Goal: Communication & Community: Answer question/provide support

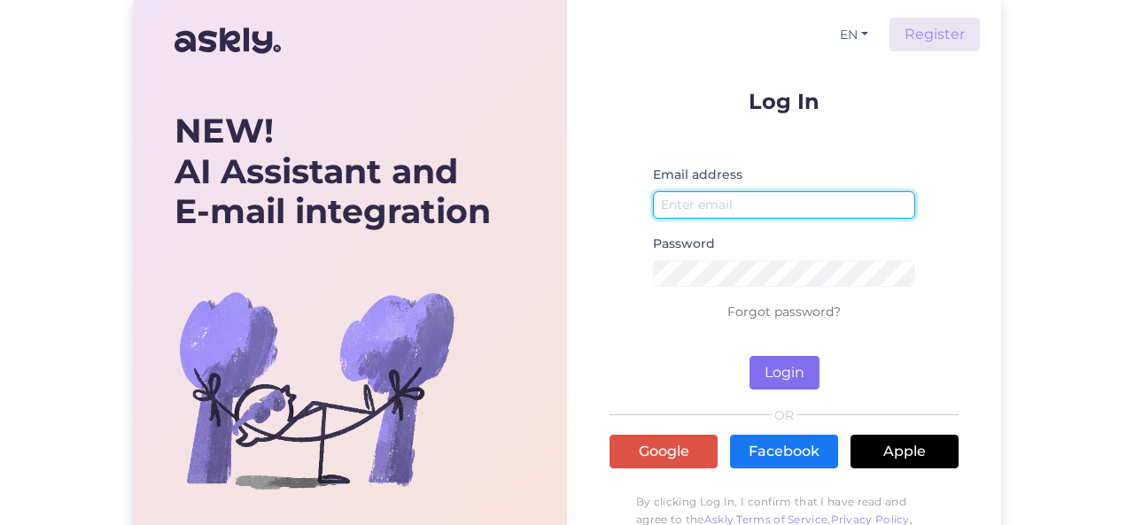
type input "[EMAIL_ADDRESS][DOMAIN_NAME]"
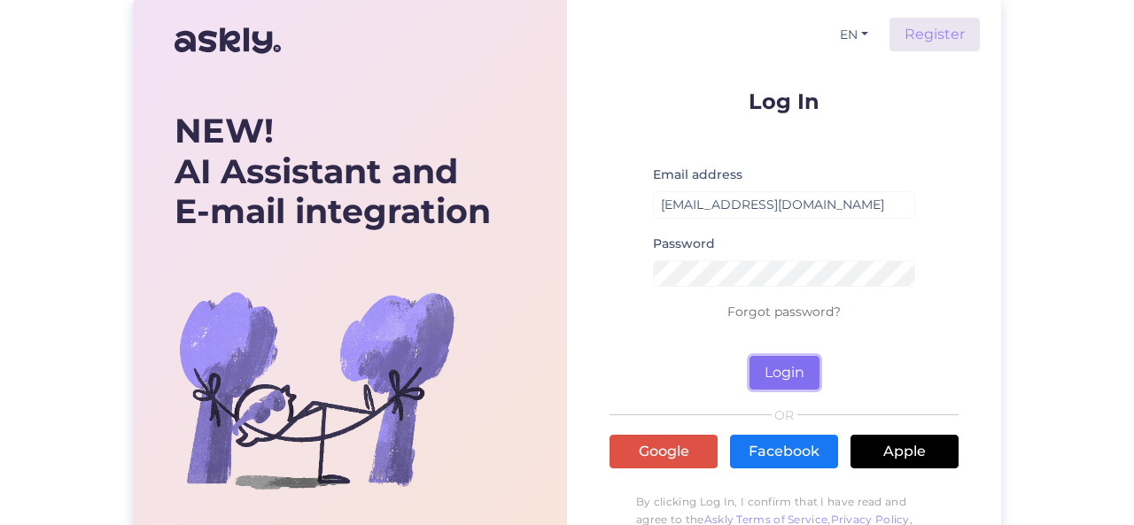
click at [782, 377] on button "Login" at bounding box center [785, 373] width 70 height 34
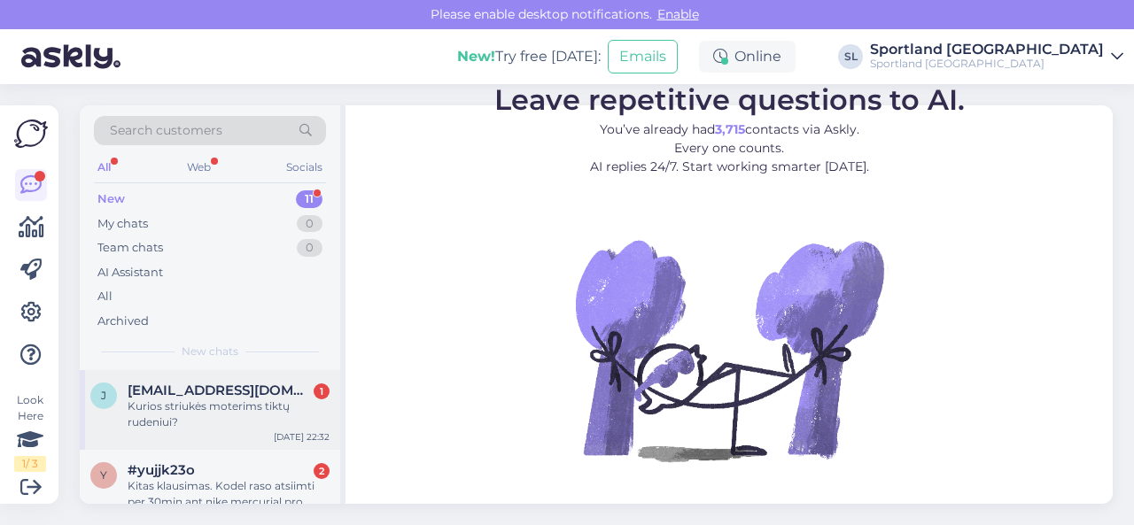
click at [223, 410] on div "Kurios striukės moterims tiktų rudeniui?" at bounding box center [229, 415] width 202 height 32
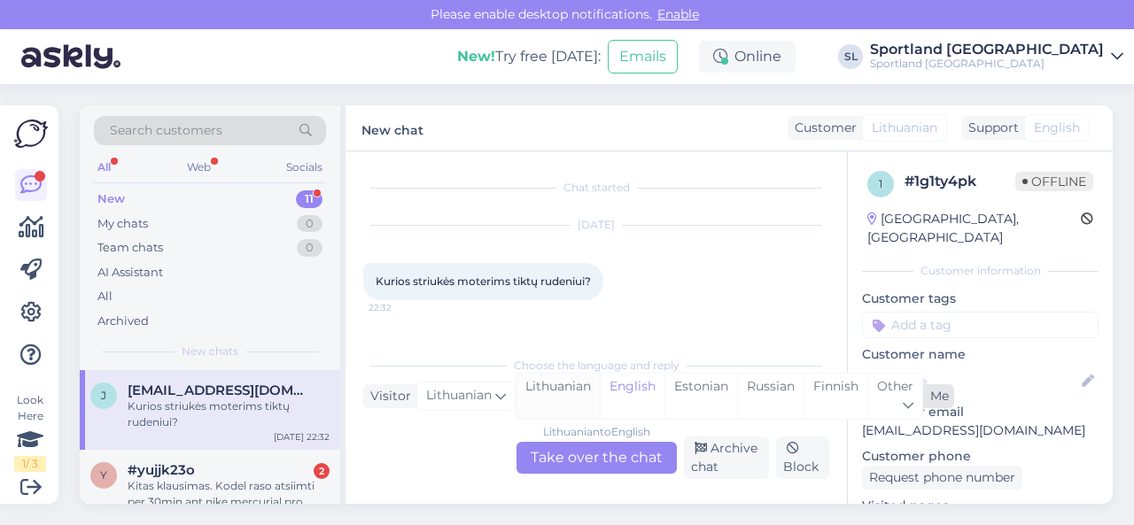
click at [561, 393] on div "Lithuanian" at bounding box center [558, 396] width 83 height 45
click at [571, 449] on div "Lithuanian to Lithuanian Take over the chat" at bounding box center [597, 458] width 160 height 32
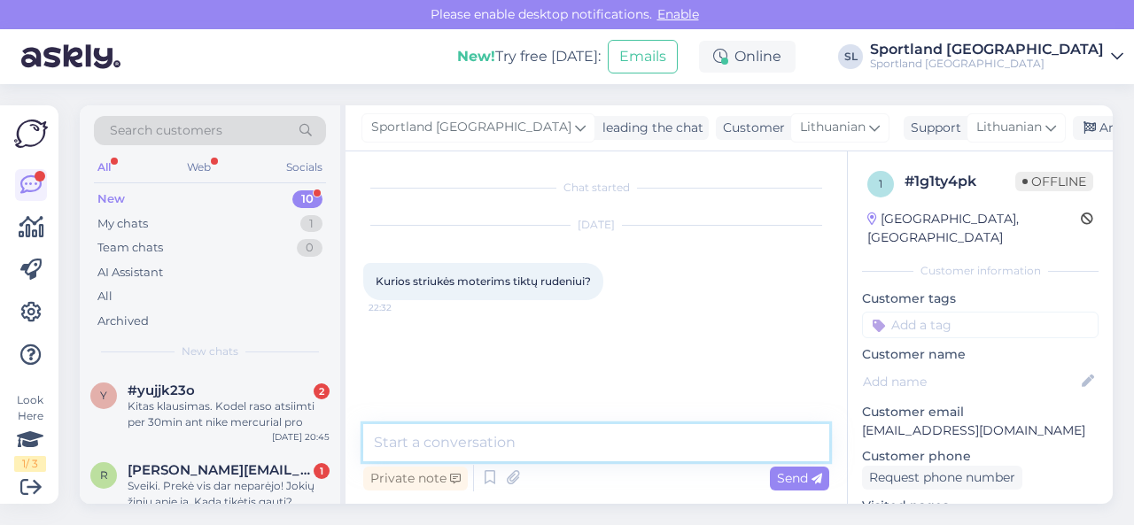
click at [544, 452] on textarea at bounding box center [596, 442] width 466 height 37
type textarea "Sveiki"
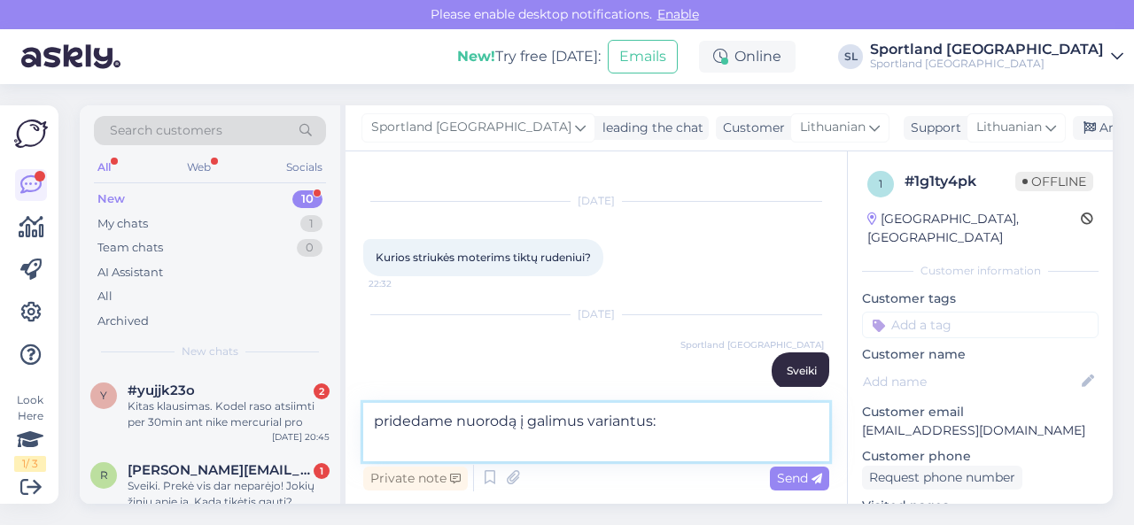
paste textarea "[URL][DOMAIN_NAME]"
type textarea "pridedame nuorodą į galimus variantus: [URL][DOMAIN_NAME]"
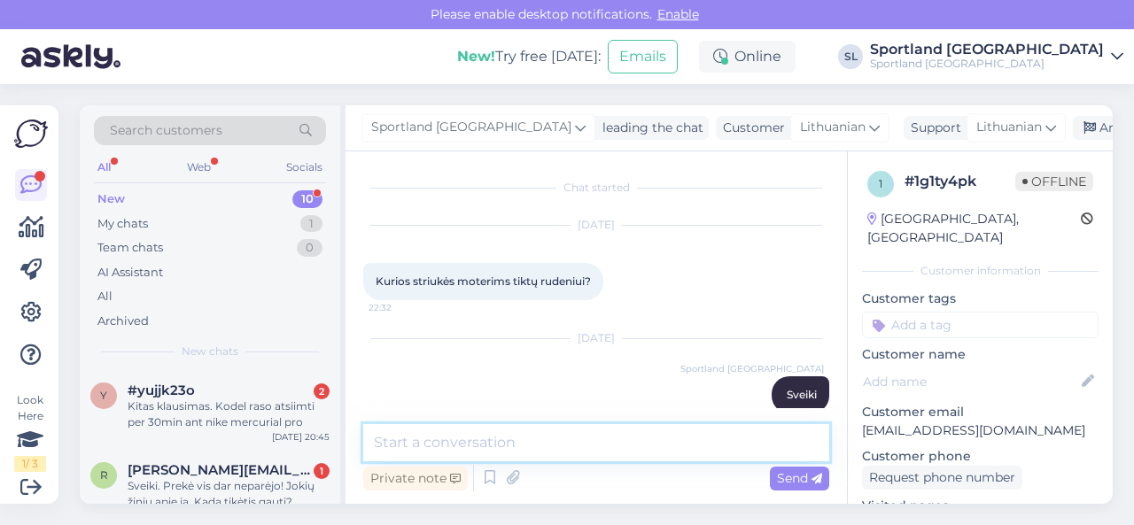
scroll to position [0, 0]
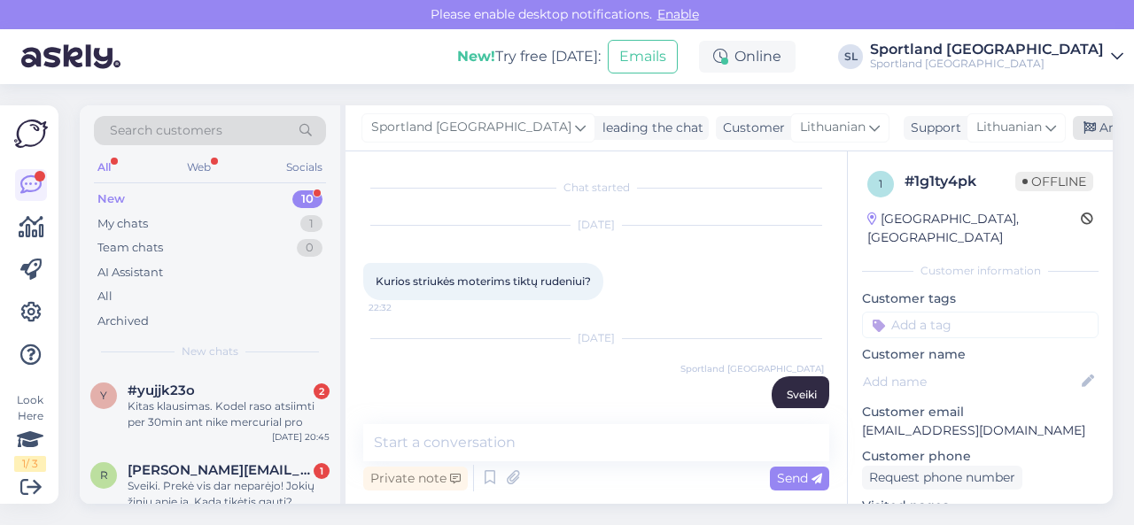
click at [1073, 121] on div "Archive chat" at bounding box center [1129, 128] width 112 height 24
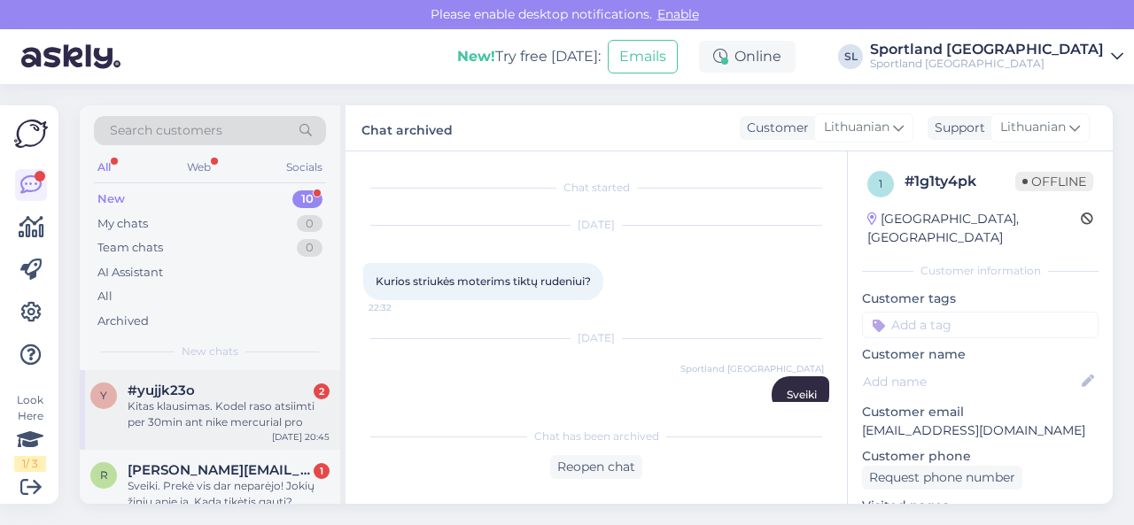
click at [234, 410] on div "Kitas klausimas. Kodel raso atsiimti per 30min ant nike mercurial pro" at bounding box center [229, 415] width 202 height 32
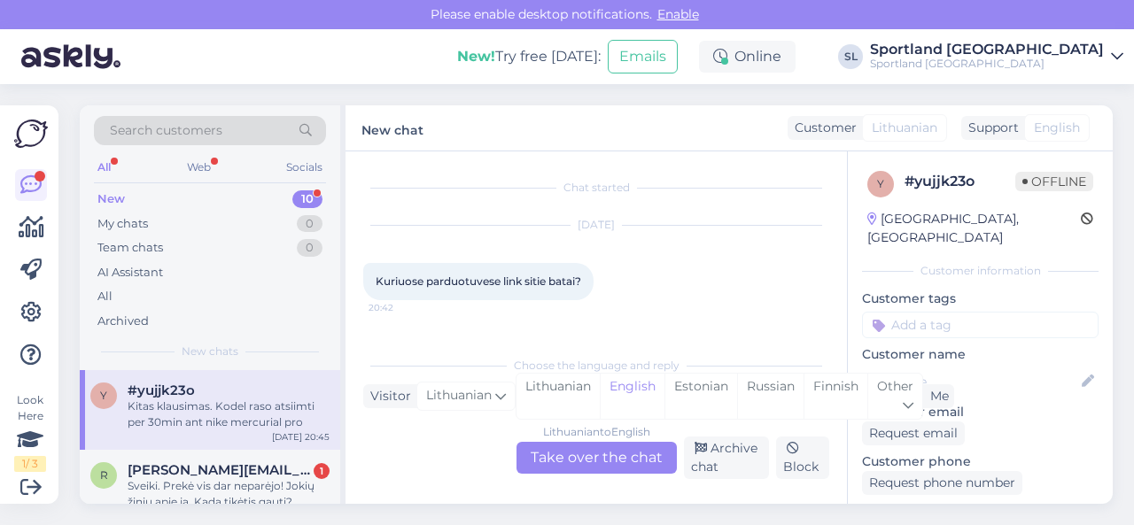
scroll to position [80, 0]
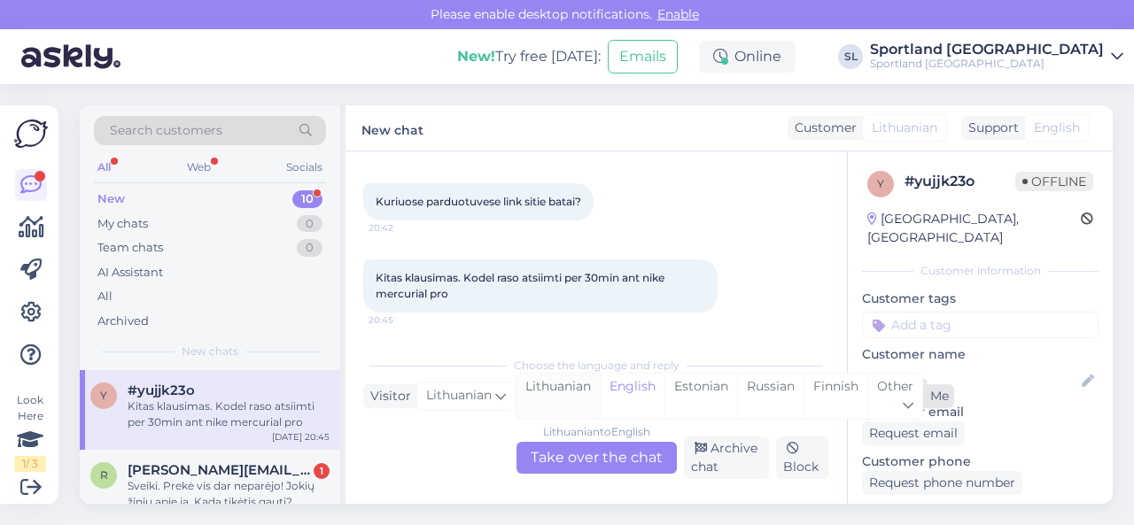
click at [549, 400] on div "Lithuanian" at bounding box center [558, 396] width 83 height 45
click at [572, 466] on div "Lithuanian to Lithuanian Take over the chat" at bounding box center [597, 458] width 160 height 32
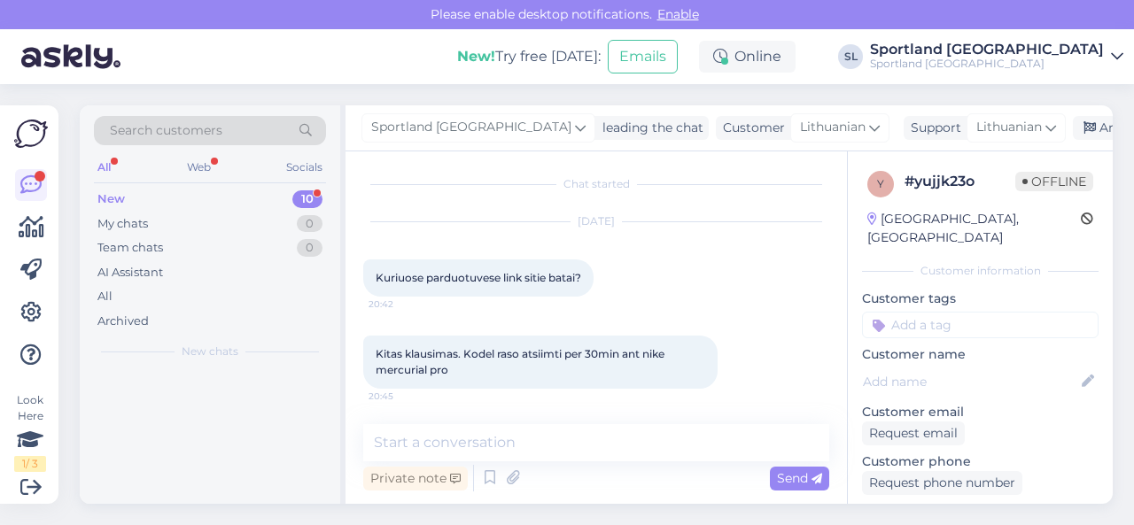
scroll to position [3, 0]
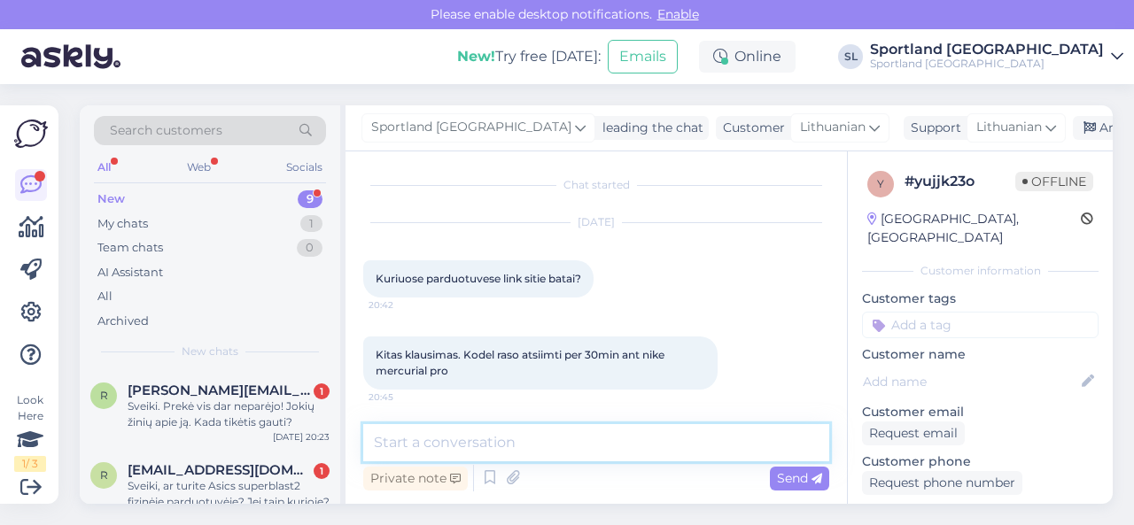
click at [590, 453] on textarea at bounding box center [596, 442] width 466 height 37
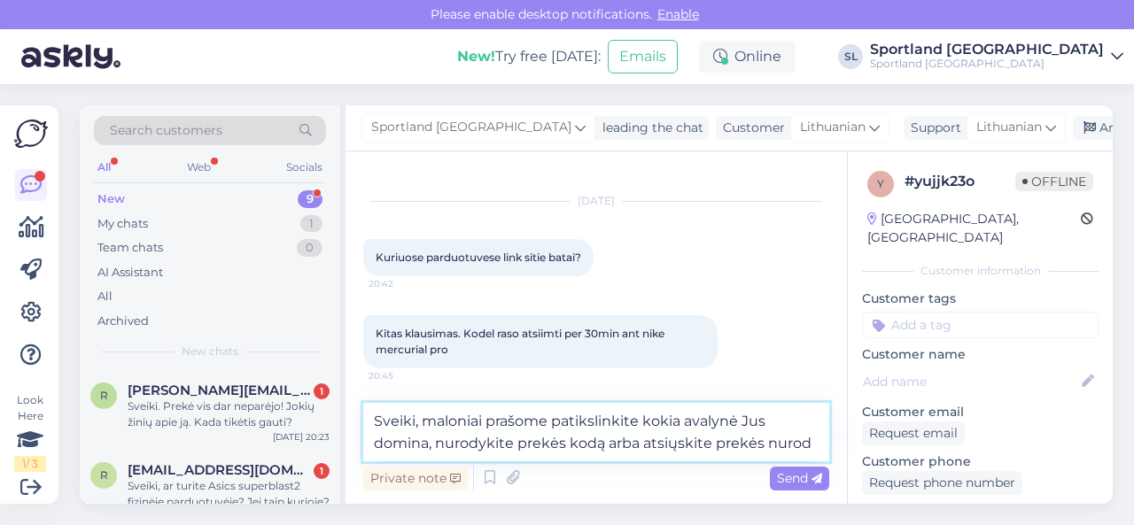
scroll to position [46, 0]
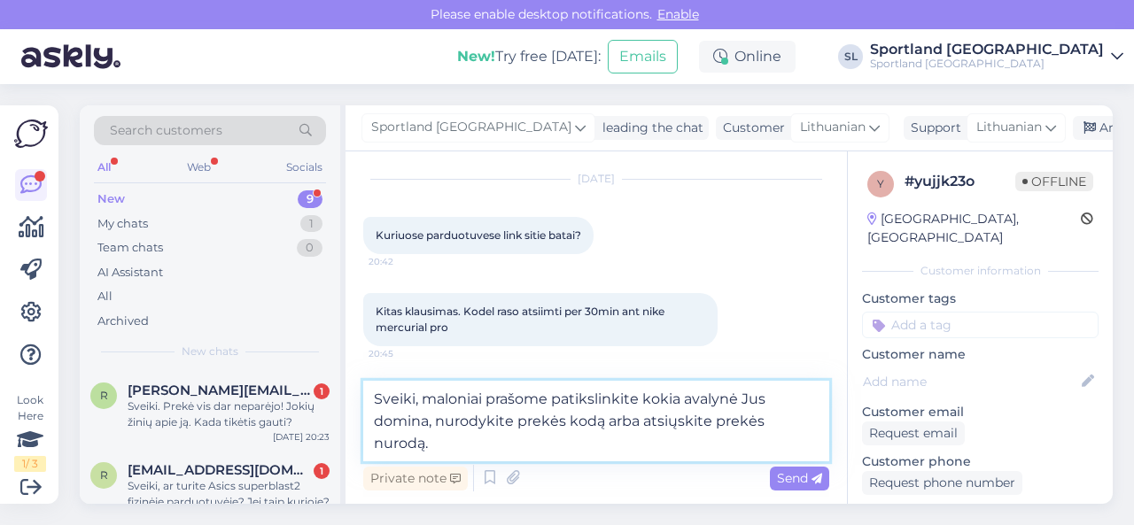
click at [390, 444] on textarea "Sveiki, maloniai prašome patikslinkite kokia avalynė Jus domina, nurodykite pre…" at bounding box center [596, 421] width 466 height 81
type textarea "Sveiki, maloniai prašome patikslinkite kokia avalynė Jus domina, nurodykite pre…"
click at [477, 447] on textarea "Sveiki, maloniai prašome patikslinkite kokia avalynė Jus domina, nurodykite pre…" at bounding box center [596, 421] width 466 height 81
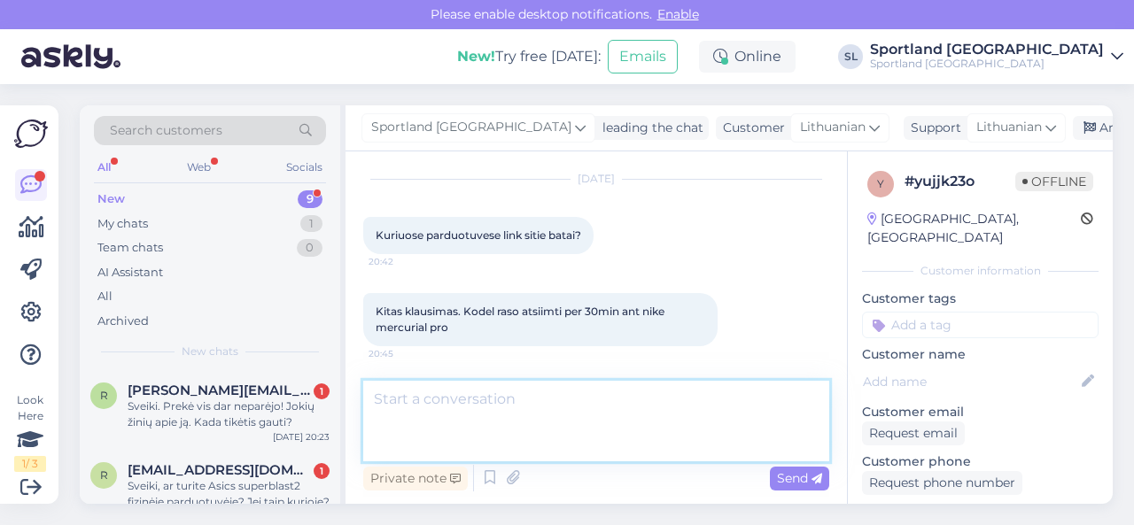
scroll to position [148, 0]
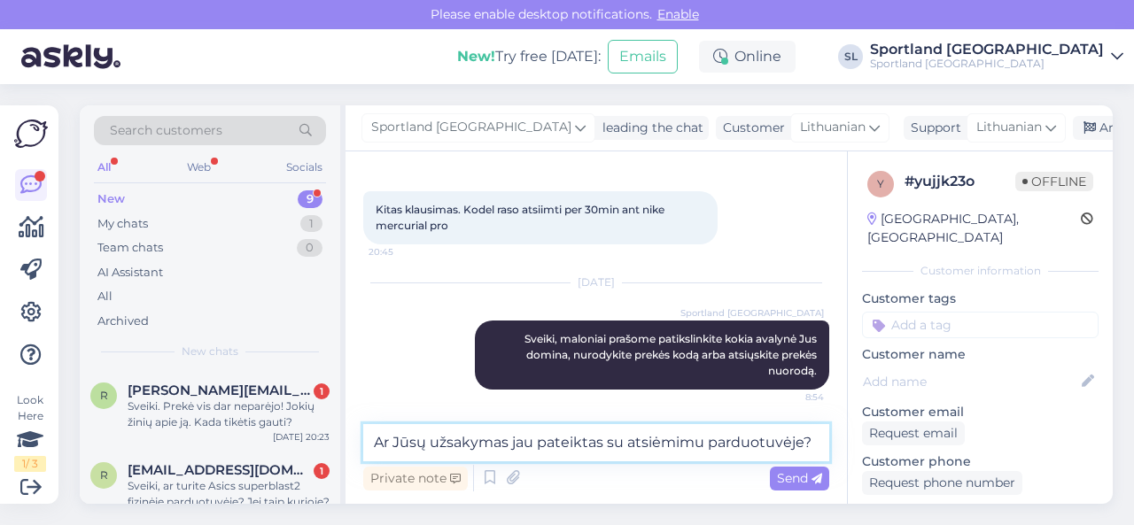
type textarea "Ar Jūsų užsakymas jau pateiktas su atsiėmimu parduotuvėje?"
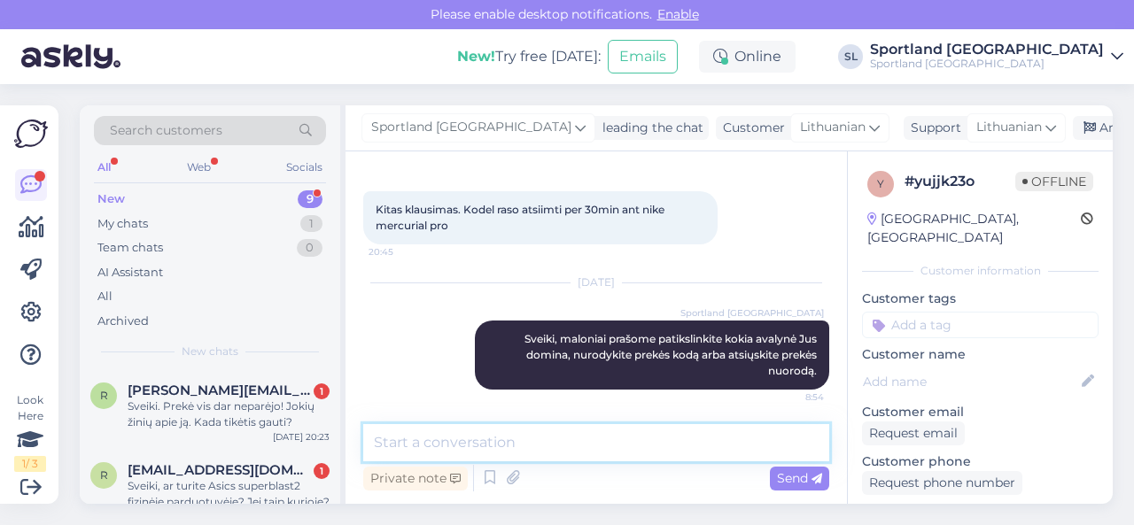
scroll to position [240, 0]
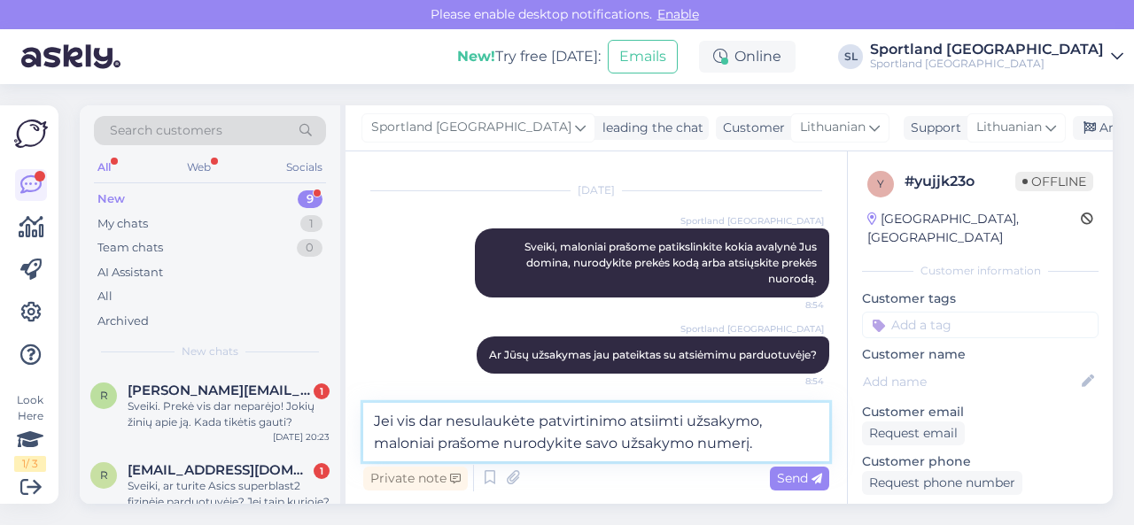
type textarea "Jei vis dar nesulaukėte patvirtinimo atsiimti užsakymo, maloniai prašome nurody…"
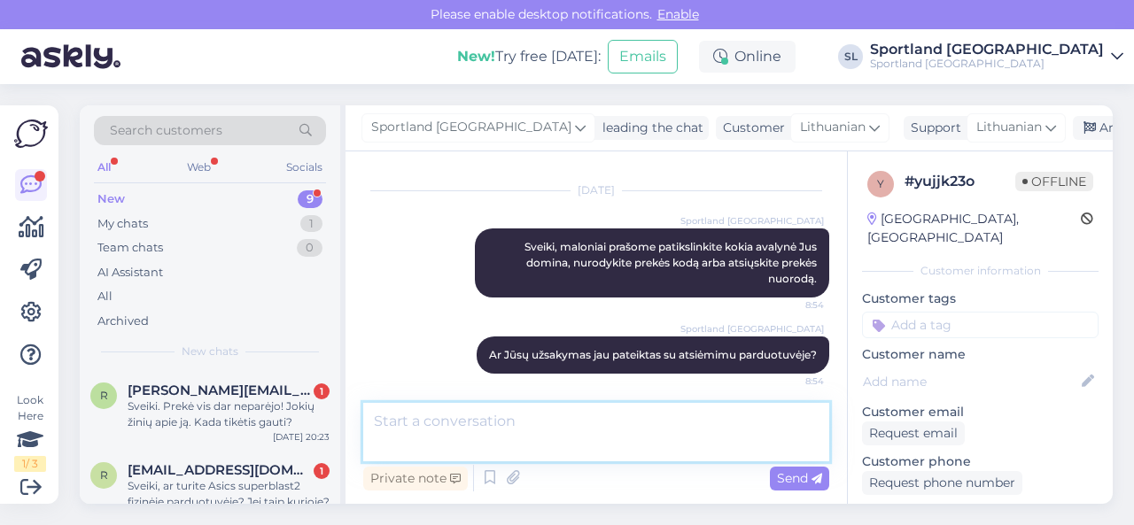
scroll to position [332, 0]
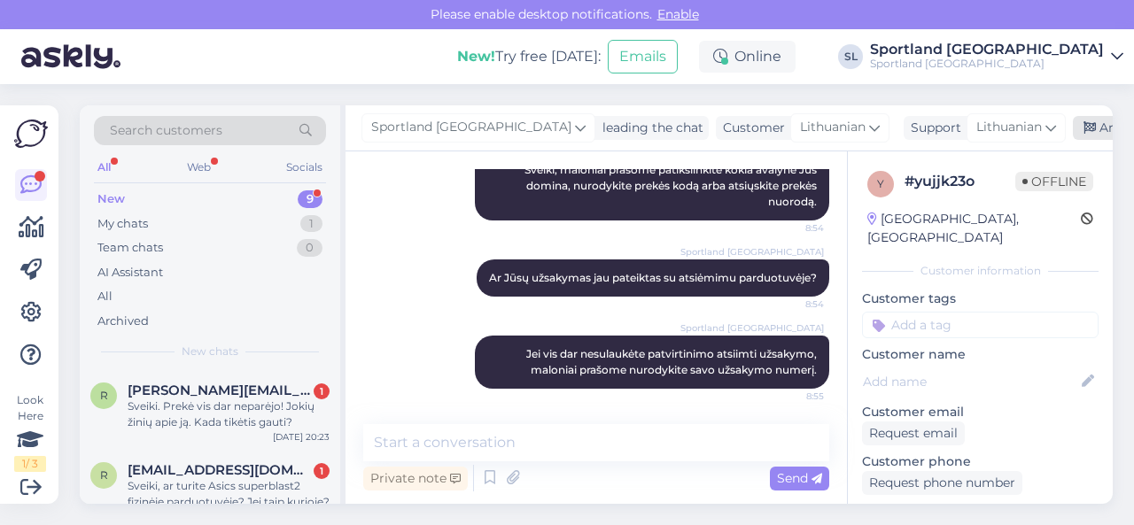
click at [1073, 133] on div "Archive chat" at bounding box center [1129, 128] width 112 height 24
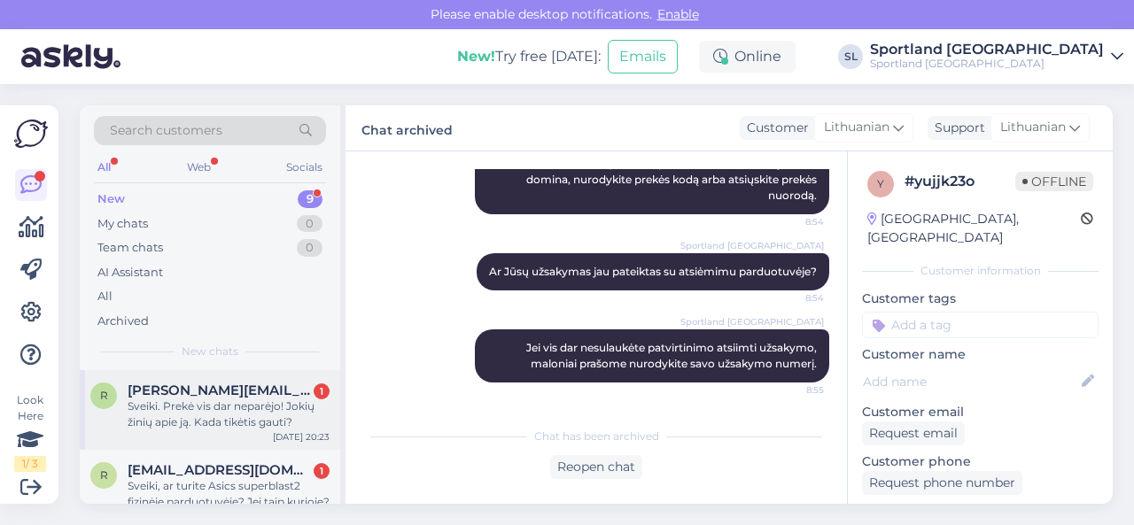
click at [260, 405] on div "Sveiki. Prekė vis dar neparėjo! Jokių žinių apie ją. Kada tikėtis gauti?" at bounding box center [229, 415] width 202 height 32
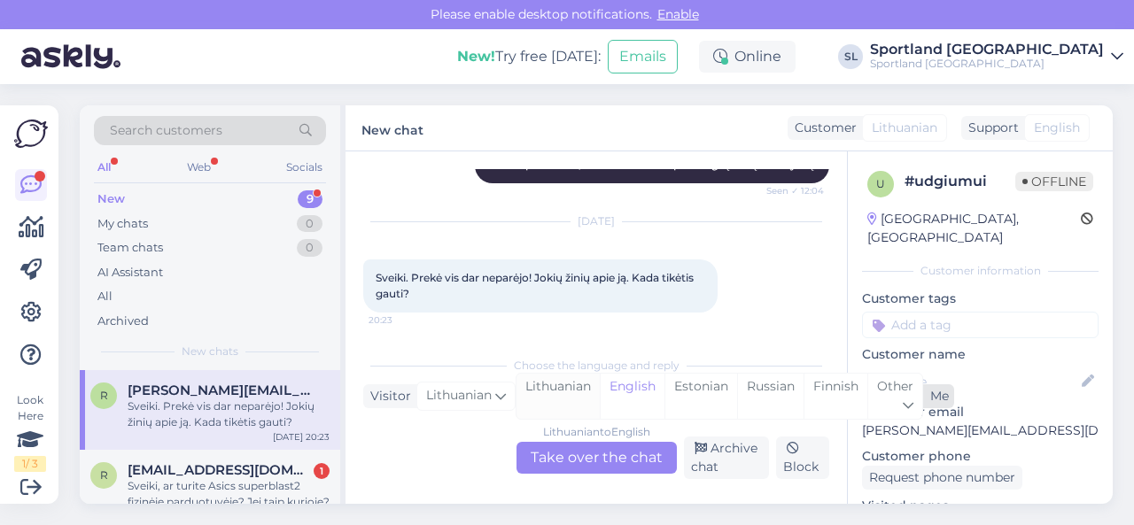
click at [571, 389] on div "Lithuanian" at bounding box center [558, 396] width 83 height 45
click at [576, 461] on div "Lithuanian to Lithuanian Take over the chat" at bounding box center [597, 458] width 160 height 32
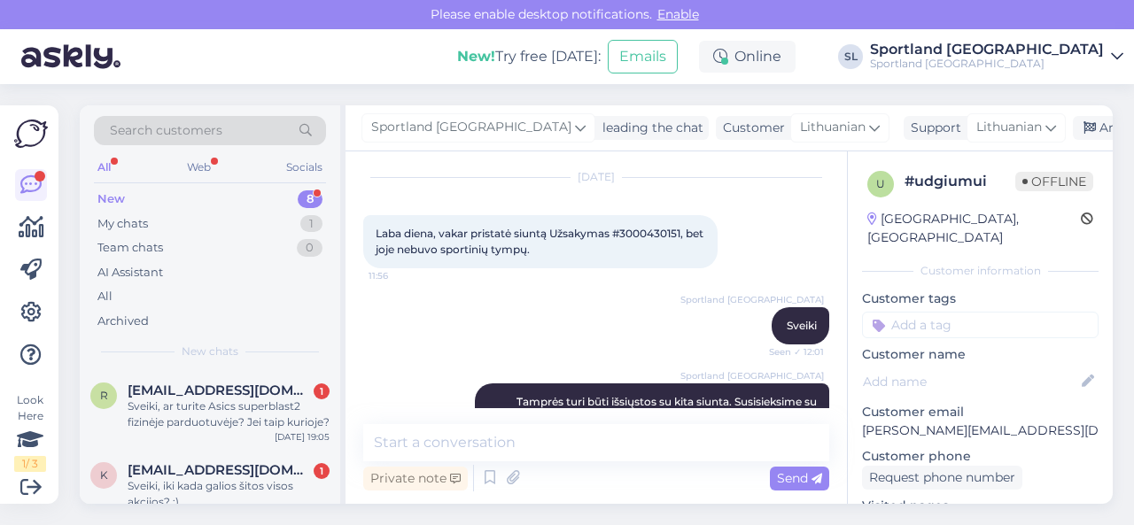
scroll to position [47, 0]
click at [658, 229] on span "Laba diena, vakar pristatė siuntą Užsakymas #3000430151, bet joje nebuvo sporti…" at bounding box center [541, 242] width 330 height 29
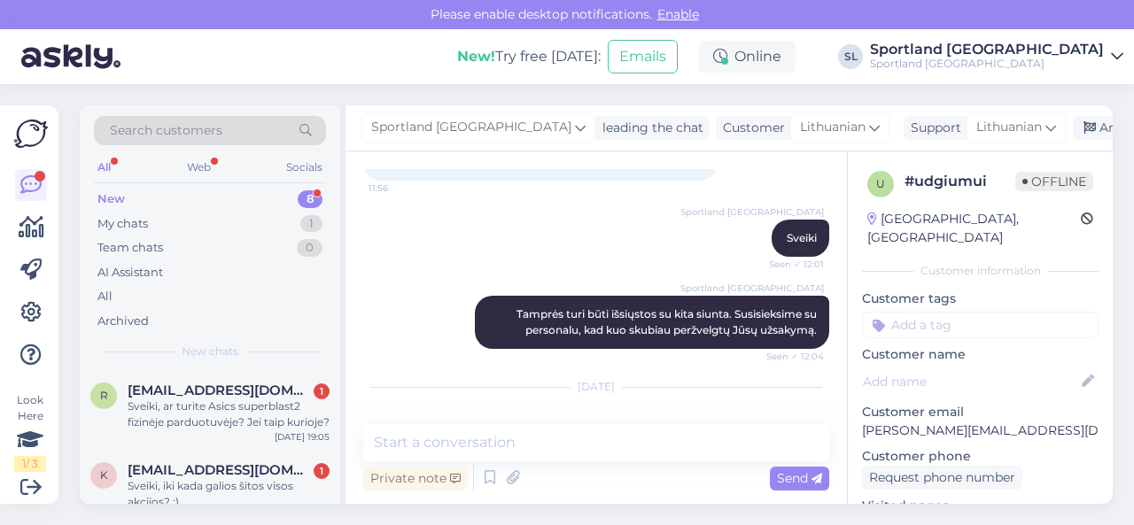
copy span "3000430151"
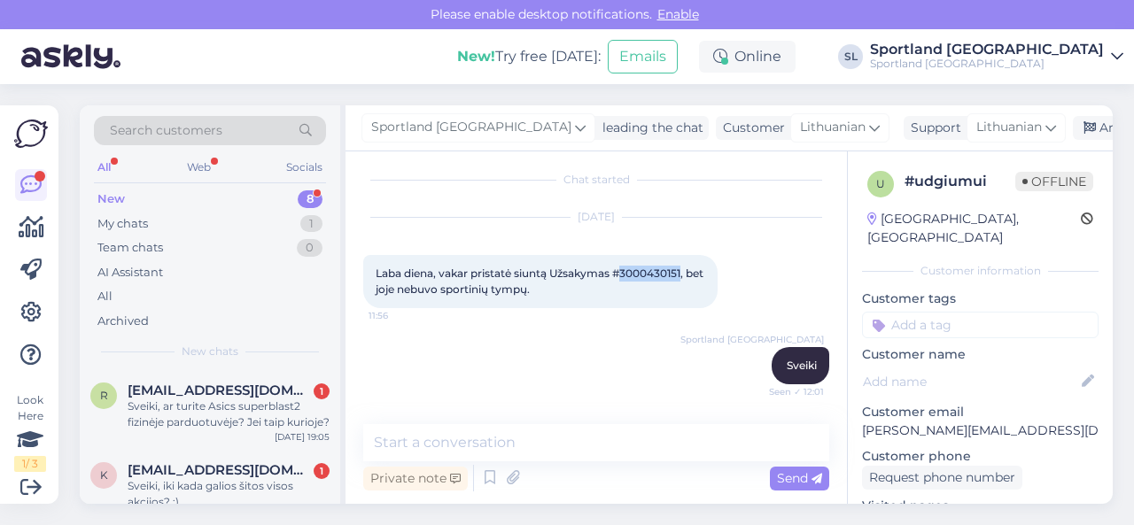
scroll to position [0, 0]
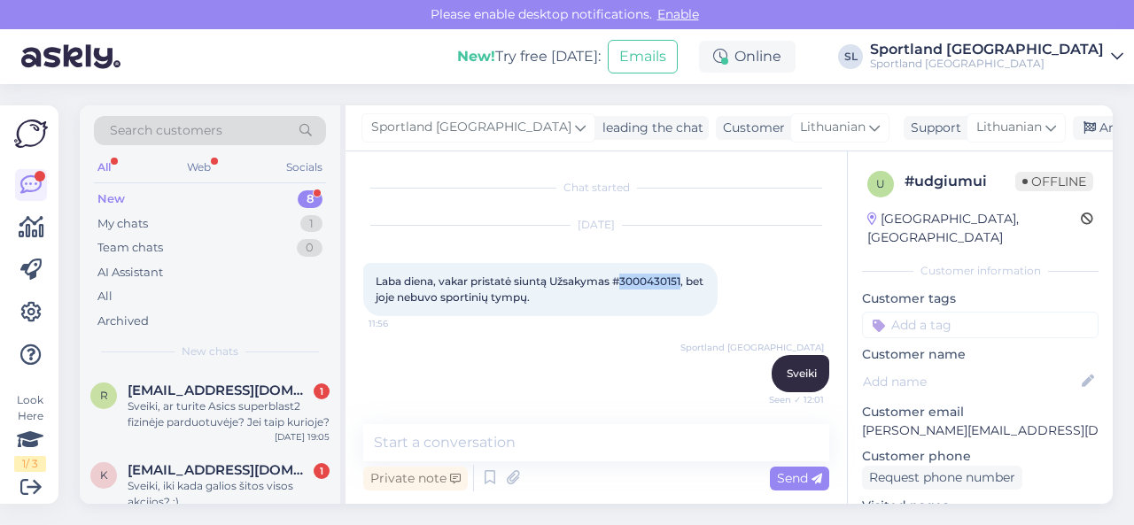
click at [652, 275] on span "Laba diena, vakar pristatė siuntą Užsakymas #3000430151, bet joje nebuvo sporti…" at bounding box center [541, 289] width 330 height 29
click at [222, 401] on div "Sveiki, ar turite Asics superblast2 fizinėje parduotuvėje? Jei taip kurioje?" at bounding box center [229, 415] width 202 height 32
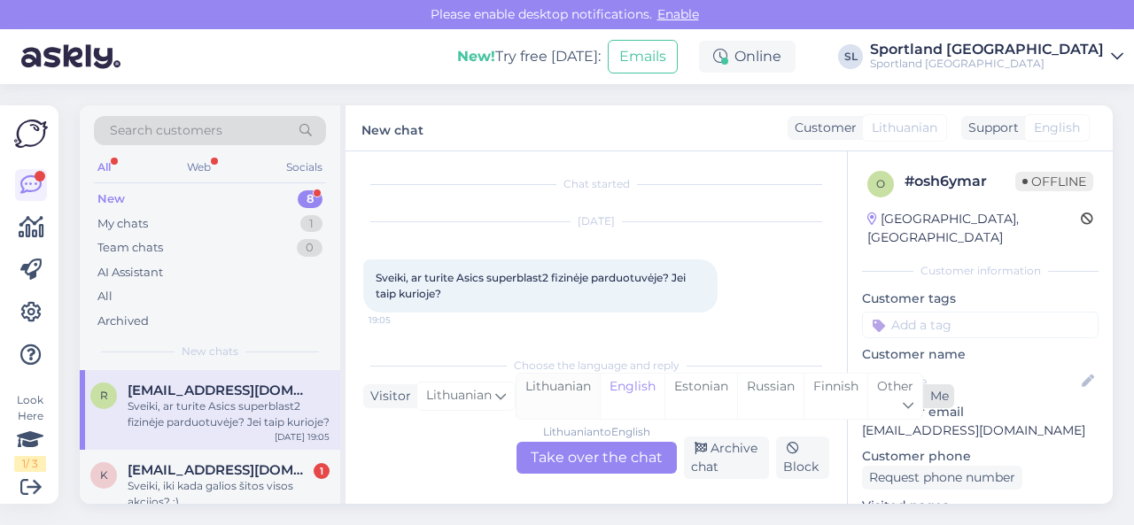
drag, startPoint x: 569, startPoint y: 385, endPoint x: 573, endPoint y: 415, distance: 29.6
click at [570, 385] on div "Lithuanian" at bounding box center [558, 396] width 83 height 45
click at [579, 450] on div "Lithuanian to Lithuanian Take over the chat" at bounding box center [597, 458] width 160 height 32
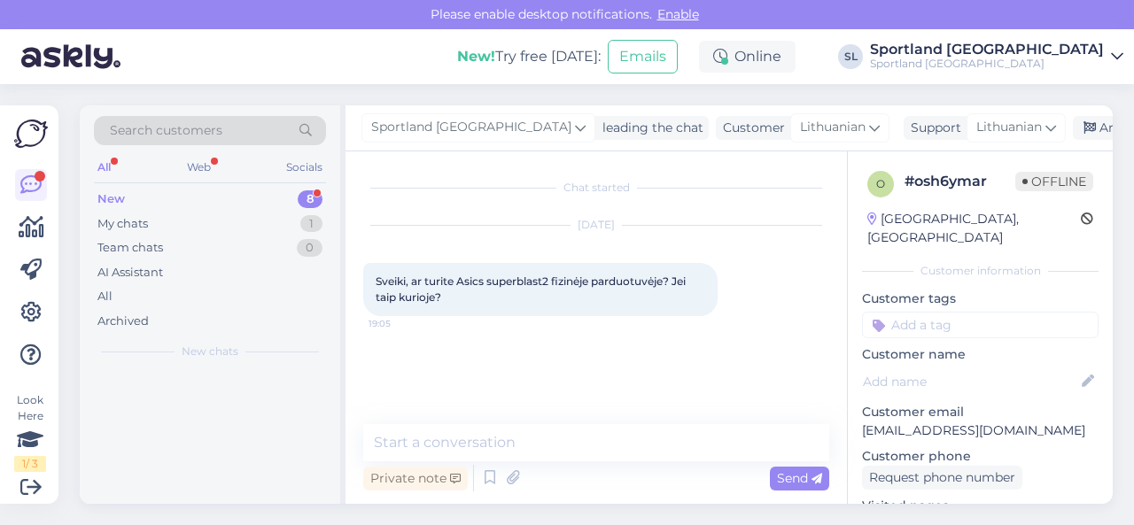
scroll to position [0, 0]
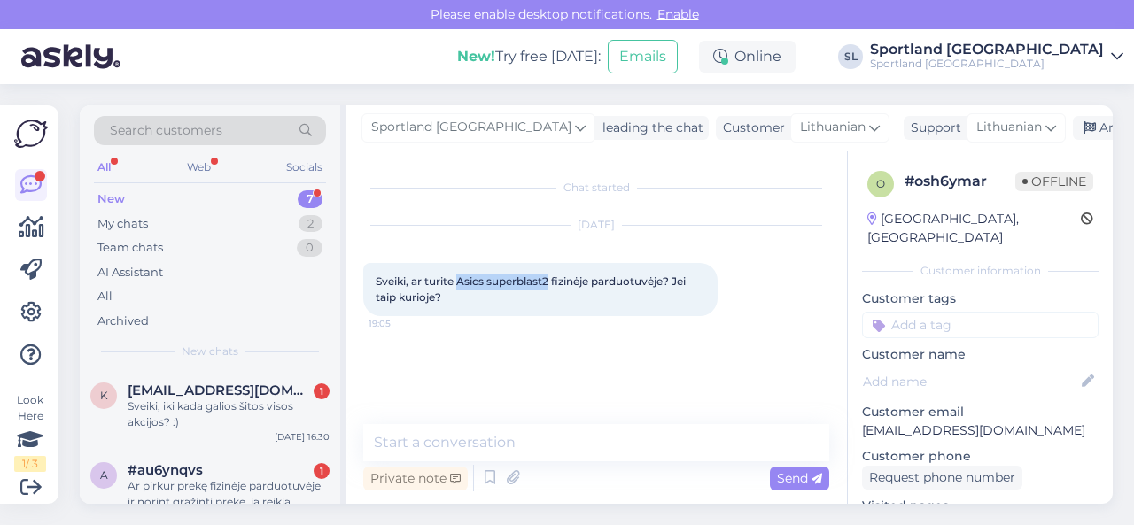
drag, startPoint x: 459, startPoint y: 278, endPoint x: 551, endPoint y: 282, distance: 92.2
click at [551, 282] on span "Sveiki, ar turite Asics superblast2 fizinėje parduotuvėje? Jei taip kurioje?" at bounding box center [532, 289] width 313 height 29
copy span "Asics superblast2"
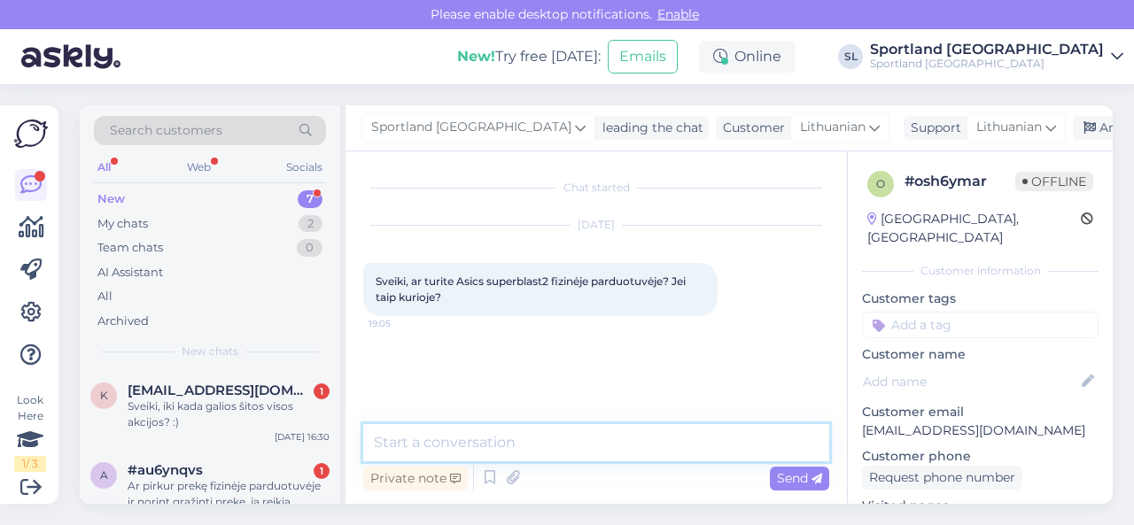
click at [532, 436] on textarea at bounding box center [596, 442] width 466 height 37
paste textarea "ASICS SUPERBLAST 2"
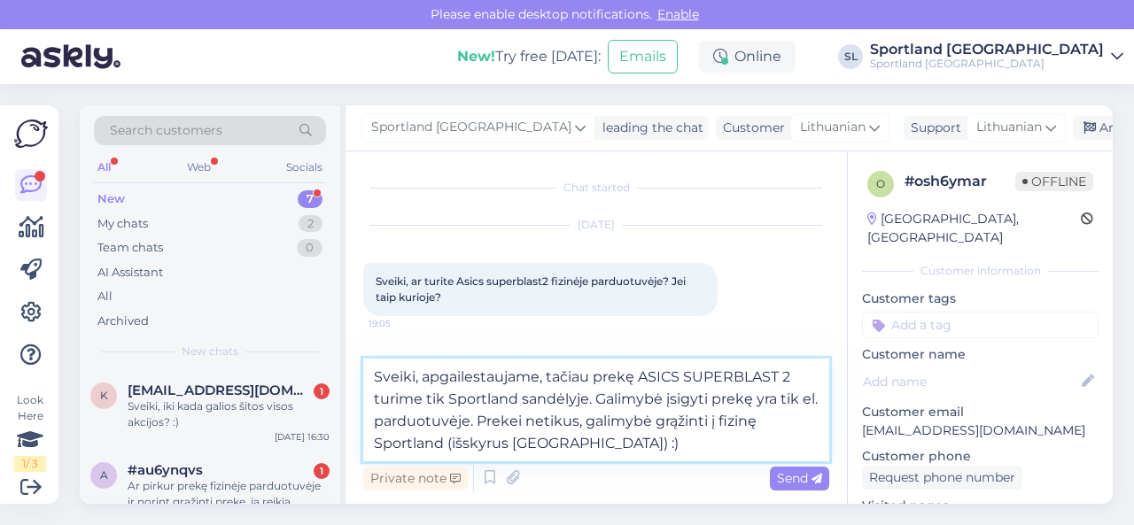
type textarea "Sveiki, apgailestaujame, tačiau prekę ASICS SUPERBLAST 2 turime tik Sportland s…"
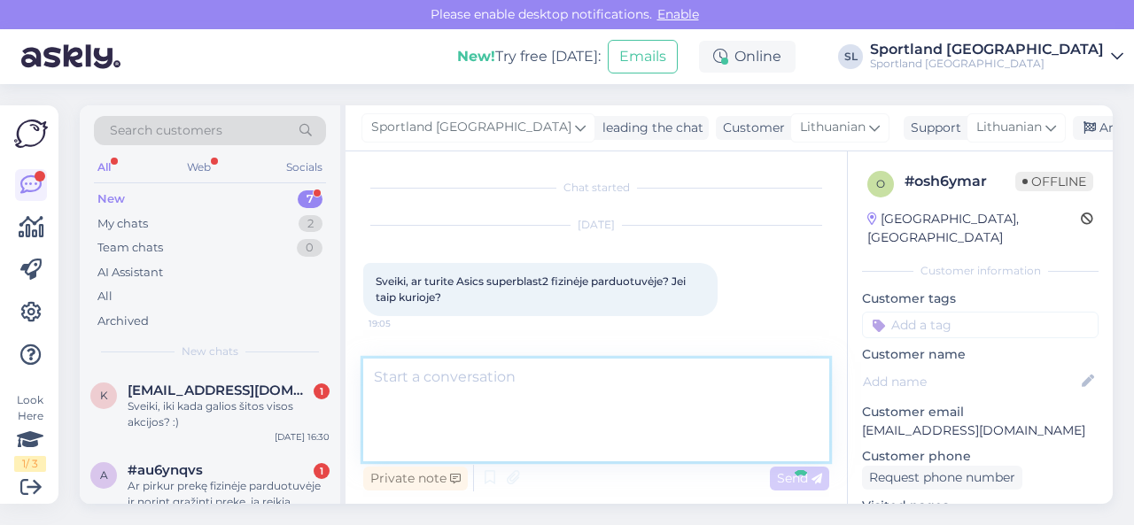
scroll to position [88, 0]
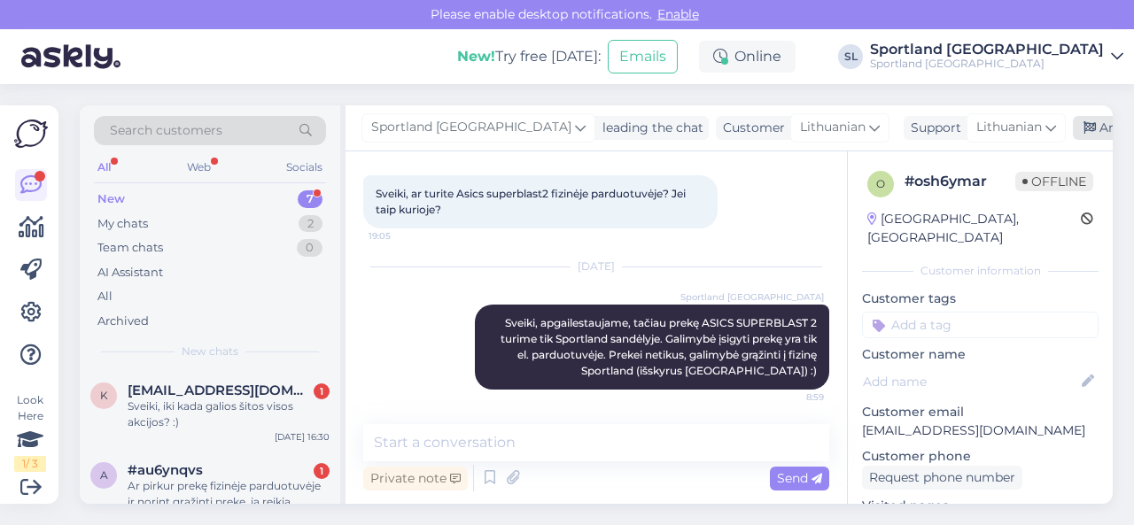
click at [1073, 137] on div "Archive chat" at bounding box center [1129, 128] width 112 height 24
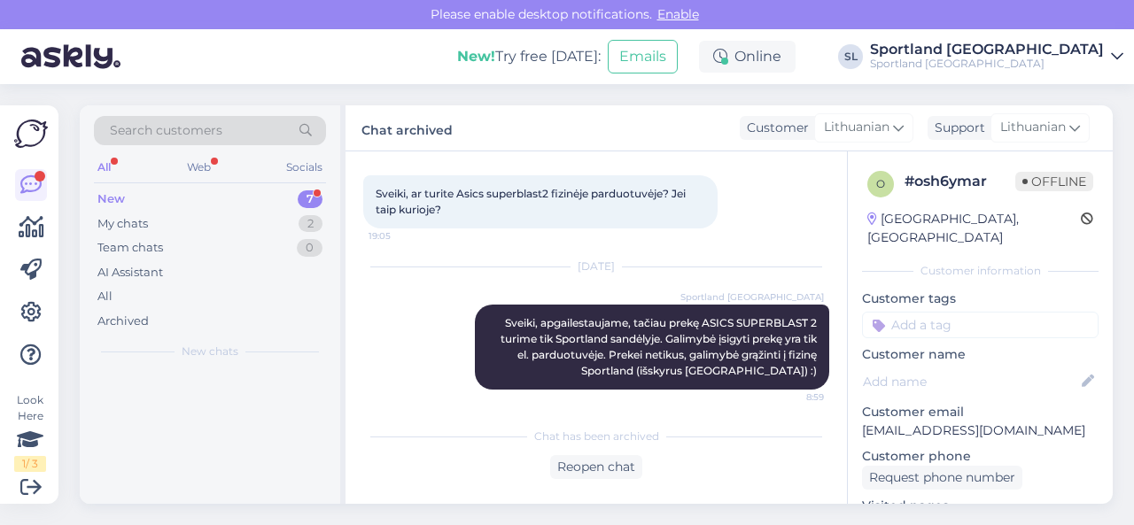
scroll to position [94, 0]
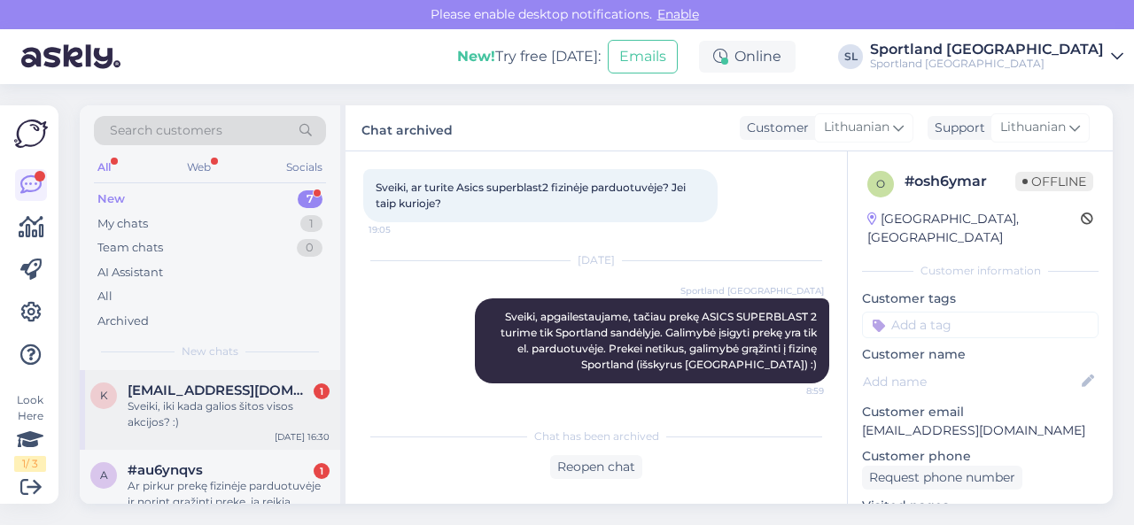
click at [230, 410] on div "Sveiki, iki kada galios šitos visos akcijos? :)" at bounding box center [229, 415] width 202 height 32
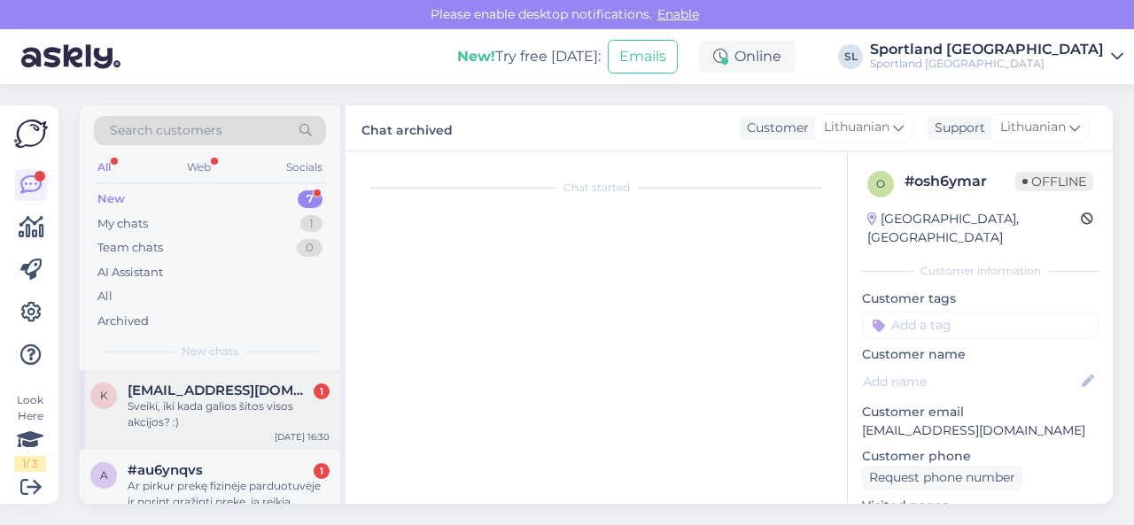
scroll to position [0, 0]
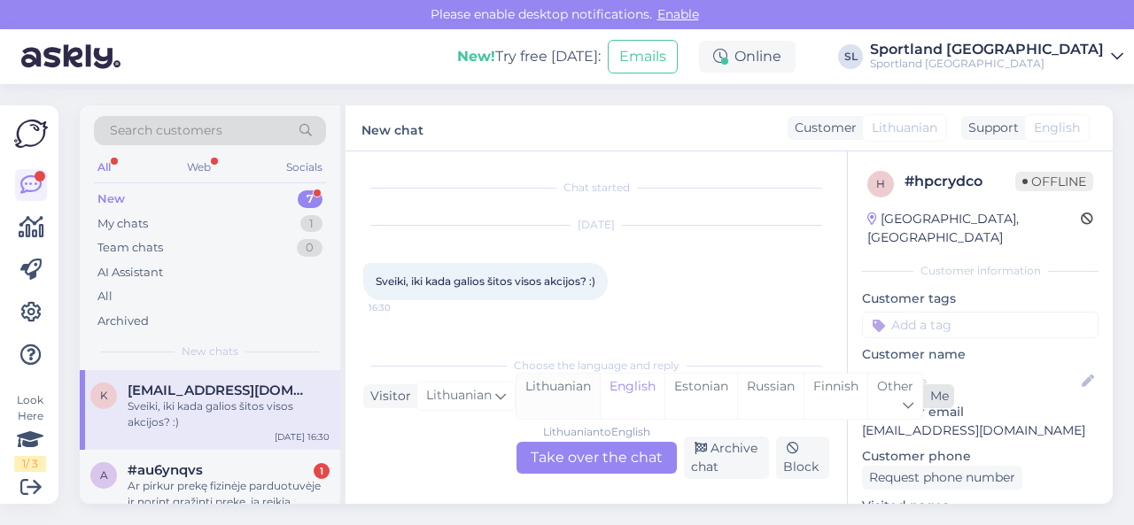
click at [554, 397] on div "Lithuanian" at bounding box center [558, 396] width 83 height 45
click at [563, 456] on div "Lithuanian to Lithuanian Take over the chat" at bounding box center [597, 458] width 160 height 32
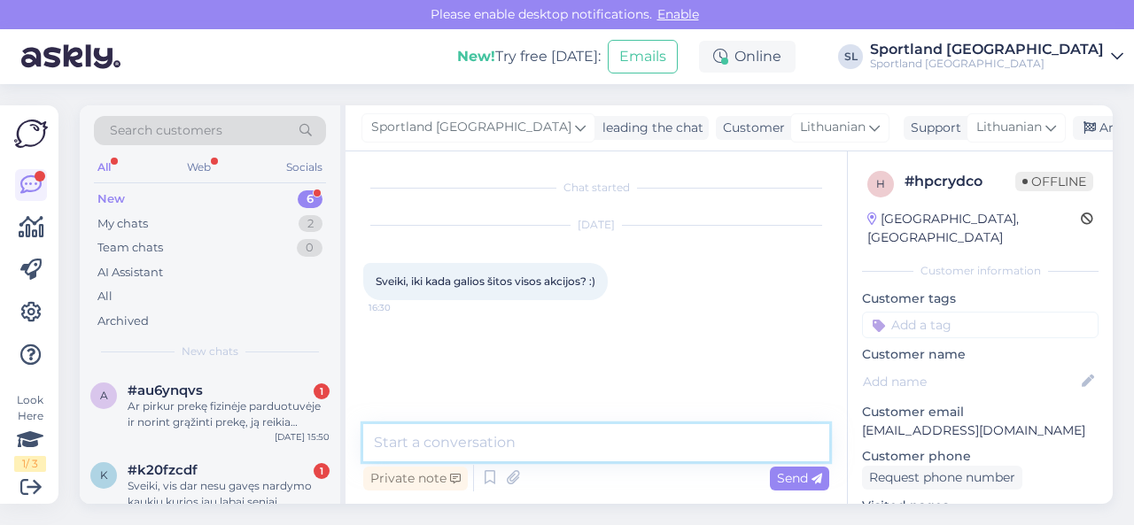
click at [562, 453] on textarea at bounding box center [596, 442] width 466 height 37
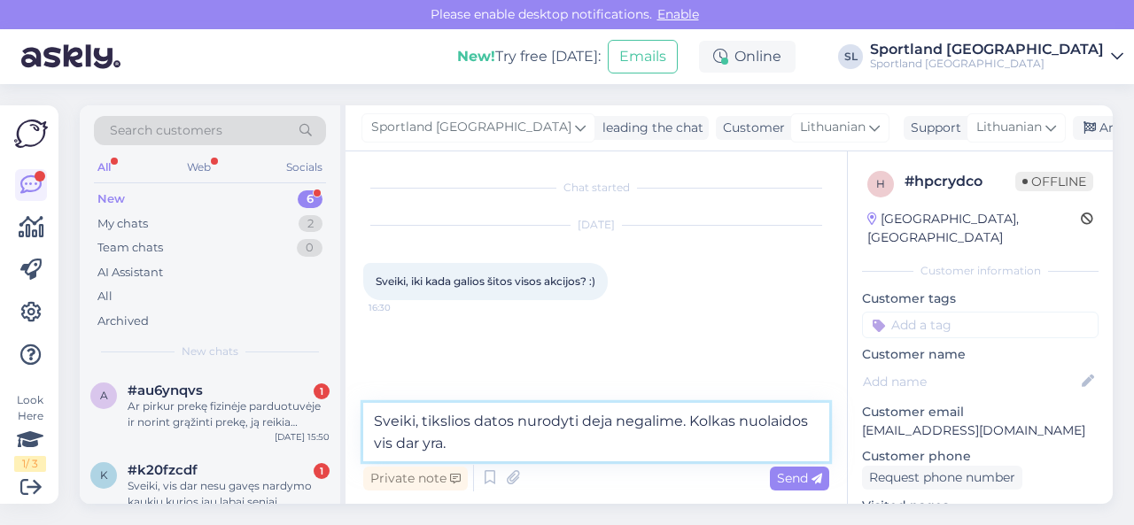
type textarea "Sveiki, tikslios datos nurodyti deja negalime. Kolkas nuolaidos vis dar yra."
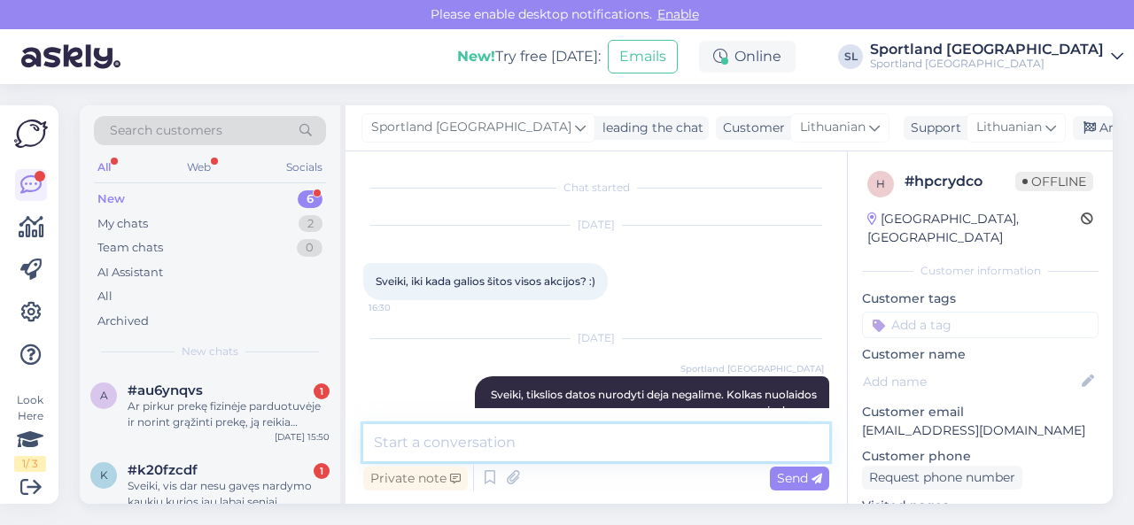
scroll to position [40, 0]
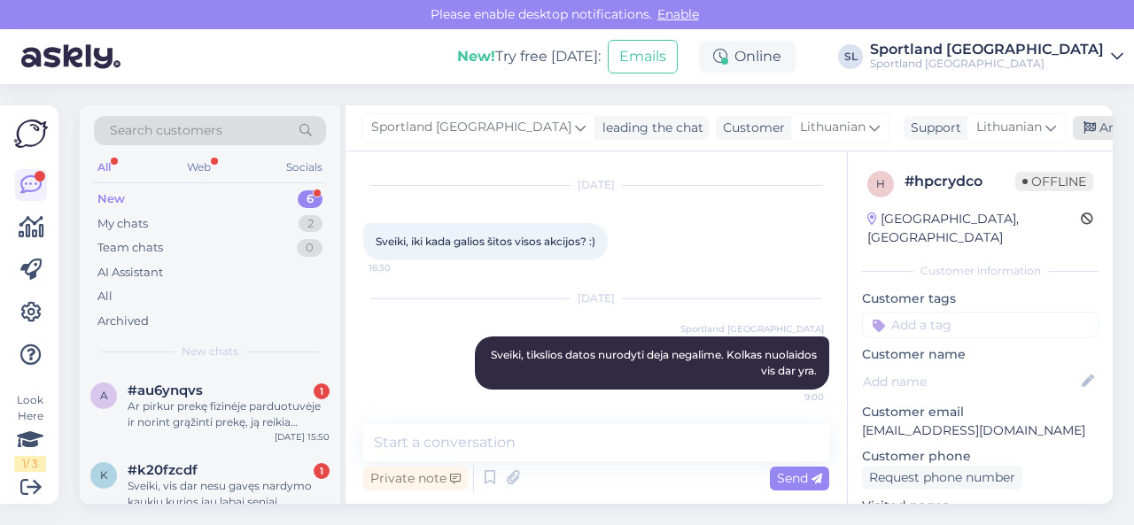
click at [1073, 128] on div "Archive chat" at bounding box center [1129, 128] width 112 height 24
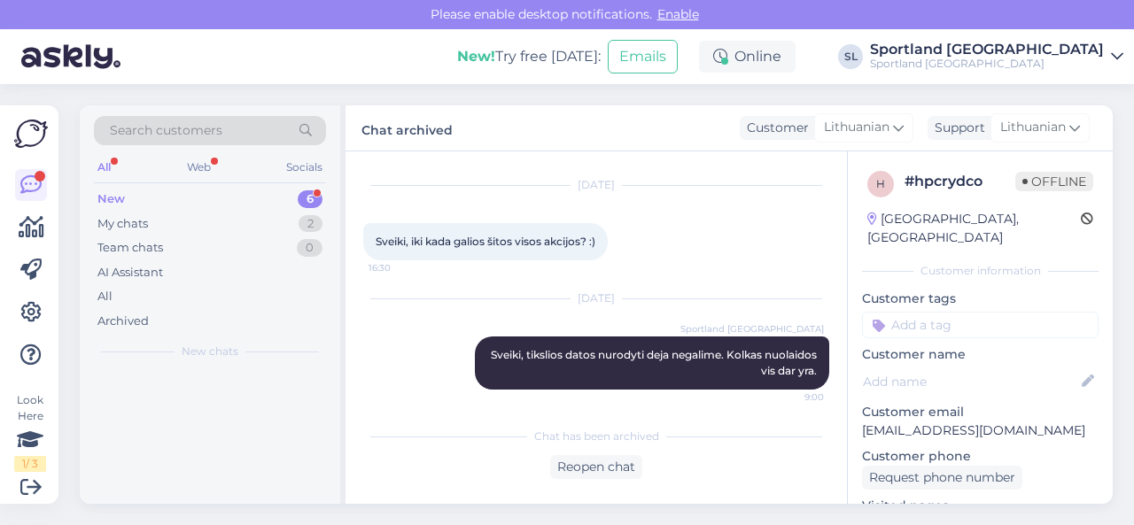
scroll to position [46, 0]
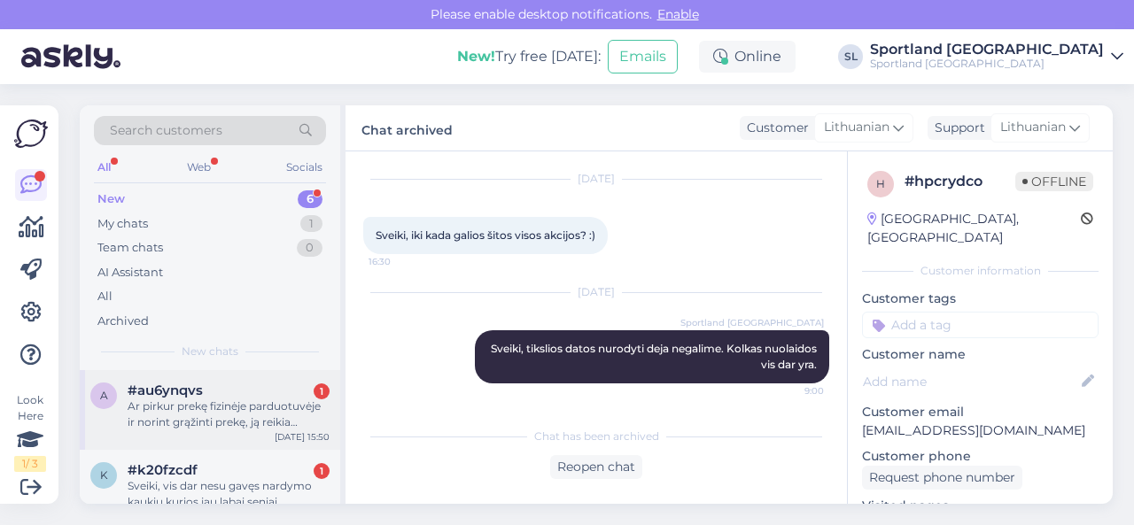
click at [248, 392] on div "#au6ynqvs 1" at bounding box center [229, 391] width 202 height 16
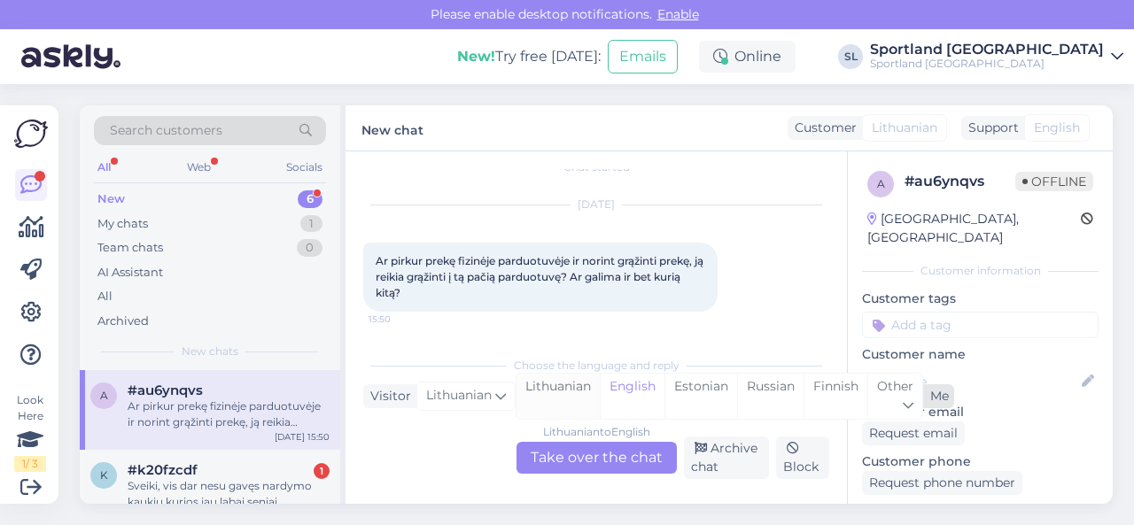
scroll to position [19, 0]
click at [552, 390] on div "Lithuanian" at bounding box center [558, 396] width 83 height 45
click at [564, 455] on div "Lithuanian to Lithuanian Take over the chat" at bounding box center [597, 458] width 160 height 32
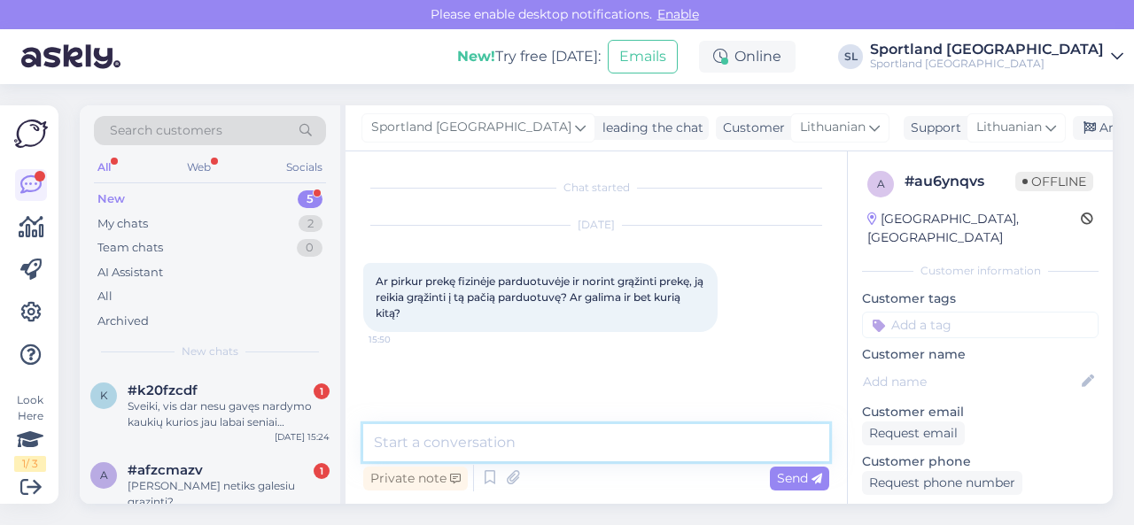
click at [568, 447] on textarea at bounding box center [596, 442] width 466 height 37
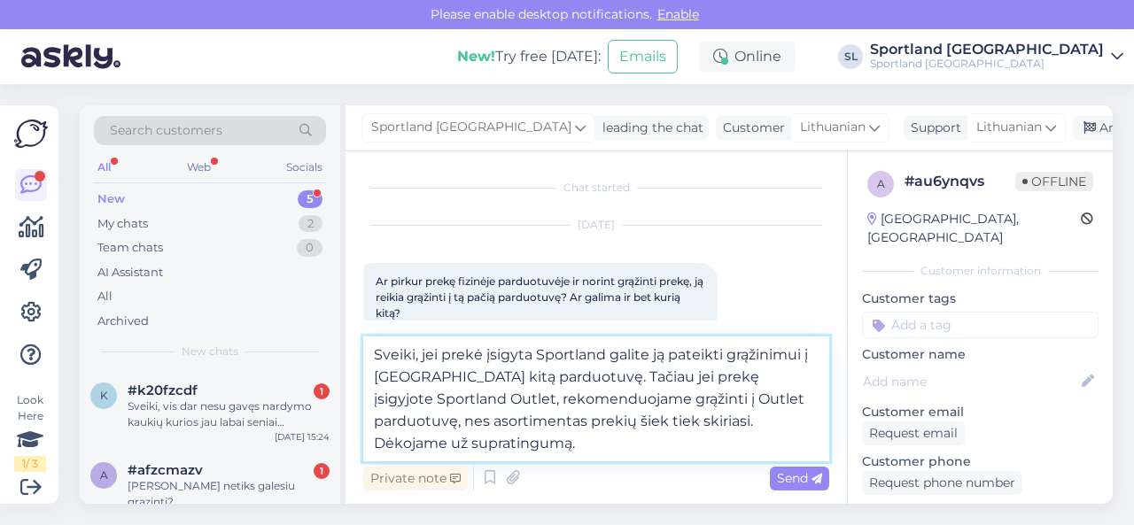
type textarea "Sveiki, jei prekė įsigyta Sportland galite ją pateikti grąžinimui į [GEOGRAPHIC…"
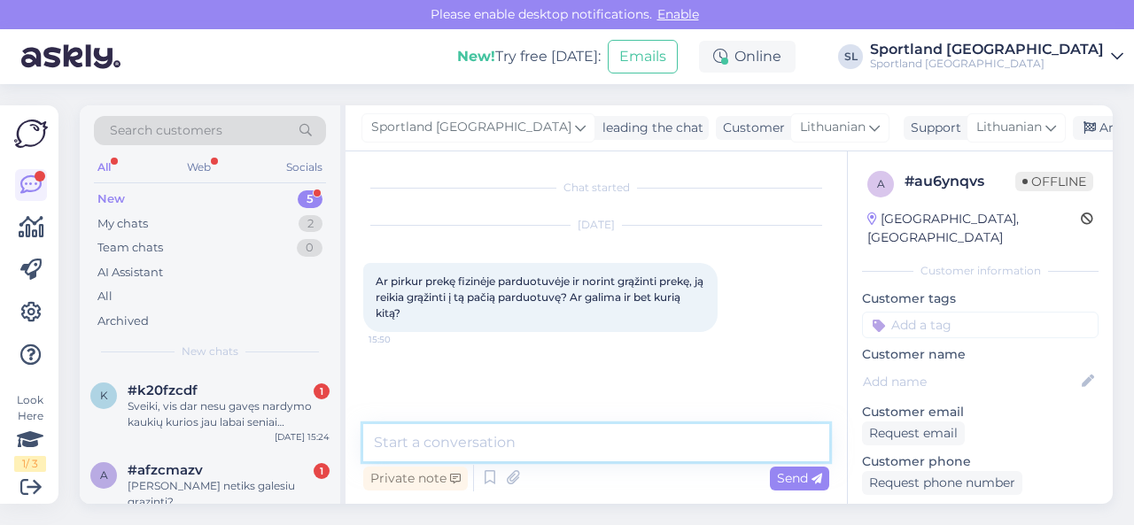
scroll to position [120, 0]
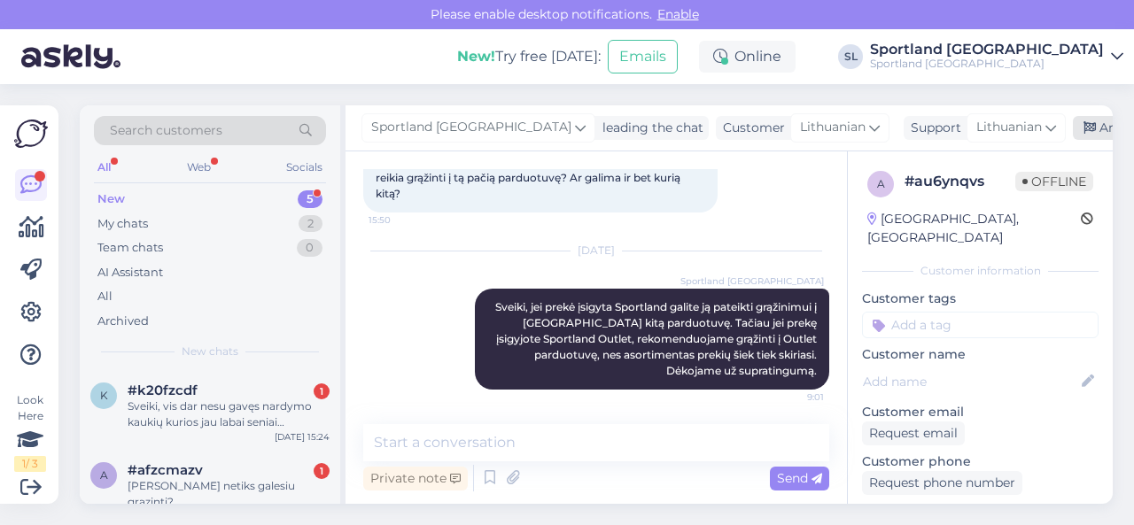
click at [1073, 128] on div "Archive chat" at bounding box center [1129, 128] width 112 height 24
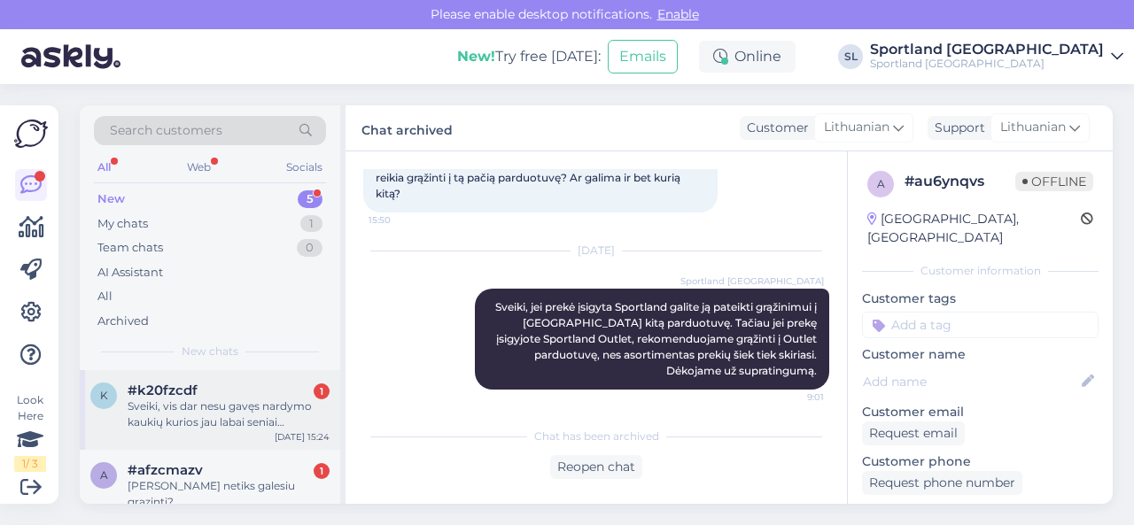
click at [227, 415] on div "Sveiki, vis dar nesu gavęs nardymo kaukių kurios jau labai seniai užsakytos." at bounding box center [229, 415] width 202 height 32
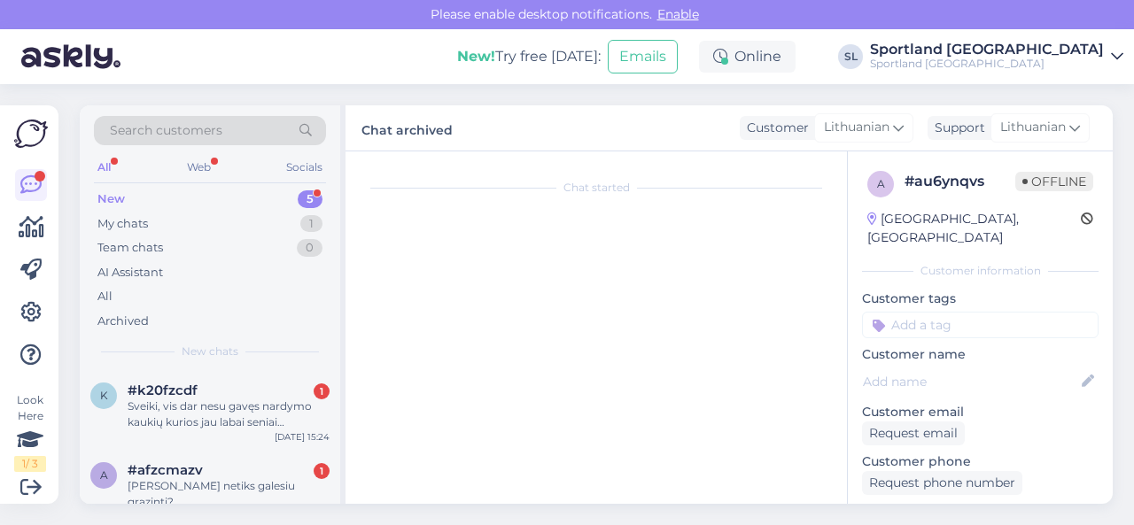
scroll to position [4, 0]
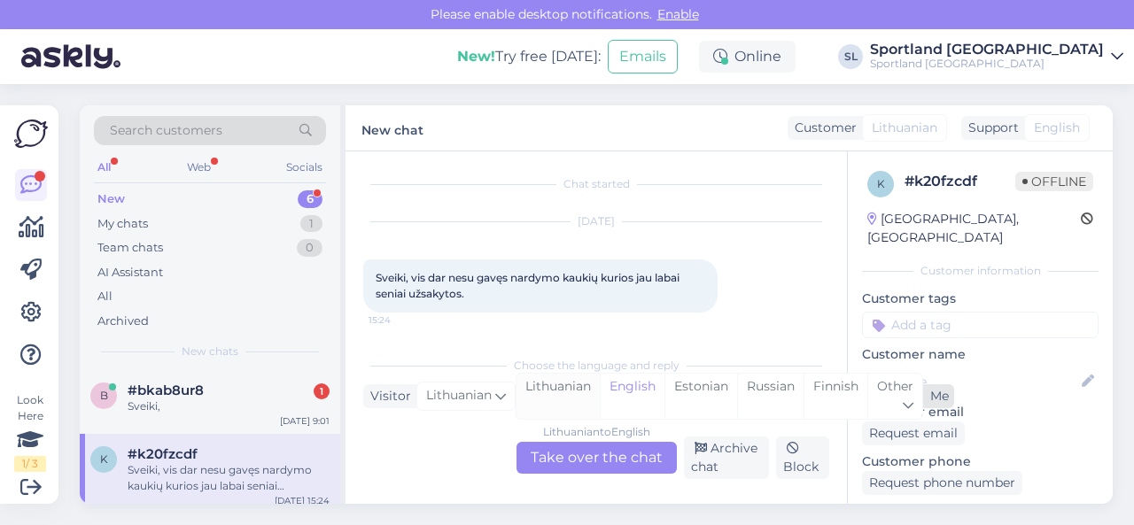
click at [570, 392] on div "Lithuanian" at bounding box center [558, 396] width 83 height 45
click at [586, 455] on div "Lithuanian to Lithuanian Take over the chat" at bounding box center [597, 458] width 160 height 32
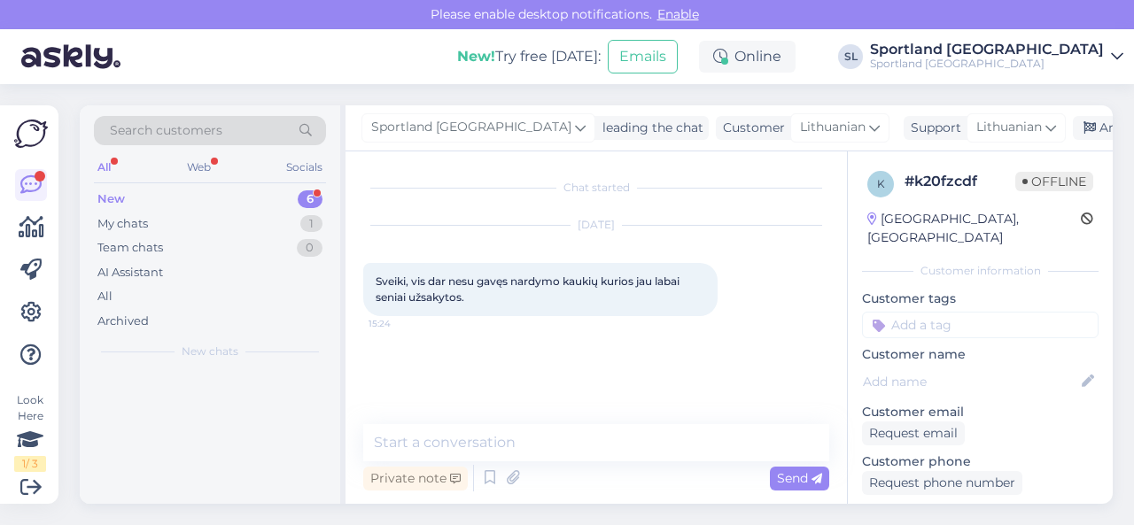
scroll to position [0, 0]
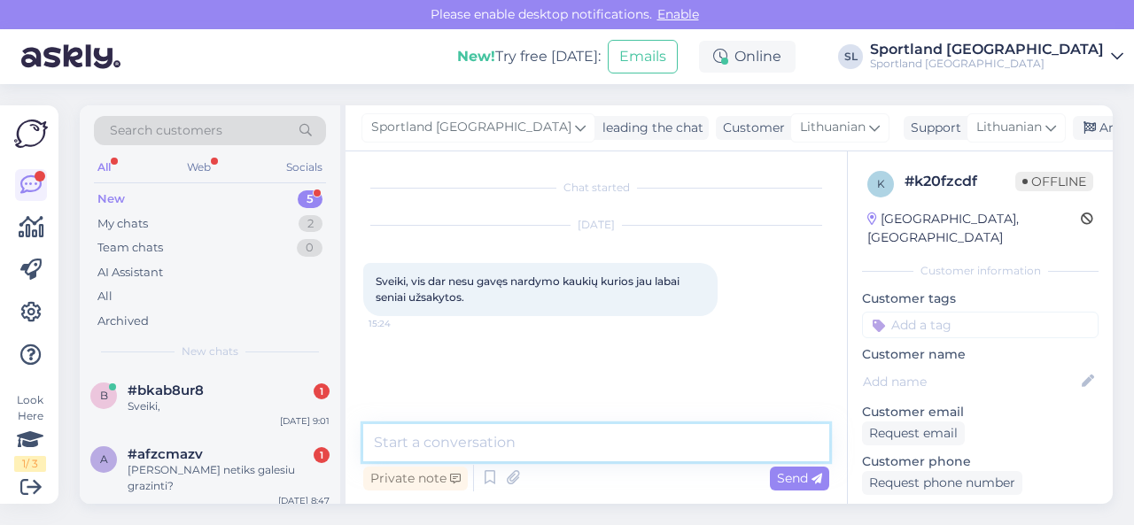
click at [594, 455] on textarea at bounding box center [596, 442] width 466 height 37
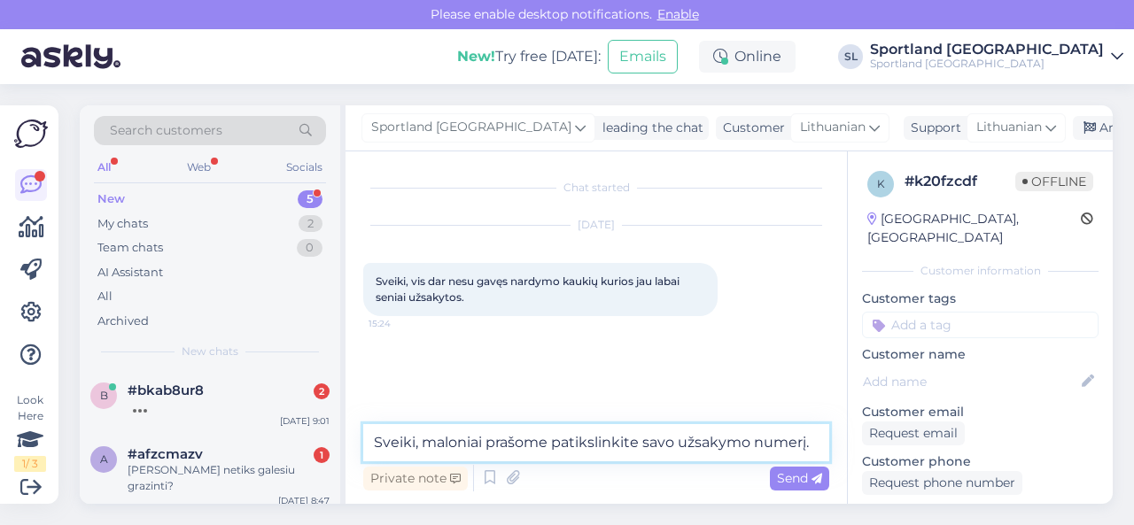
type textarea "Sveiki, maloniai prašome patikslinkite savo užsakymo numerį."
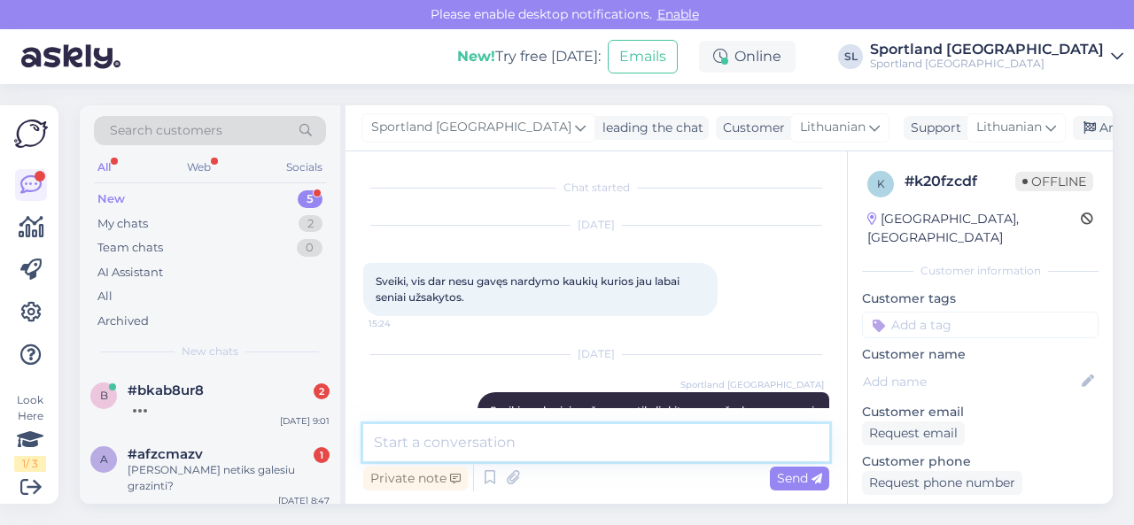
scroll to position [56, 0]
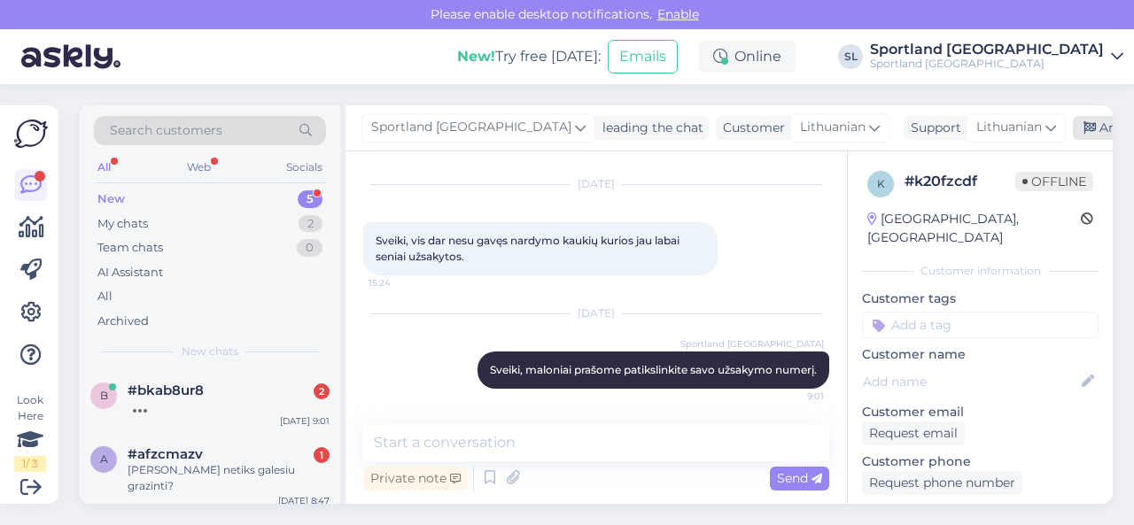
click at [1073, 122] on div "Archive chat" at bounding box center [1129, 128] width 112 height 24
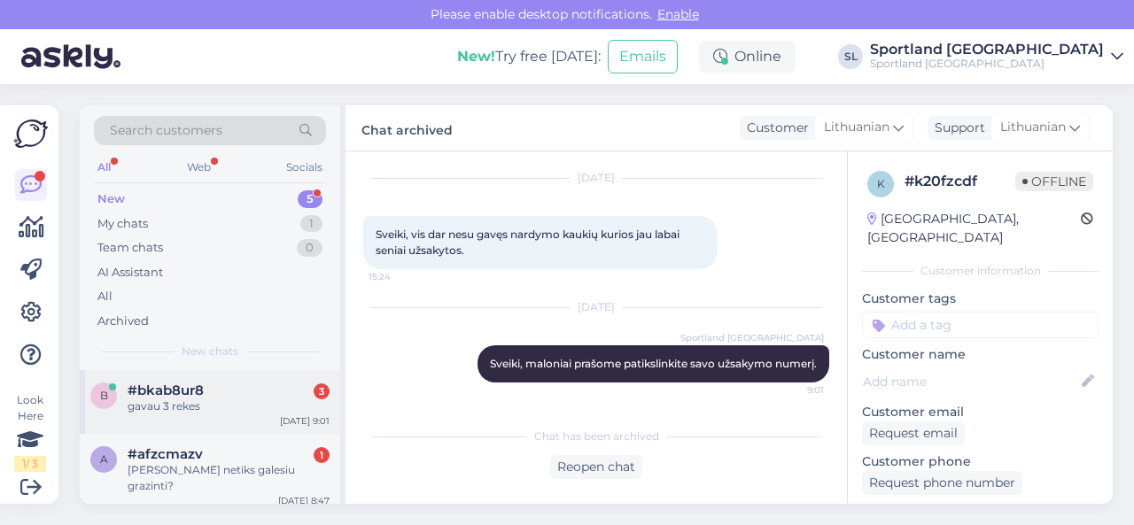
click at [248, 394] on div "#bkab8ur8 3" at bounding box center [229, 391] width 202 height 16
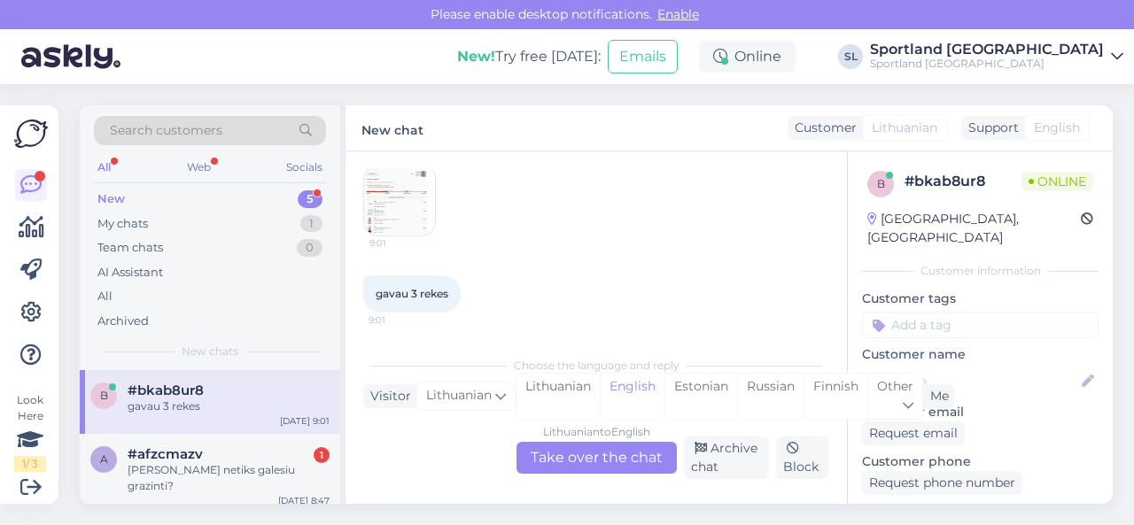
scroll to position [252, 0]
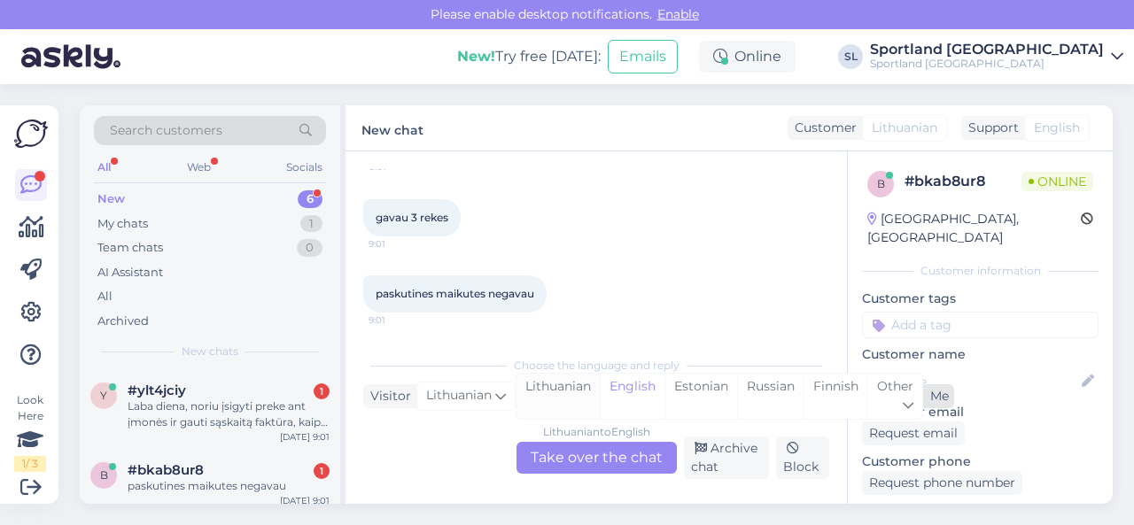
click at [571, 391] on div "Lithuanian" at bounding box center [558, 396] width 83 height 45
click at [585, 455] on div "Lithuanian to Lithuanian Take over the chat" at bounding box center [597, 458] width 160 height 32
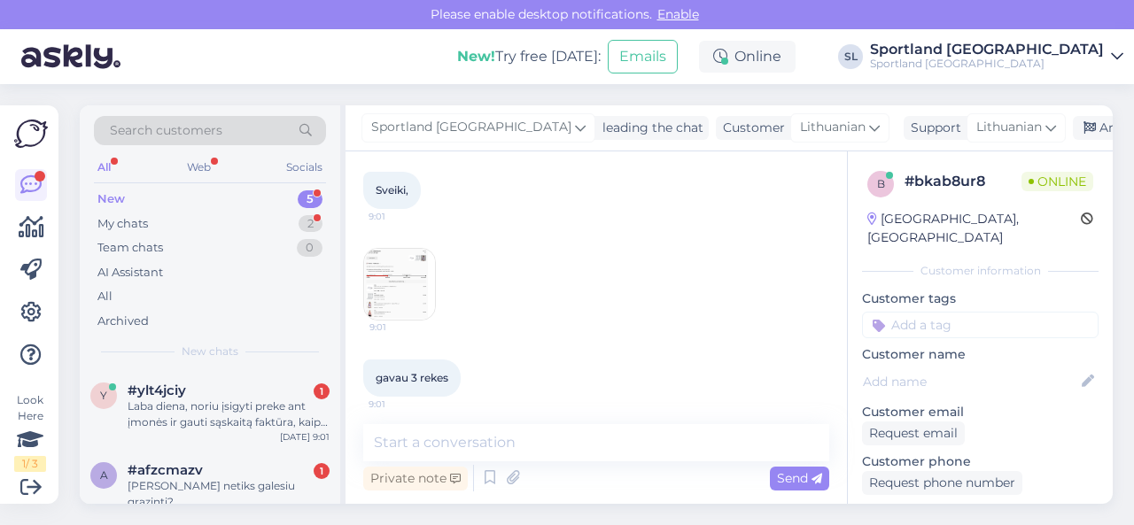
scroll to position [174, 0]
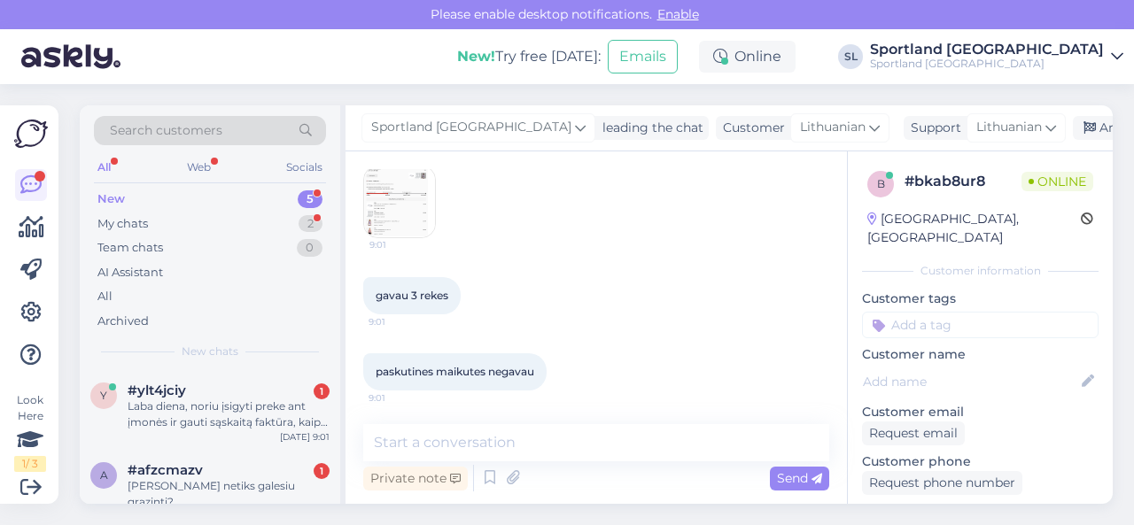
click at [395, 215] on img at bounding box center [399, 202] width 71 height 71
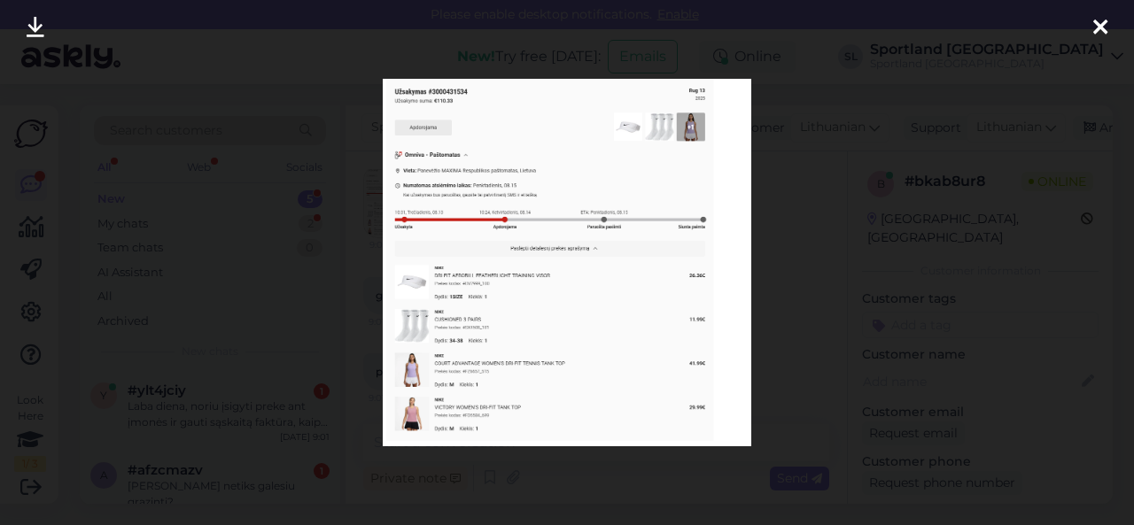
click at [787, 268] on div at bounding box center [567, 262] width 1134 height 525
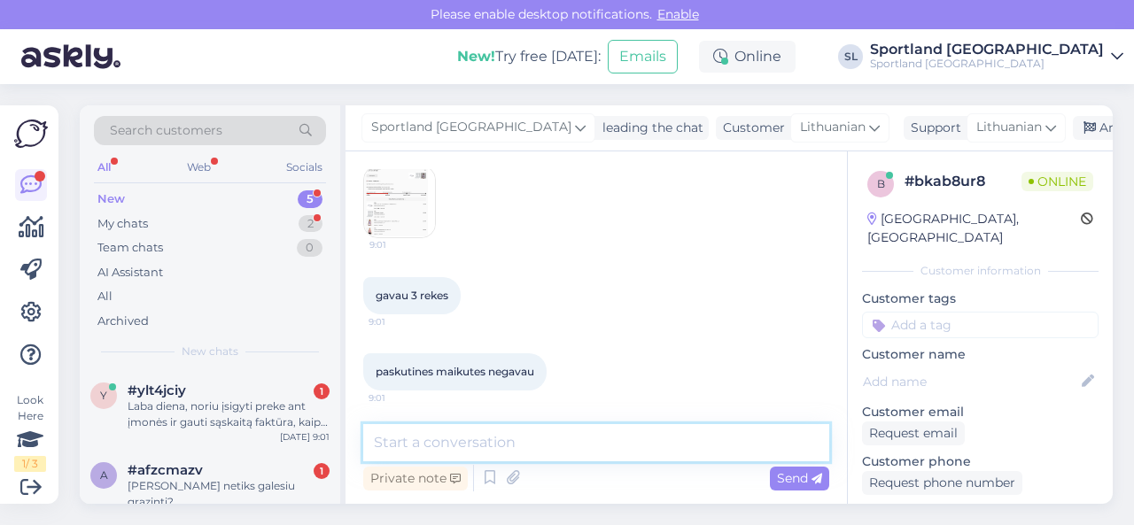
click at [564, 444] on textarea at bounding box center [596, 442] width 466 height 37
type textarea "Sveiki, luktelkite tiksliname duomenis sistemoje."
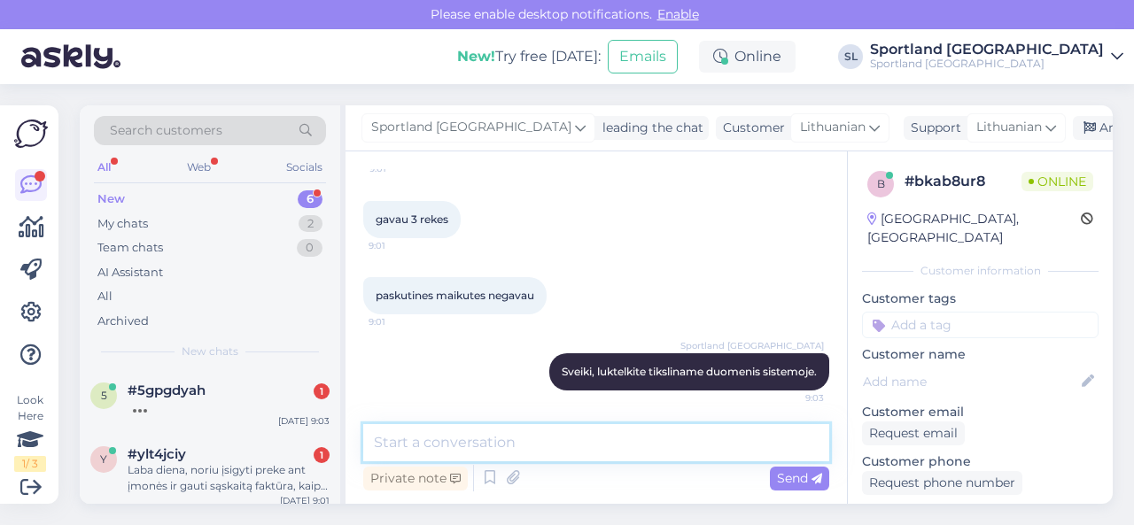
click at [483, 437] on textarea at bounding box center [596, 442] width 466 height 37
paste textarea "3000431534"
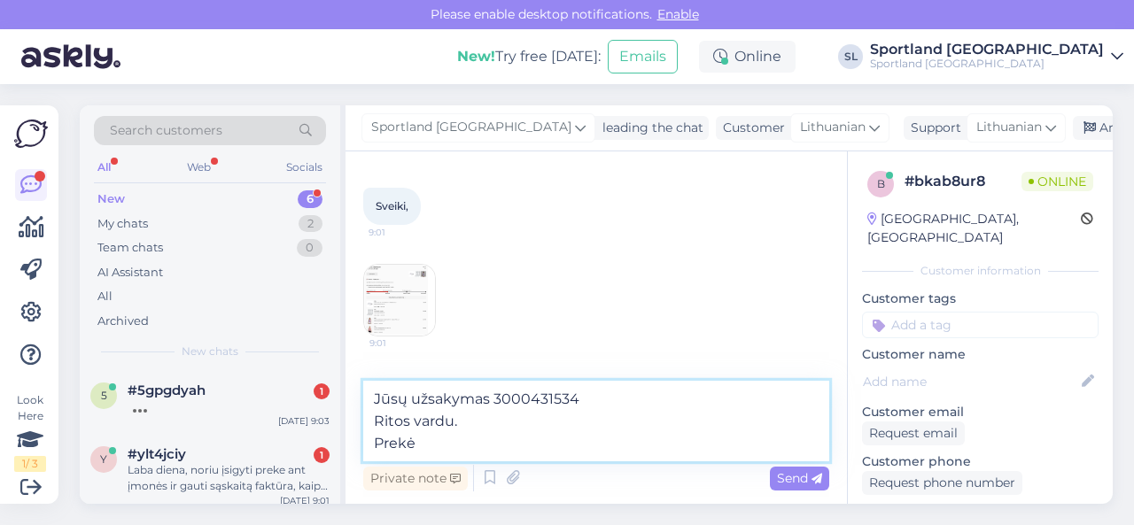
scroll to position [177, 0]
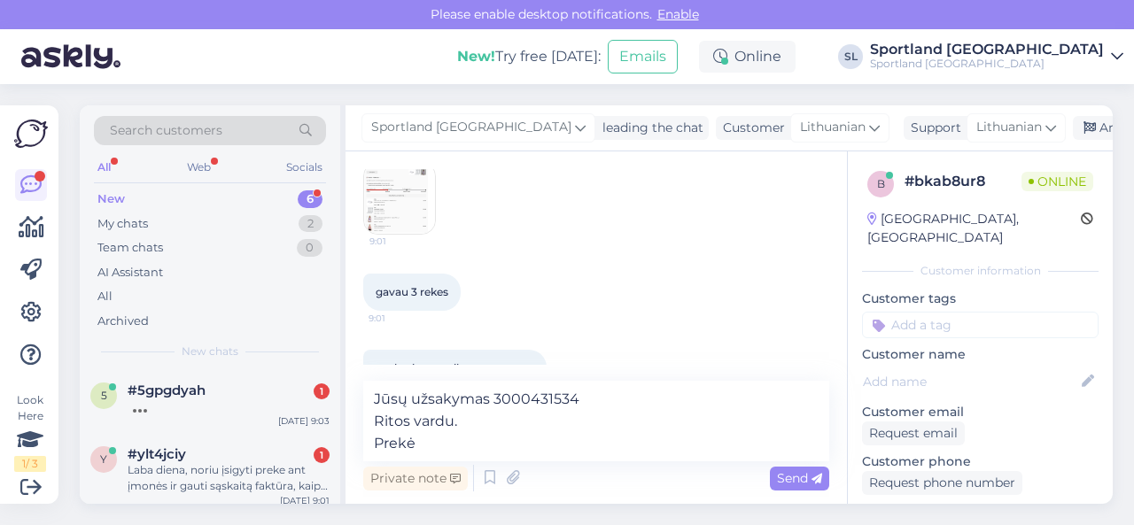
click at [389, 225] on img at bounding box center [399, 198] width 71 height 71
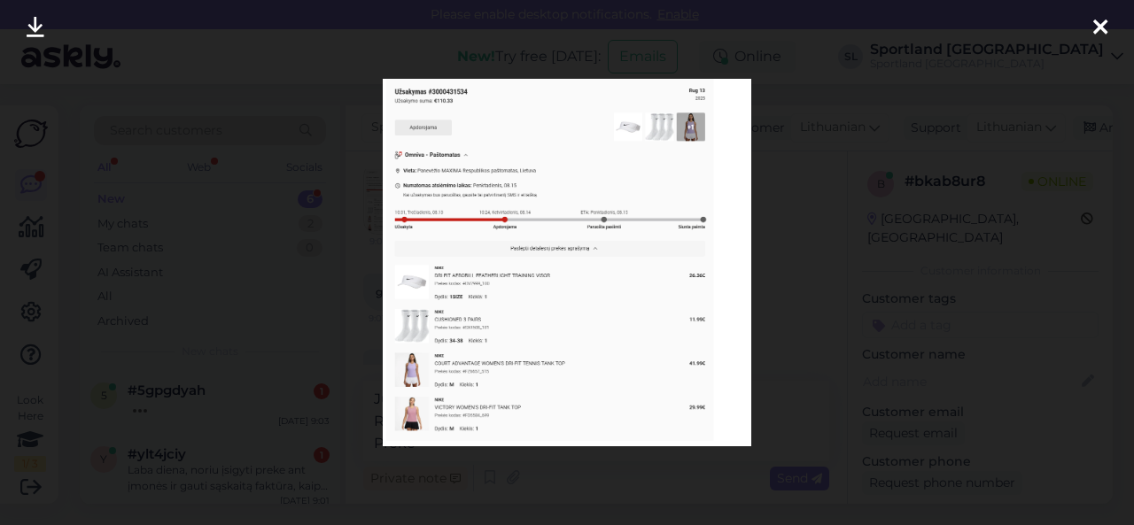
click at [559, 470] on div at bounding box center [567, 262] width 1134 height 525
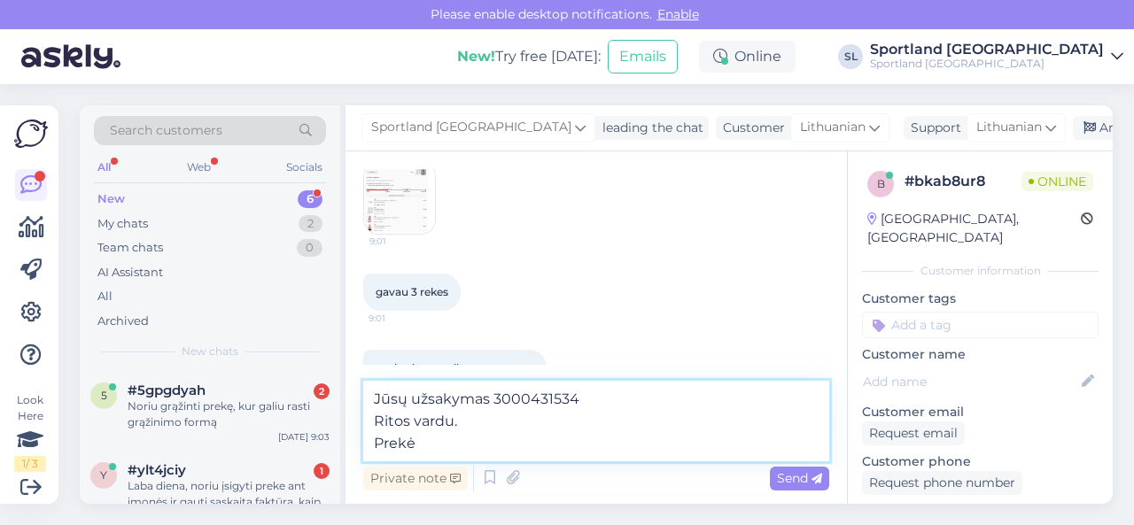
click at [487, 439] on textarea "Jūsų užsakymas 3000431534 Ritos vardu. Prekė" at bounding box center [596, 421] width 466 height 81
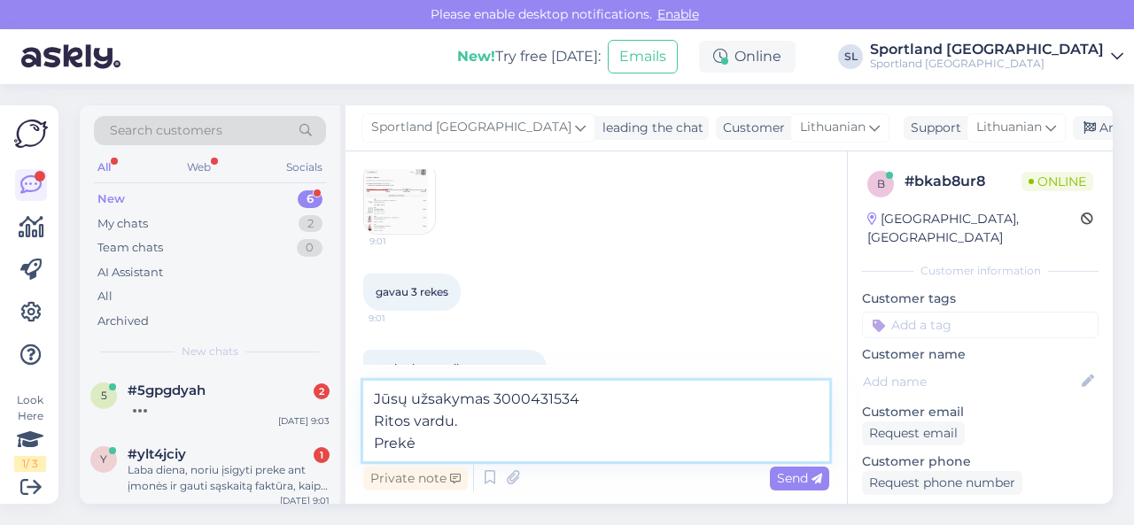
click at [455, 447] on textarea "Jūsų užsakymas 3000431534 Ritos vardu. Prekė" at bounding box center [596, 421] width 466 height 81
paste textarea "NIKE VICTORY WOMEN'S DRI-FIT TANK TOP SKU: 63025408390 SPO: FD5584_699 Drabužių…"
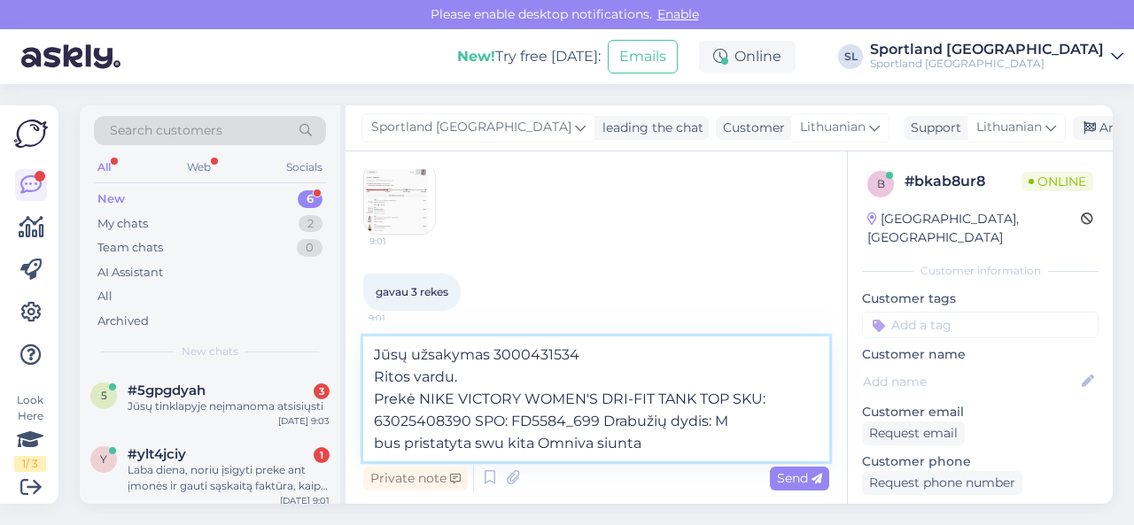
drag, startPoint x: 657, startPoint y: 444, endPoint x: 376, endPoint y: 447, distance: 281.8
click at [376, 447] on textarea "Jūsų užsakymas 3000431534 Ritos vardu. Prekė NIKE VICTORY WOMEN'S DRI-FIT TANK …" at bounding box center [596, 399] width 466 height 125
paste textarea "CC824148325EE"
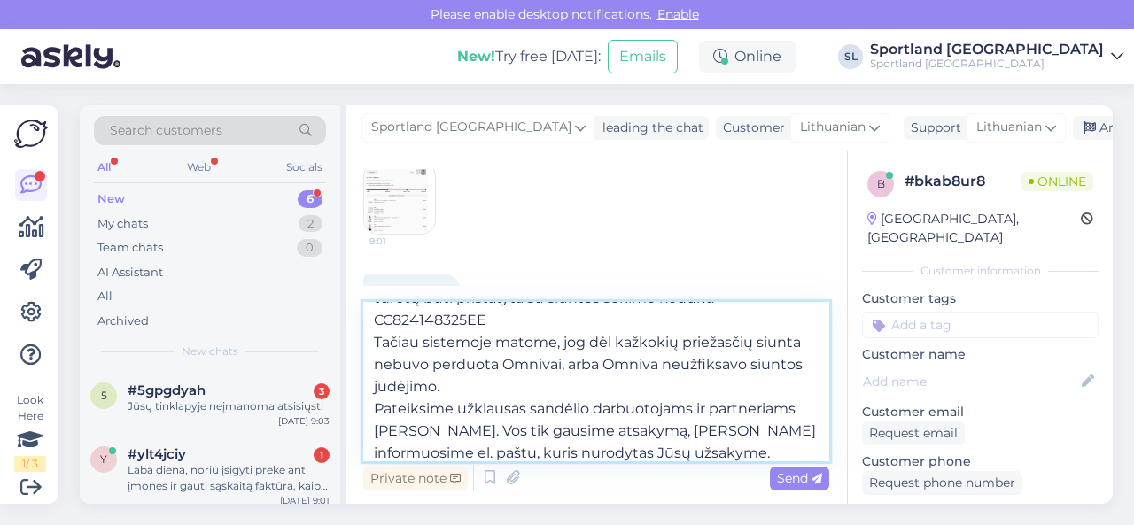
scroll to position [133, 0]
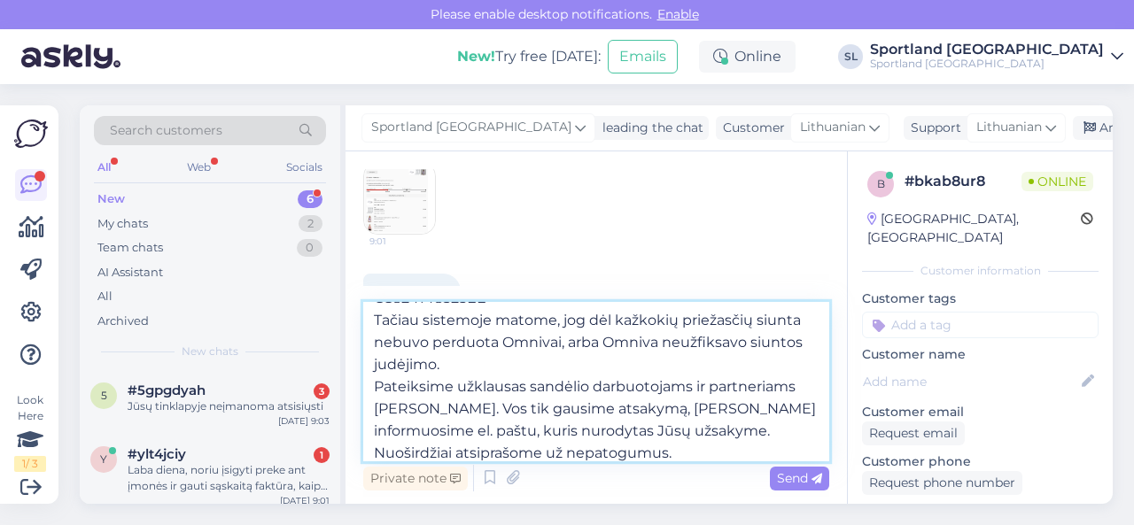
type textarea "Jūsų užsakymas 3000431534 Ritos vardu. Prekė NIKE VICTORY WOMEN'S DRI-FIT TANK …"
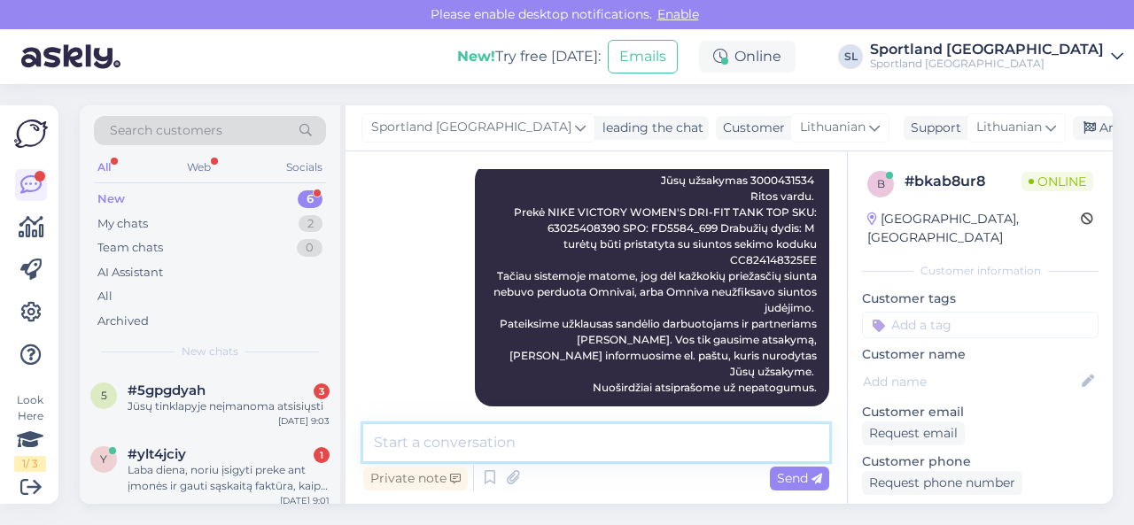
scroll to position [429, 0]
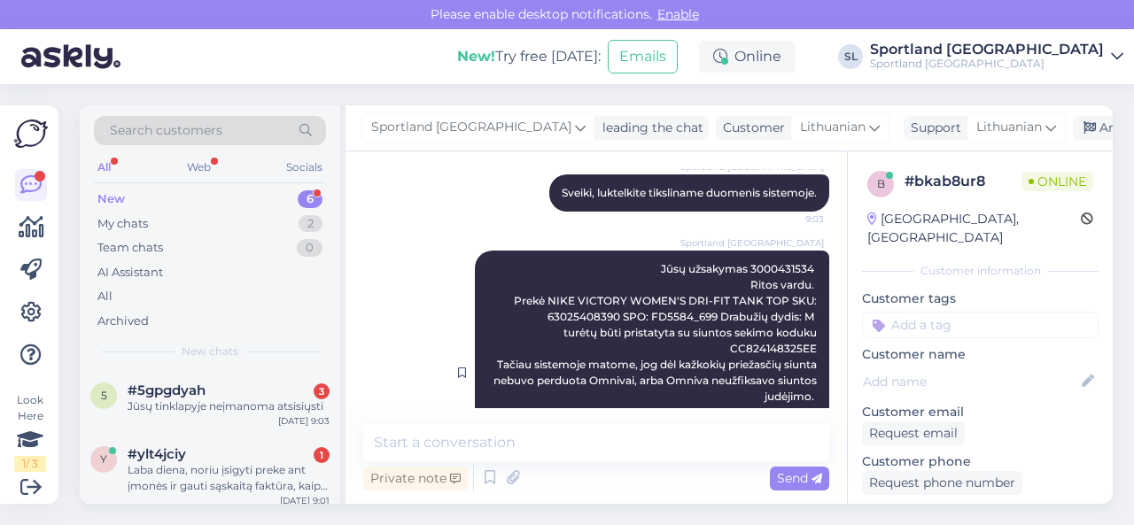
click at [767, 265] on span "Jūsų užsakymas 3000431534 Ritos vardu. Prekė NIKE VICTORY WOMEN'S DRI-FIT TANK …" at bounding box center [666, 372] width 346 height 221
copy span "3000431534"
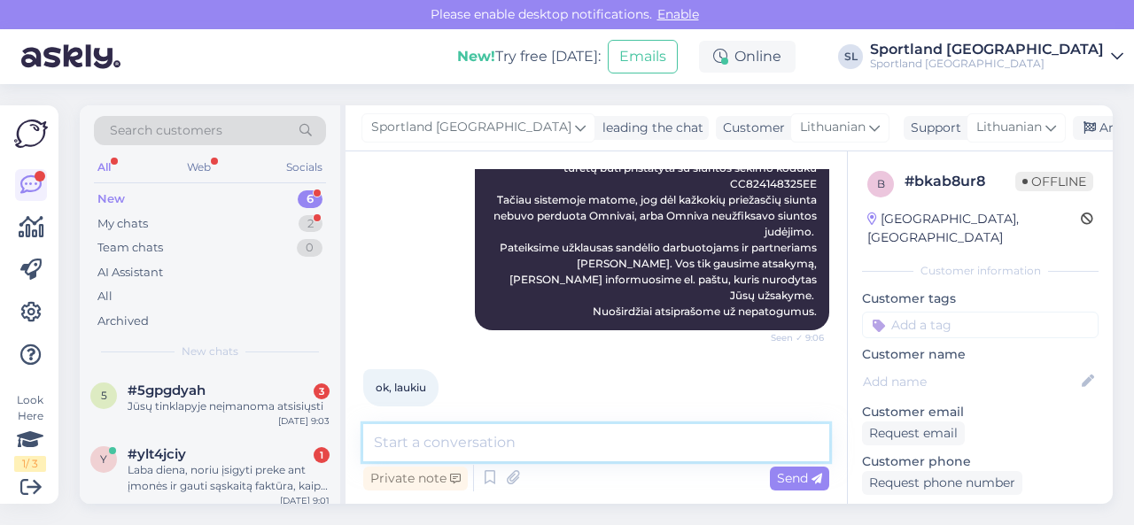
click at [524, 435] on textarea at bounding box center [596, 442] width 466 height 37
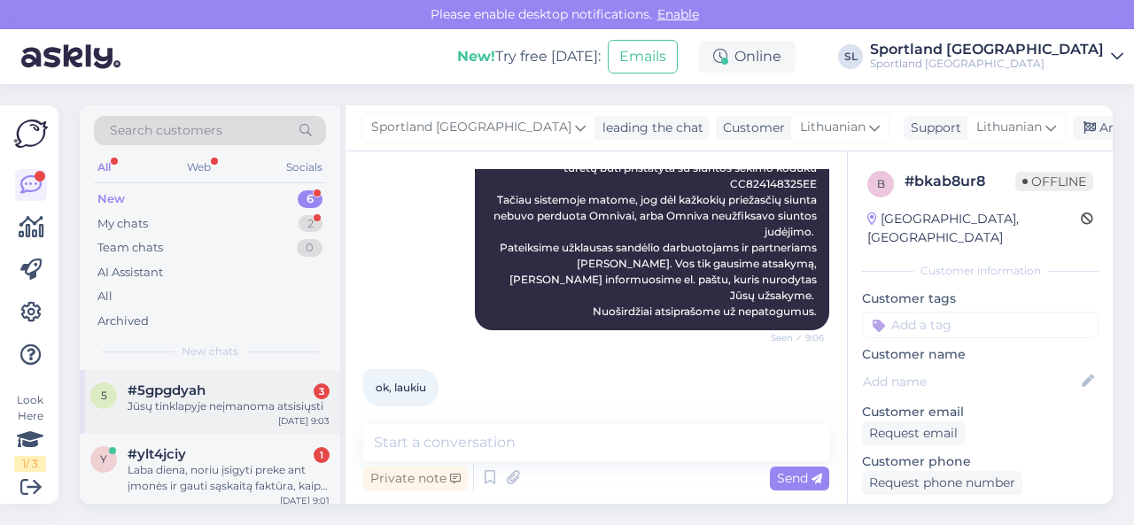
click at [213, 403] on div "Jūsų tinklapyje neįmanoma atsisiųsti" at bounding box center [229, 407] width 202 height 16
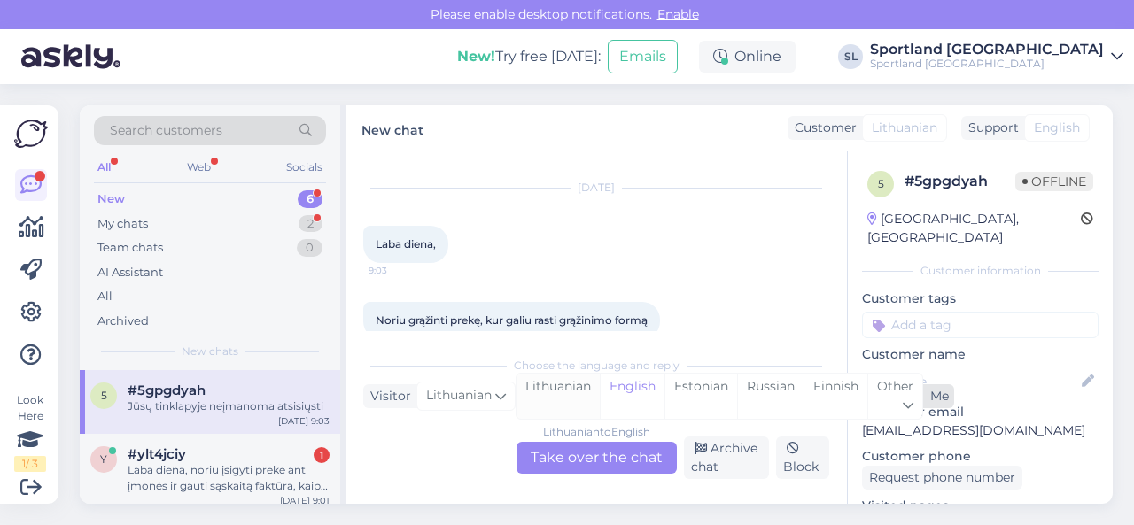
click at [569, 393] on div "Lithuanian" at bounding box center [558, 396] width 83 height 45
click at [576, 455] on div "Lithuanian to Lithuanian Take over the chat" at bounding box center [597, 458] width 160 height 32
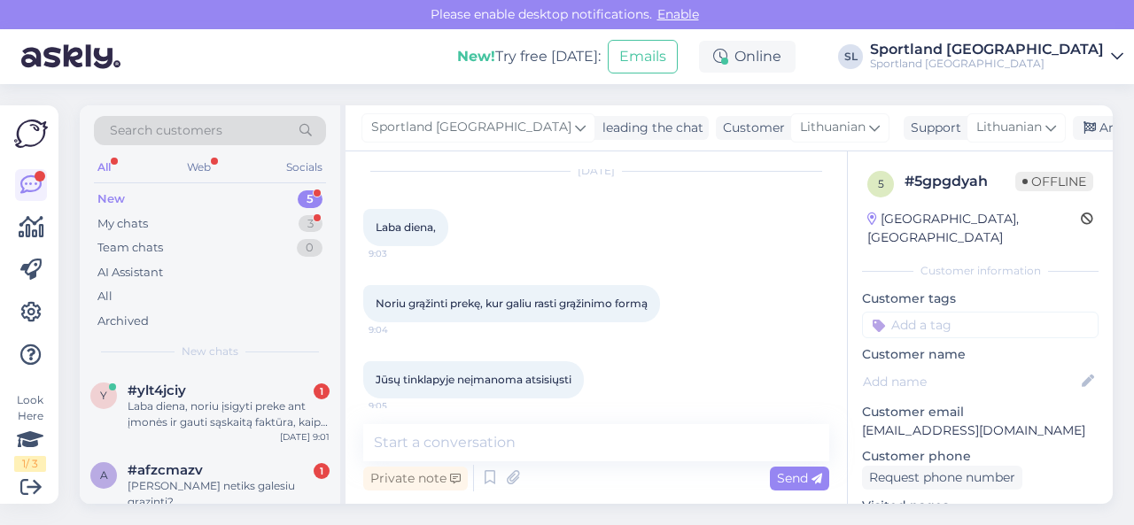
scroll to position [63, 0]
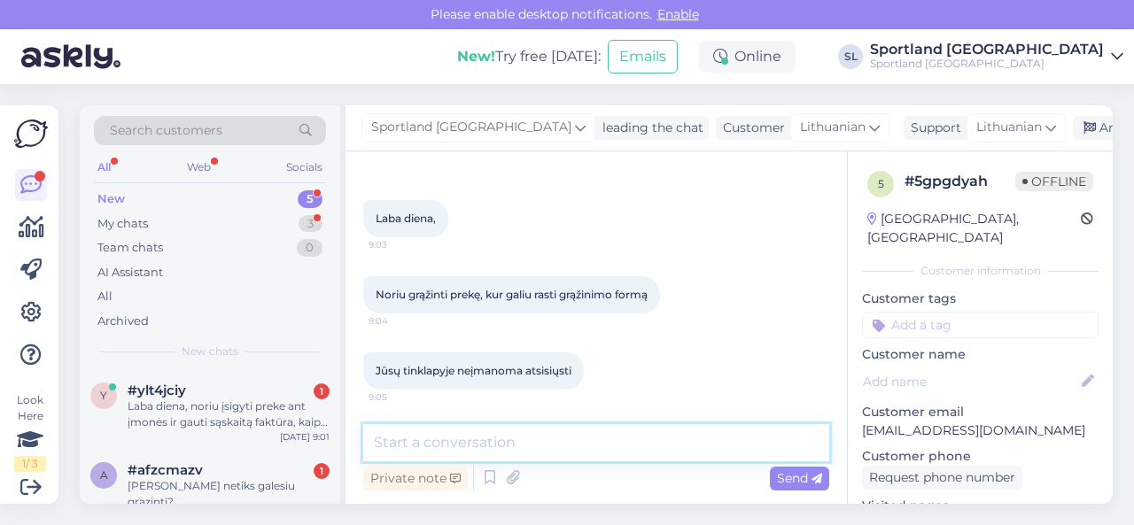
click at [548, 437] on textarea at bounding box center [596, 442] width 466 height 37
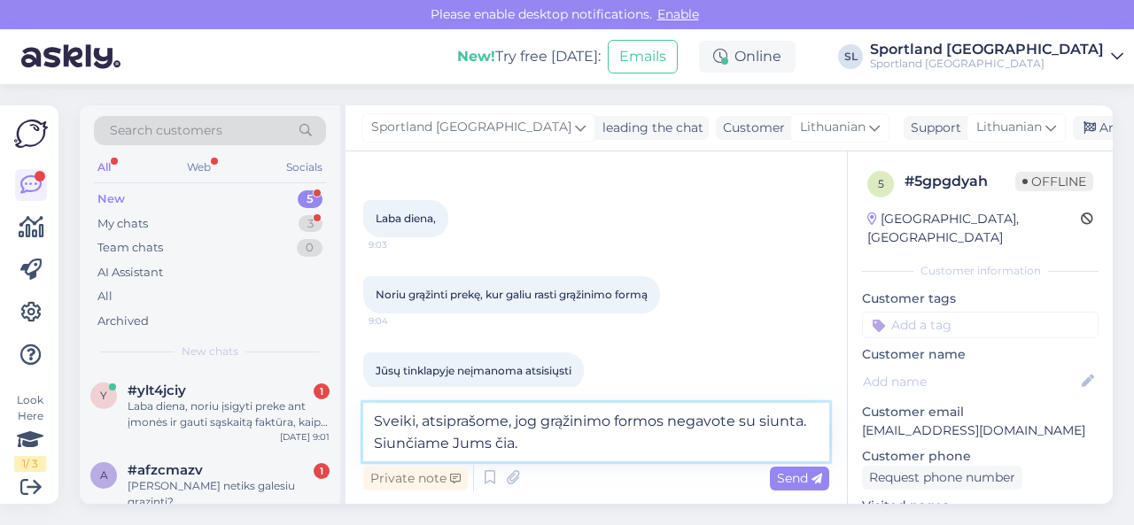
click at [758, 424] on textarea "Sveiki, atsiprašome, jog grąžinimo formos negavote su siunta. Siunčiame Jums či…" at bounding box center [596, 432] width 466 height 58
click at [698, 444] on textarea "[PERSON_NAME], atsiprašome, jog grąžinimo formos negavote su savo siunta. Siunč…" at bounding box center [596, 432] width 466 height 58
type textarea "[PERSON_NAME], atsiprašome, jog grąžinimo formos negavote su savo siunta. Siunč…"
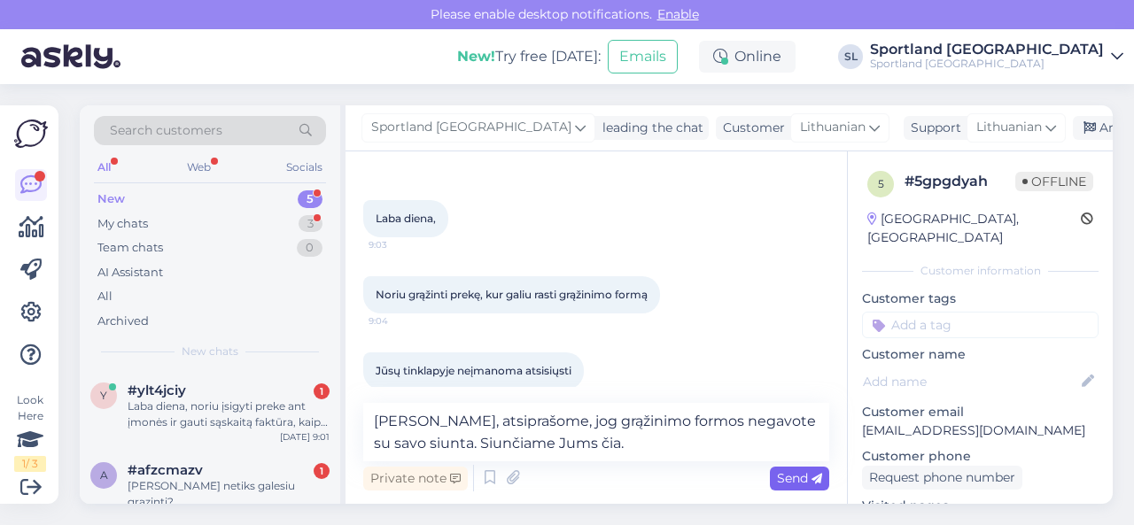
click at [786, 474] on span "Send" at bounding box center [799, 478] width 45 height 16
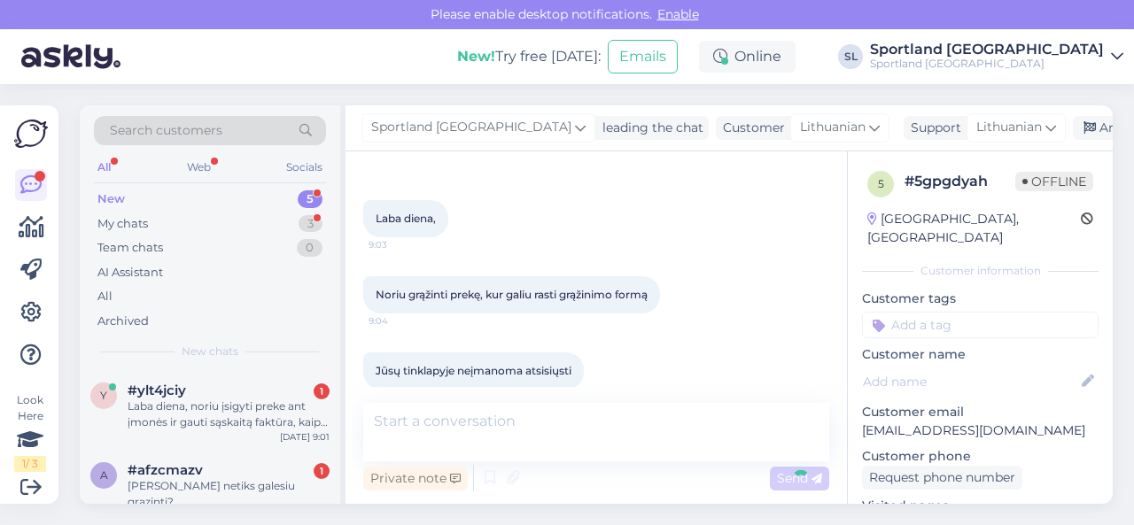
scroll to position [155, 0]
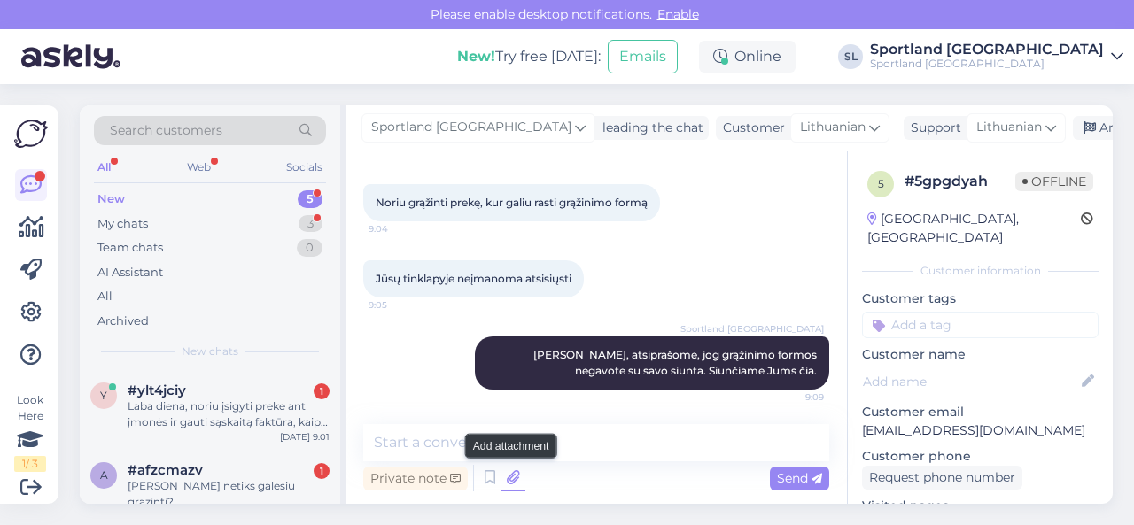
click at [509, 483] on icon at bounding box center [513, 478] width 25 height 27
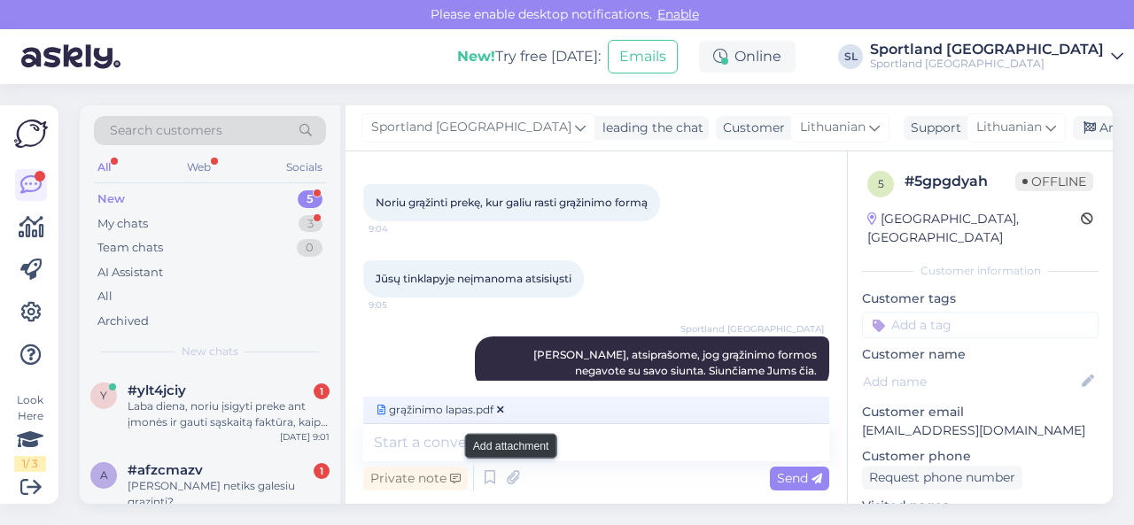
scroll to position [176, 0]
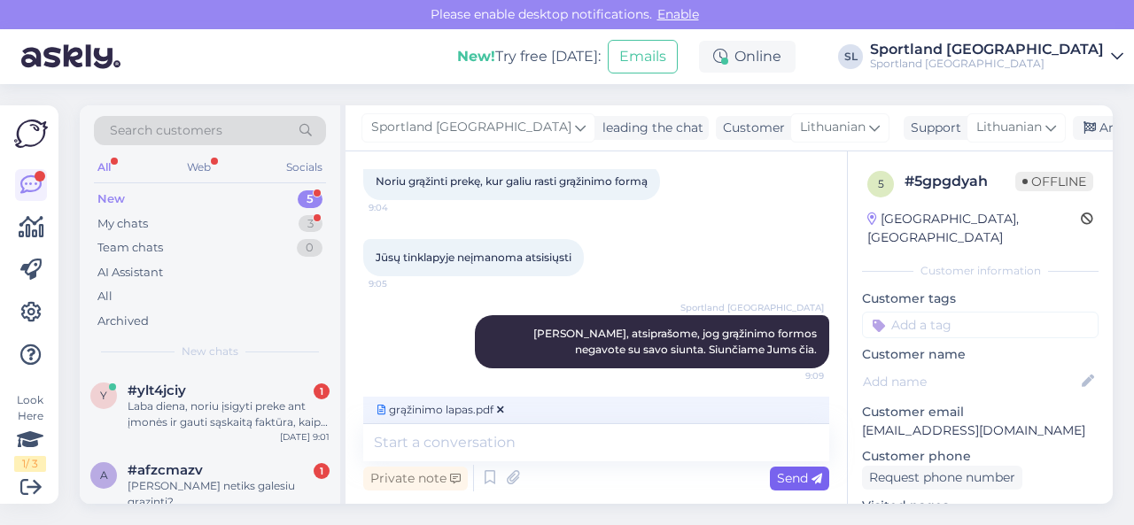
click at [790, 479] on span "Send" at bounding box center [799, 478] width 45 height 16
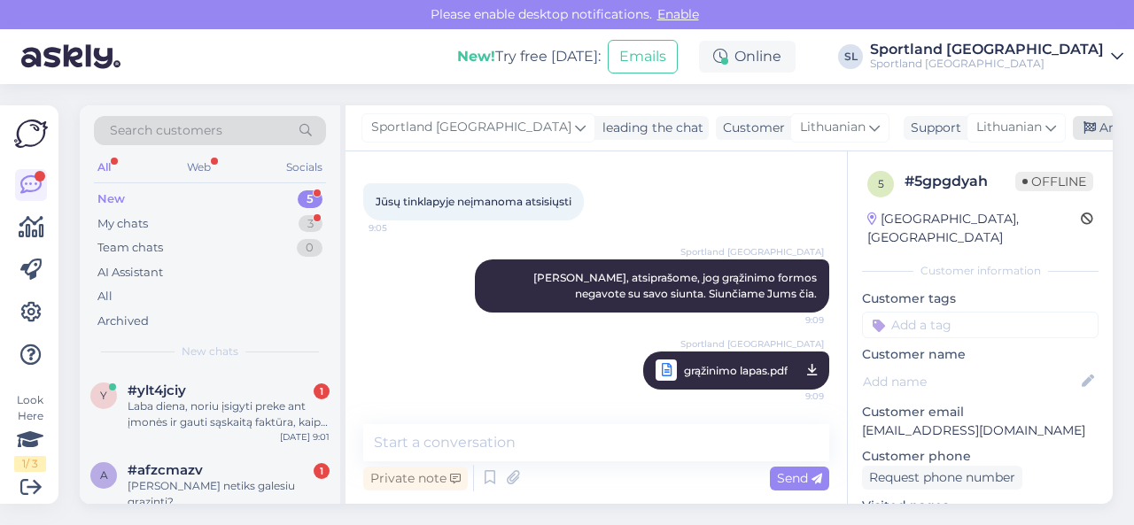
click at [1073, 123] on div "Archive chat" at bounding box center [1129, 128] width 112 height 24
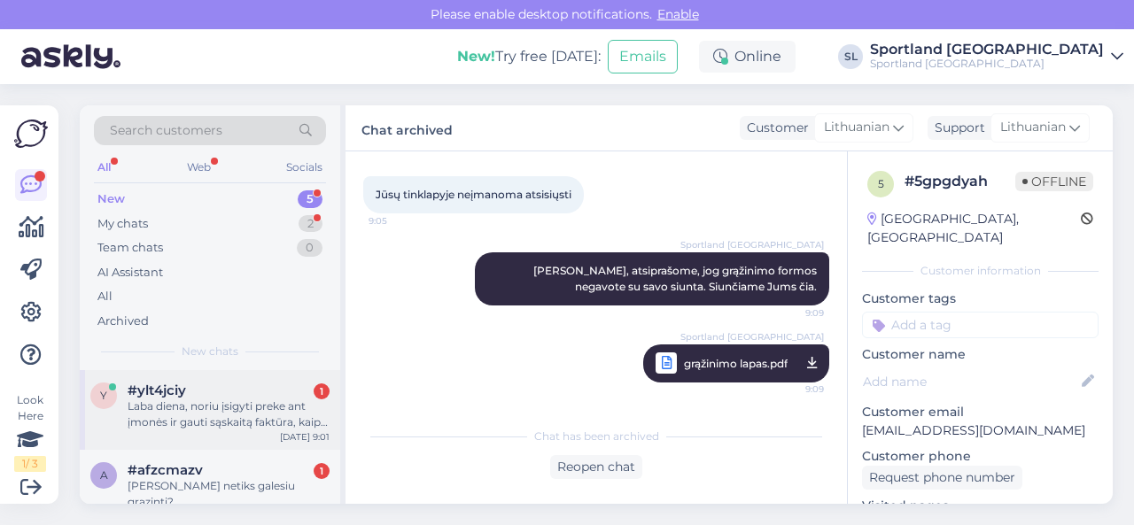
click at [245, 415] on div "Laba diena, noriu įsigyti preke ant įmonės ir gauti sąskaitą faktūra, kaip tai …" at bounding box center [229, 415] width 202 height 32
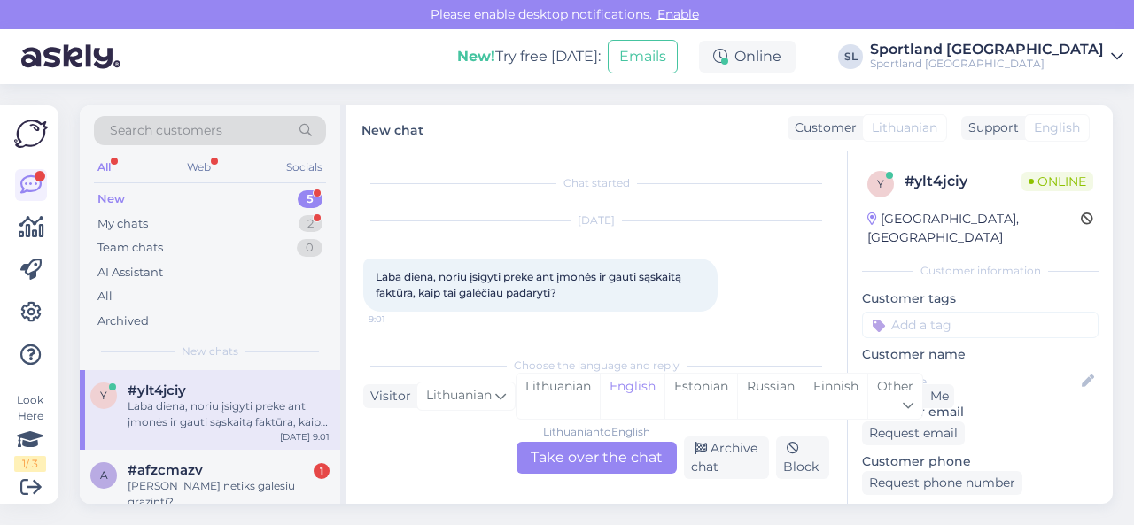
scroll to position [4, 0]
click at [565, 400] on div "Lithuanian" at bounding box center [558, 396] width 83 height 45
click at [569, 456] on div "Lithuanian to Lithuanian Take over the chat" at bounding box center [597, 458] width 160 height 32
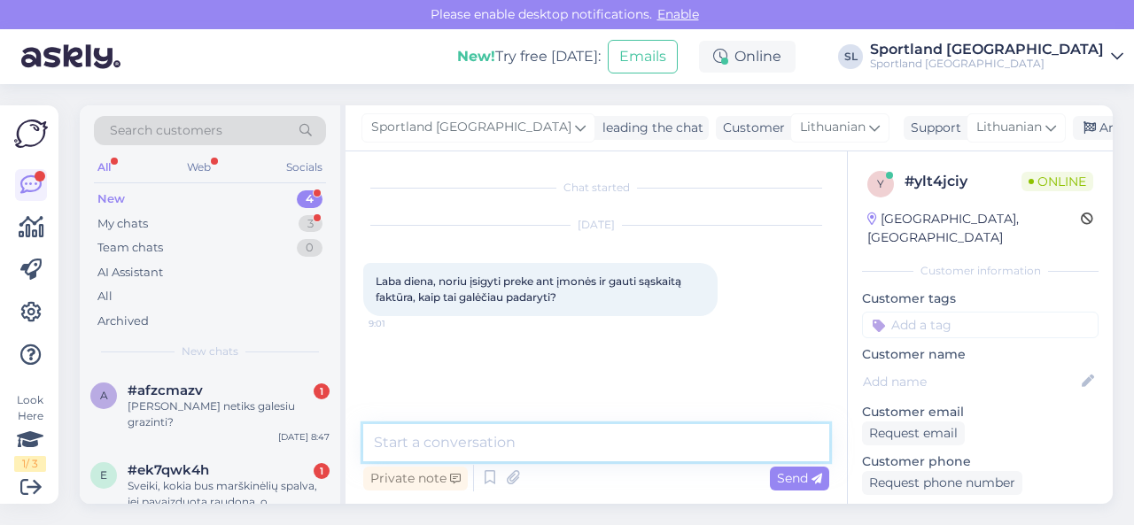
click at [548, 451] on textarea at bounding box center [596, 442] width 466 height 37
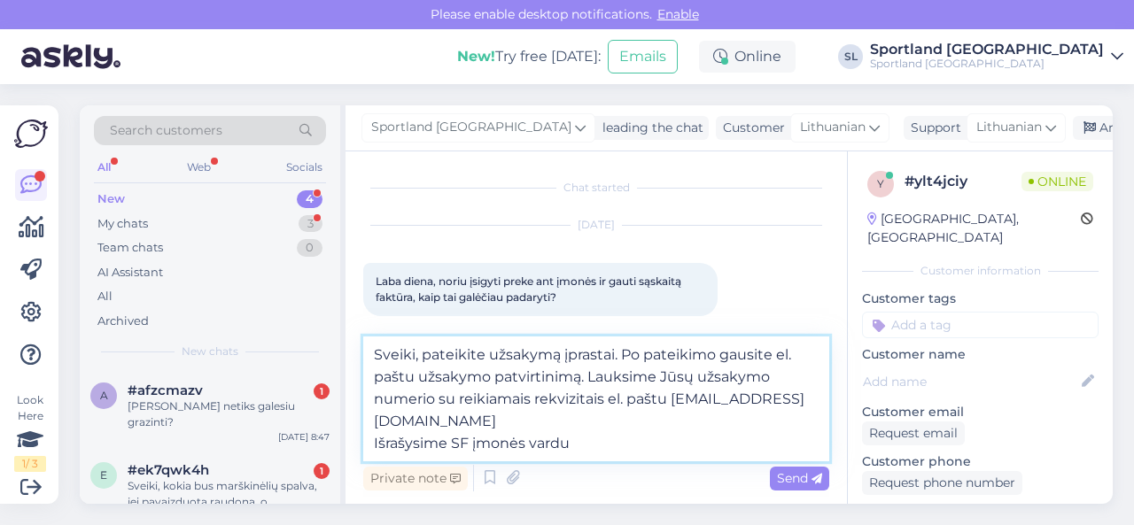
type textarea "Sveiki, pateikite užsakymą įprastai. Po pateikimo gausite el. paštu užsakymo pa…"
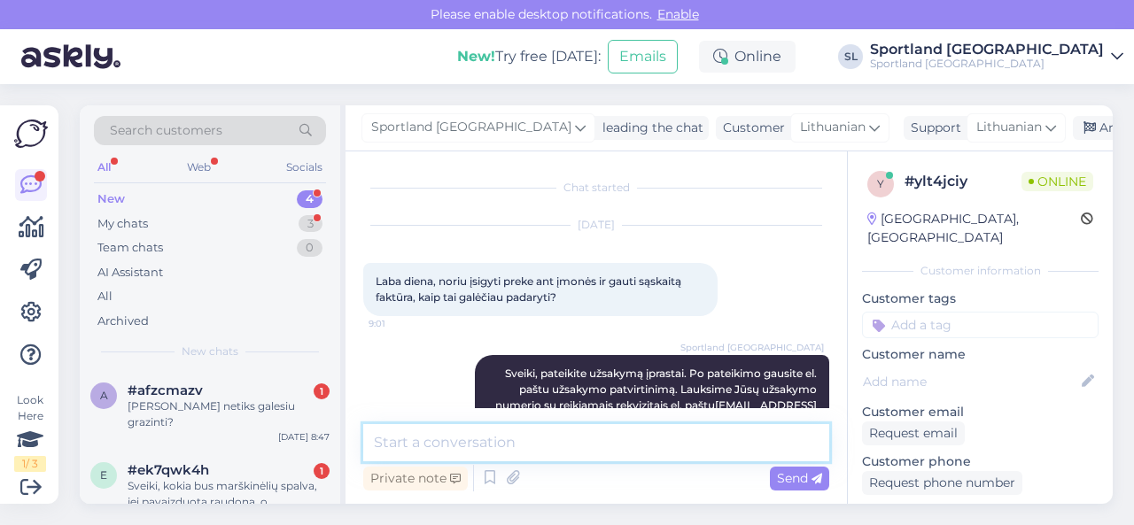
scroll to position [66, 0]
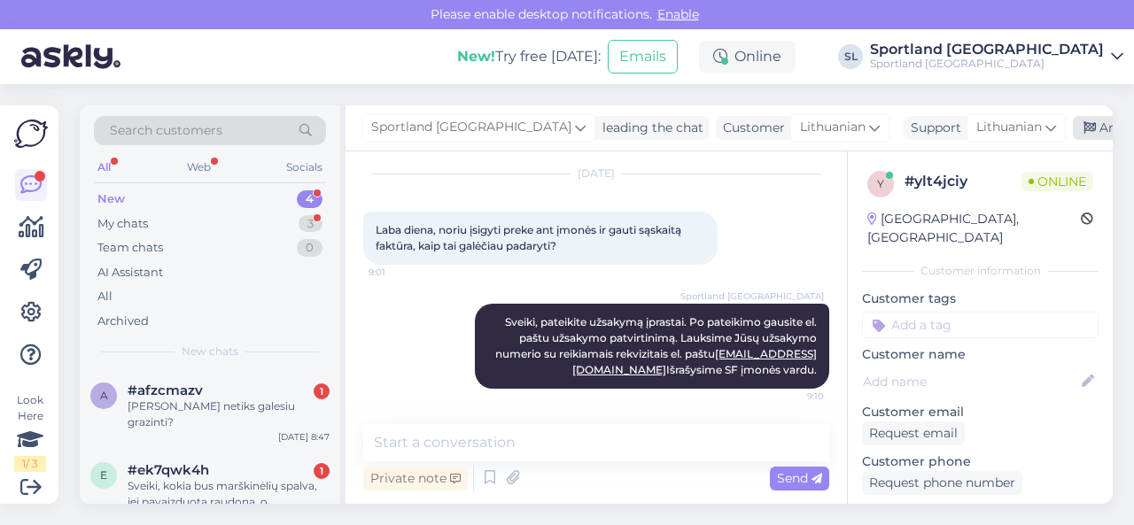
click at [1073, 132] on div "Archive chat" at bounding box center [1129, 128] width 112 height 24
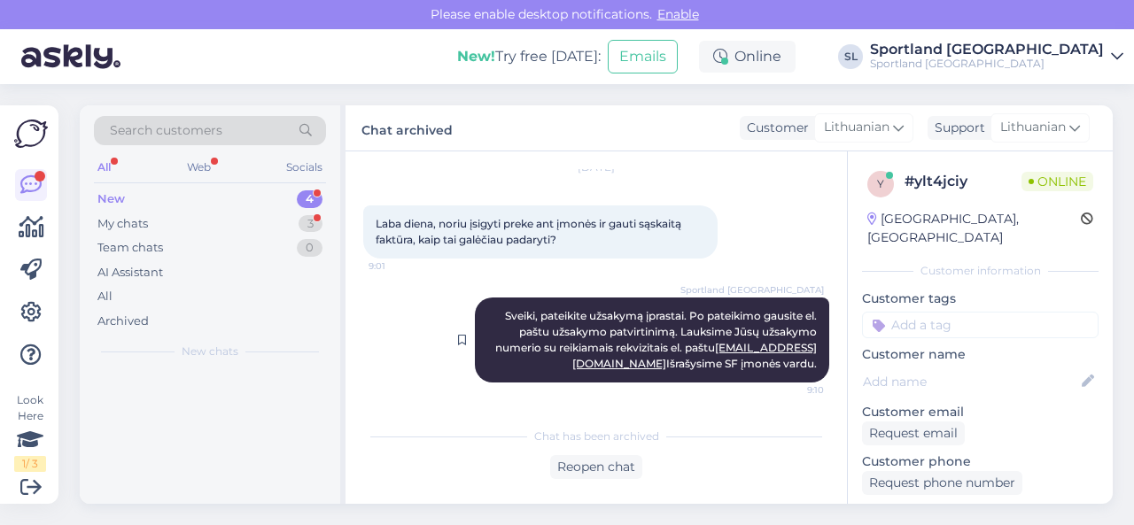
scroll to position [73, 0]
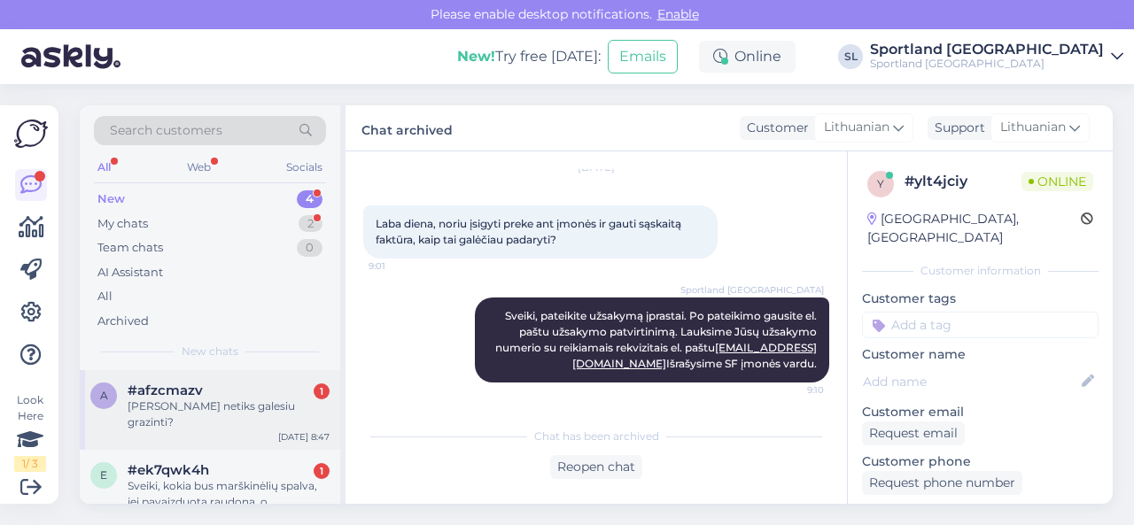
click at [229, 409] on div "[PERSON_NAME] netiks galesiu grazinti?" at bounding box center [229, 415] width 202 height 32
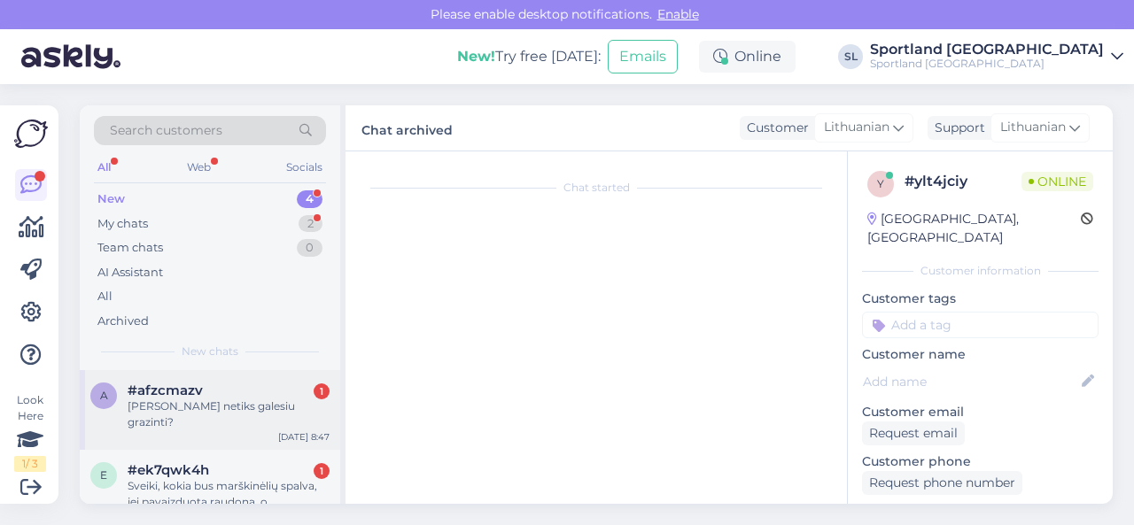
scroll to position [3003, 0]
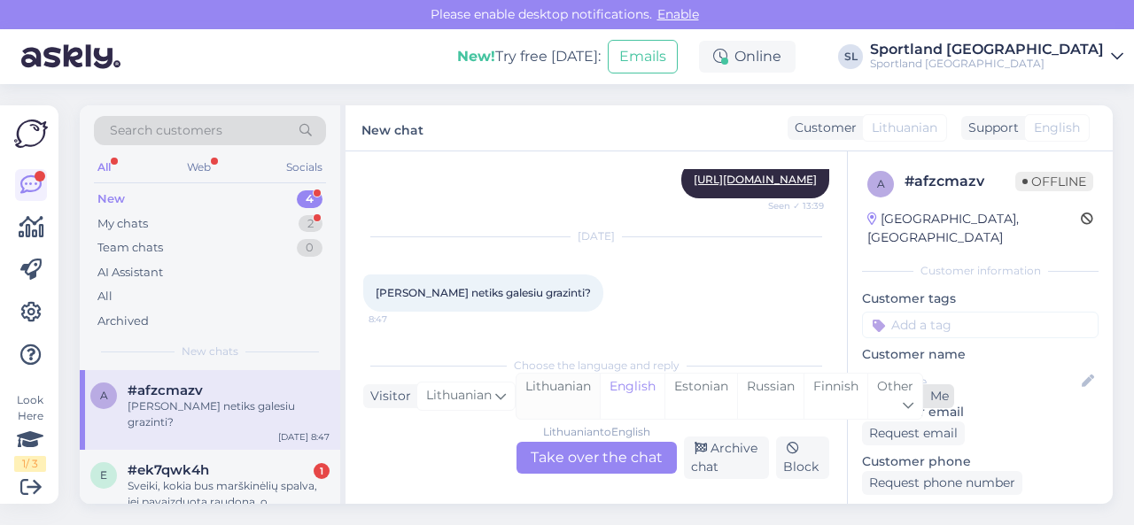
click at [552, 394] on div "Lithuanian" at bounding box center [558, 396] width 83 height 45
click at [572, 456] on div "Lithuanian to Lithuanian Take over the chat" at bounding box center [597, 458] width 160 height 32
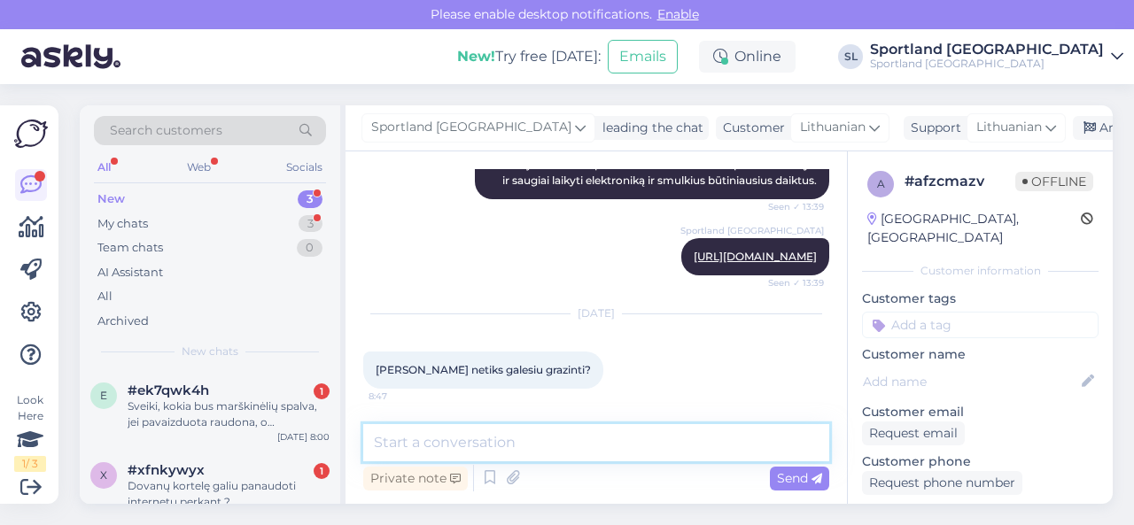
click at [572, 451] on textarea at bounding box center [596, 442] width 466 height 37
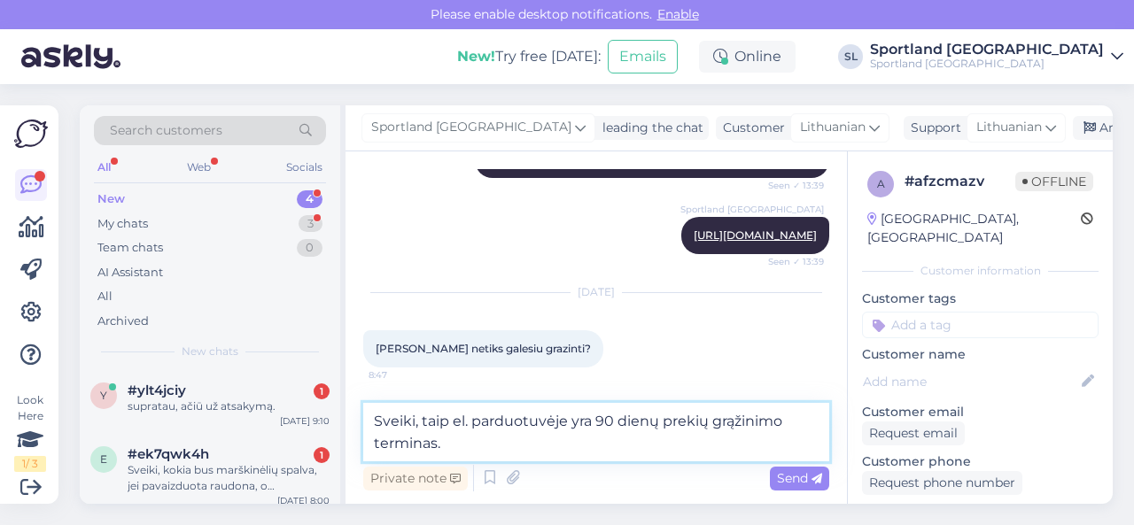
scroll to position [2947, 0]
type textarea "Sveiki, taip el. parduotuvėje yra 90 dienų prekių grąžinimo terminas."
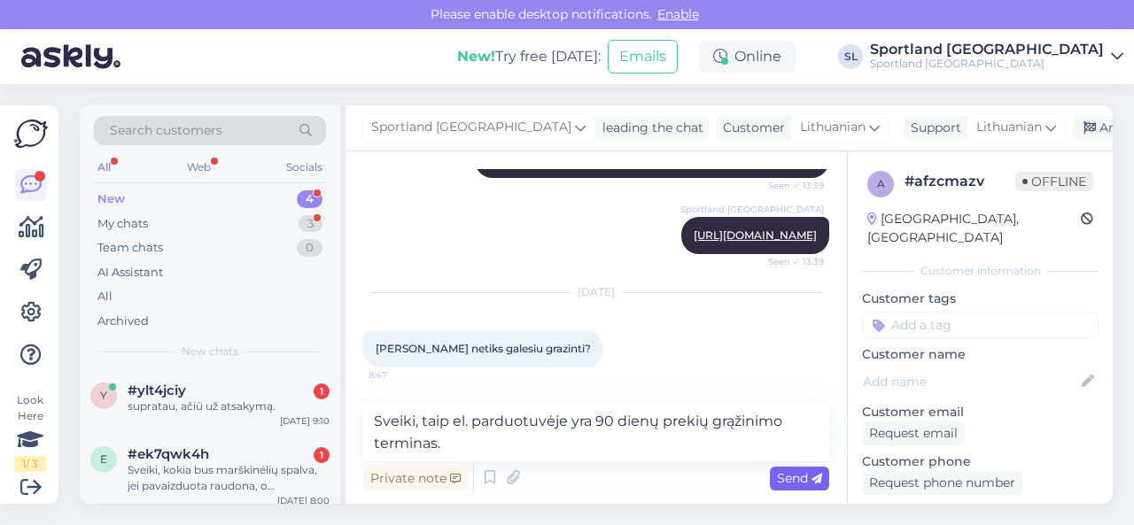
click at [799, 480] on span "Send" at bounding box center [799, 478] width 45 height 16
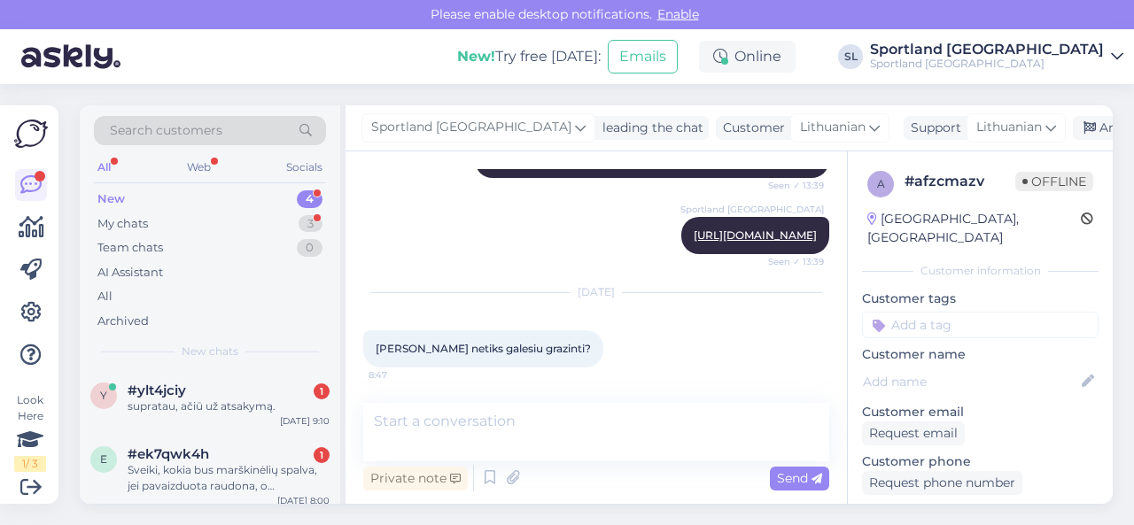
scroll to position [3055, 0]
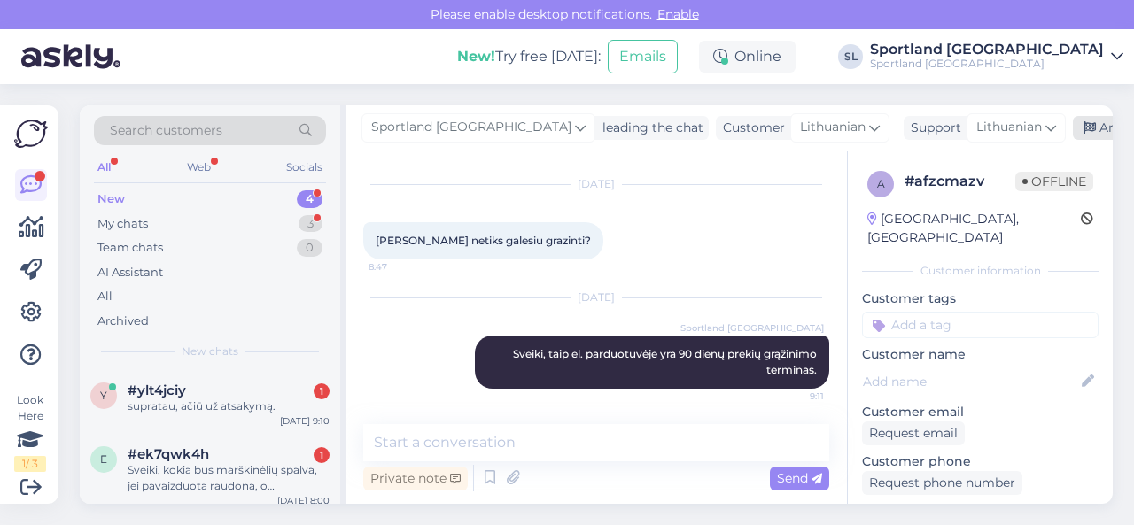
click at [1073, 128] on div "Archive chat" at bounding box center [1129, 128] width 112 height 24
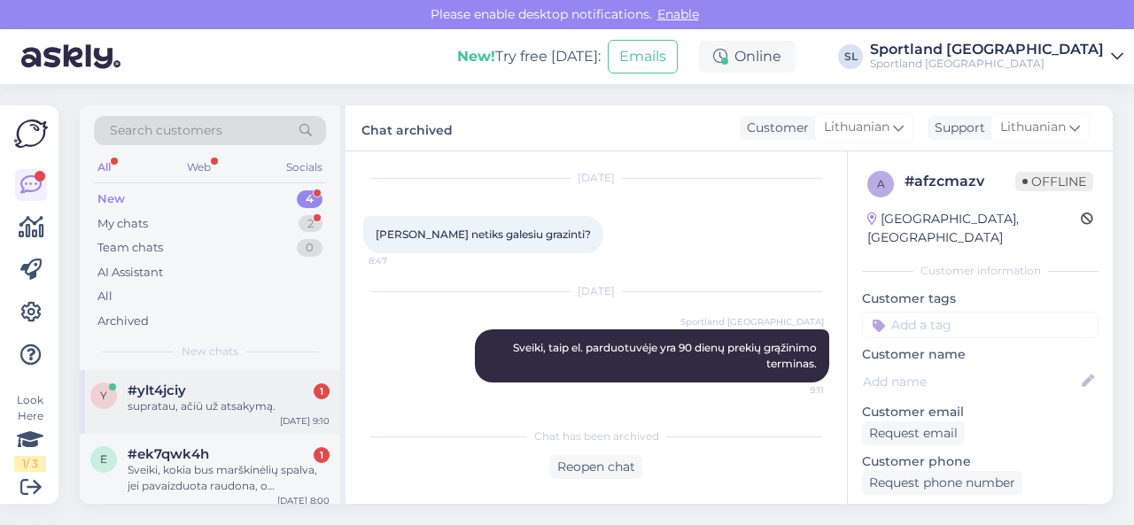
click at [236, 402] on div "supratau, ačiū už atsakymą." at bounding box center [229, 407] width 202 height 16
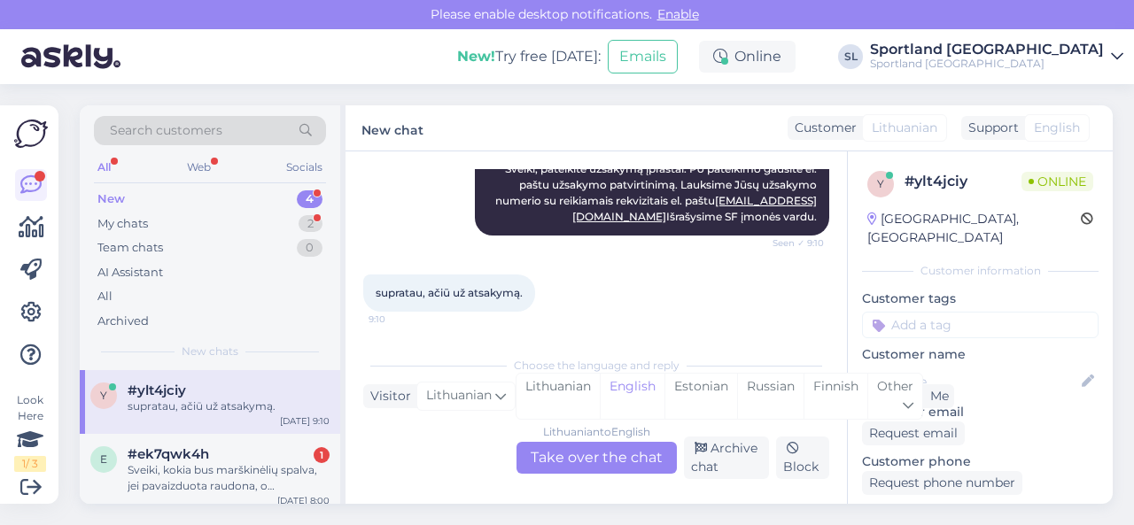
scroll to position [220, 0]
click at [553, 394] on div "Lithuanian" at bounding box center [558, 396] width 83 height 45
click at [561, 439] on div "Lithuanian to Lithuanian" at bounding box center [596, 432] width 125 height 16
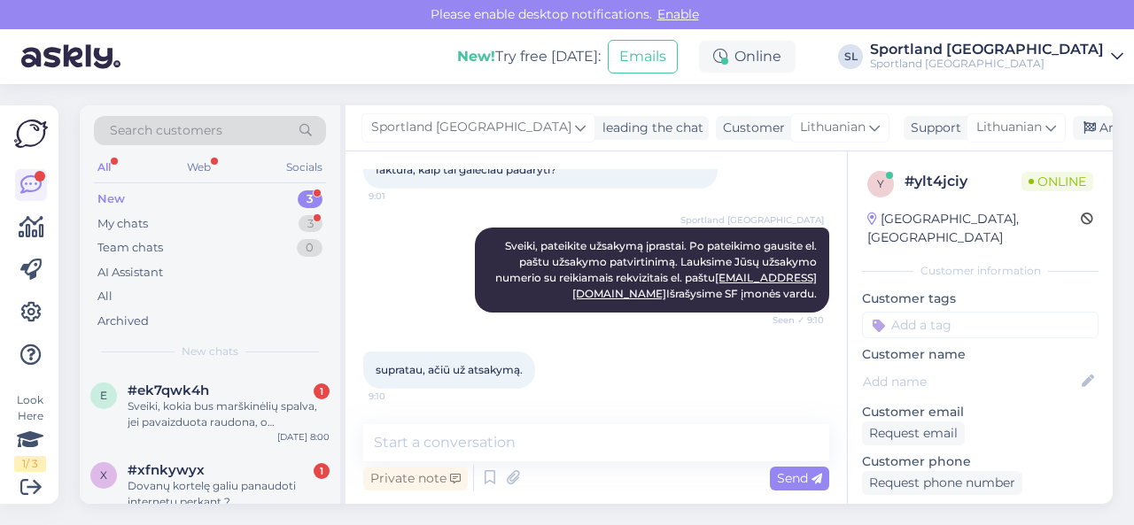
scroll to position [143, 0]
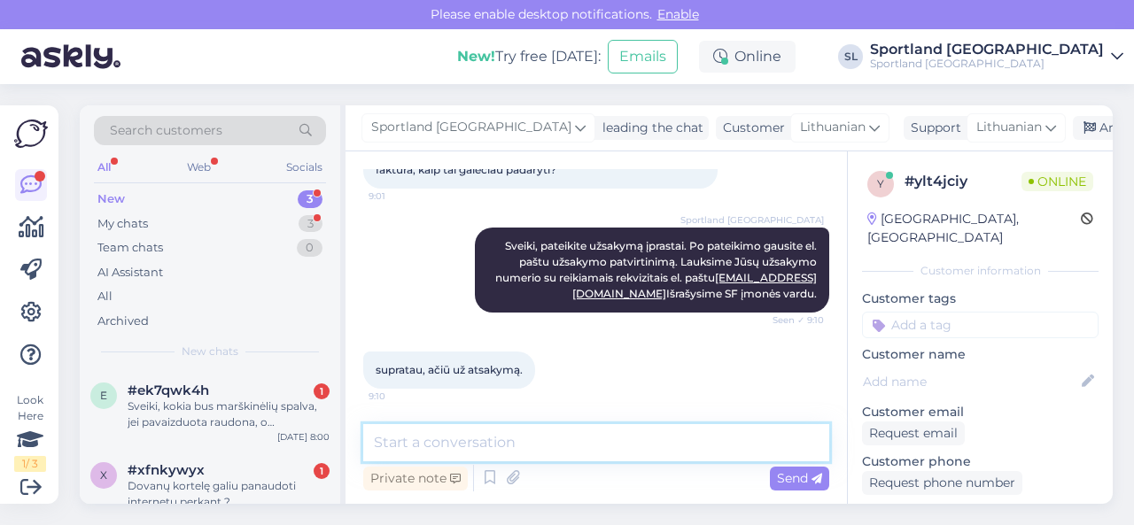
click at [565, 460] on textarea at bounding box center [596, 442] width 466 height 37
type textarea "Gražios Jums dienos!"
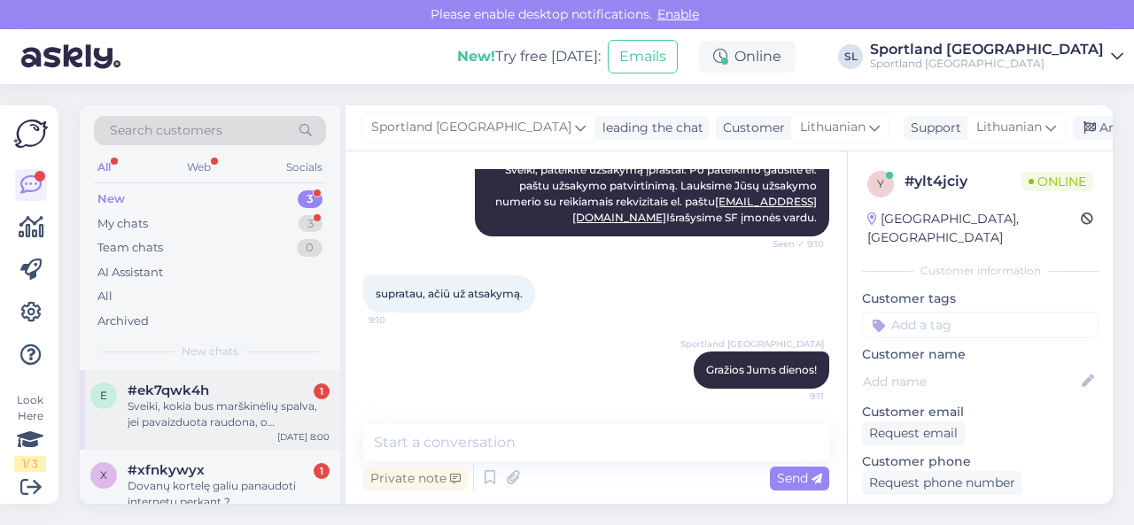
click at [221, 422] on div "Sveiki, kokia bus marškinėlių spalva, jei pavaizduota raudona, o paveikslėlio a…" at bounding box center [229, 415] width 202 height 32
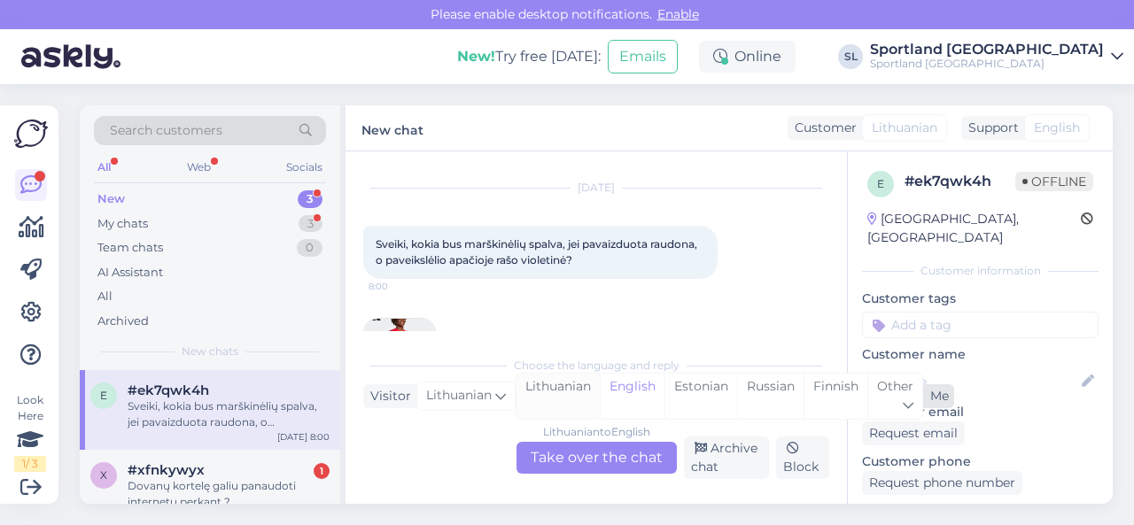
click at [550, 396] on div "Lithuanian" at bounding box center [558, 396] width 83 height 45
click at [579, 453] on div "Lithuanian to Lithuanian Take over the chat" at bounding box center [597, 458] width 160 height 32
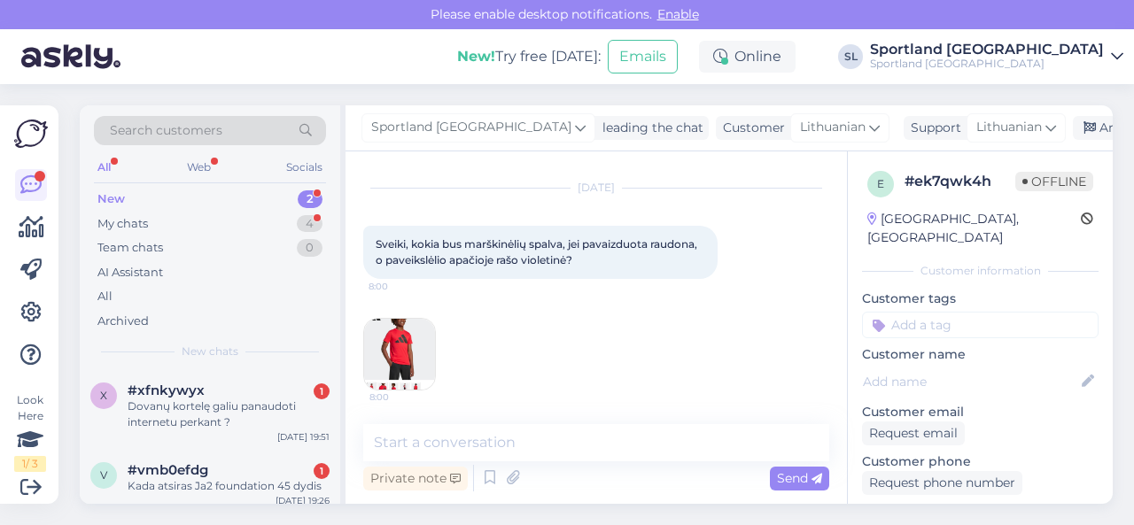
click at [418, 346] on img at bounding box center [399, 354] width 71 height 71
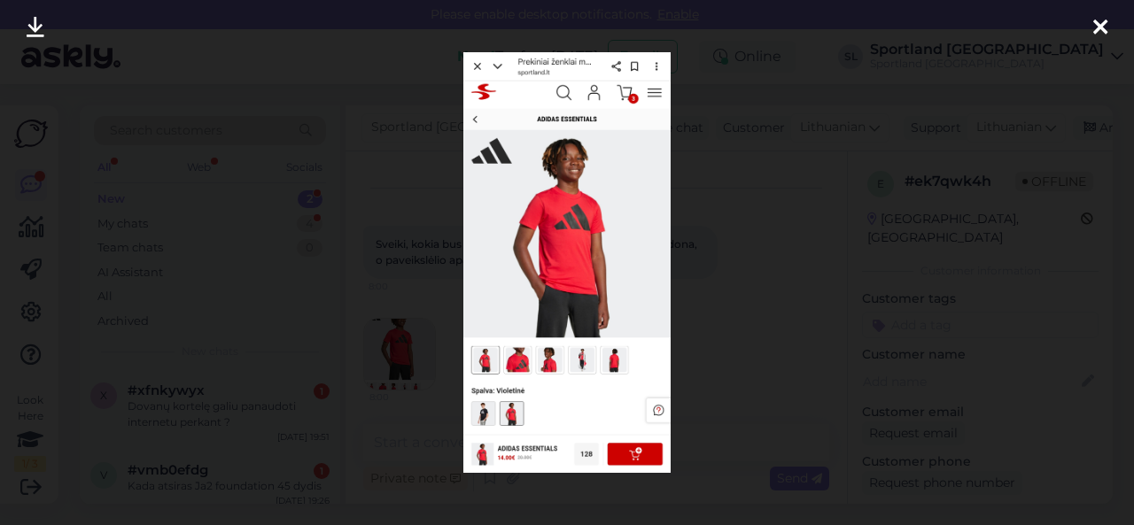
click at [646, 243] on img at bounding box center [566, 262] width 207 height 420
click at [709, 270] on div at bounding box center [567, 262] width 1134 height 525
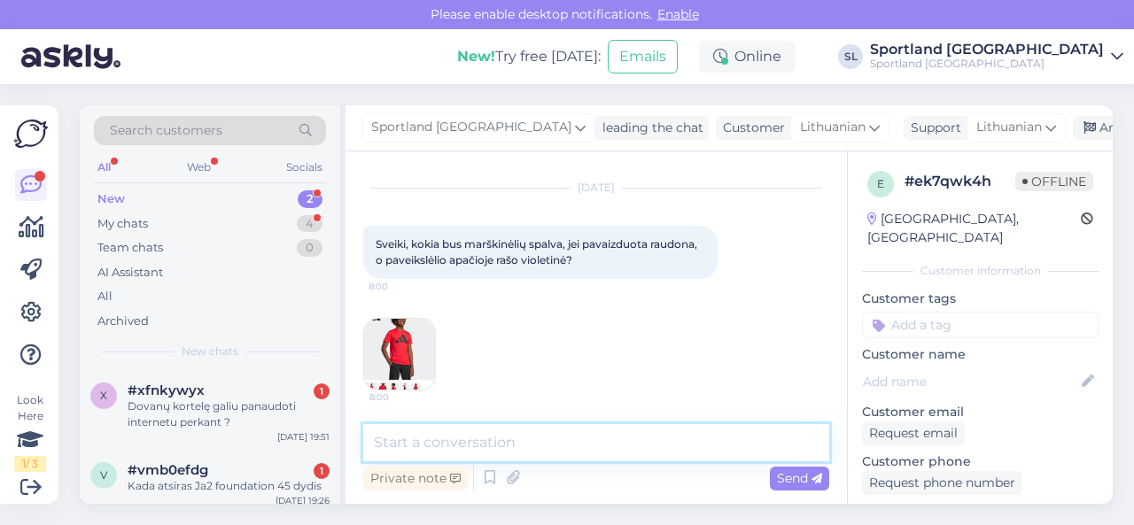
click at [533, 426] on textarea at bounding box center [596, 442] width 466 height 37
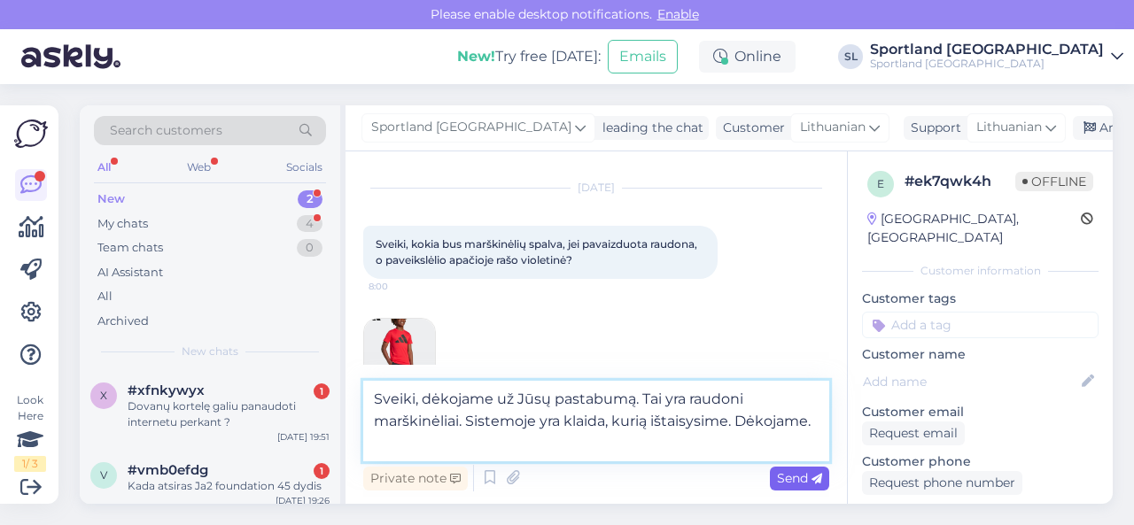
type textarea "Sveiki, dėkojame už Jūsų pastabumą. Tai yra raudoni marškinėliai. Sistemoje yra…"
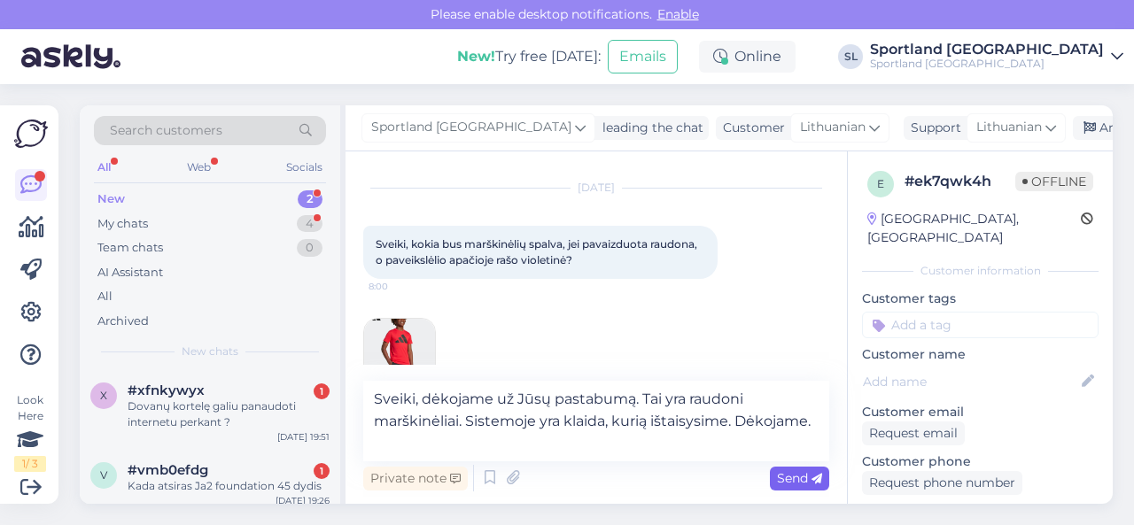
click at [791, 479] on span "Send" at bounding box center [799, 478] width 45 height 16
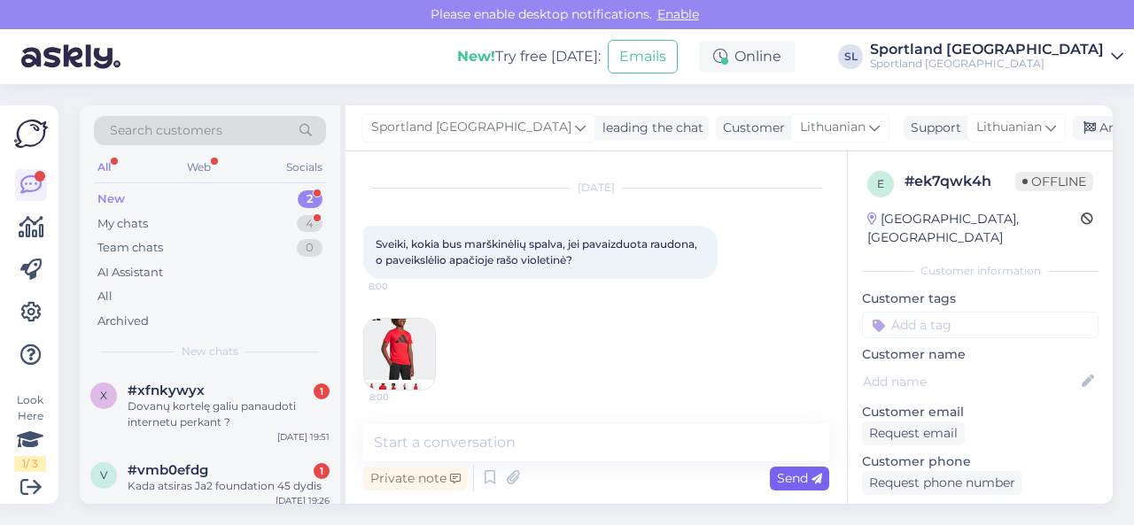
scroll to position [183, 0]
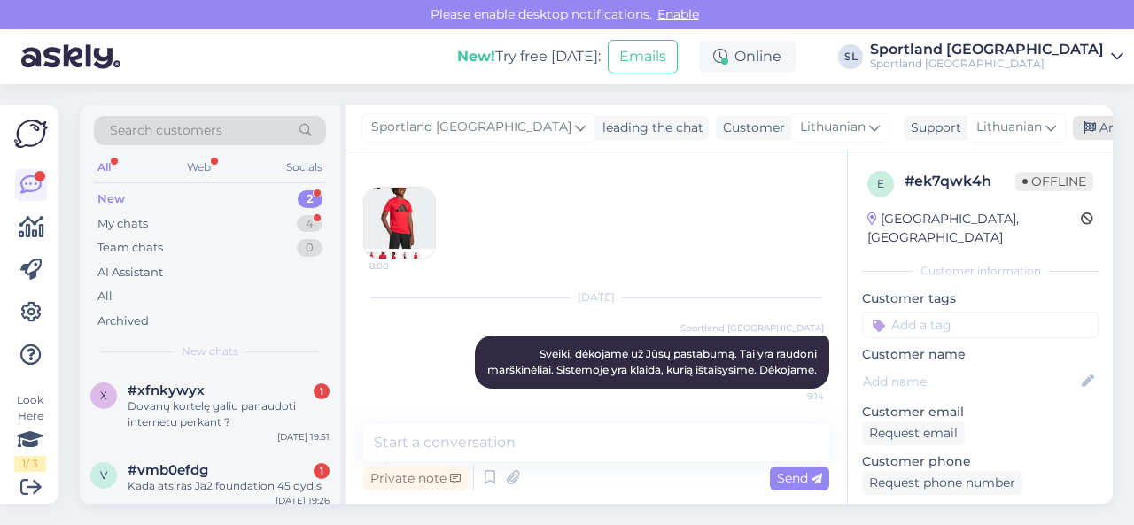
click at [1073, 126] on div "Archive chat" at bounding box center [1129, 128] width 112 height 24
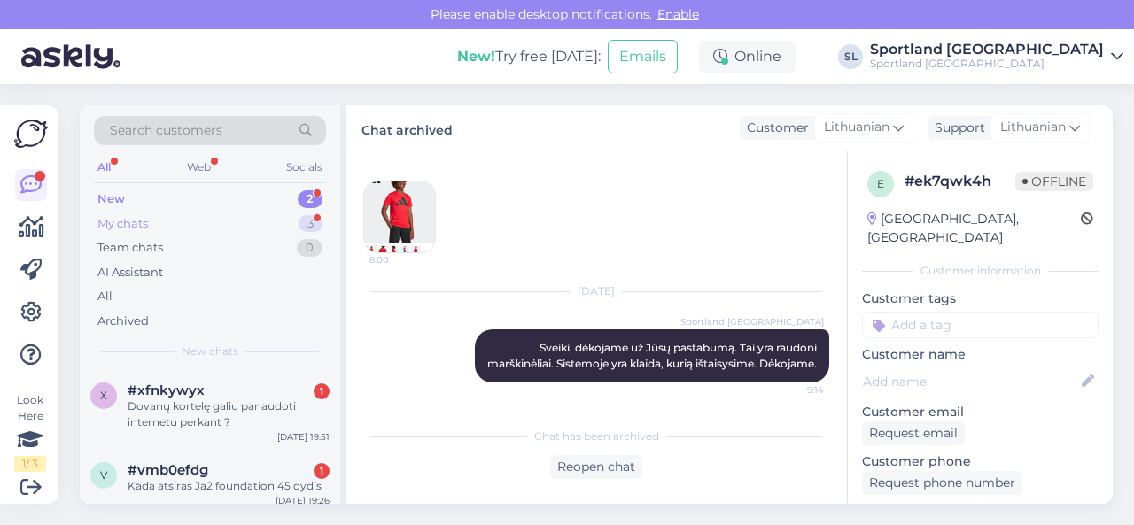
click at [191, 230] on div "My chats 3" at bounding box center [210, 224] width 232 height 25
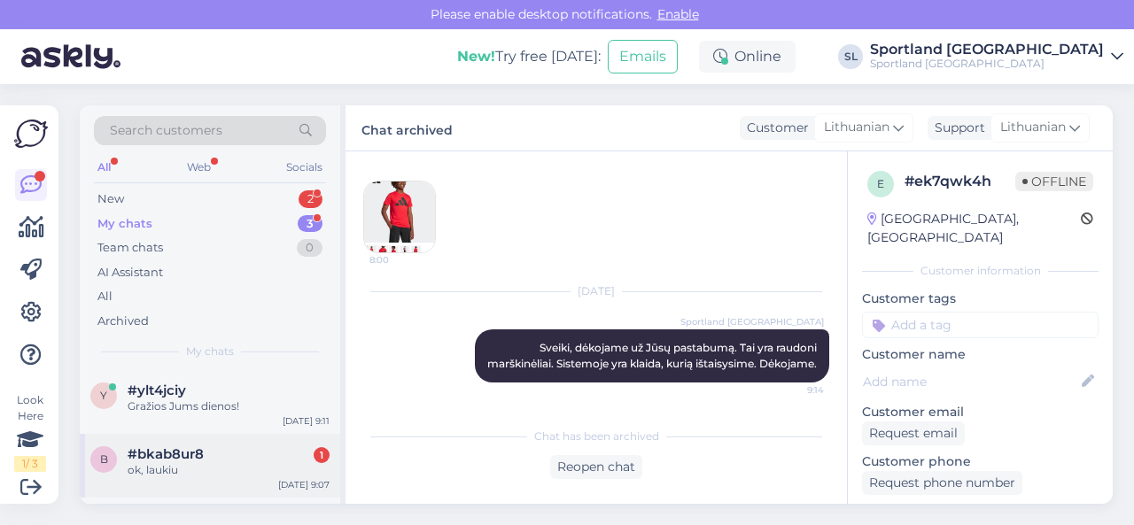
click at [211, 466] on div "ok, laukiu" at bounding box center [229, 470] width 202 height 16
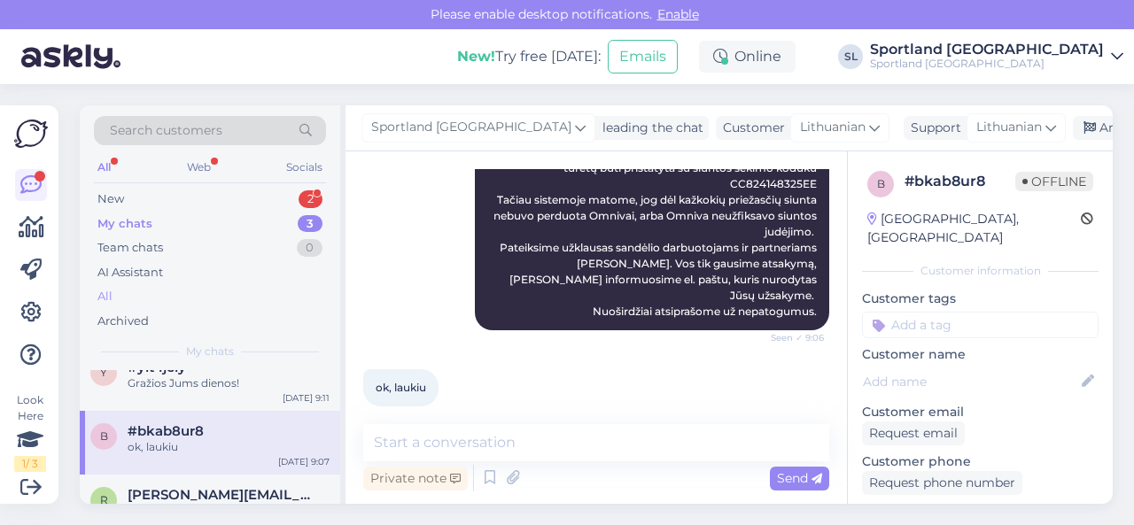
scroll to position [0, 0]
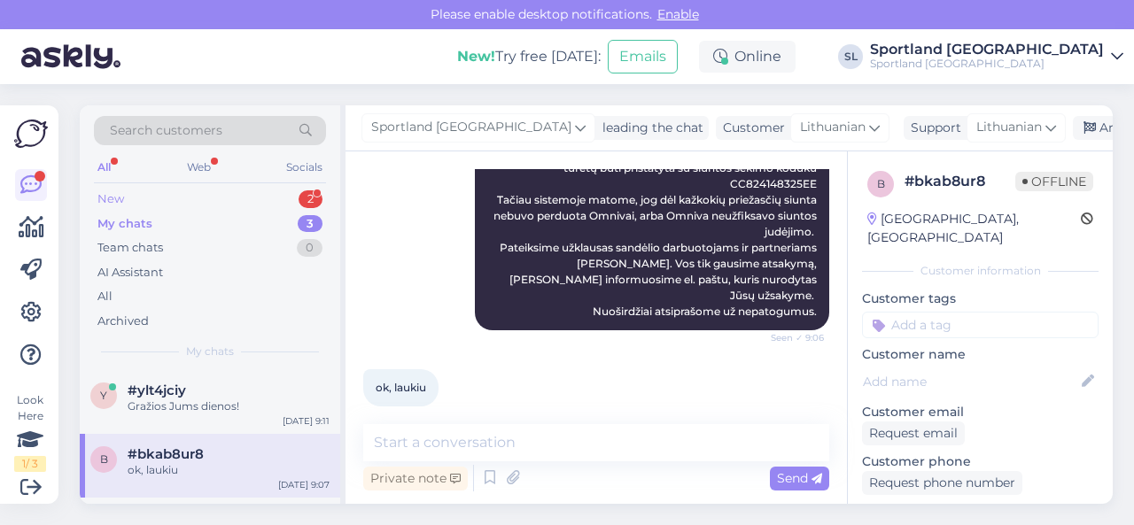
click at [177, 203] on div "New 2" at bounding box center [210, 199] width 232 height 25
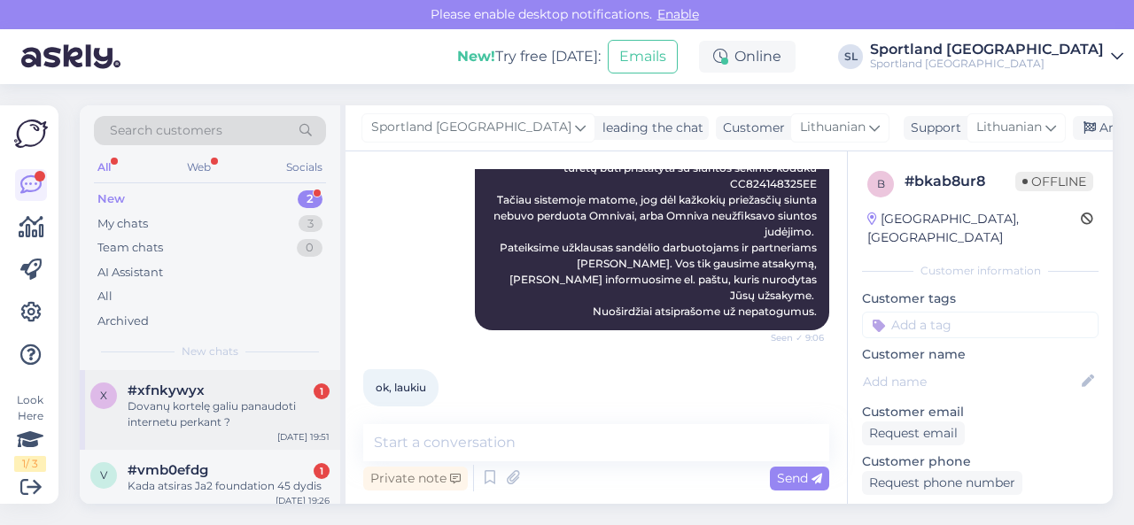
click at [201, 413] on div "Dovanų kortelę galiu panaudoti internetu perkant ?" at bounding box center [229, 415] width 202 height 32
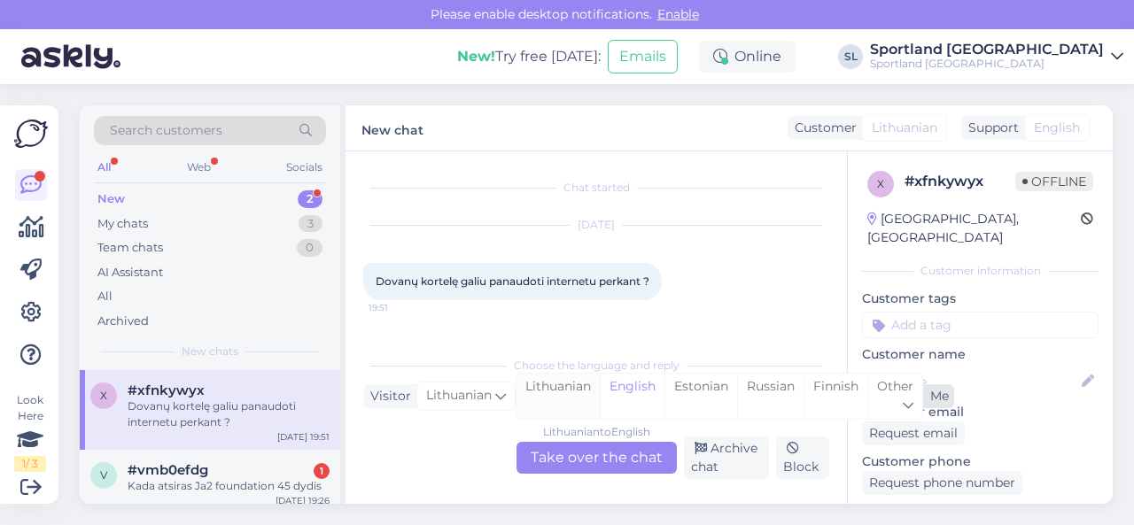
click at [556, 395] on div "Lithuanian" at bounding box center [558, 396] width 83 height 45
click at [555, 453] on div "Lithuanian to Lithuanian Take over the chat" at bounding box center [597, 458] width 160 height 32
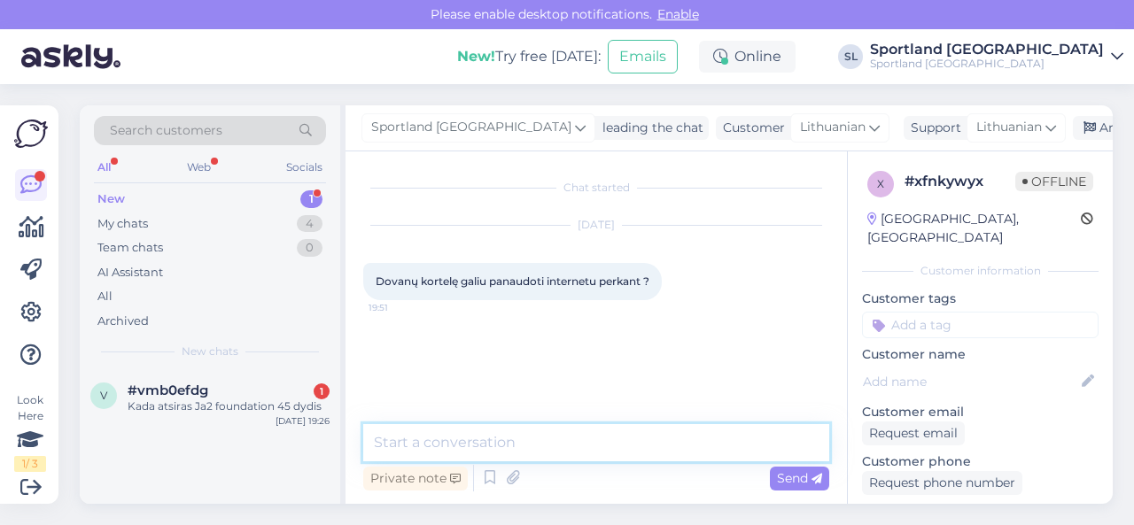
click at [532, 438] on textarea at bounding box center [596, 442] width 466 height 37
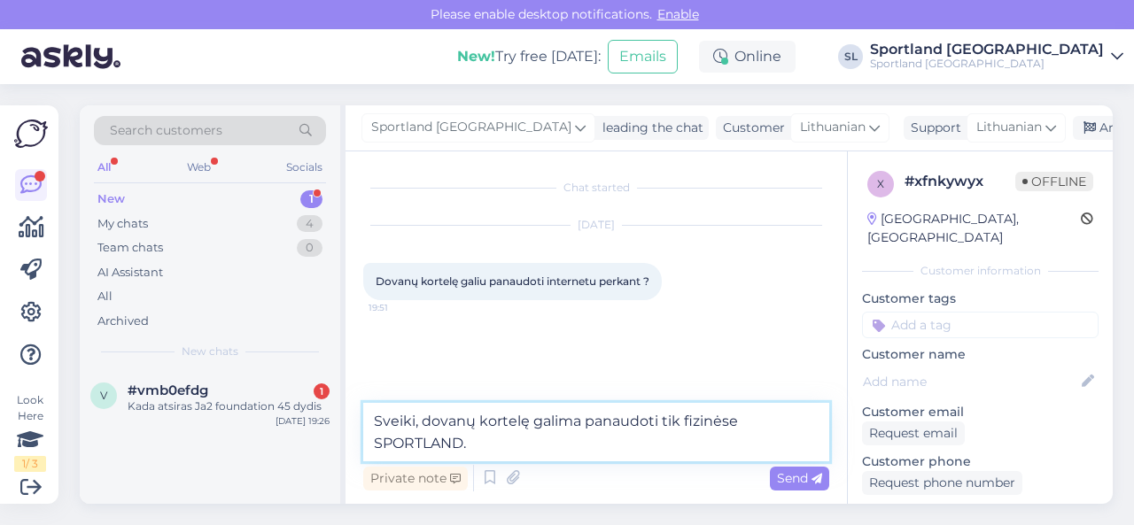
type textarea "Sveiki, dovanų kortelę galima panaudoti tik fizinėse SPORTLAND."
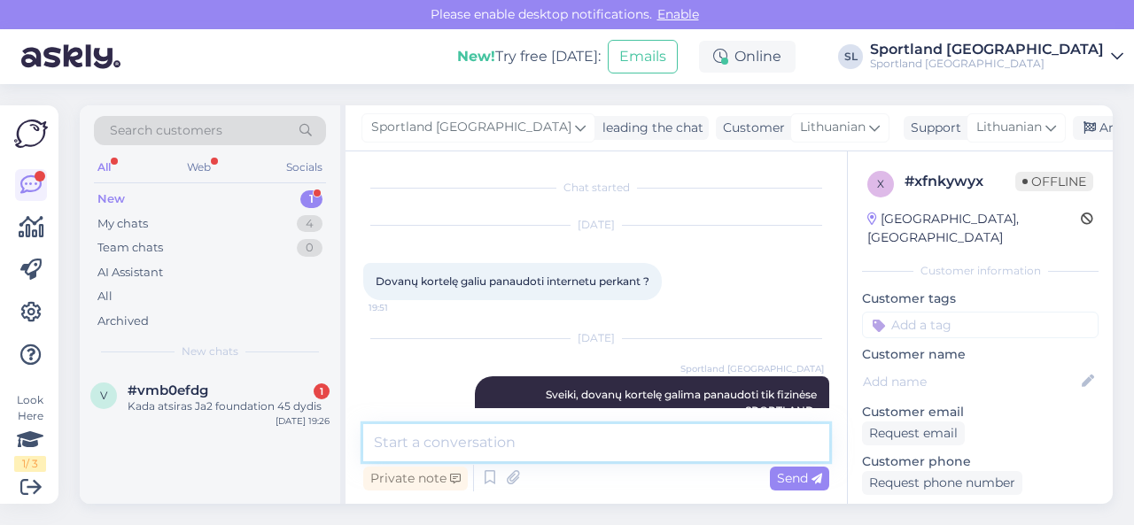
scroll to position [40, 0]
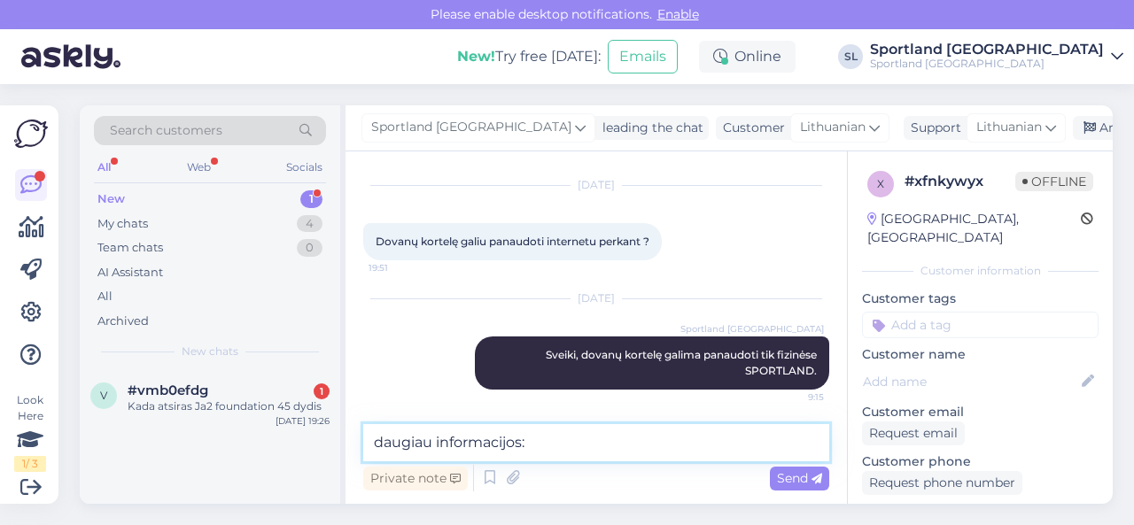
paste textarea "[URL][DOMAIN_NAME]"
type textarea "daugiau informacijos: [URL][DOMAIN_NAME]"
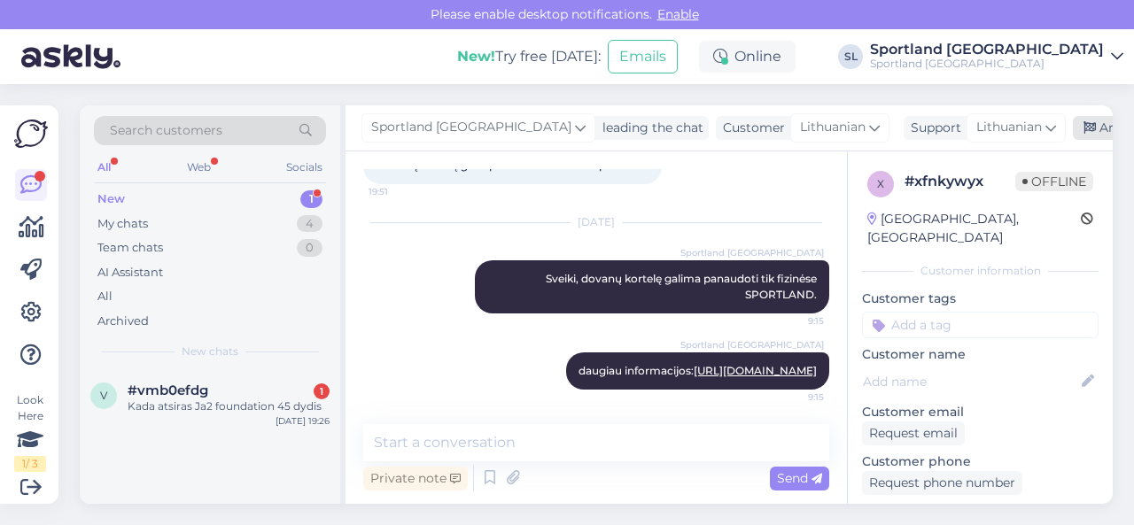
click at [1073, 120] on div "Archive chat" at bounding box center [1129, 128] width 112 height 24
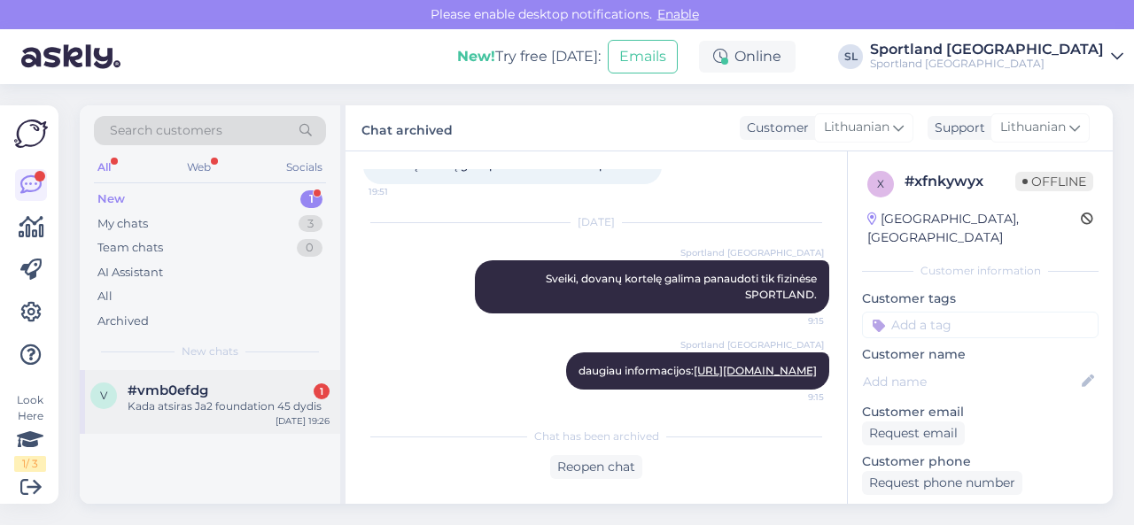
click at [198, 410] on div "Kada atsiras Ja2 foundation 45 dydis" at bounding box center [229, 407] width 202 height 16
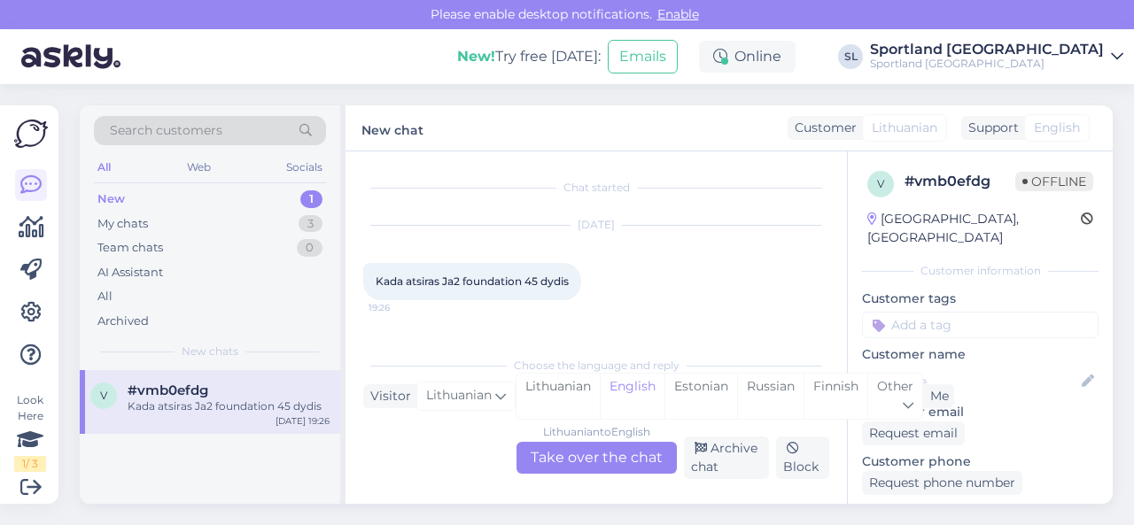
scroll to position [0, 0]
click at [551, 396] on div "Lithuanian" at bounding box center [558, 396] width 83 height 45
click at [577, 463] on div "Lithuanian to Lithuanian Take over the chat" at bounding box center [597, 458] width 160 height 32
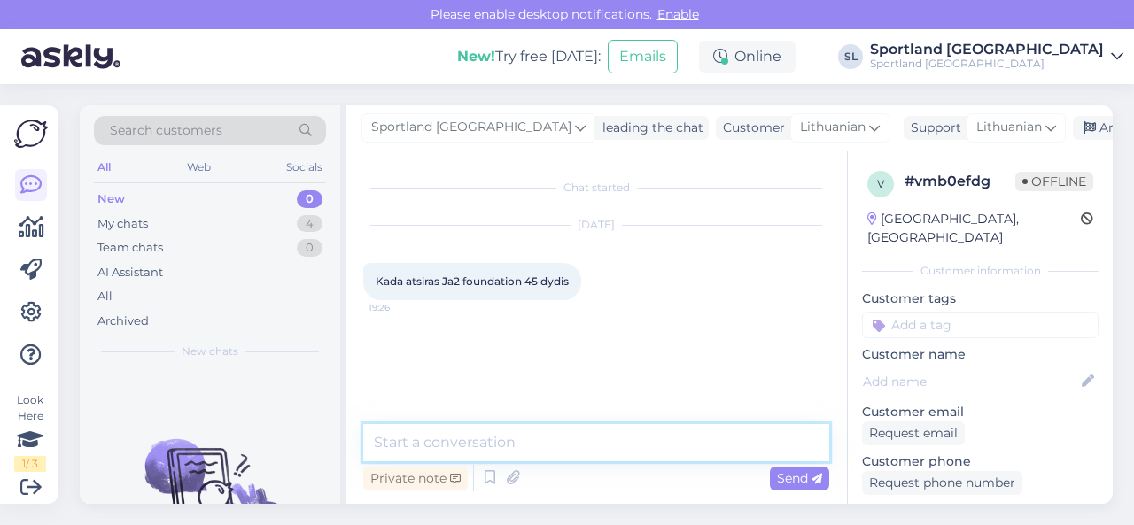
click at [554, 440] on textarea at bounding box center [596, 442] width 466 height 37
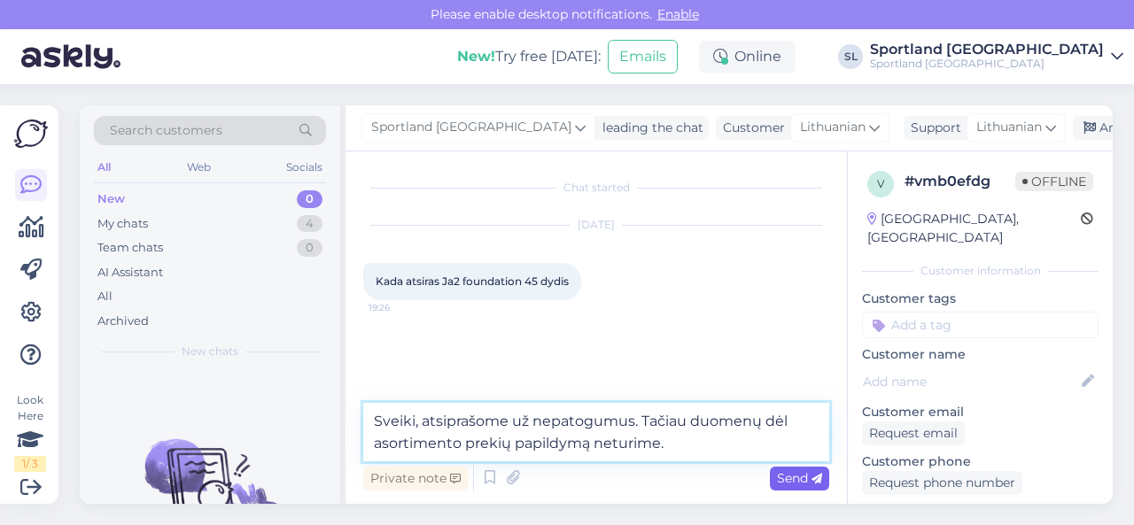
type textarea "Sveiki, atsiprašome už nepatogumus. Tačiau duomenų dėl asortimento prekių papil…"
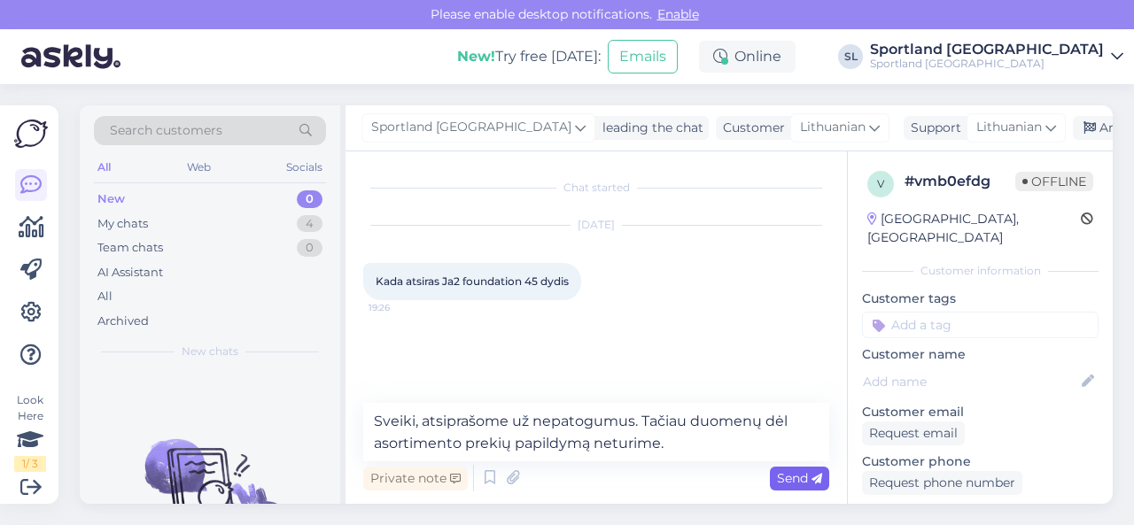
click at [790, 475] on span "Send" at bounding box center [799, 478] width 45 height 16
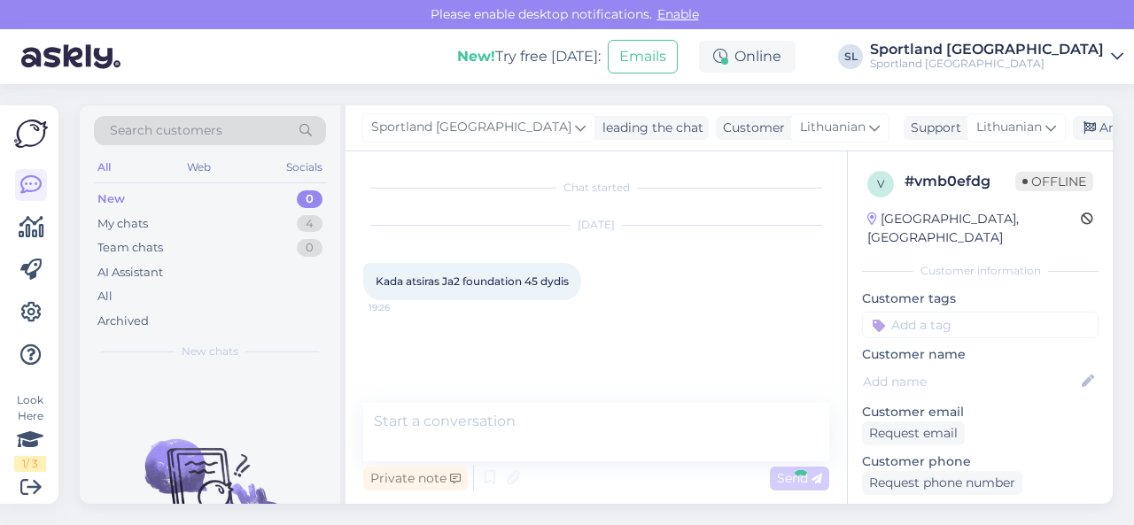
scroll to position [40, 0]
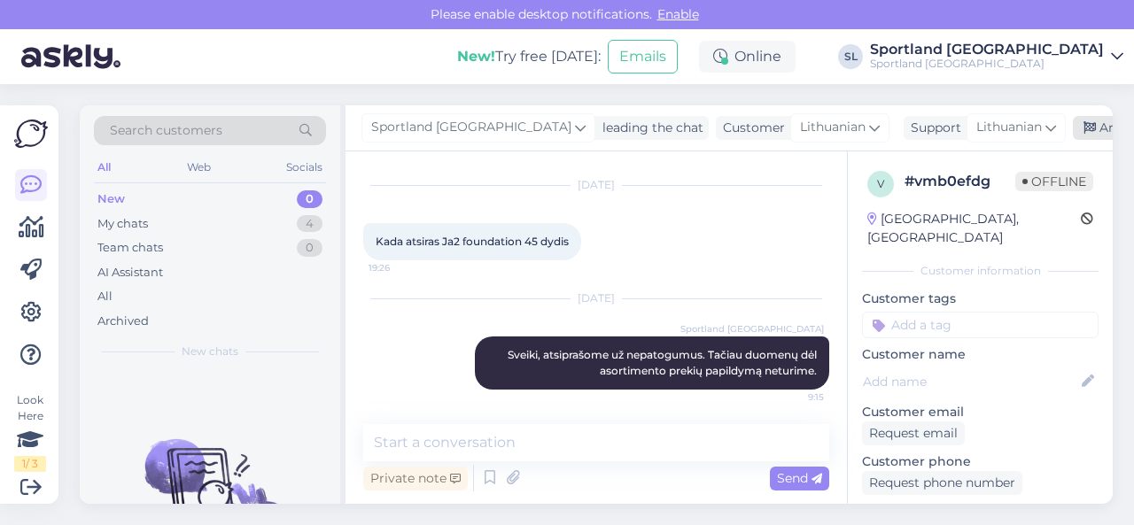
click at [1073, 123] on div "Archive chat" at bounding box center [1129, 128] width 112 height 24
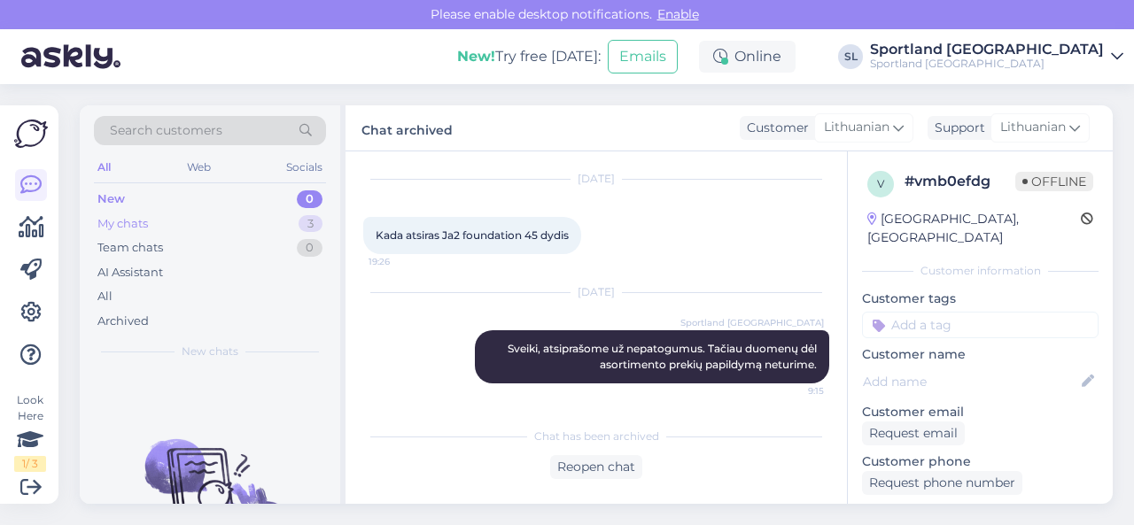
click at [263, 222] on div "My chats 3" at bounding box center [210, 224] width 232 height 25
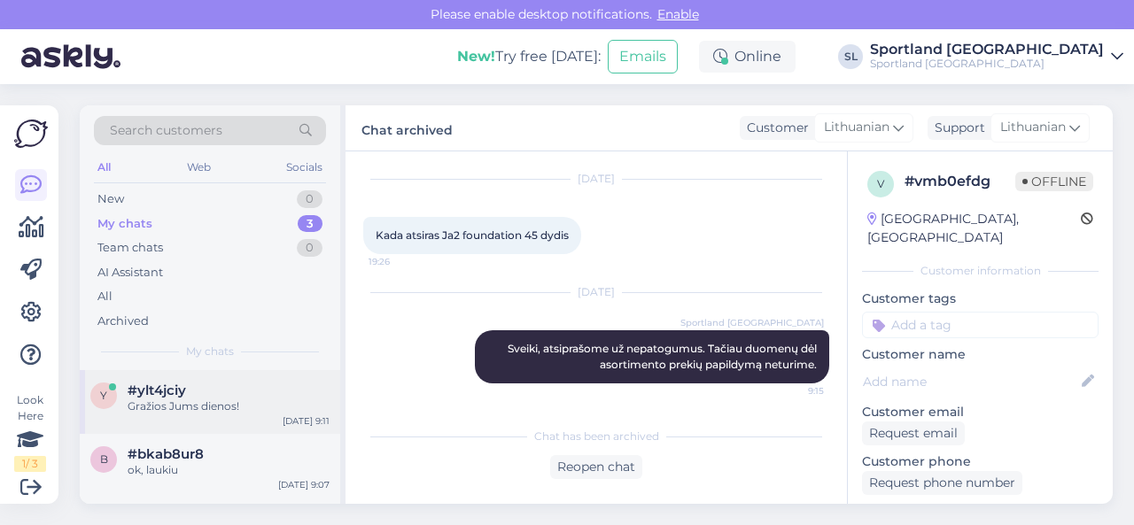
click at [227, 403] on div "Gražios Jums dienos!" at bounding box center [229, 407] width 202 height 16
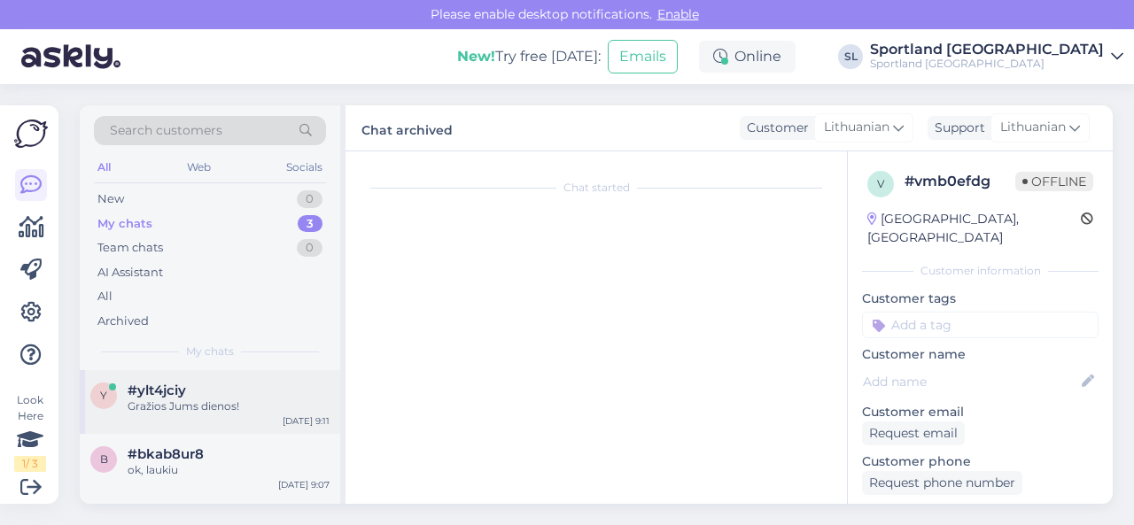
scroll to position [219, 0]
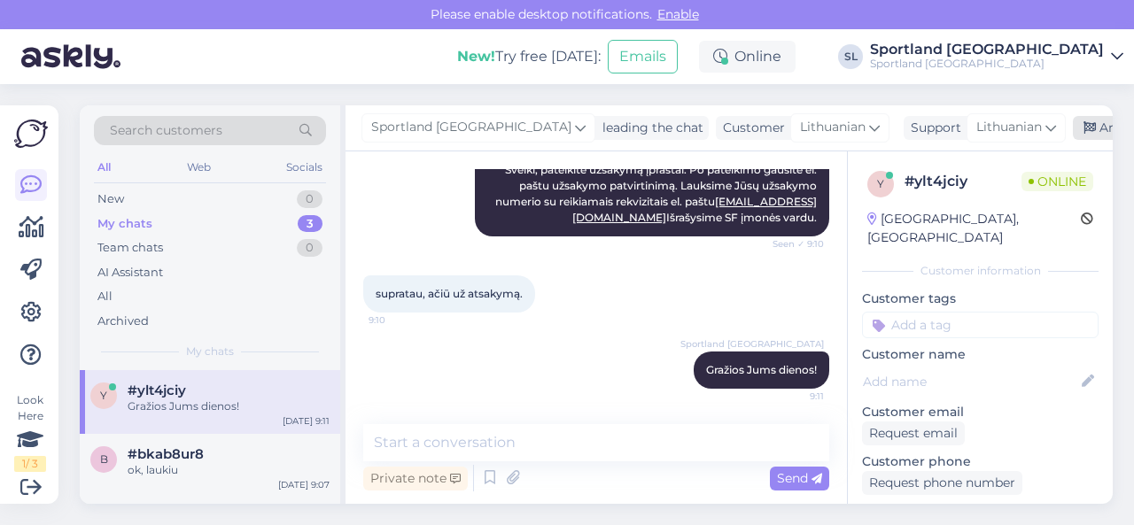
click at [1073, 134] on div "Archive chat" at bounding box center [1129, 128] width 112 height 24
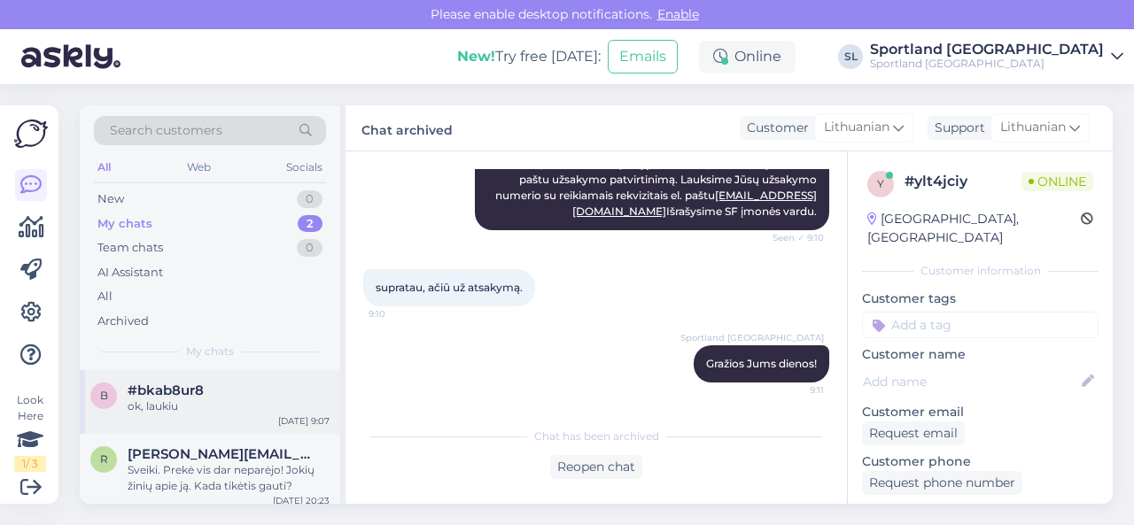
click at [214, 394] on div "#bkab8ur8" at bounding box center [229, 391] width 202 height 16
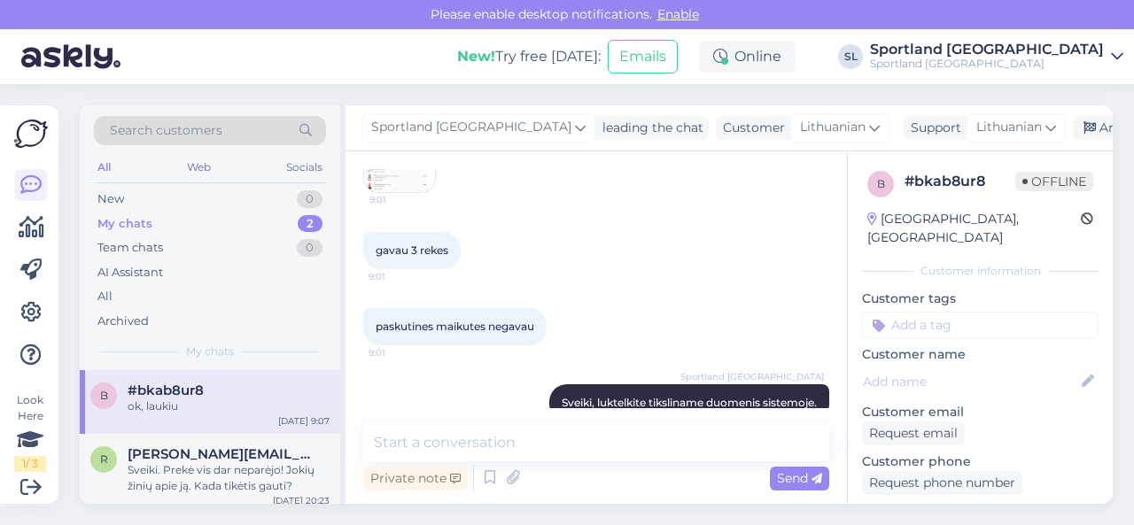
scroll to position [594, 0]
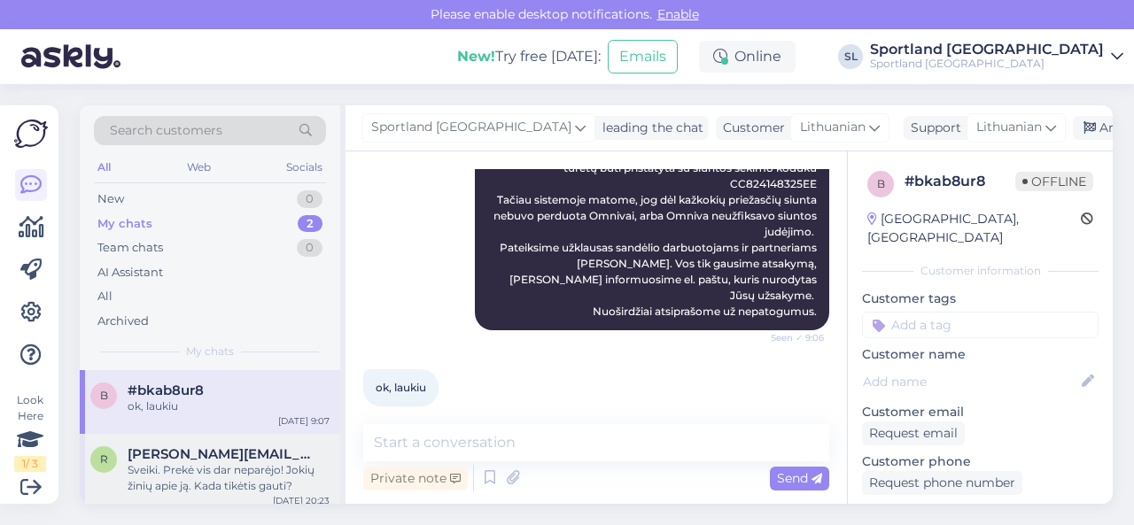
click at [223, 463] on div "Sveiki. Prekė vis dar neparėjo! Jokių žinių apie ją. Kada tikėtis gauti?" at bounding box center [229, 478] width 202 height 32
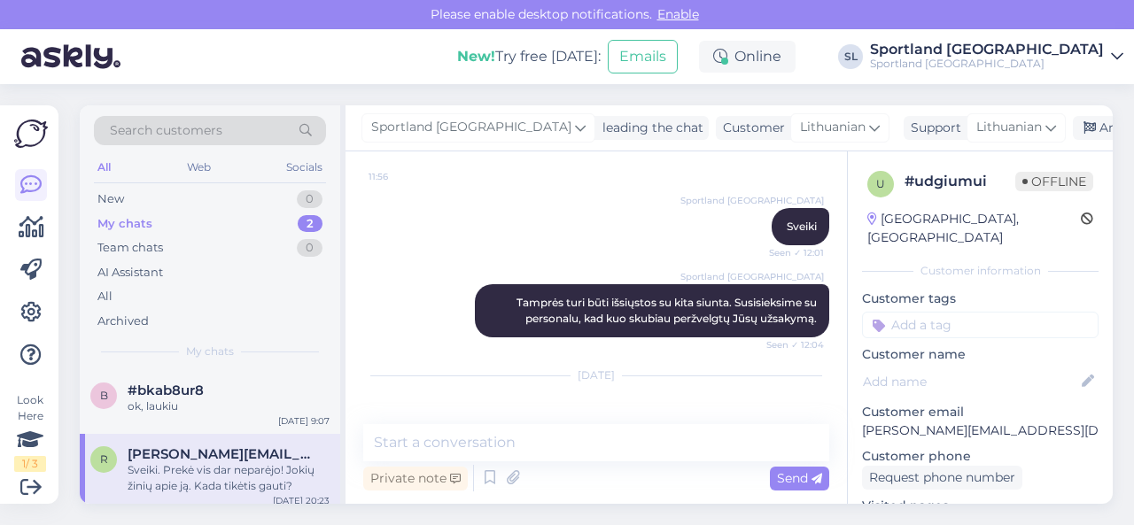
scroll to position [224, 0]
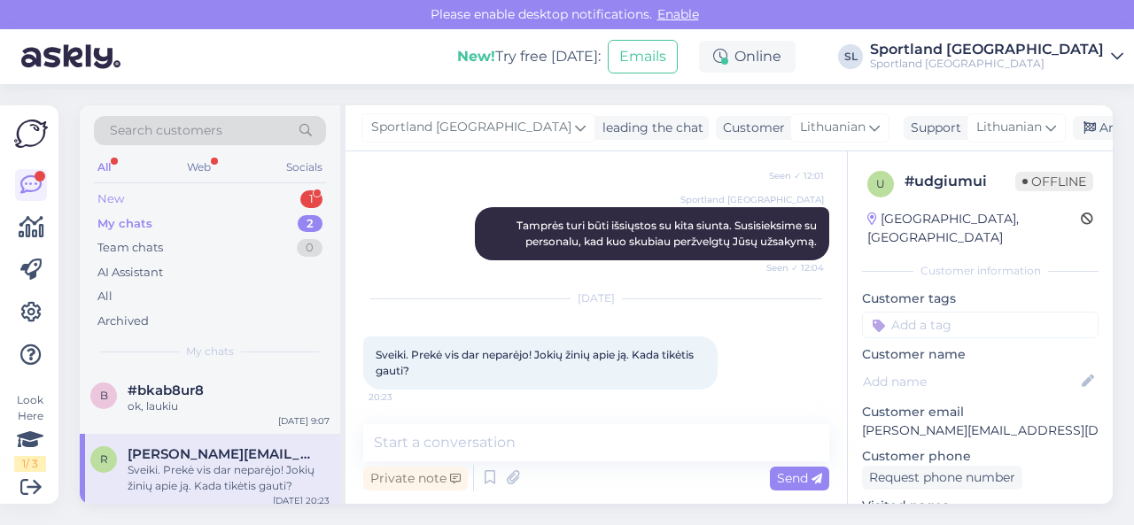
click at [209, 198] on div "New 1" at bounding box center [210, 199] width 232 height 25
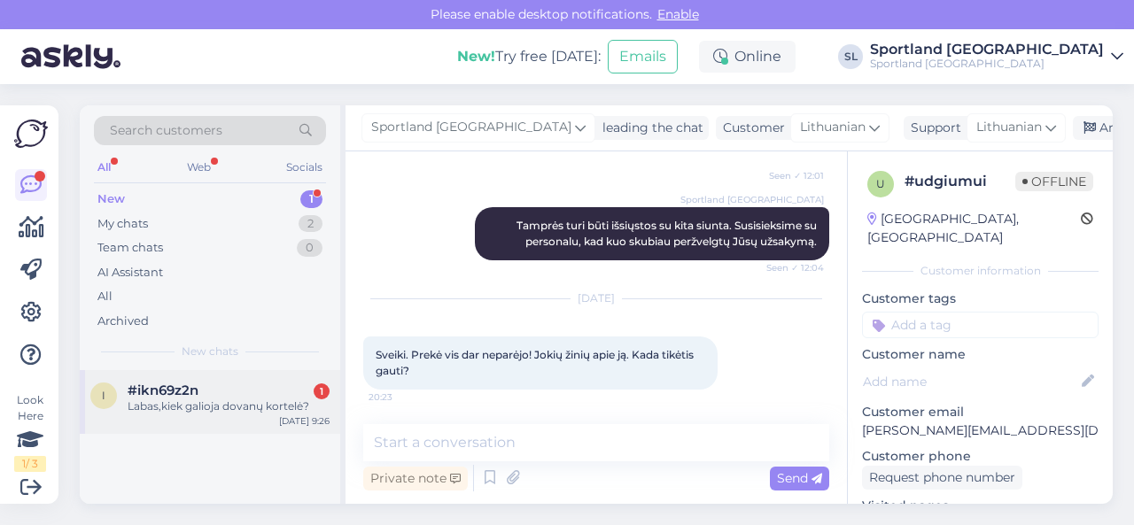
click at [205, 387] on div "#ikn69z2n 1" at bounding box center [229, 391] width 202 height 16
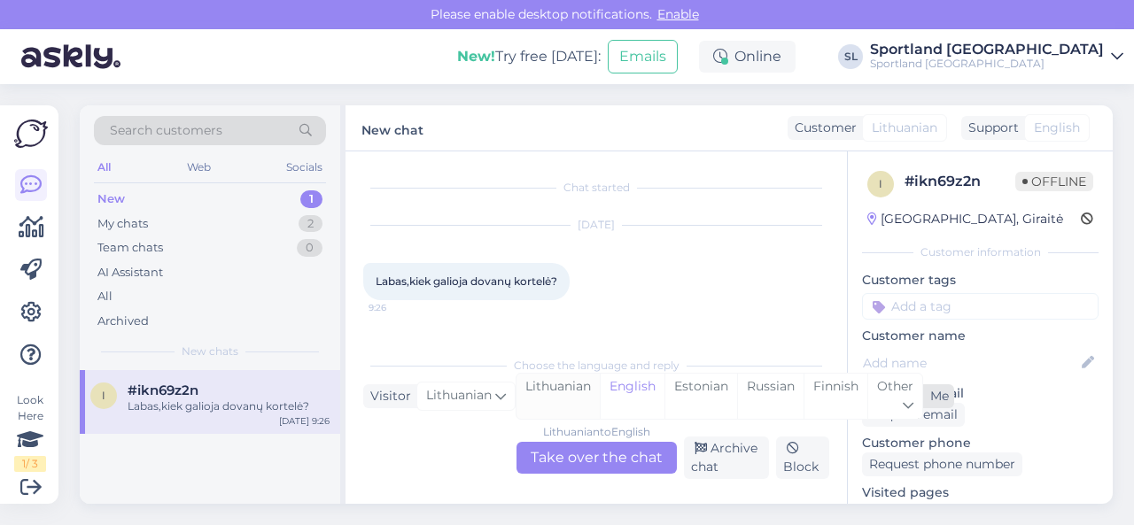
click at [547, 392] on div "Lithuanian" at bounding box center [558, 396] width 83 height 45
click at [572, 465] on div "Lithuanian to Lithuanian Take over the chat" at bounding box center [597, 458] width 160 height 32
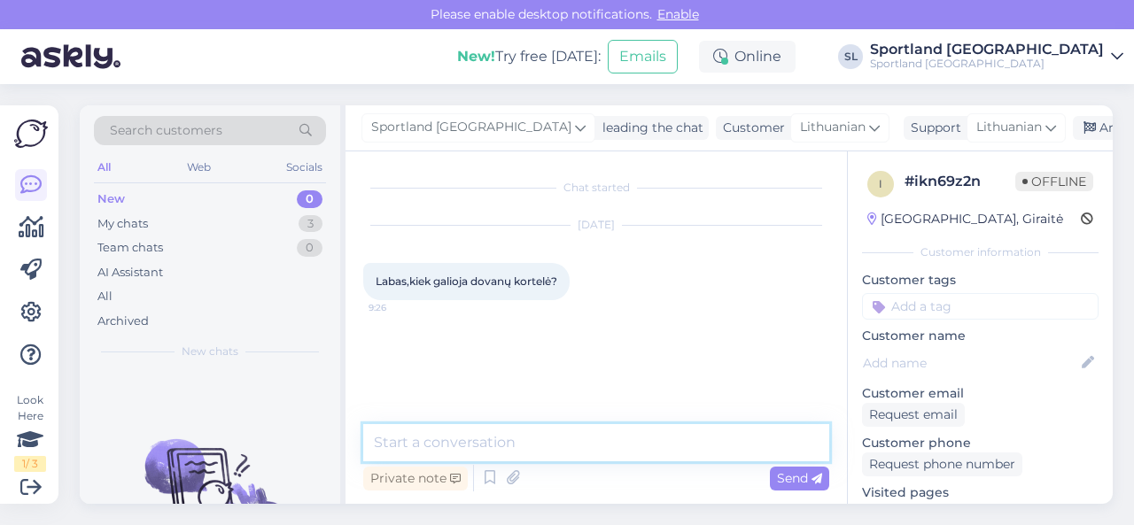
click at [565, 453] on textarea at bounding box center [596, 442] width 466 height 37
type textarea "Sveiki, dovanų kortelė galioja 2 metus nuo jos įsigyjimo."
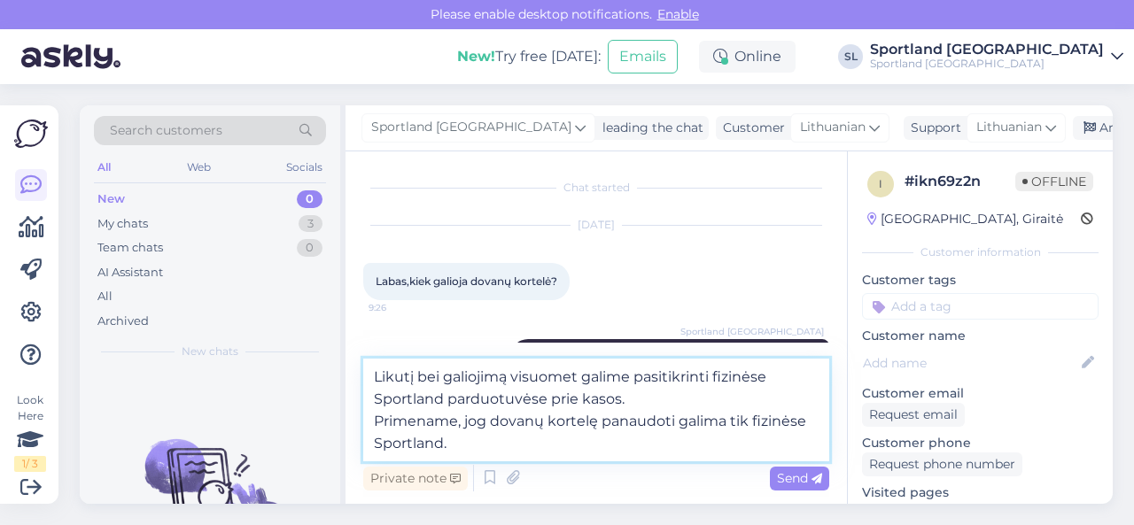
type textarea "Likutį bei galiojimą visuomet galime pasitikrinti fizinėse Sportland parduotuvė…"
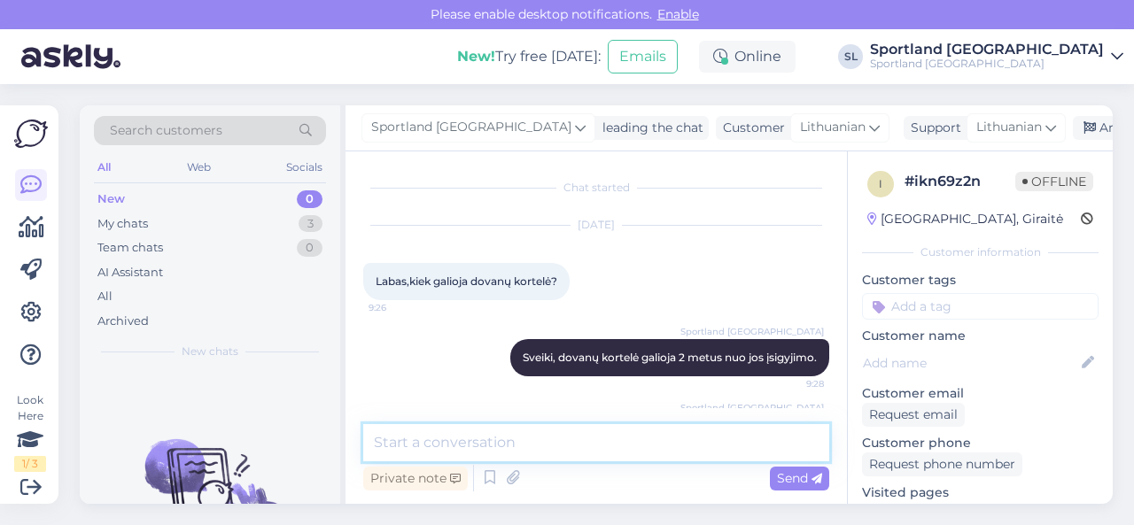
scroll to position [111, 0]
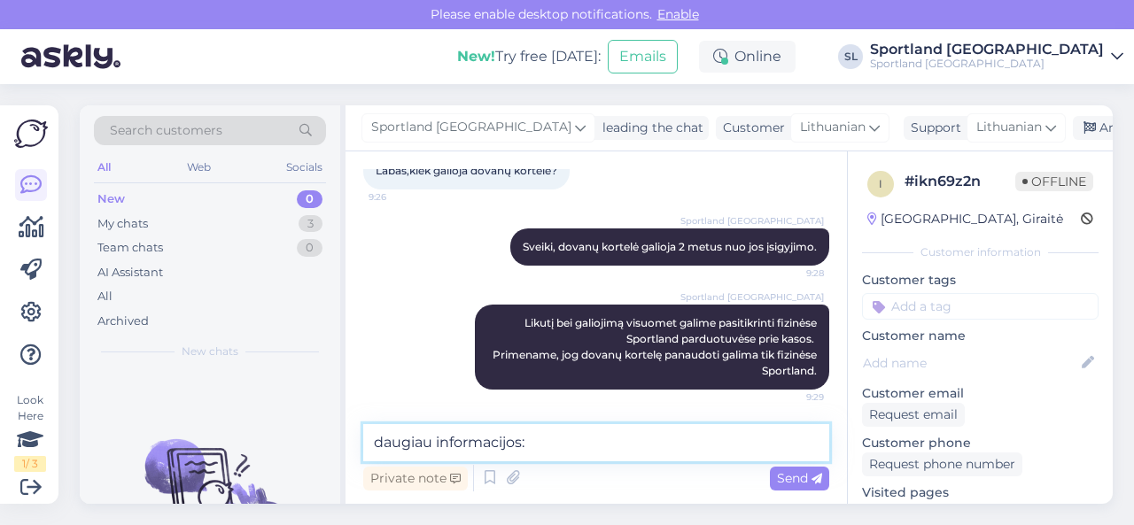
paste textarea "[URL][DOMAIN_NAME]"
type textarea "daugiau informacijos: [URL][DOMAIN_NAME]"
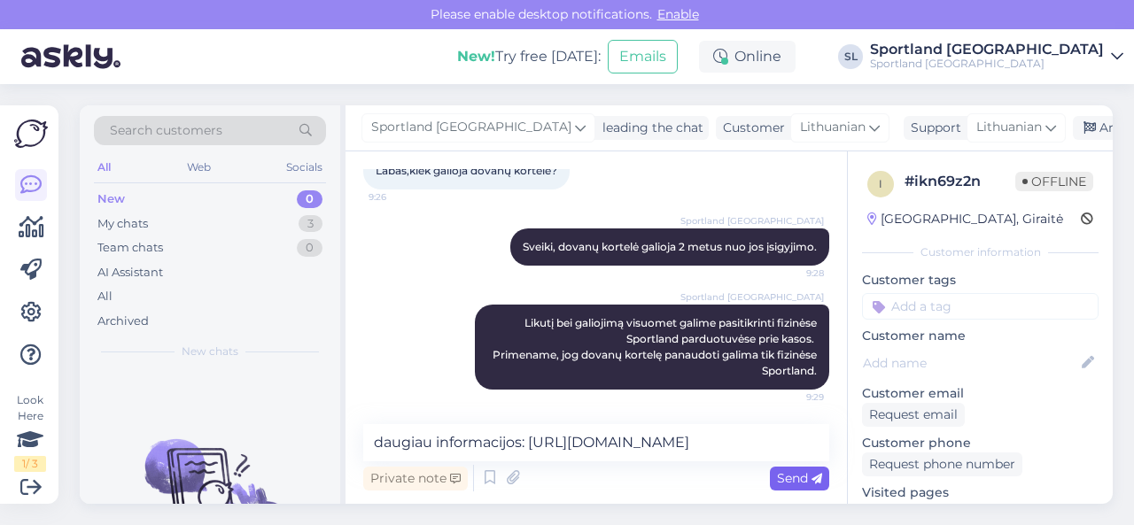
click at [786, 473] on span "Send" at bounding box center [799, 478] width 45 height 16
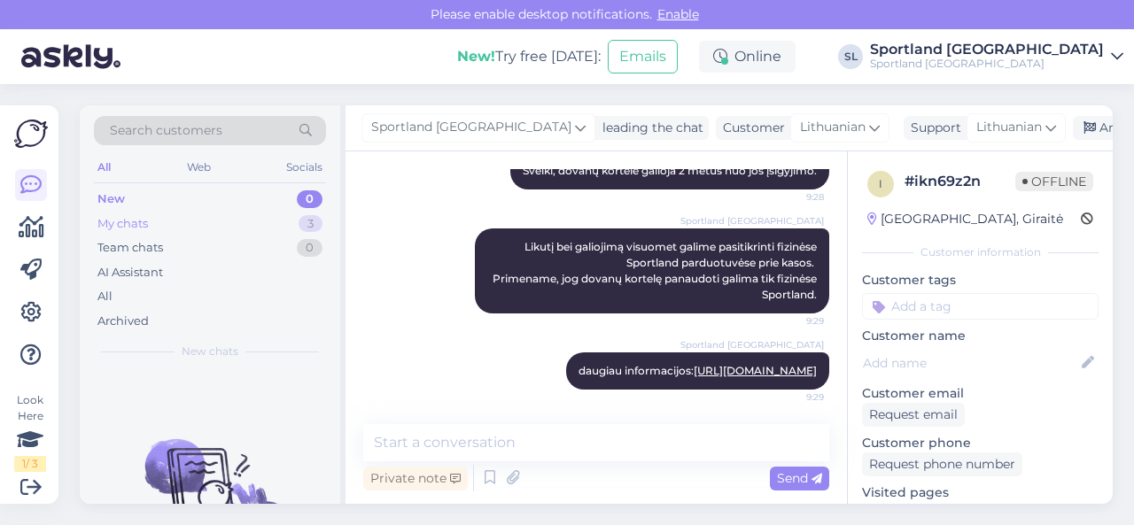
click at [252, 219] on div "My chats 3" at bounding box center [210, 224] width 232 height 25
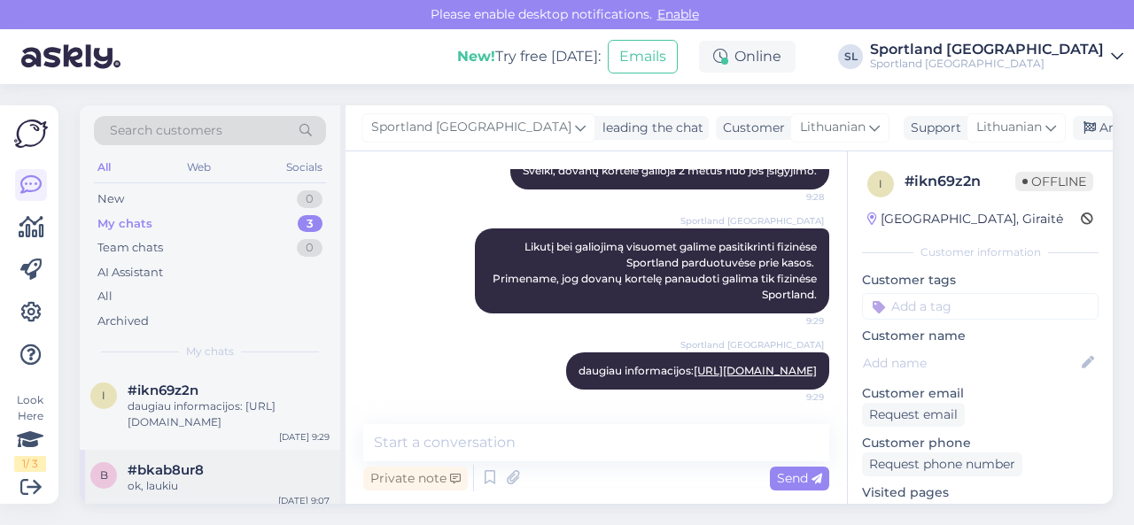
click at [236, 478] on div "ok, laukiu" at bounding box center [229, 486] width 202 height 16
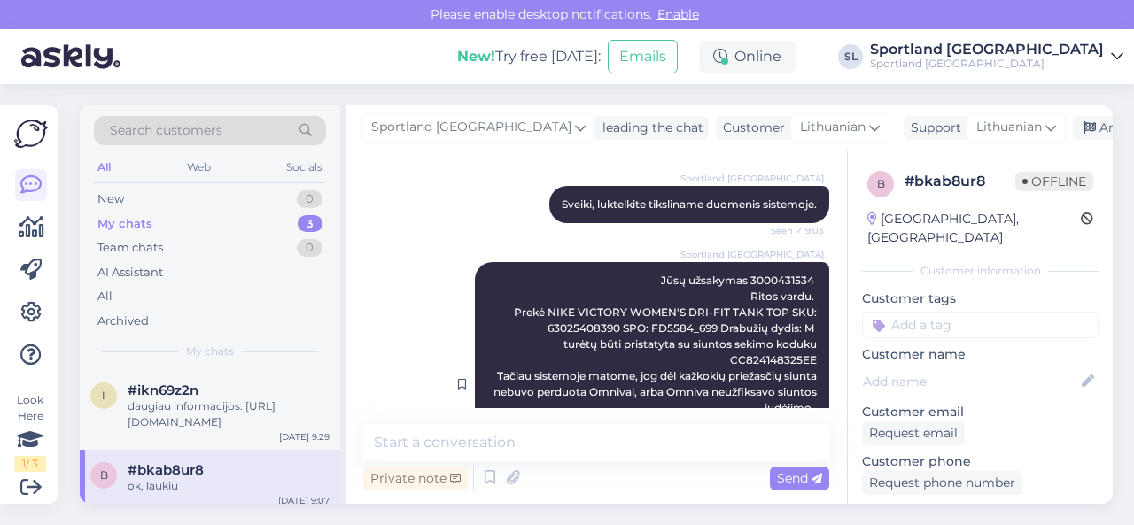
scroll to position [416, 0]
click at [770, 278] on span "Jūsų užsakymas 3000431534 Ritos vardu. Prekė NIKE VICTORY WOMEN'S DRI-FIT TANK …" at bounding box center [666, 385] width 346 height 221
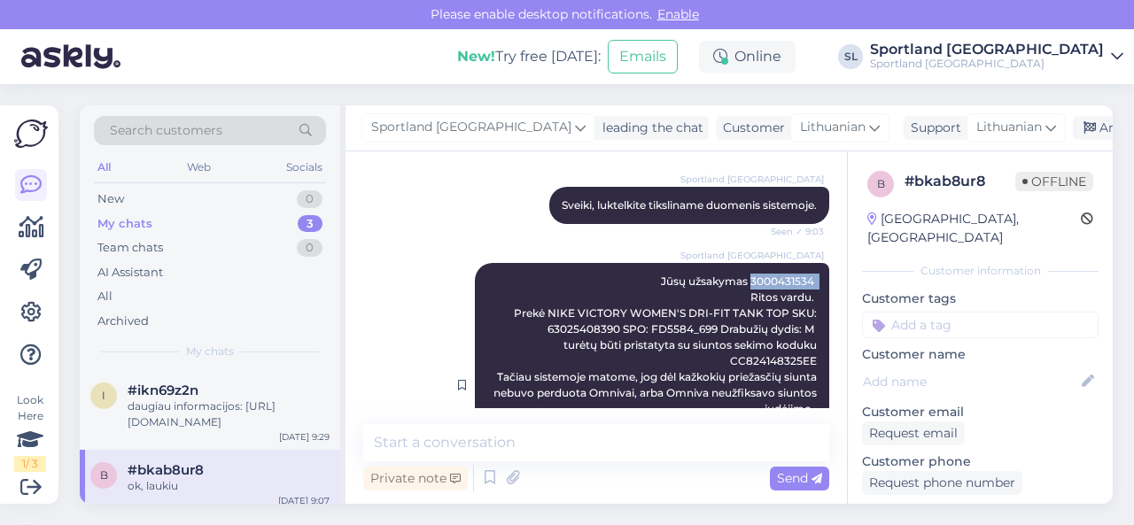
click at [770, 278] on span "Jūsų užsakymas 3000431534 Ritos vardu. Prekė NIKE VICTORY WOMEN'S DRI-FIT TANK …" at bounding box center [666, 385] width 346 height 221
copy span "3000431534"
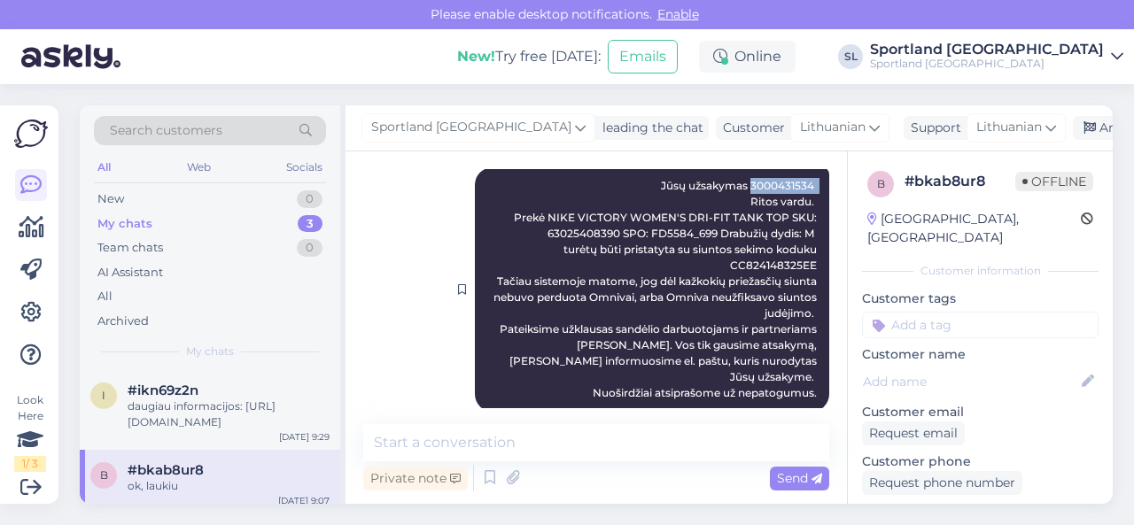
scroll to position [594, 0]
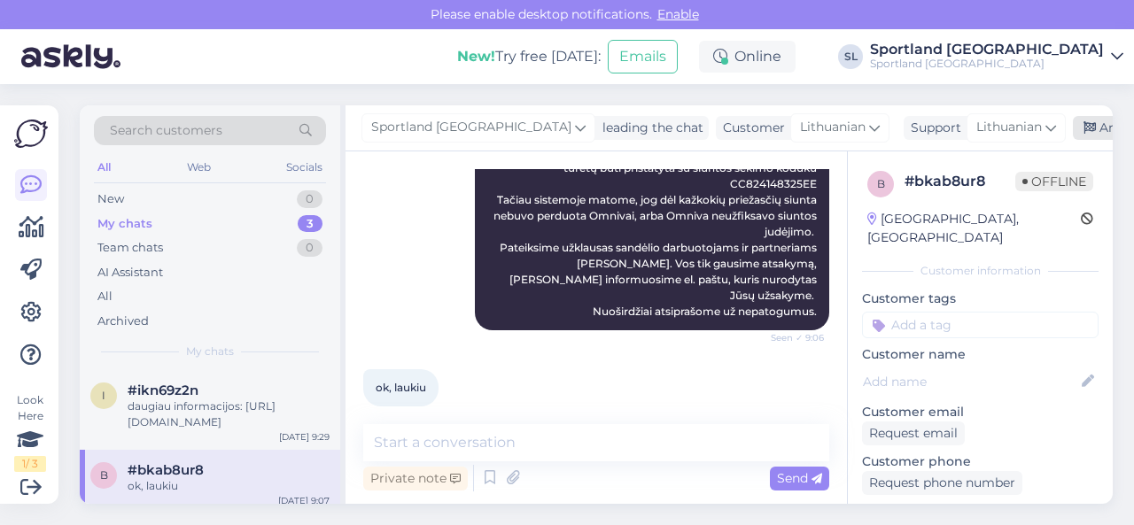
click at [1073, 130] on div "Archive chat" at bounding box center [1129, 128] width 112 height 24
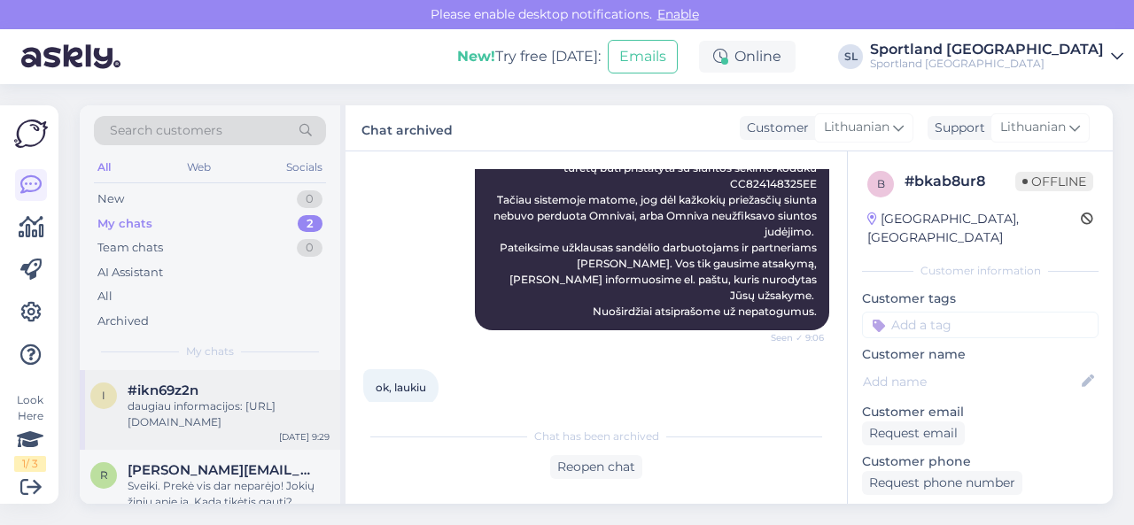
click at [229, 425] on div "daugiau informacijos: [URL][DOMAIN_NAME]" at bounding box center [229, 415] width 202 height 32
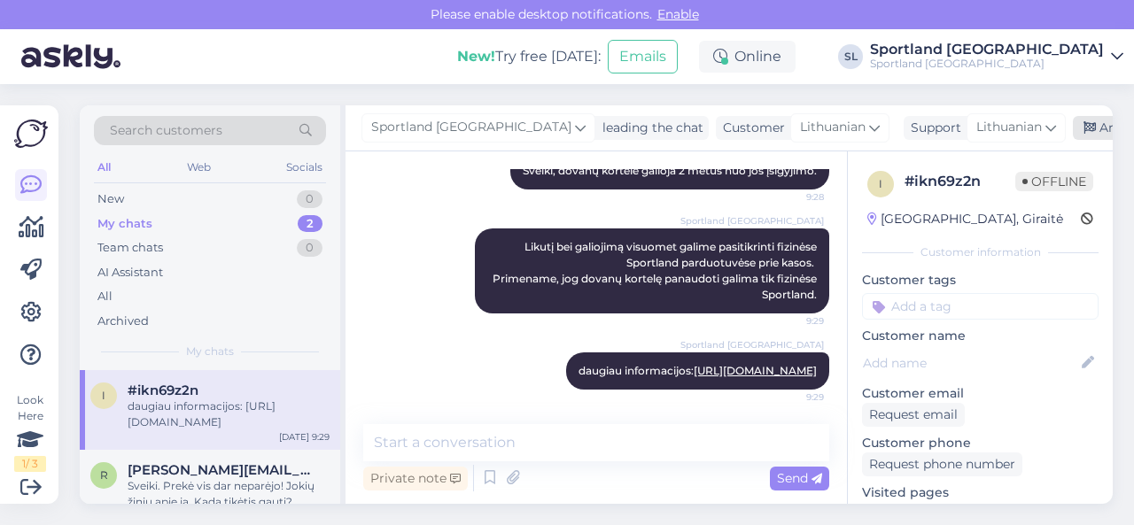
click at [1073, 129] on div "Archive chat" at bounding box center [1129, 128] width 112 height 24
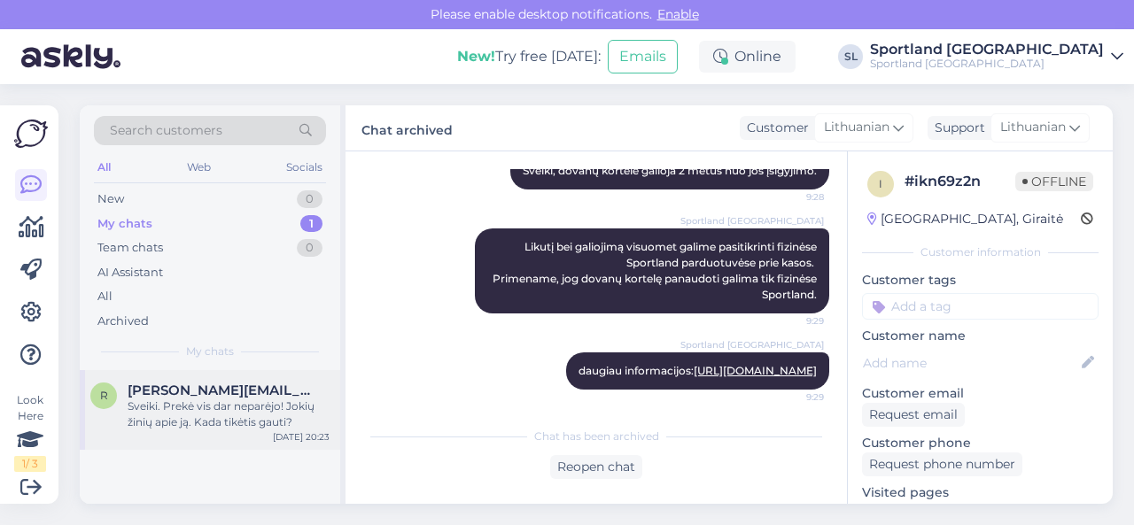
click at [247, 408] on div "Sveiki. Prekė vis dar neparėjo! Jokių žinių apie ją. Kada tikėtis gauti?" at bounding box center [229, 415] width 202 height 32
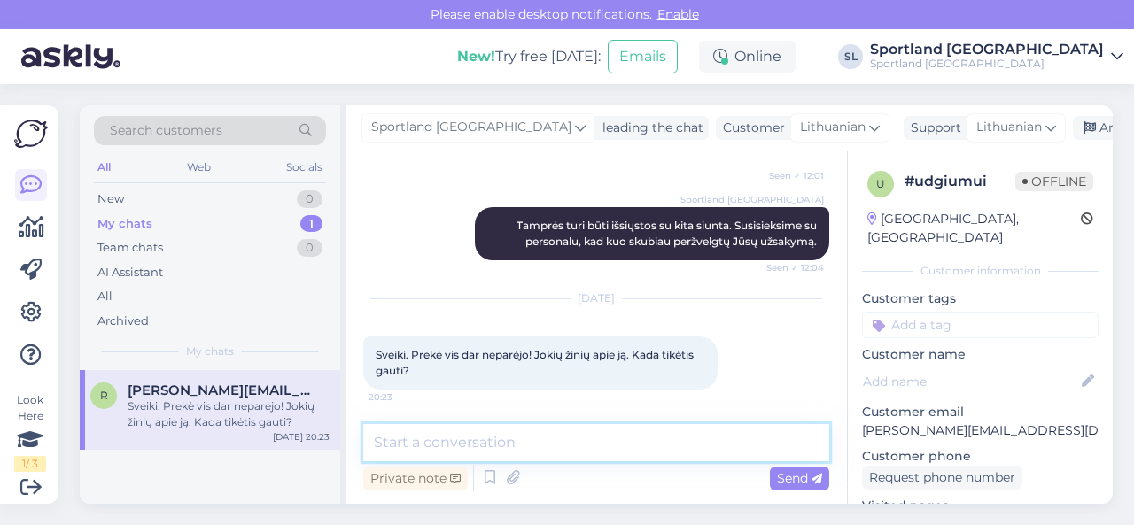
click at [497, 440] on textarea at bounding box center [596, 442] width 466 height 37
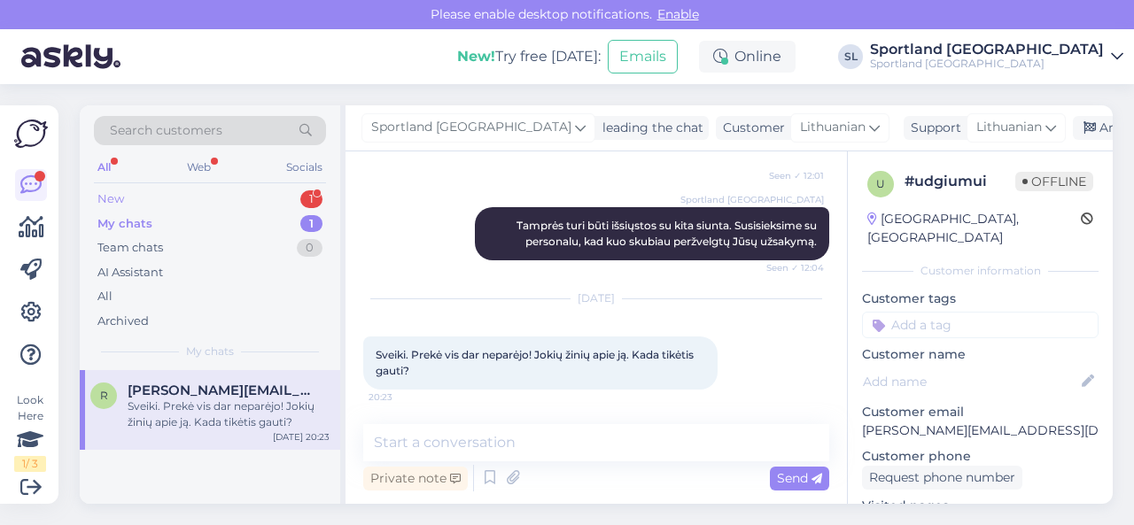
click at [216, 192] on div "New 1" at bounding box center [210, 199] width 232 height 25
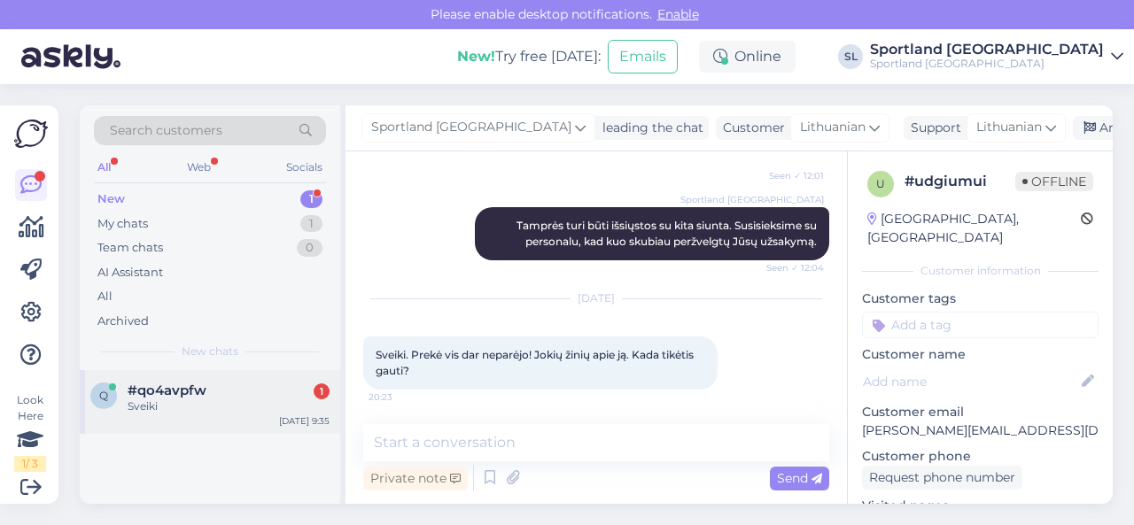
click at [229, 408] on div "Sveiki" at bounding box center [229, 407] width 202 height 16
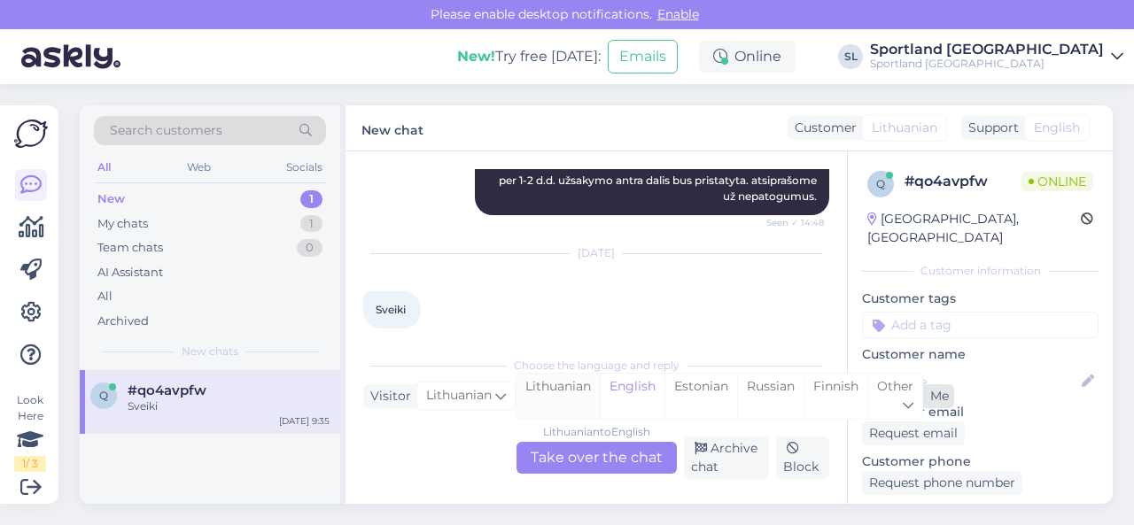
click at [537, 398] on div "Lithuanian" at bounding box center [558, 396] width 83 height 45
click at [553, 455] on div "Lithuanian to Lithuanian Take over the chat" at bounding box center [597, 458] width 160 height 32
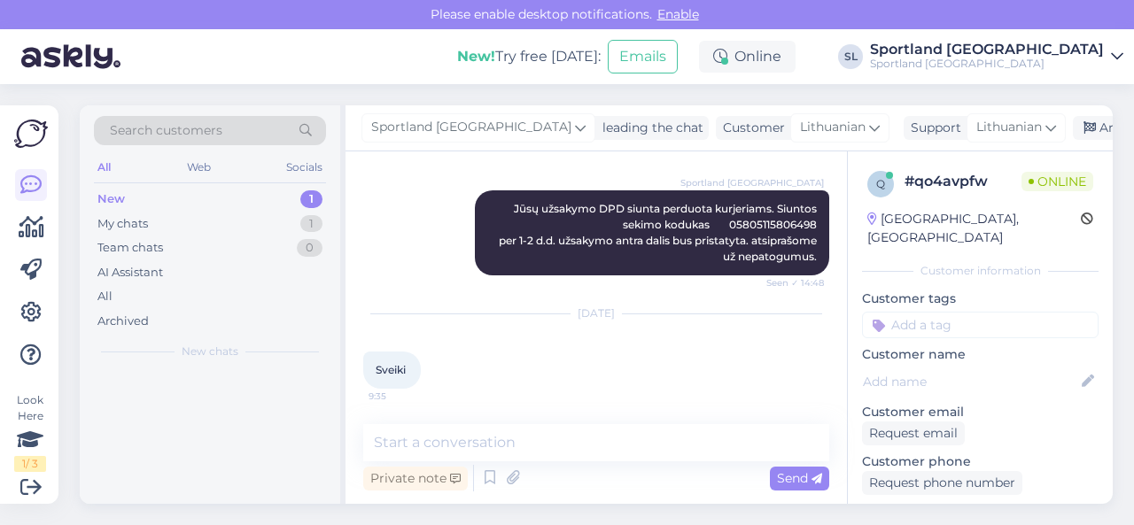
scroll to position [841, 0]
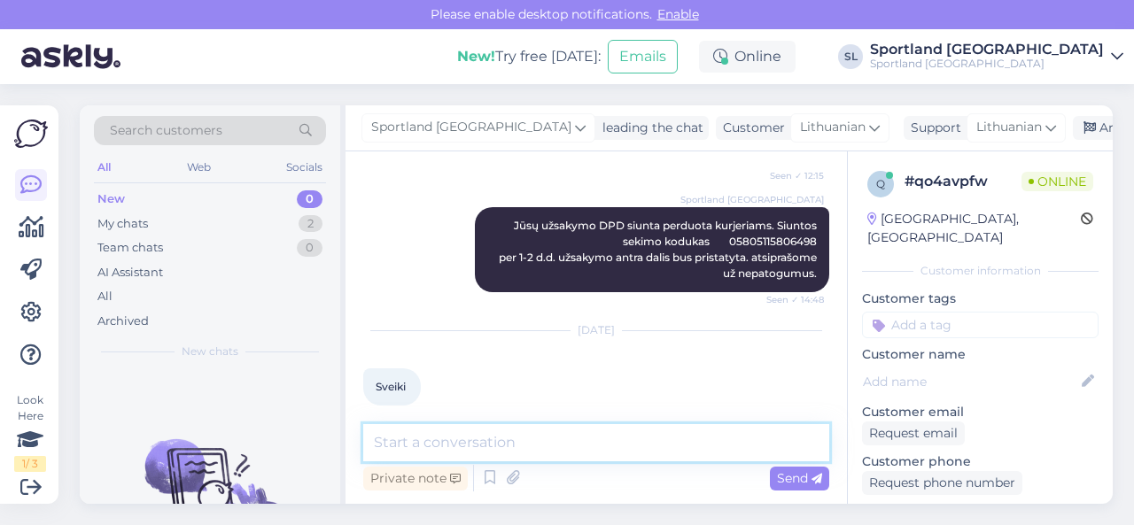
click at [483, 440] on textarea at bounding box center [596, 442] width 466 height 37
type textarea "Sveiki"
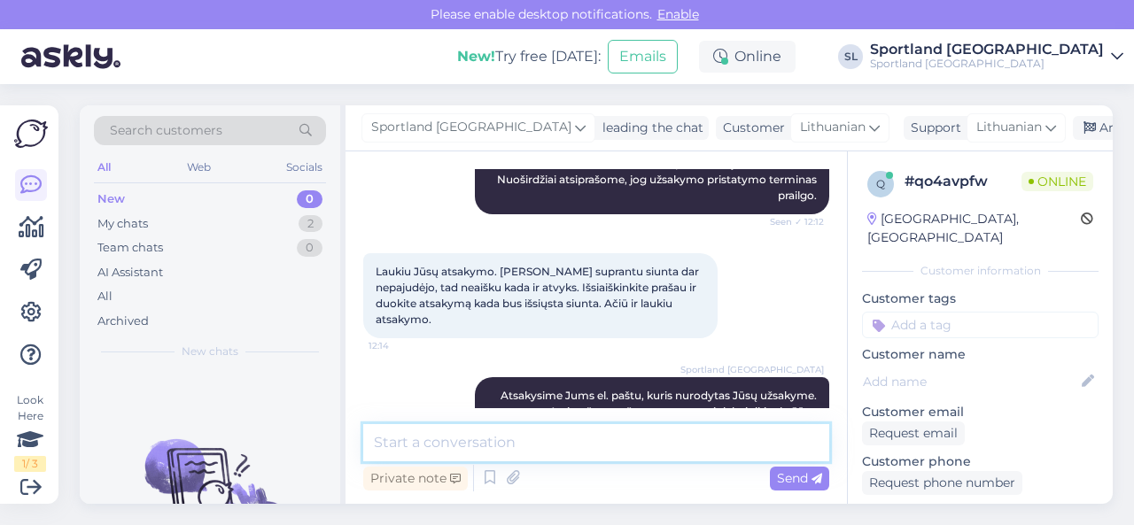
scroll to position [993, 0]
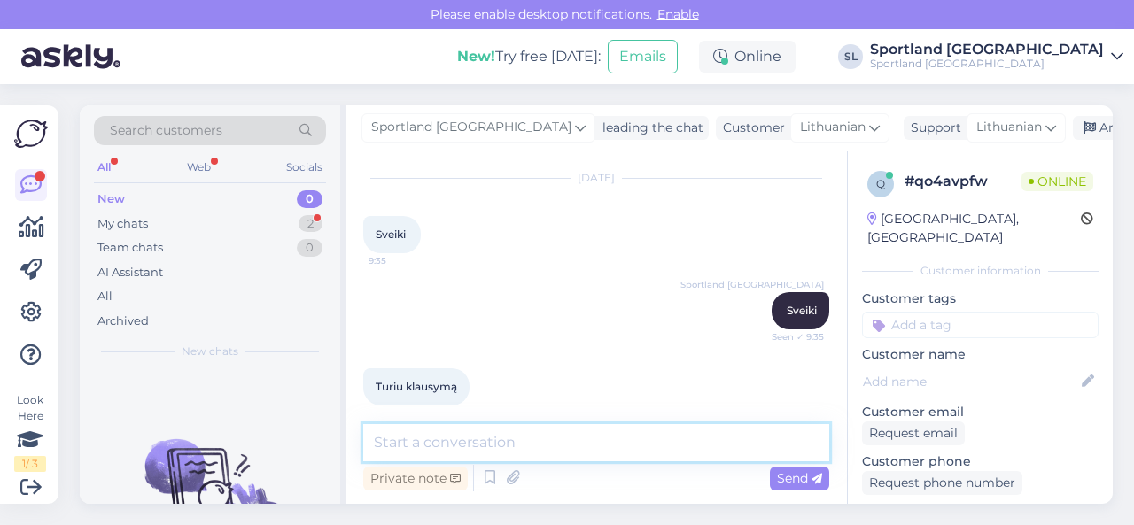
click at [539, 444] on textarea at bounding box center [596, 442] width 466 height 37
type textarea "taip, kuo galime Jums padėti?"
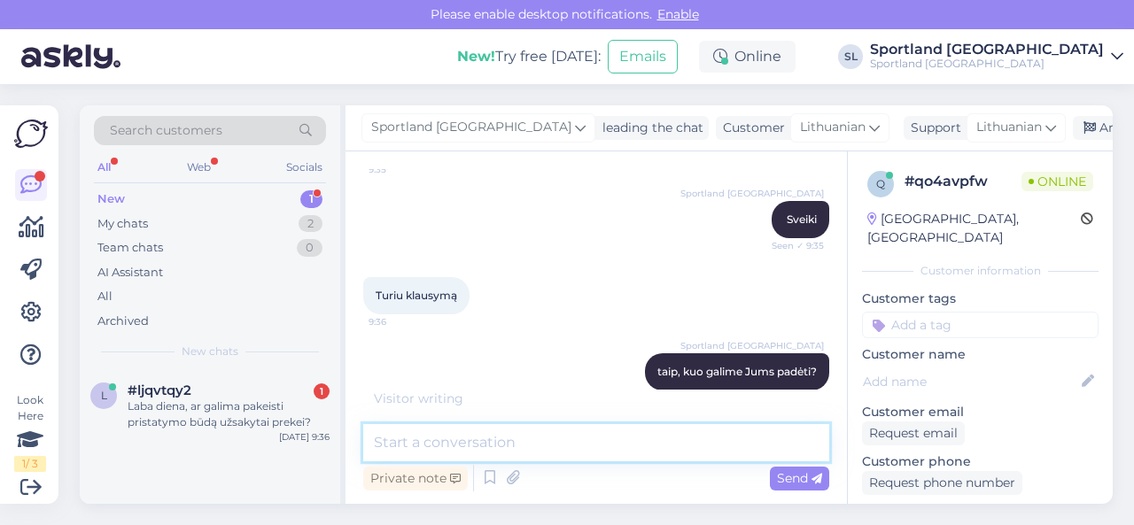
scroll to position [1088, 0]
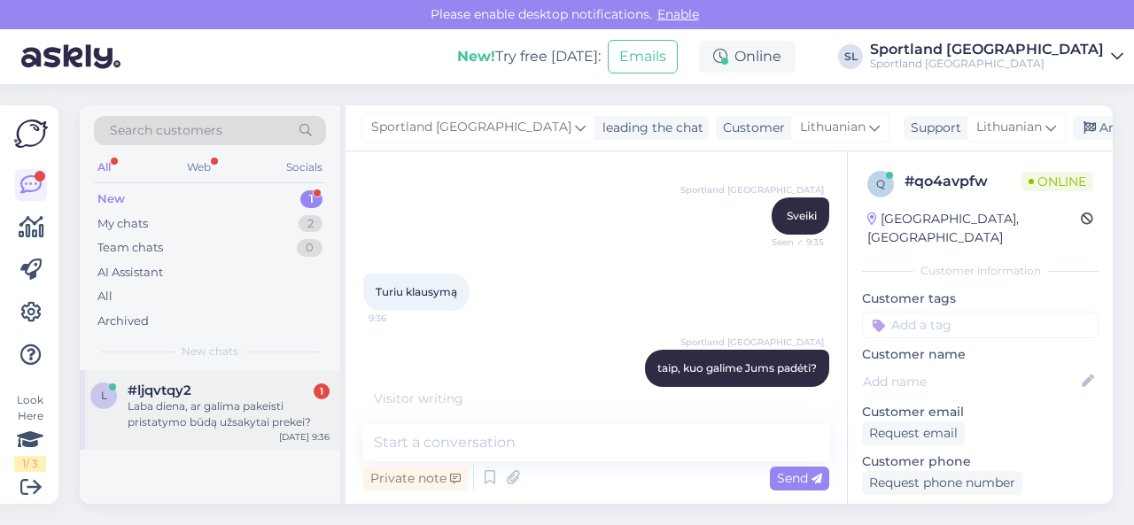
click at [237, 408] on div "Laba diena, ar galima pakeisti pristatymo būdą užsakytai prekei?" at bounding box center [229, 415] width 202 height 32
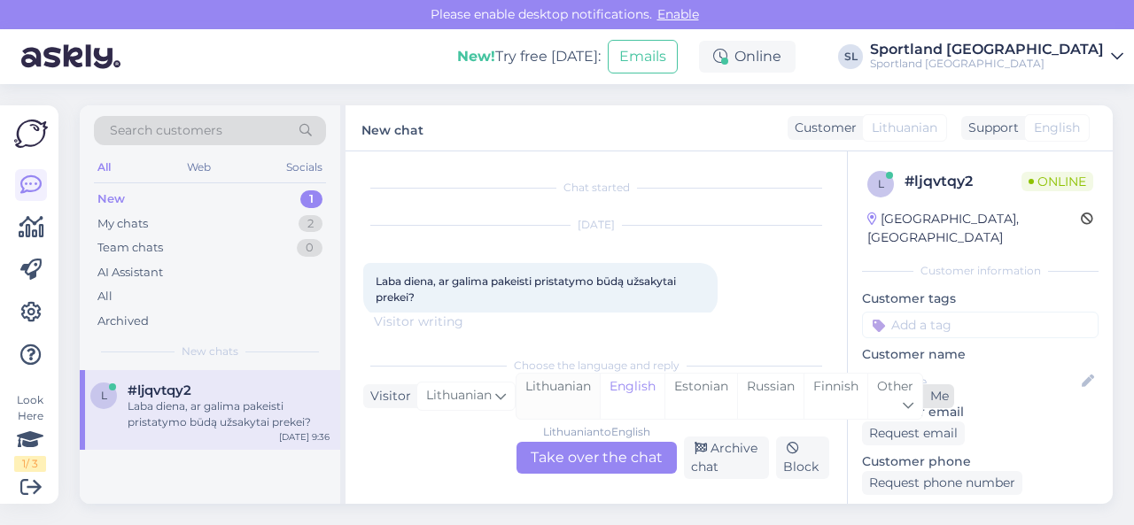
scroll to position [22, 0]
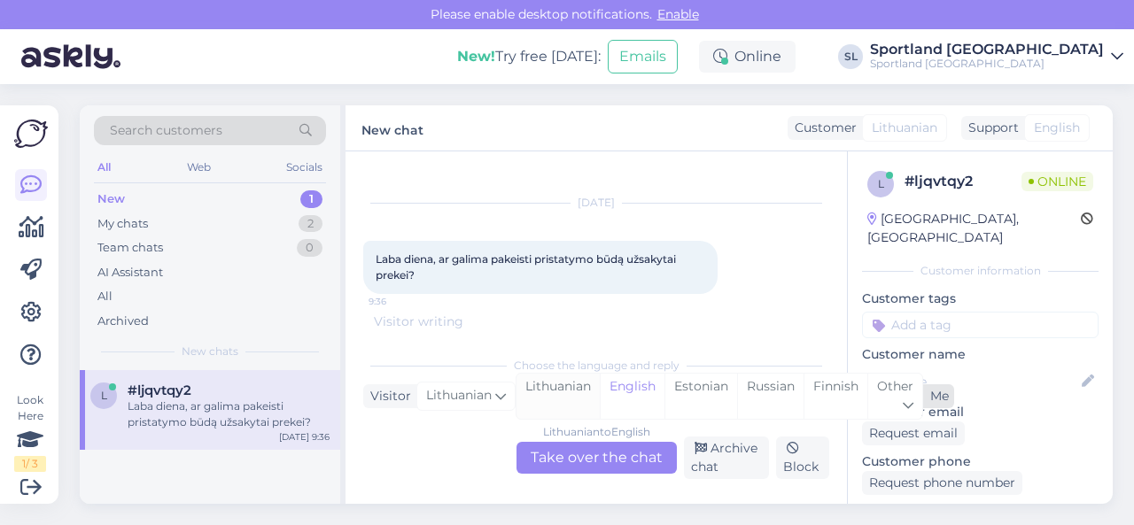
click at [563, 394] on div "Lithuanian" at bounding box center [558, 396] width 83 height 45
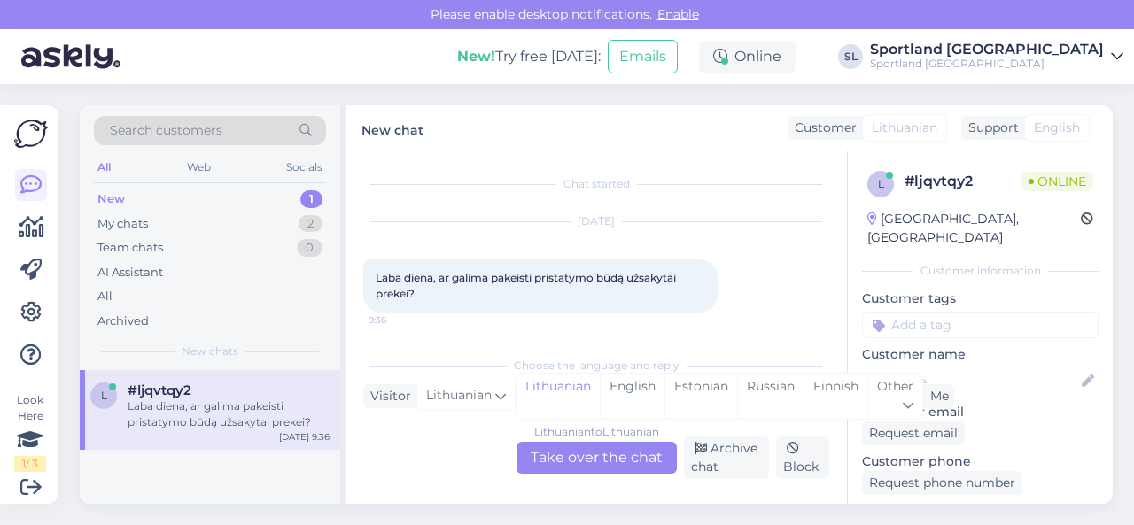
click at [604, 458] on div "Lithuanian to Lithuanian Take over the chat" at bounding box center [597, 458] width 160 height 32
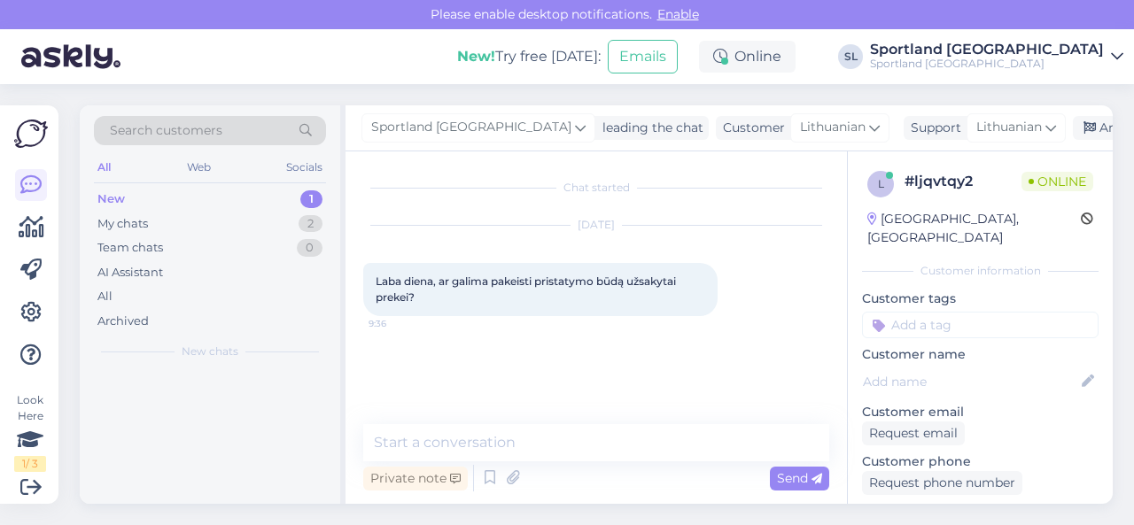
scroll to position [0, 0]
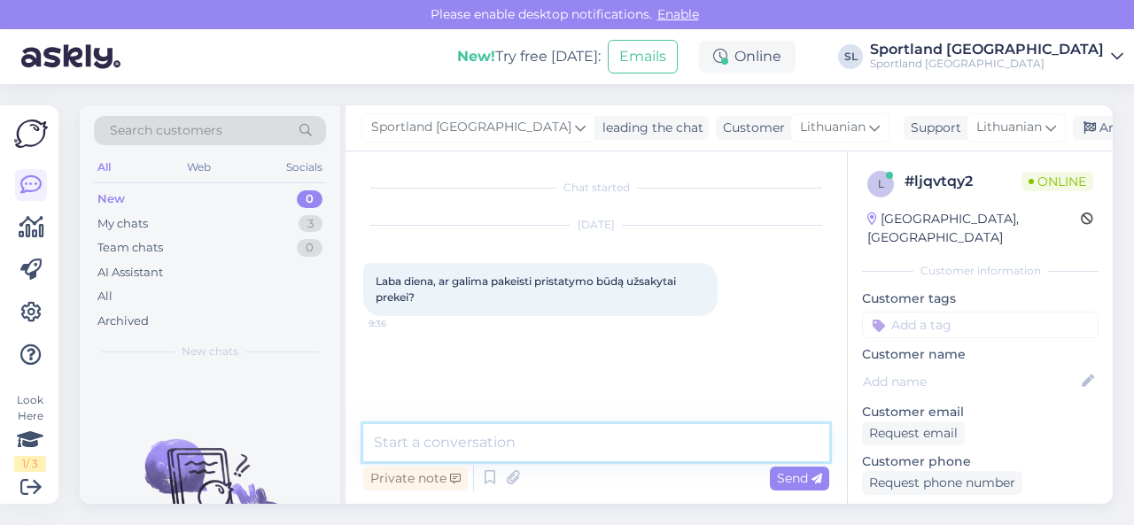
click at [611, 457] on textarea at bounding box center [596, 442] width 466 height 37
click at [619, 451] on textarea at bounding box center [596, 442] width 466 height 37
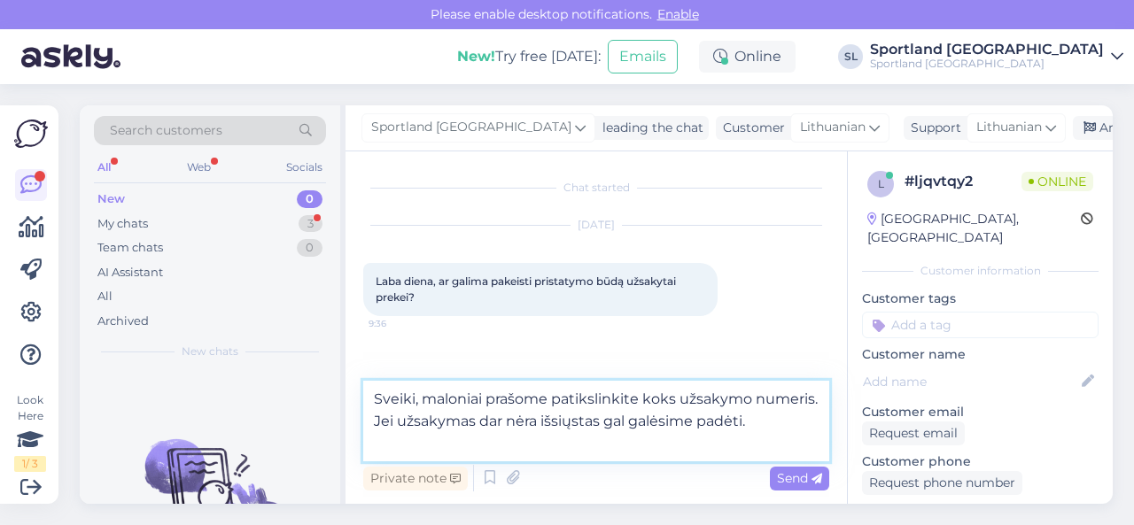
type textarea "Sveiki, maloniai prašome patikslinkite koks užsakymo numeris. Jei užsakymas dar…"
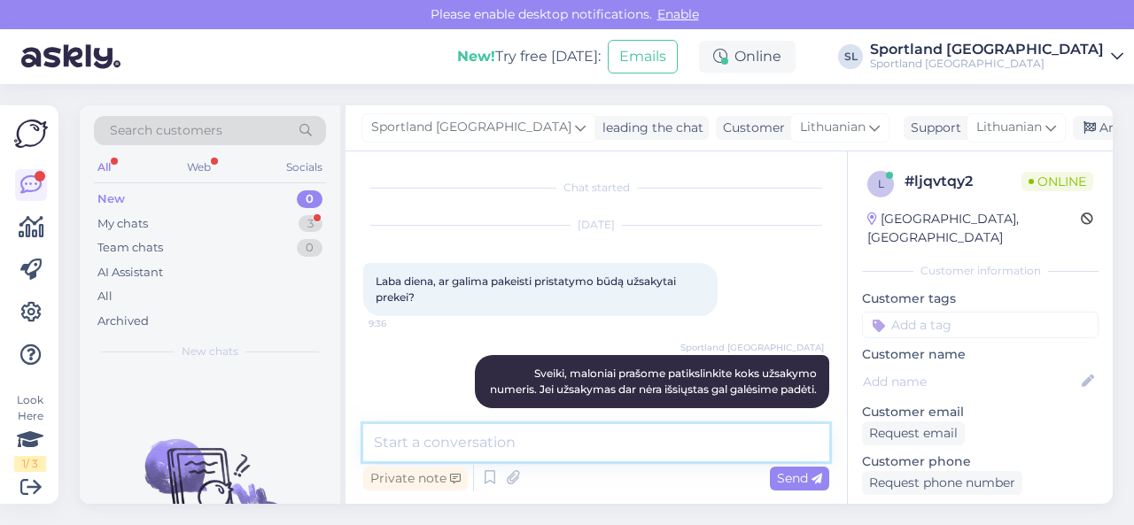
scroll to position [35, 0]
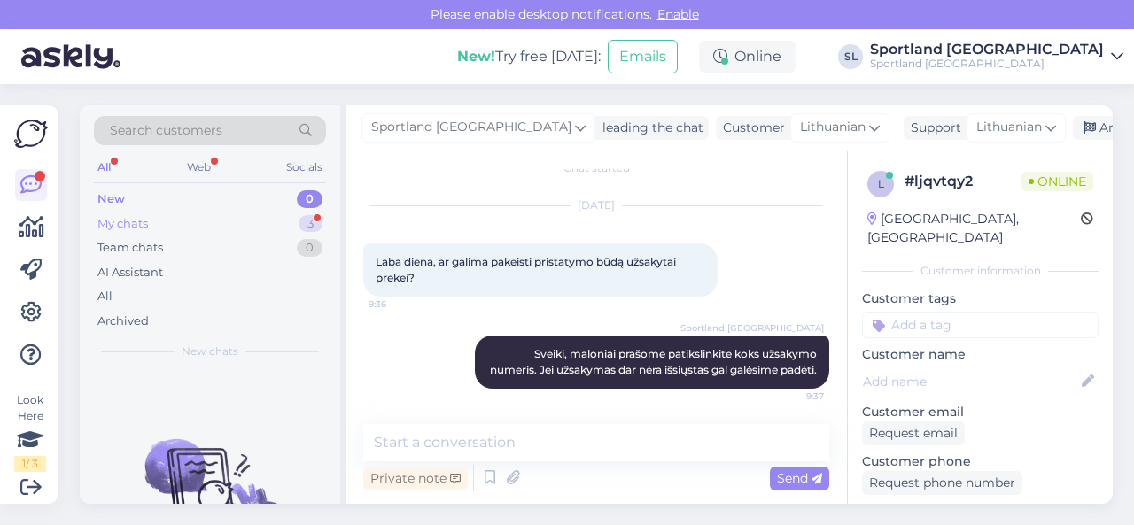
click at [253, 220] on div "My chats 3" at bounding box center [210, 224] width 232 height 25
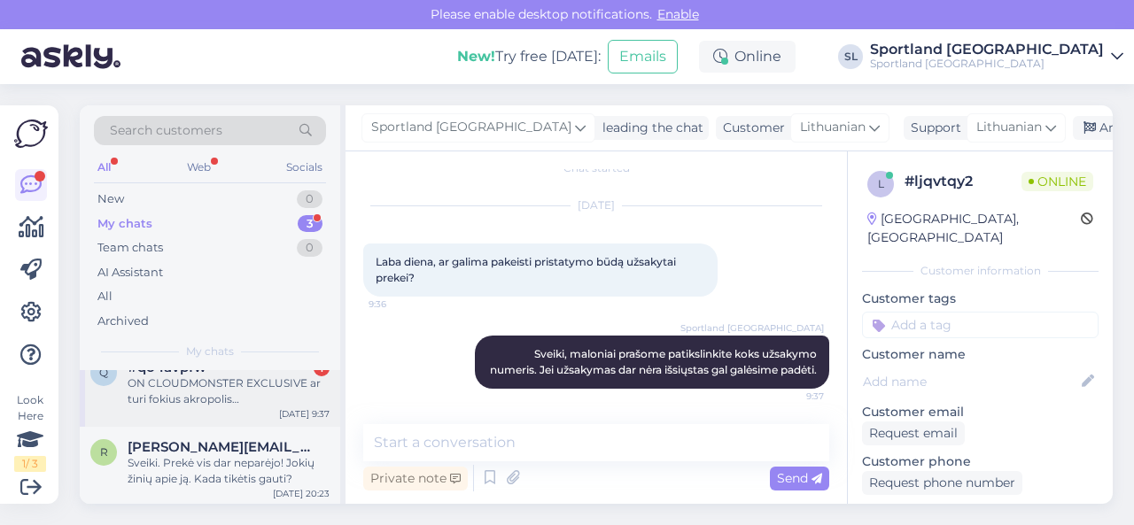
scroll to position [104, 0]
click at [213, 409] on div "q #qo4avpfw 1 ON CLOUDMONSTER EXCLUSIVE ar turi fokius akropolis [GEOGRAPHIC_DA…" at bounding box center [210, 386] width 260 height 80
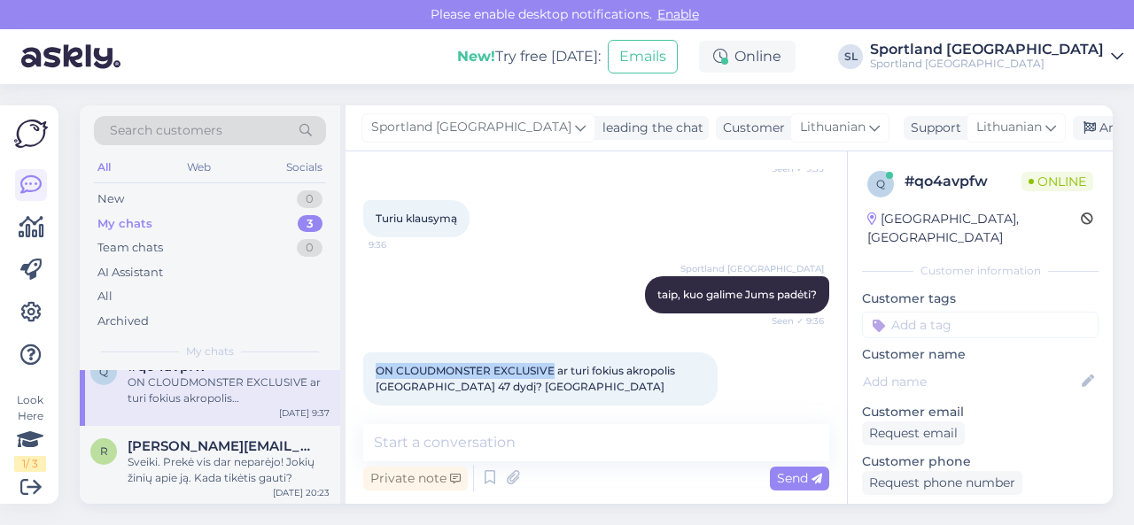
drag, startPoint x: 553, startPoint y: 355, endPoint x: 367, endPoint y: 345, distance: 186.4
click at [367, 353] on div "ON CLOUDMONSTER EXCLUSIVE ar turi fokius akropolis [GEOGRAPHIC_DATA] 47 dydį? A…" at bounding box center [540, 379] width 354 height 53
copy span "ON CLOUDMONSTER EXCLUSIVE"
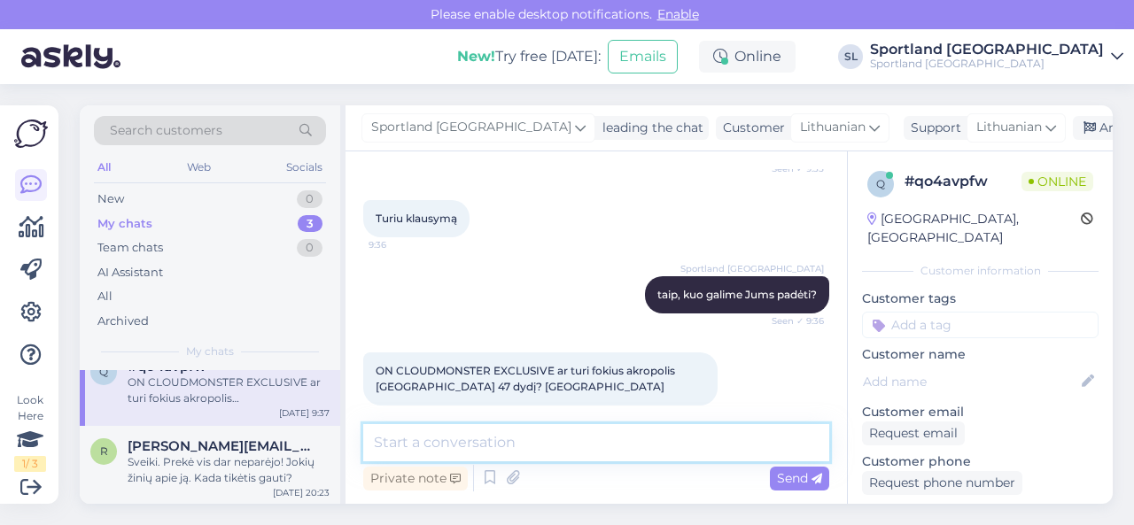
click at [582, 440] on textarea at bounding box center [596, 442] width 466 height 37
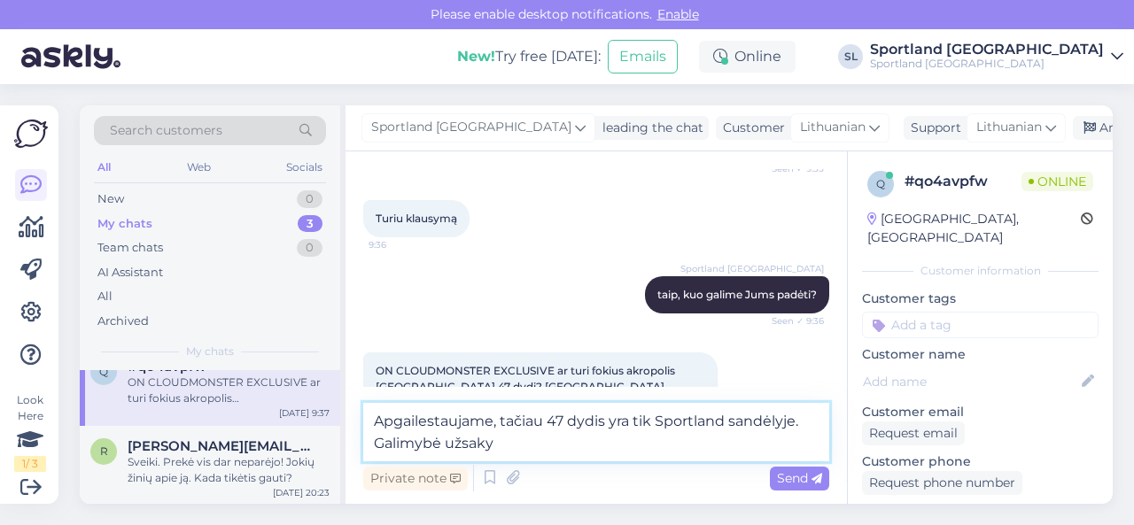
scroll to position [72, 0]
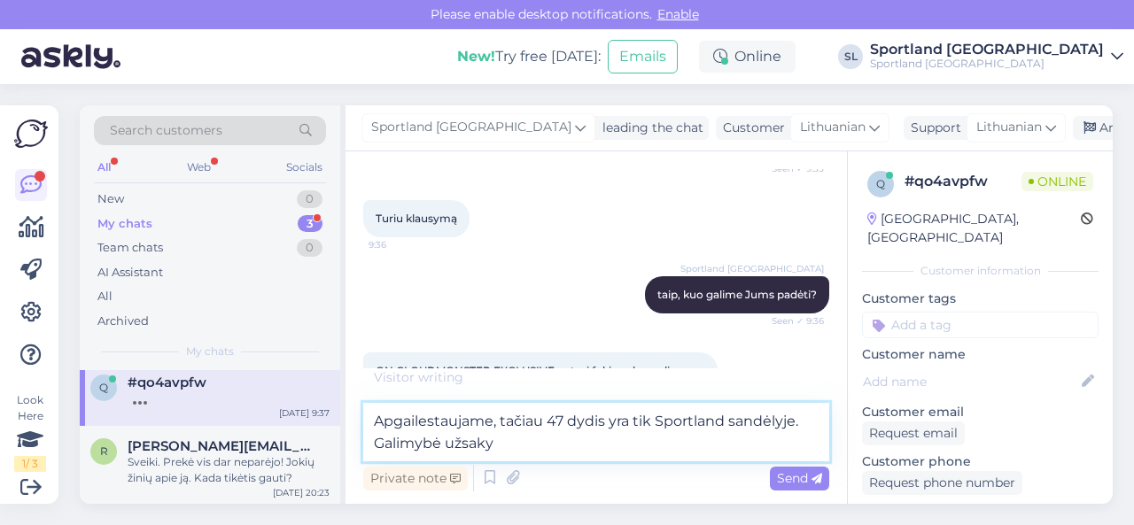
click at [595, 446] on textarea "Apgailestaujame, tačiau 47 dydis yra tik Sportland sandėlyje. Galimybė užsaky" at bounding box center [596, 432] width 466 height 58
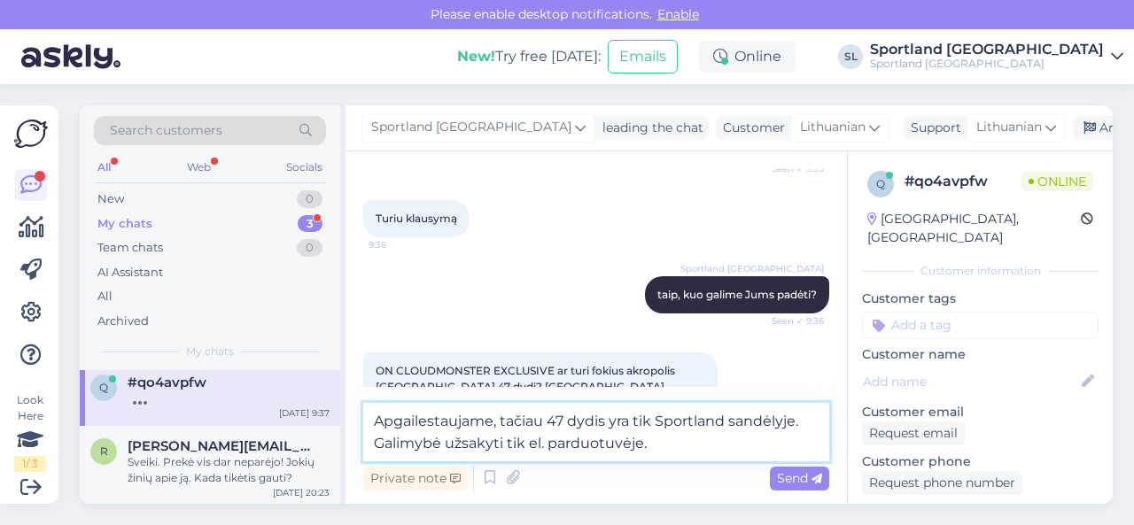
scroll to position [1259, 0]
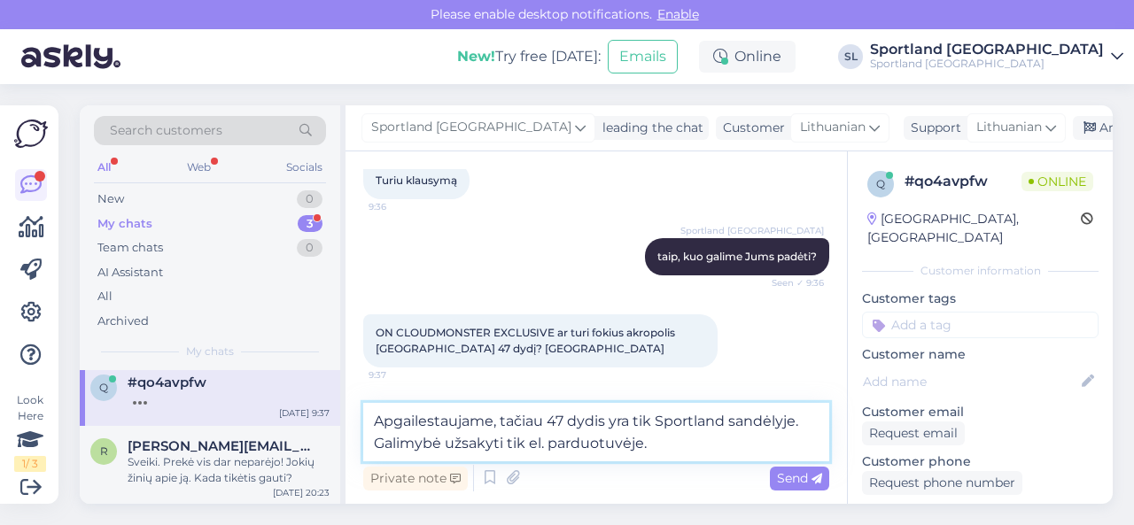
type textarea "Apgailestaujame, tačiau 47 dydis yra tik Sportland sandėlyje. Galimybė užsakyti…"
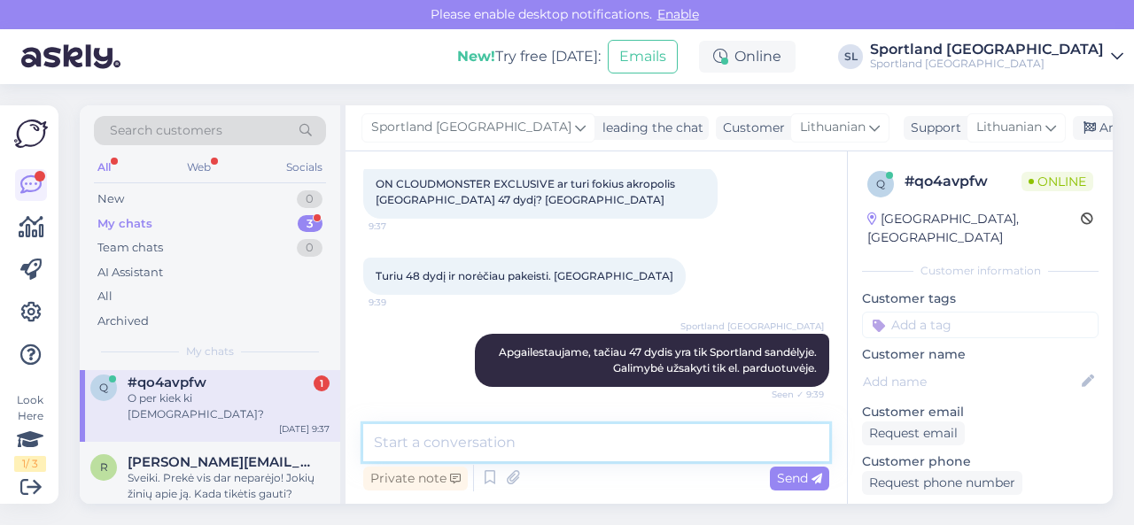
scroll to position [1406, 0]
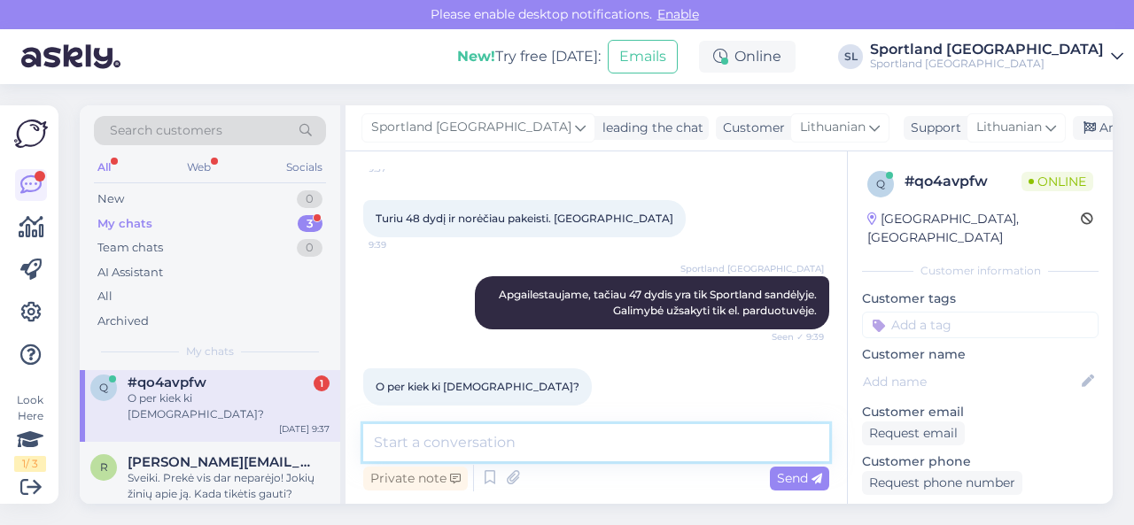
click at [503, 455] on textarea at bounding box center [596, 442] width 466 height 37
click at [543, 447] on textarea at bounding box center [596, 442] width 466 height 37
drag, startPoint x: 466, startPoint y: 441, endPoint x: 356, endPoint y: 439, distance: 109.9
click at [356, 439] on div "Chat started [DATE] Sveiki, gavau tik dalį užsakymo 12:07 Kada planuojama kita …" at bounding box center [596, 328] width 501 height 353
paste textarea "Pristatymas per 1-4 darbo dienas"
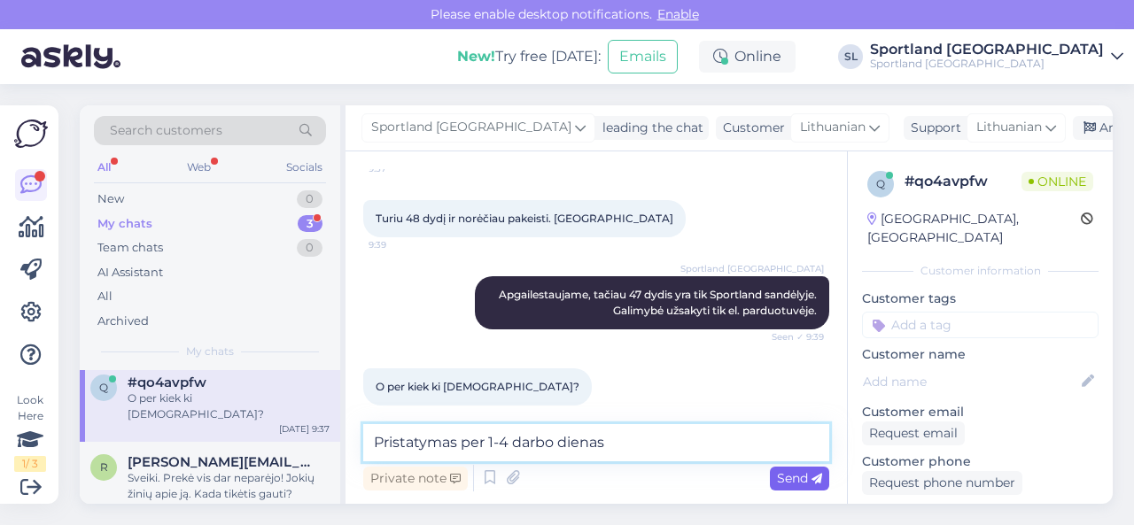
type textarea "Pristatymas per 1-4 darbo dienas"
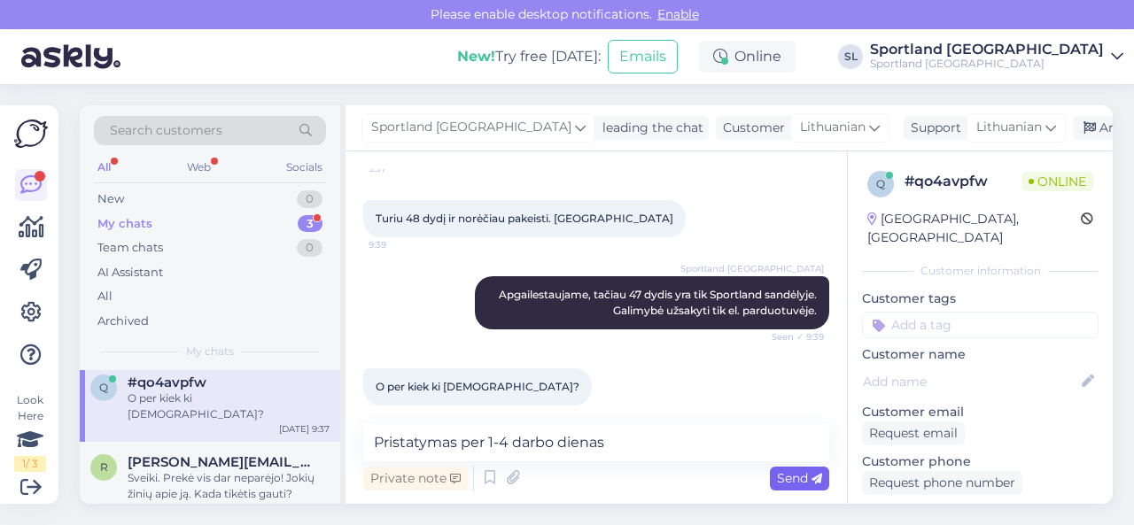
click at [804, 481] on span "Send" at bounding box center [799, 478] width 45 height 16
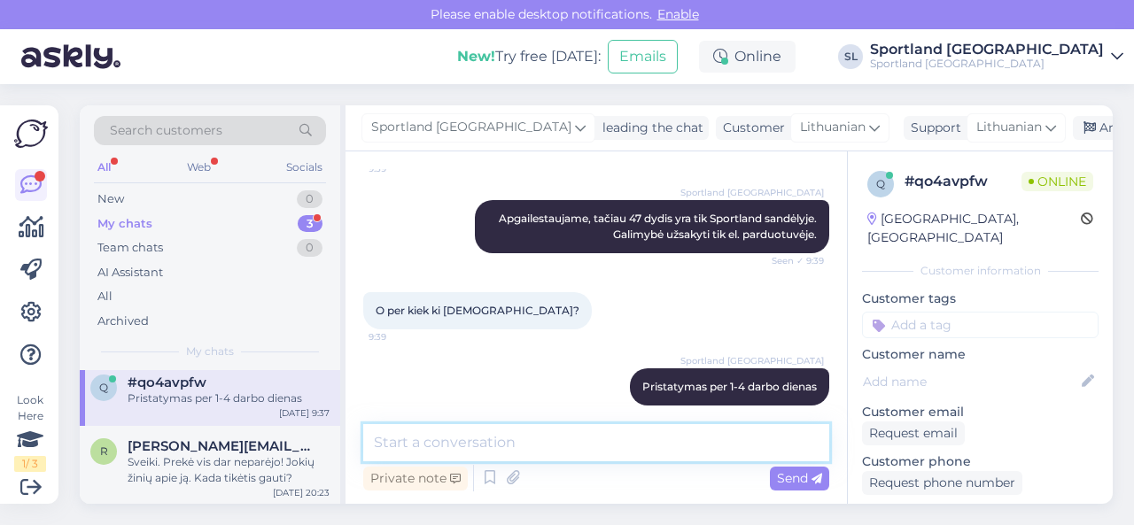
click at [649, 445] on textarea at bounding box center [596, 442] width 466 height 37
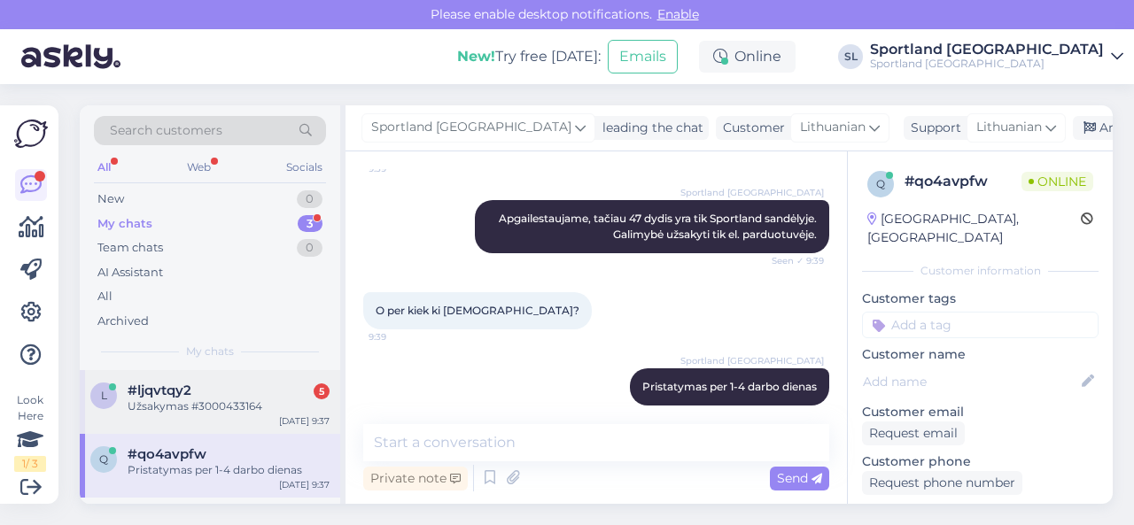
click at [190, 400] on div "Užsakymas #3000433164" at bounding box center [229, 407] width 202 height 16
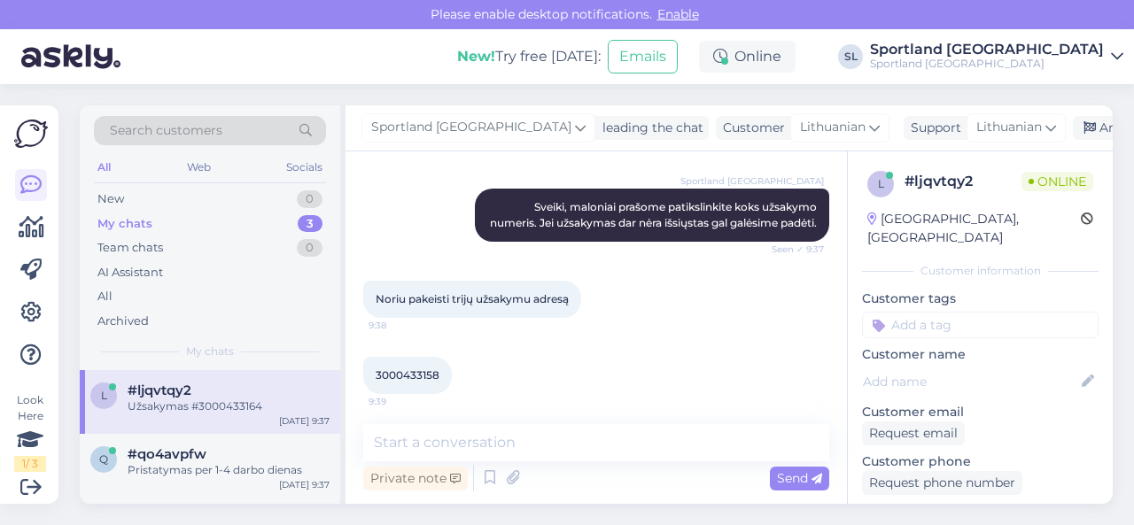
click at [400, 382] on span "3000433158" at bounding box center [408, 375] width 64 height 13
copy div "3000433158 9:39"
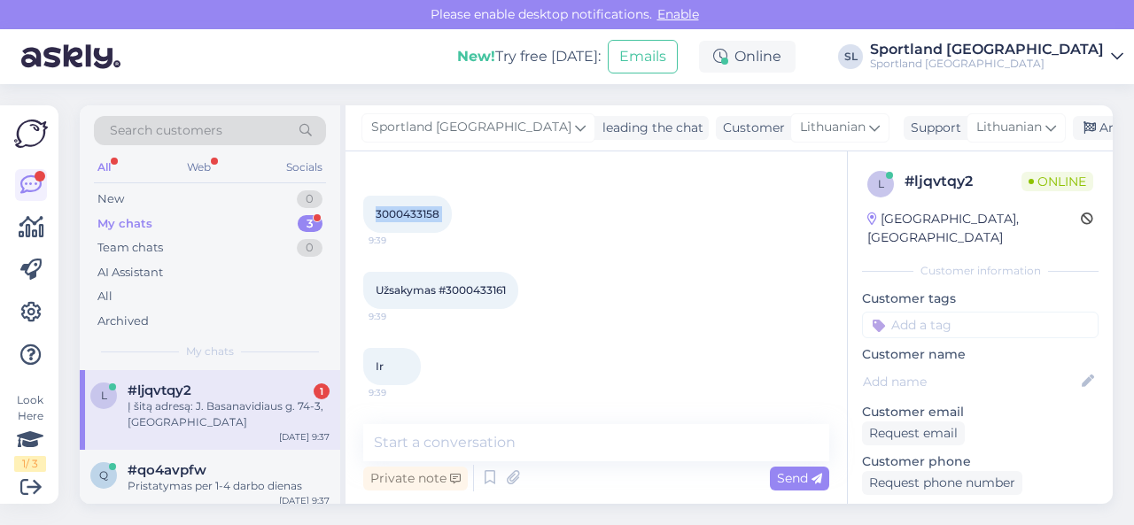
scroll to position [492, 0]
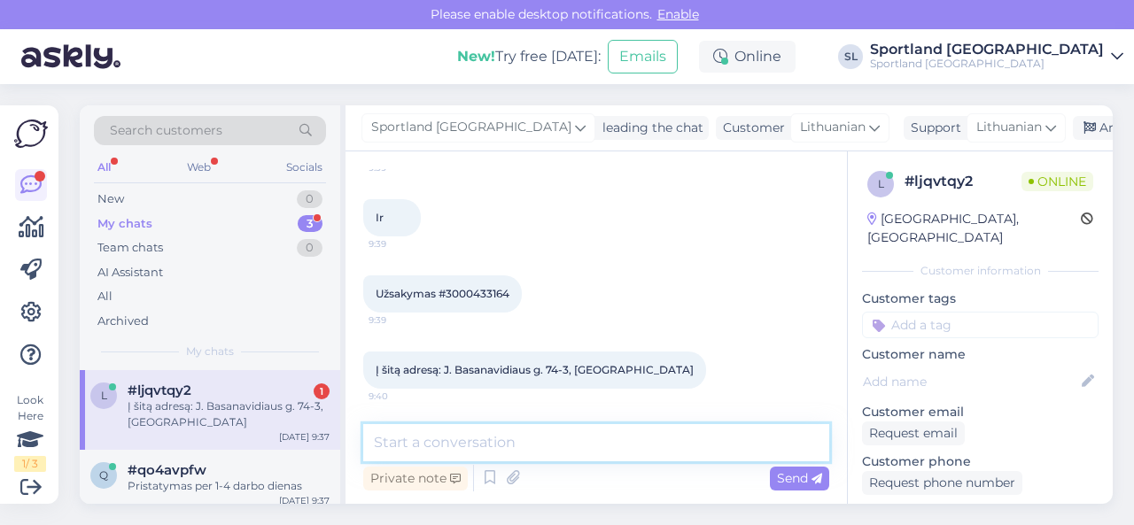
click at [498, 456] on textarea at bounding box center [596, 442] width 466 height 37
type textarea "u"
paste textarea "3000433158"
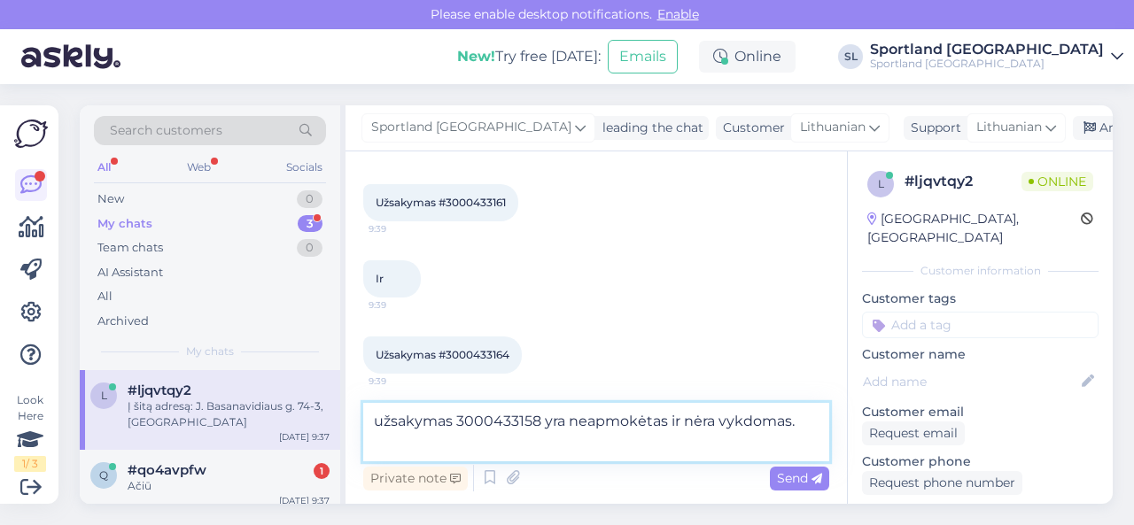
scroll to position [333, 0]
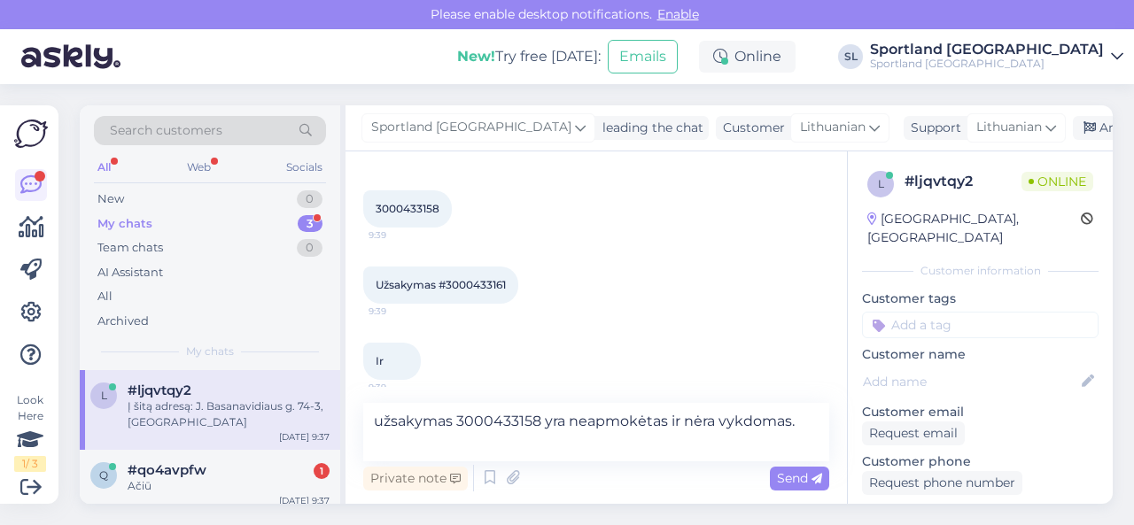
click at [470, 291] on span "Užsakymas #3000433161" at bounding box center [441, 284] width 130 height 13
copy div "3000433161 9:39"
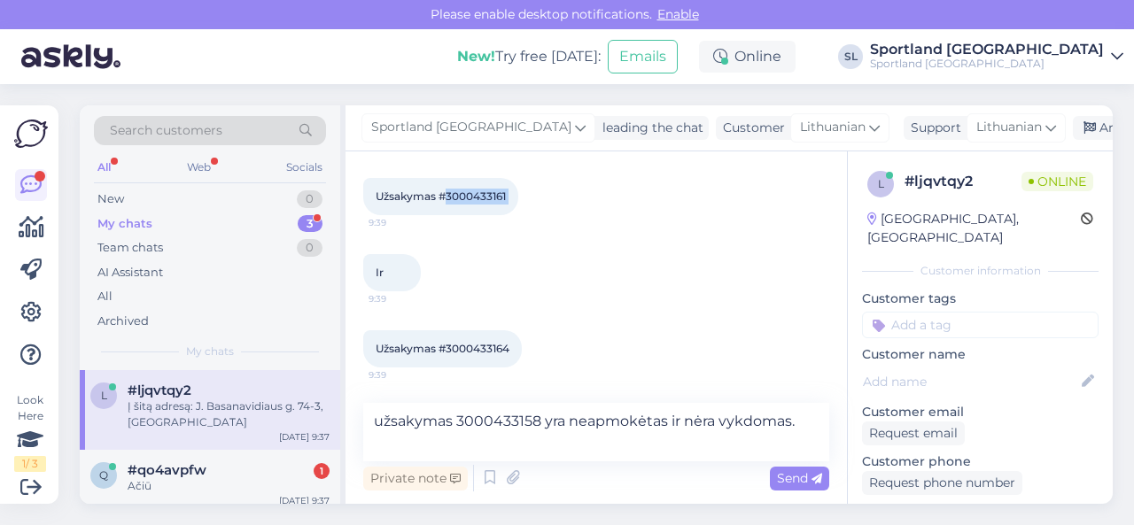
scroll to position [510, 0]
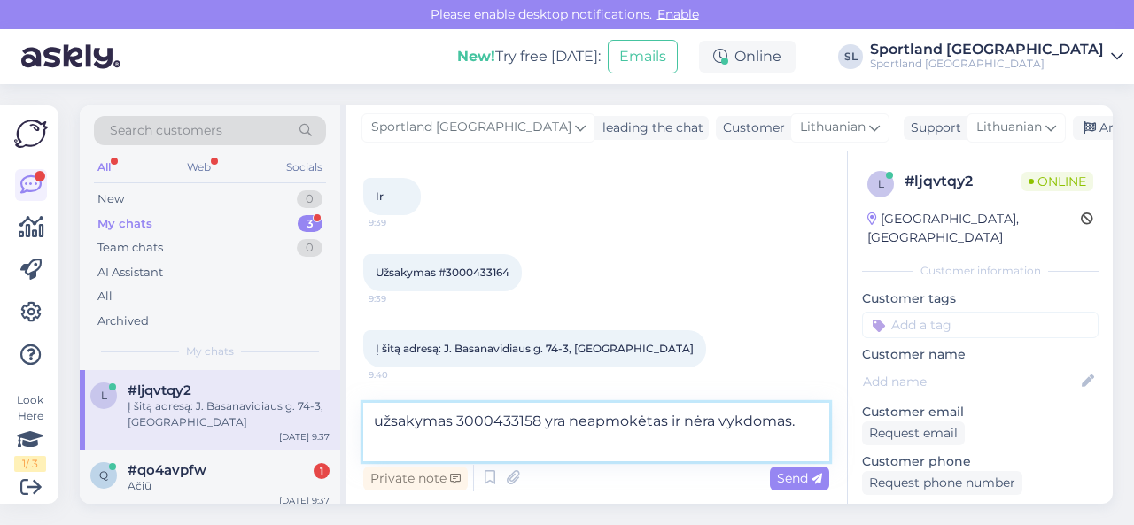
click at [454, 447] on textarea "užsakymas 3000433158 yra neapmokėtas ir nėra vykdomas." at bounding box center [596, 432] width 466 height 58
paste textarea "3000433161"
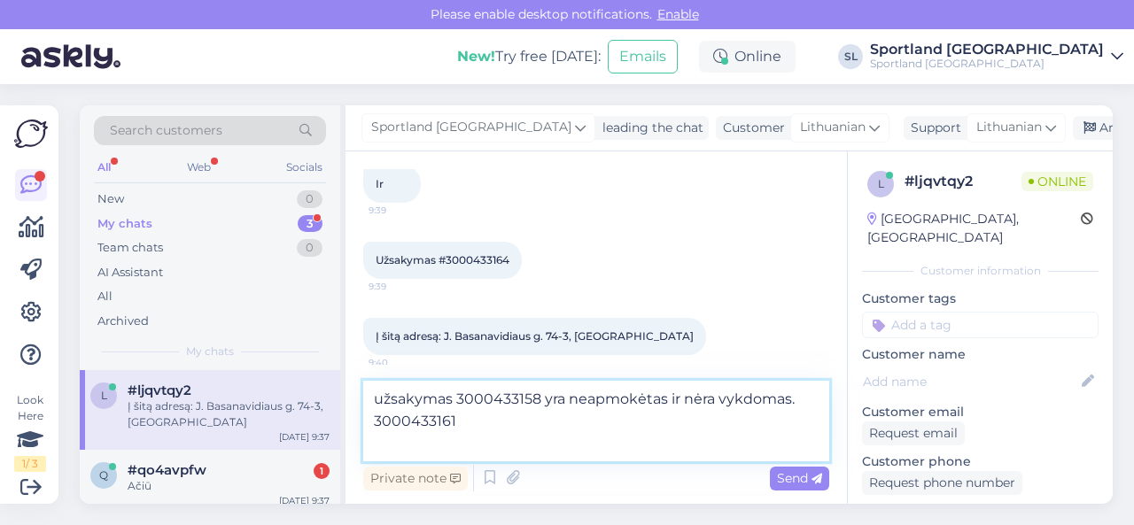
click at [535, 432] on textarea "užsakymas 3000433158 yra neapmokėtas ir nėra vykdomas. 3000433161" at bounding box center [596, 421] width 466 height 81
click at [535, 422] on textarea "užsakymas 3000433158 yra neapmokėtas ir nėra vykdomas. 3000433161" at bounding box center [596, 421] width 466 height 81
click at [744, 427] on textarea "užsakymas 3000433158 yra neapmokėtas ir nėra vykdomas. 3000433161 su pristatymu…" at bounding box center [596, 421] width 466 height 81
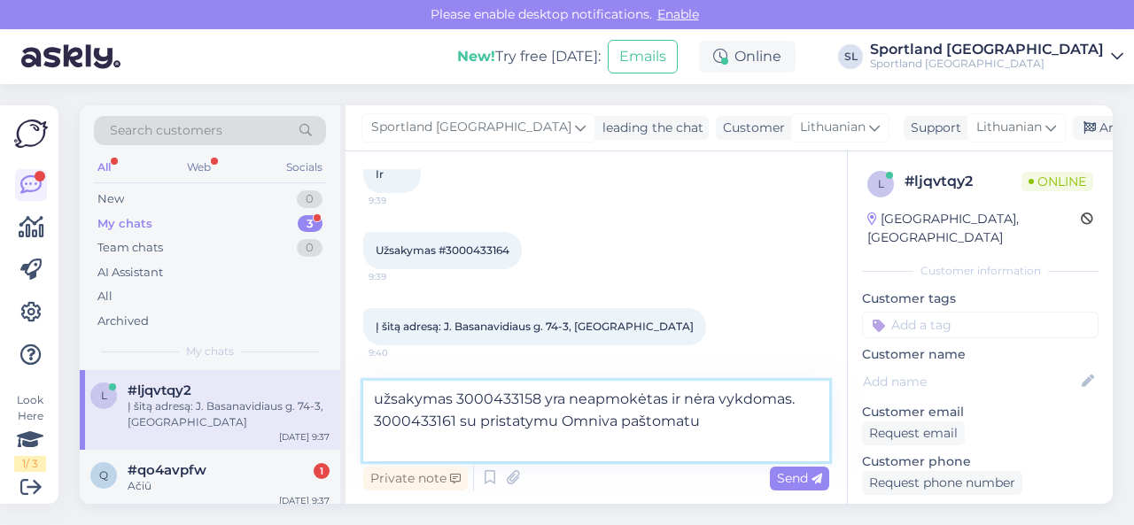
scroll to position [535, 0]
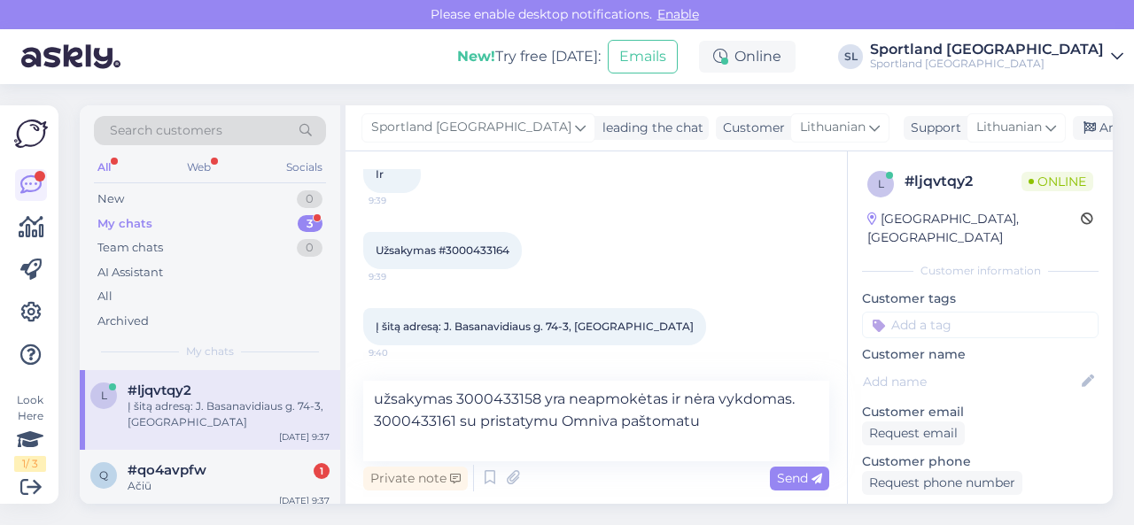
click at [478, 251] on span "Užsakymas #3000433164" at bounding box center [443, 250] width 134 height 13
copy div "3000433164 9:39"
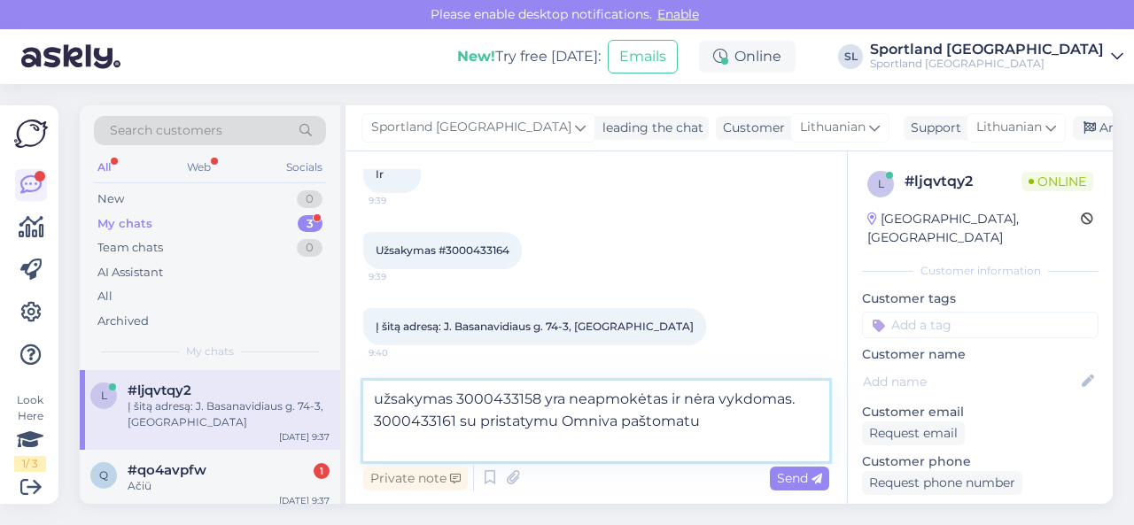
click at [411, 442] on textarea "užsakymas 3000433158 yra neapmokėtas ir nėra vykdomas. 3000433161 su pristatymu…" at bounding box center [596, 421] width 466 height 81
paste textarea "3000433164"
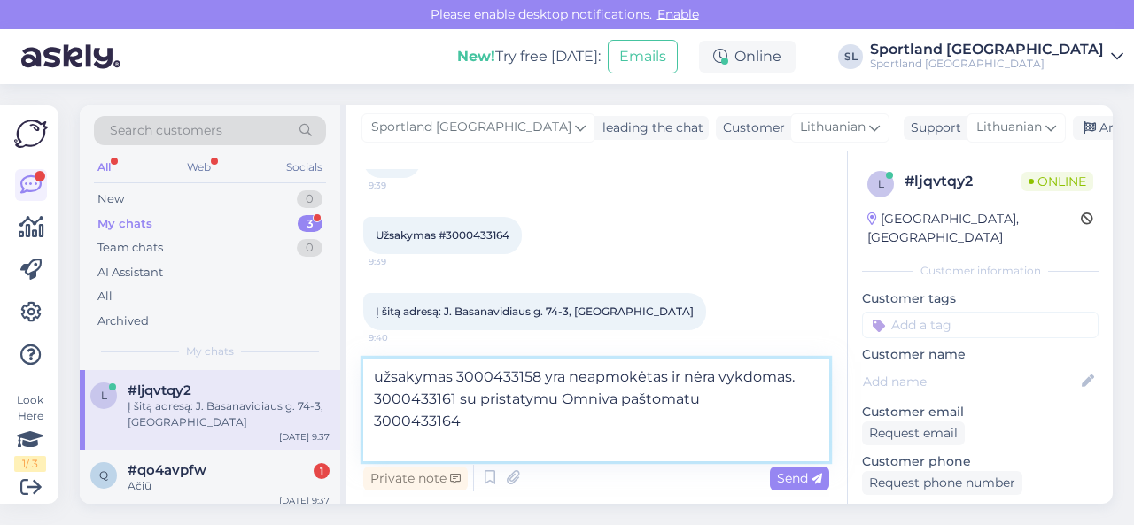
drag, startPoint x: 459, startPoint y: 399, endPoint x: 702, endPoint y: 407, distance: 242.9
click at [702, 407] on textarea "užsakymas 3000433158 yra neapmokėtas ir nėra vykdomas. 3000433161 su pristatymu…" at bounding box center [596, 410] width 466 height 103
click at [574, 430] on textarea "užsakymas 3000433158 yra neapmokėtas ir nėra vykdomas. 3000433161 su pristatymu…" at bounding box center [596, 410] width 466 height 103
paste textarea "su pristatymu Omniva paštomatu"
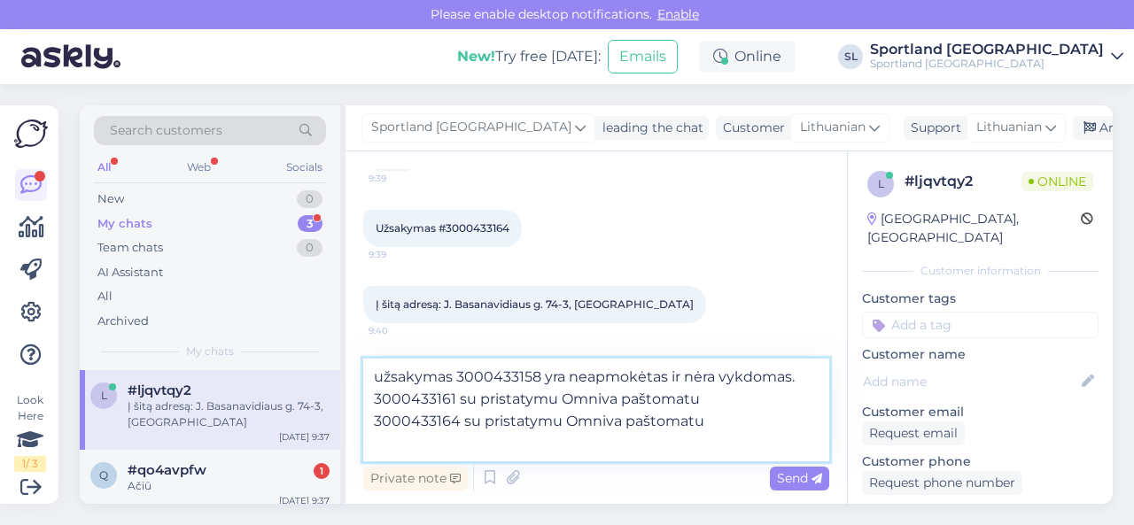
scroll to position [557, 0]
paste textarea "Paštomatas (Klaipėdos PC AKROPOLIS paštomatas, [GEOGRAPHIC_DATA] m. sav.)"
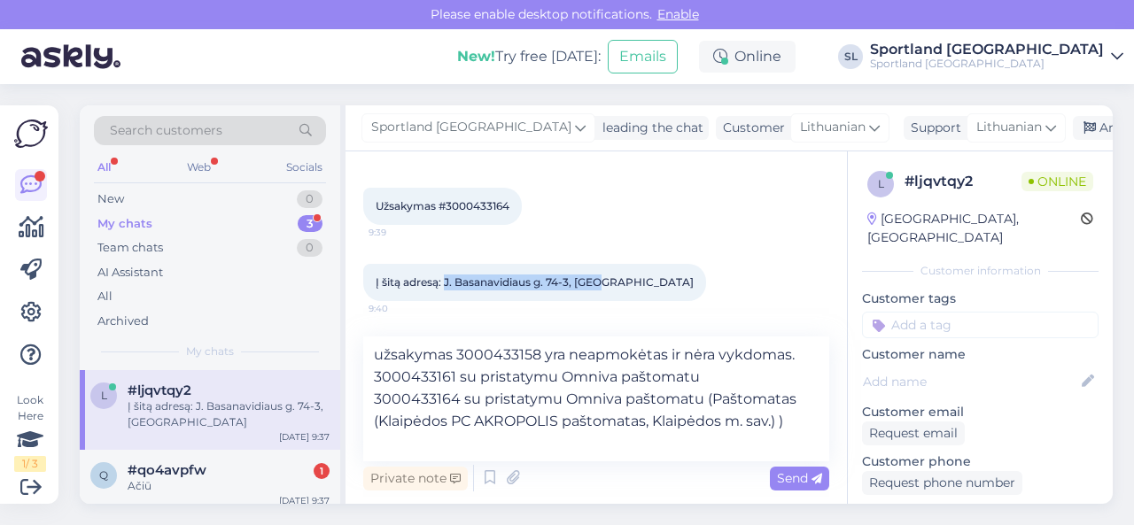
scroll to position [579, 0]
drag, startPoint x: 443, startPoint y: 300, endPoint x: 617, endPoint y: 297, distance: 173.7
click at [617, 297] on div "Į šitą adresą: J. Basanavidiaus g. 74-3, Siauliai 9:40" at bounding box center [534, 282] width 343 height 37
copy span "[PERSON_NAME] Basanavidiaus g. 74-3, [GEOGRAPHIC_DATA]"
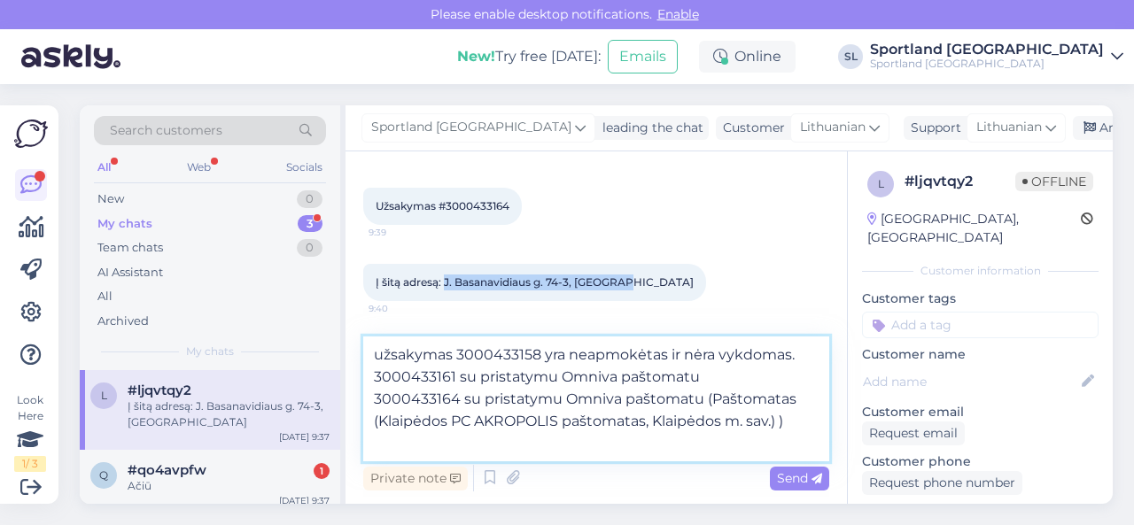
click at [432, 377] on textarea "užsakymas 3000433158 yra neapmokėtas ir nėra vykdomas. 3000433161 su pristatymu…" at bounding box center [596, 399] width 466 height 125
click at [711, 377] on textarea "užsakymas 3000433158 yra neapmokėtas ir nėra vykdomas. 3000433161 su pristatymu…" at bounding box center [596, 399] width 466 height 125
paste textarea "Paštomatas (Klaipėdos PC AKROPOLIS paštomatas, [GEOGRAPHIC_DATA] m. sav.)"
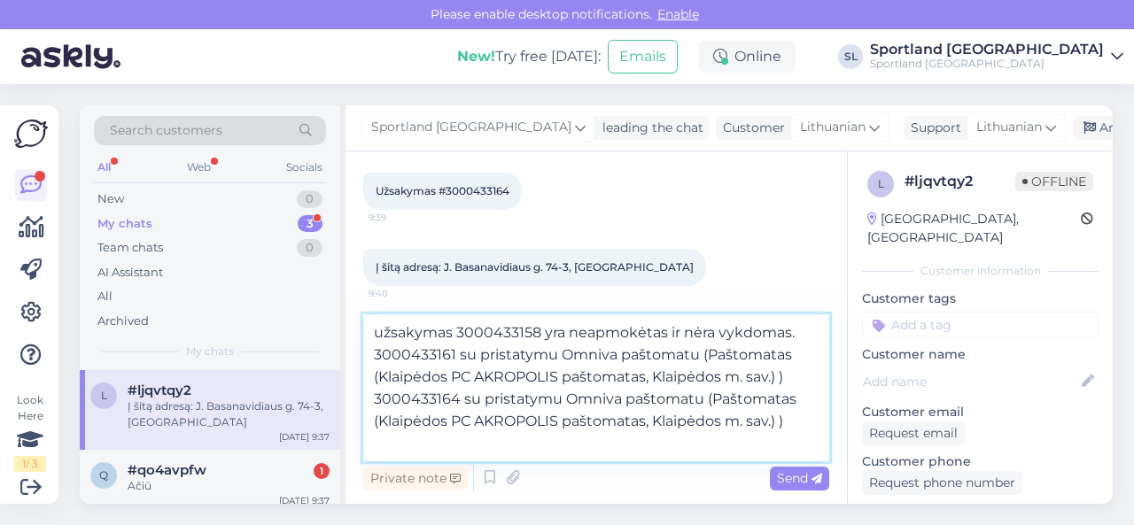
click at [510, 332] on textarea "užsakymas 3000433158 yra neapmokėtas ir nėra vykdomas. 3000433161 su pristatymu…" at bounding box center [596, 388] width 466 height 147
type textarea "užsakymas 3000433158 yra neapmokėtas ir nėra vykdomas. 3000433161 su pristatymu…"
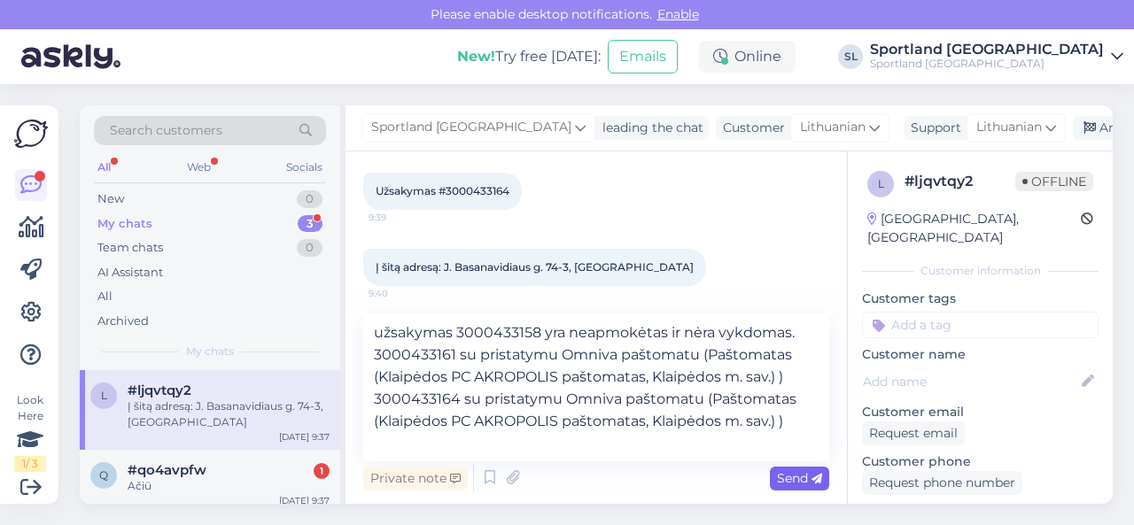
click at [783, 481] on span "Send" at bounding box center [799, 478] width 45 height 16
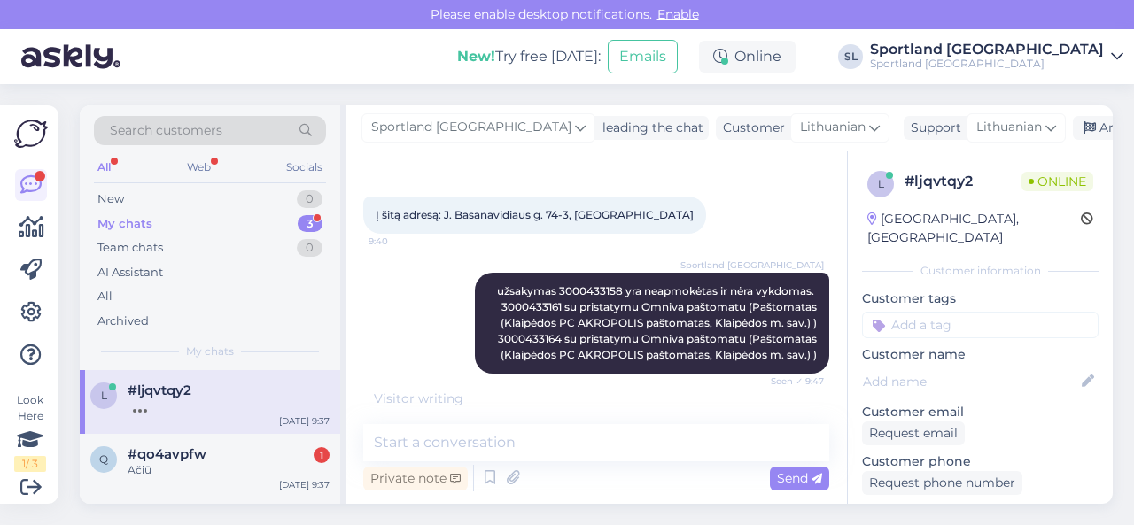
scroll to position [650, 0]
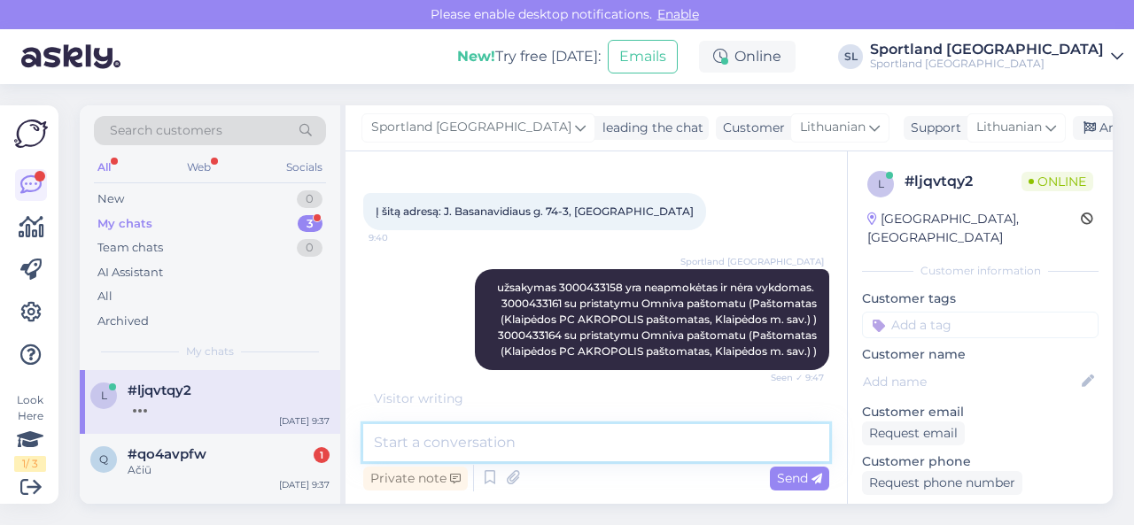
click at [551, 447] on textarea at bounding box center [596, 442] width 466 height 37
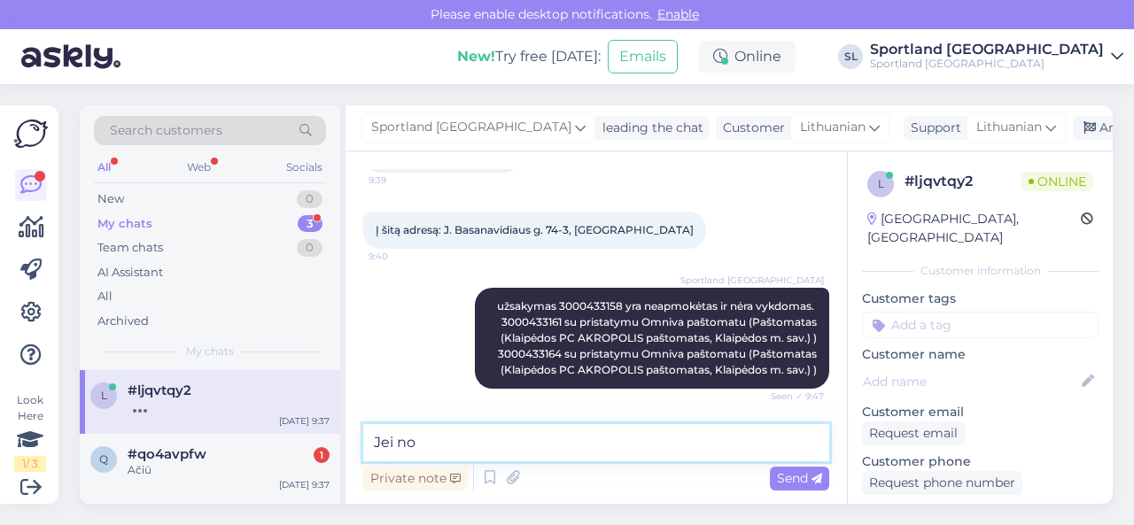
scroll to position [632, 0]
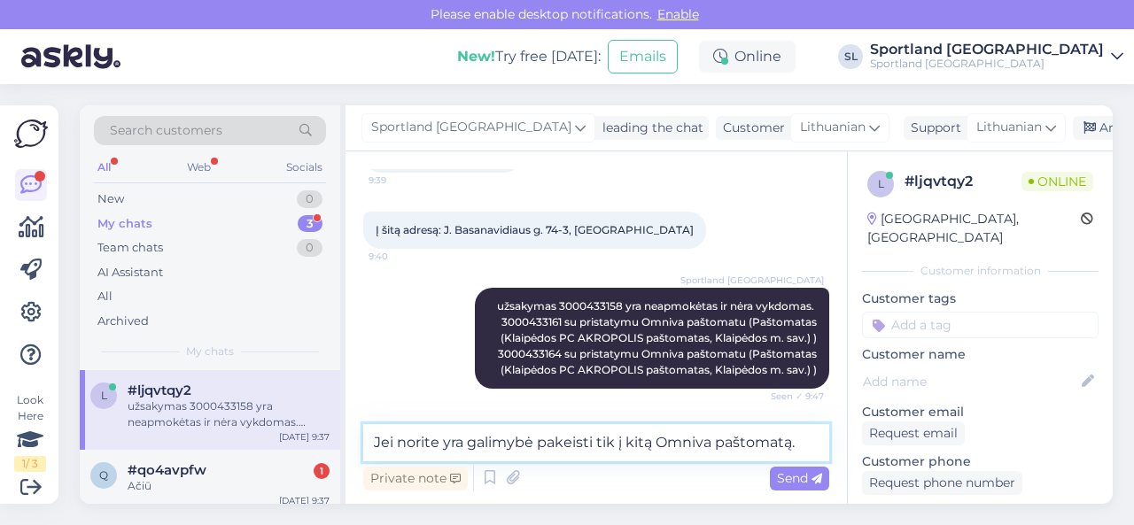
type textarea "Jei norite yra galimybė pakeisti tik į kitą Omniva paštomatą."
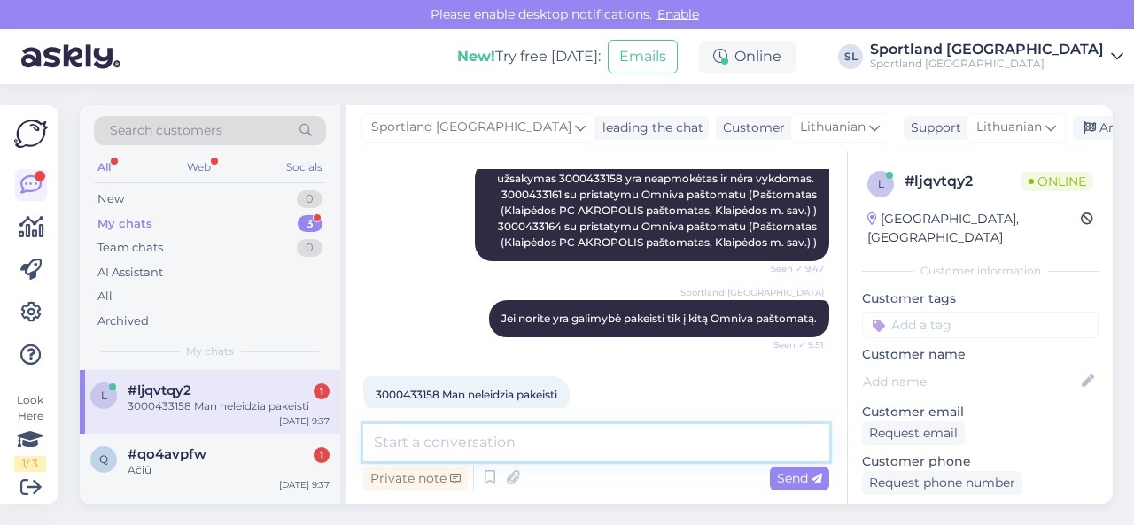
scroll to position [784, 0]
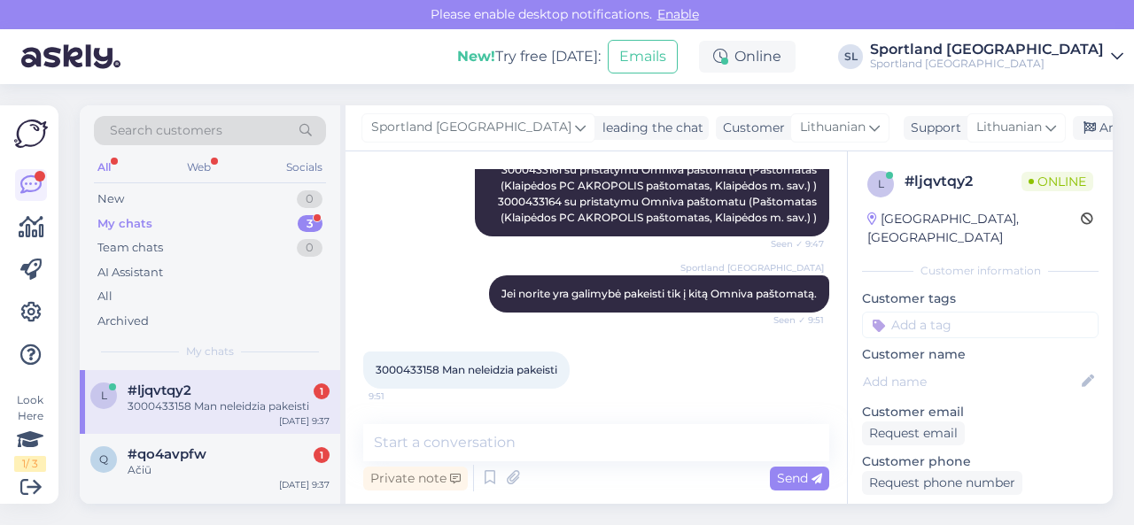
click at [408, 367] on span "3000433158 Man neleidzia pakeisti" at bounding box center [467, 369] width 182 height 13
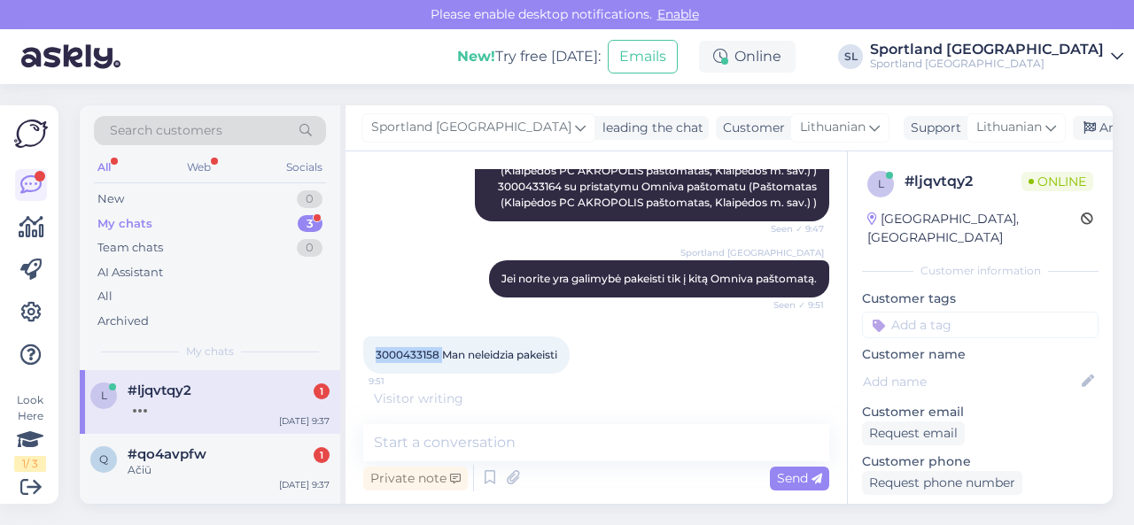
copy span "3000433158"
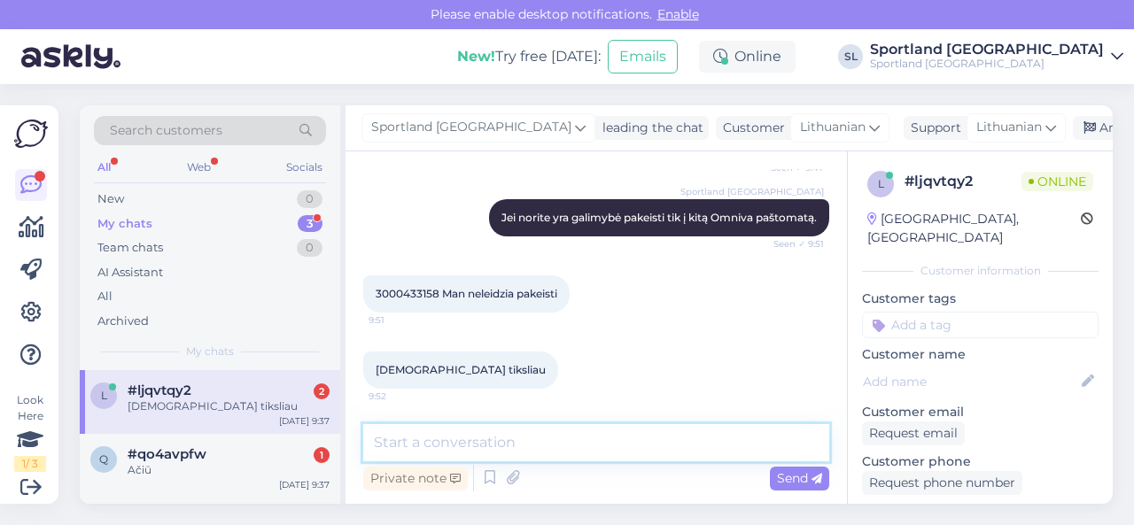
click at [480, 446] on textarea at bounding box center [596, 442] width 466 height 37
paste textarea "3000433158"
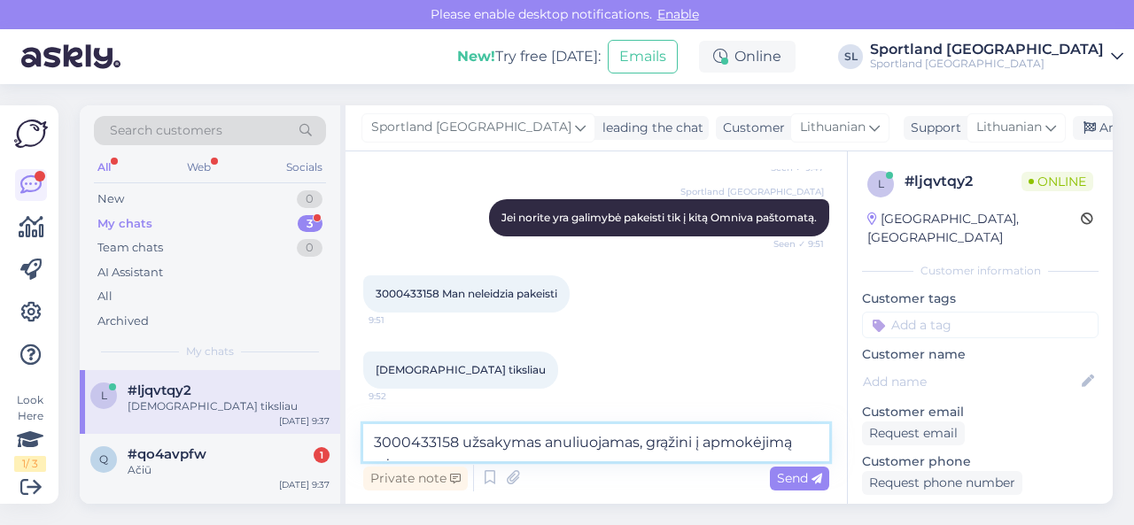
scroll to position [879, 0]
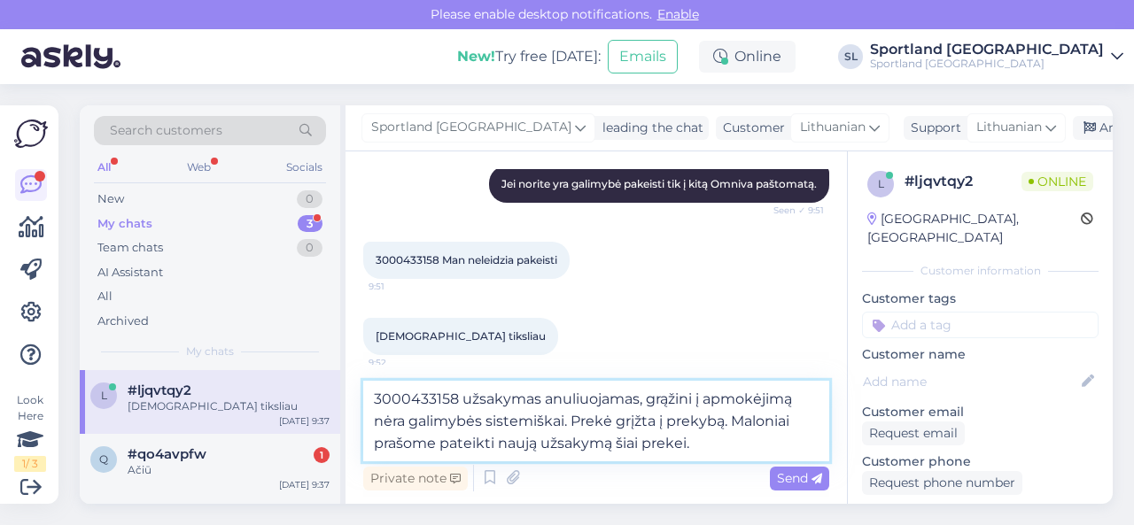
click at [723, 446] on textarea "3000433158 užsakymas anuliuojamas, grąžini į apmokėjimą nėra galimybės sistemiš…" at bounding box center [596, 421] width 466 height 81
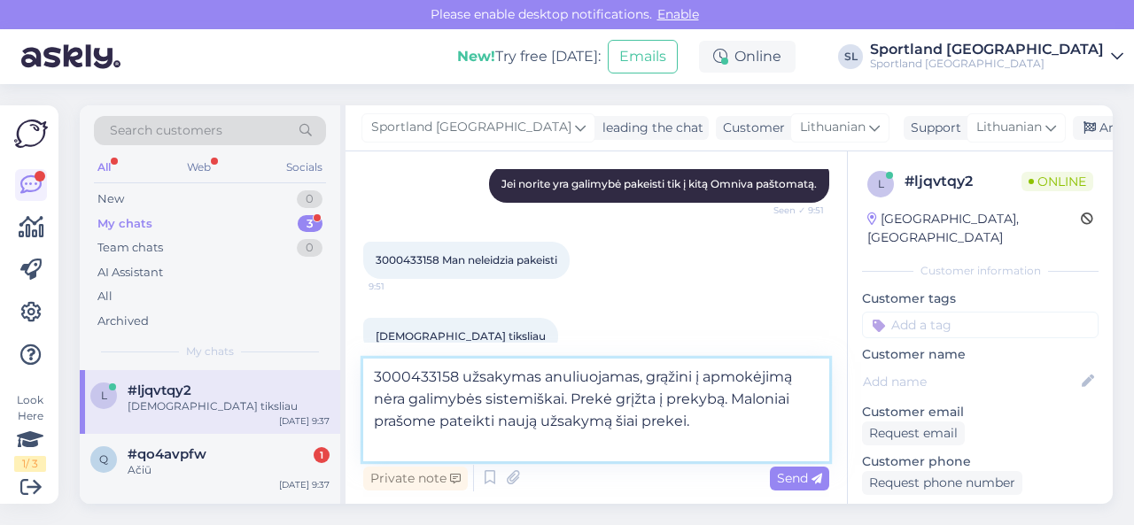
paste textarea "[URL][DOMAIN_NAME]"
type textarea "3000433158 užsakymas anuliuojamas, grąžini į apmokėjimą nėra galimybės sistemiš…"
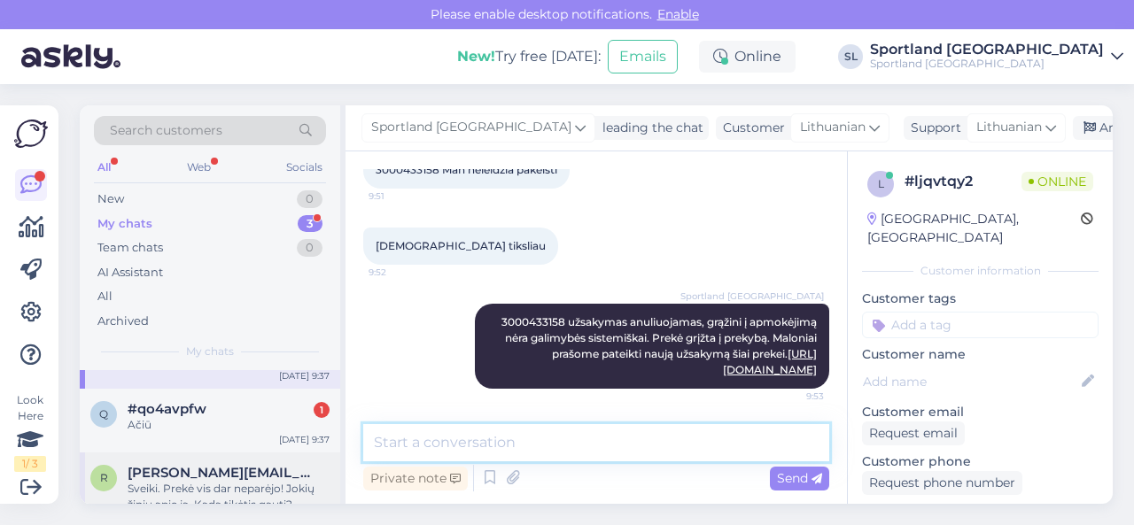
scroll to position [88, 0]
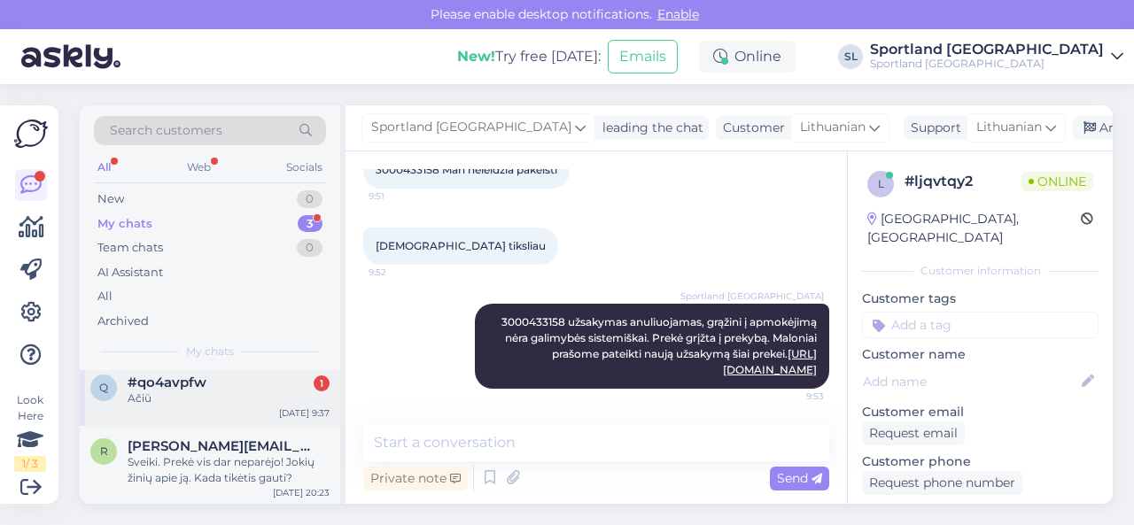
click at [202, 393] on div "Ačiū" at bounding box center [229, 399] width 202 height 16
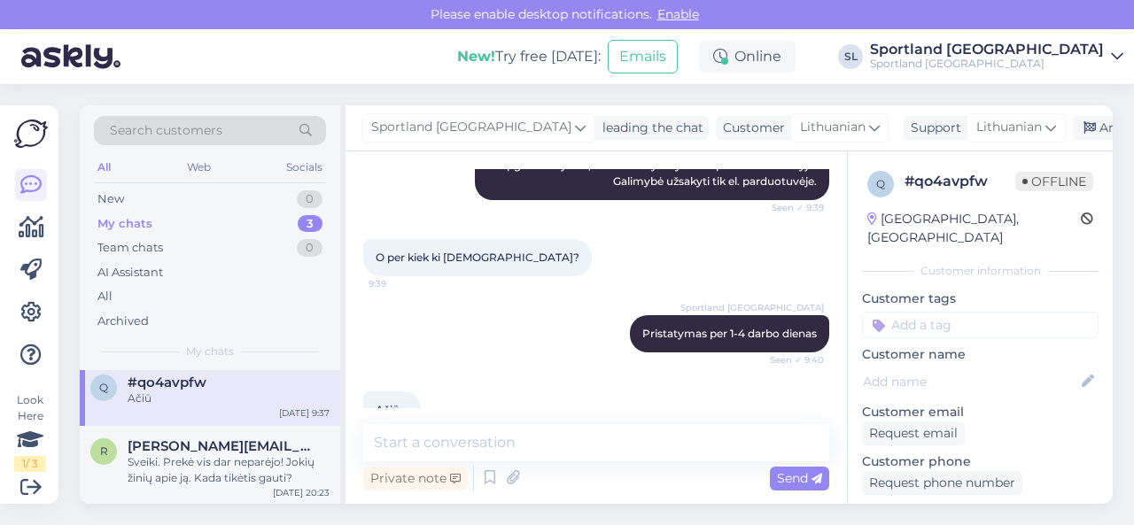
scroll to position [1558, 0]
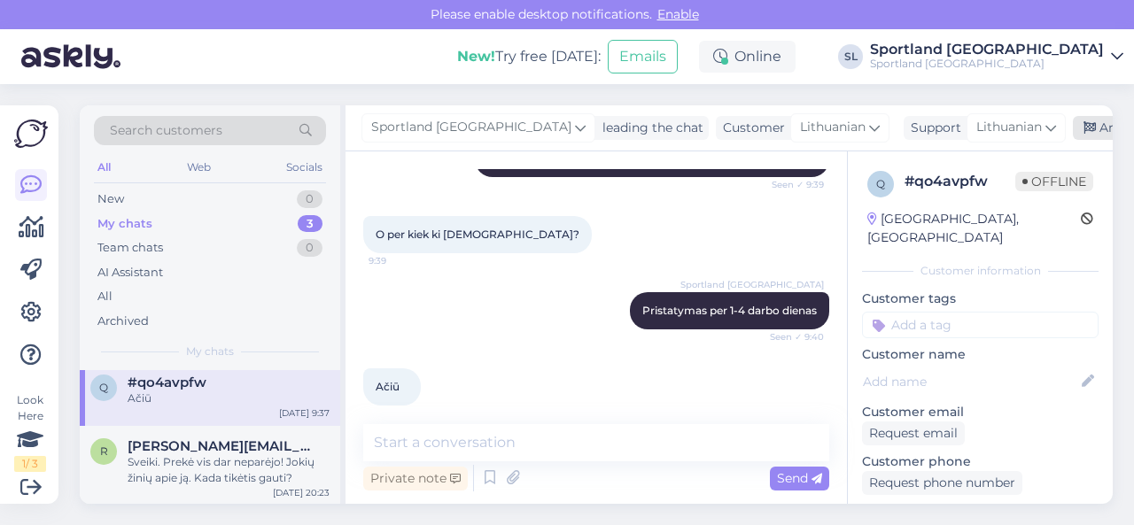
click at [1073, 128] on div "Archive chat" at bounding box center [1129, 128] width 112 height 24
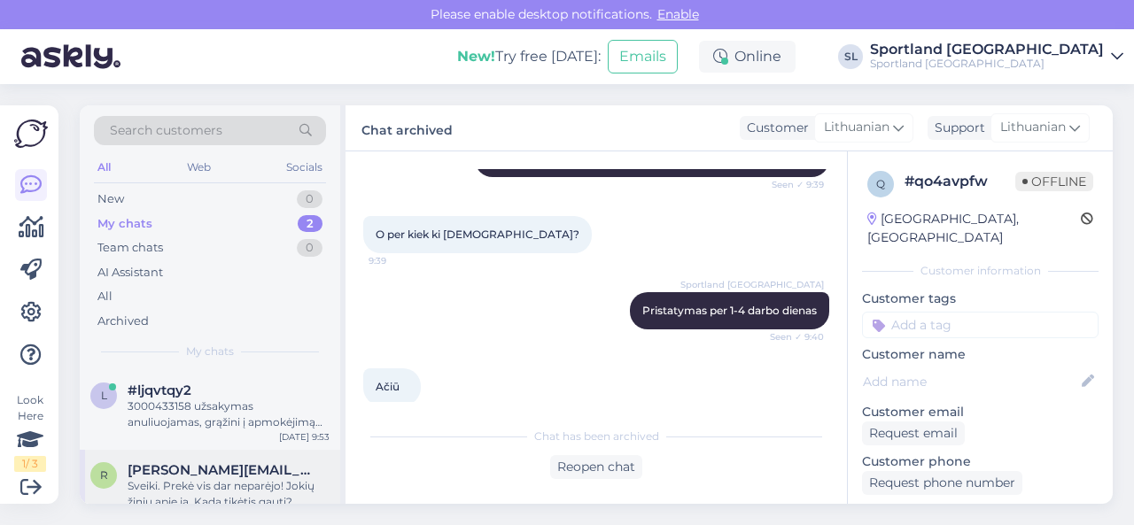
click at [216, 472] on span "[PERSON_NAME][EMAIL_ADDRESS][DOMAIN_NAME]" at bounding box center [220, 470] width 184 height 16
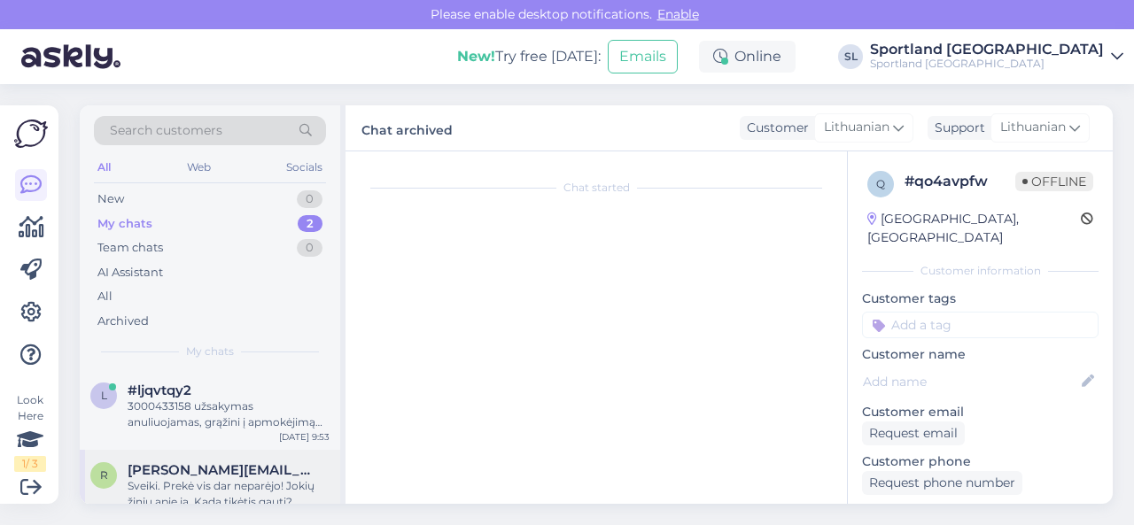
scroll to position [224, 0]
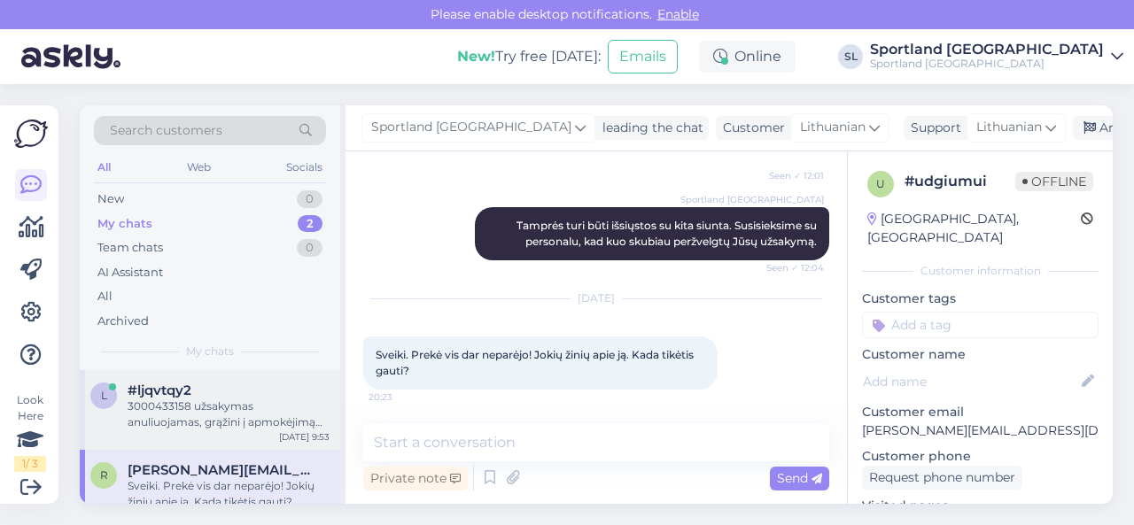
click at [191, 417] on div "3000433158 užsakymas anuliuojamas, grąžini į apmokėjimą nėra galimybės sistemiš…" at bounding box center [229, 415] width 202 height 32
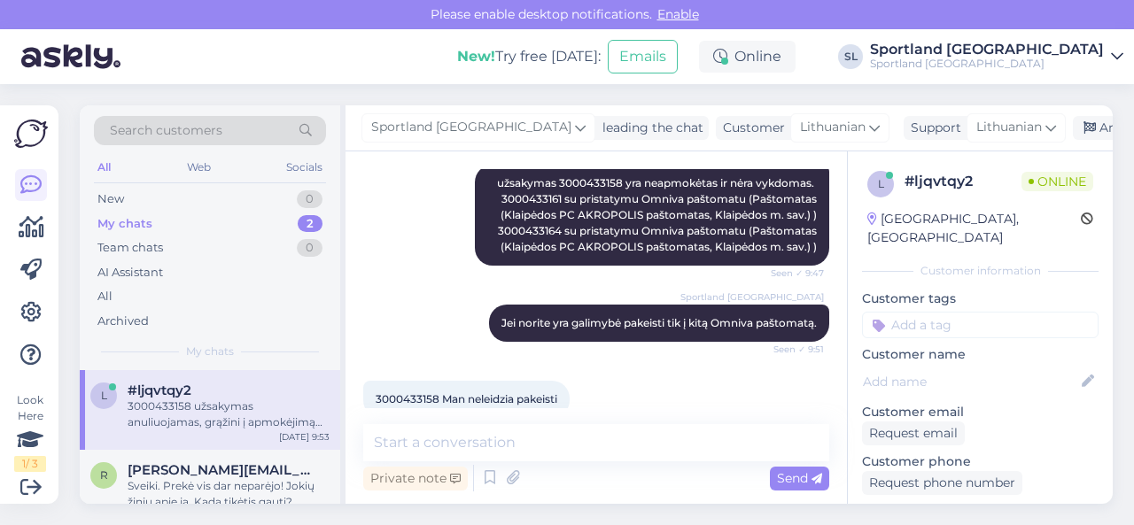
scroll to position [1000, 0]
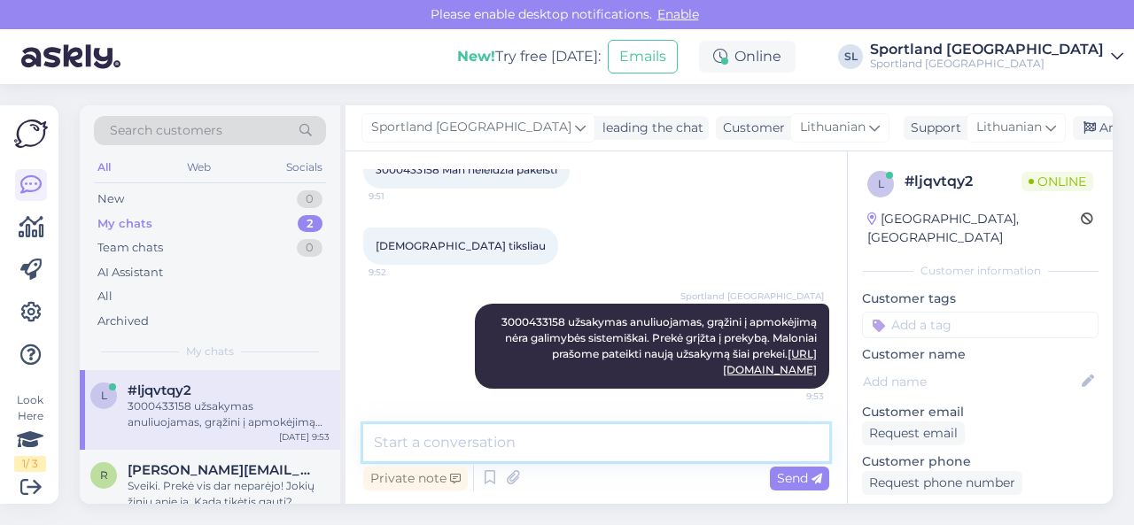
click at [571, 445] on textarea at bounding box center [596, 442] width 466 height 37
type textarea "a"
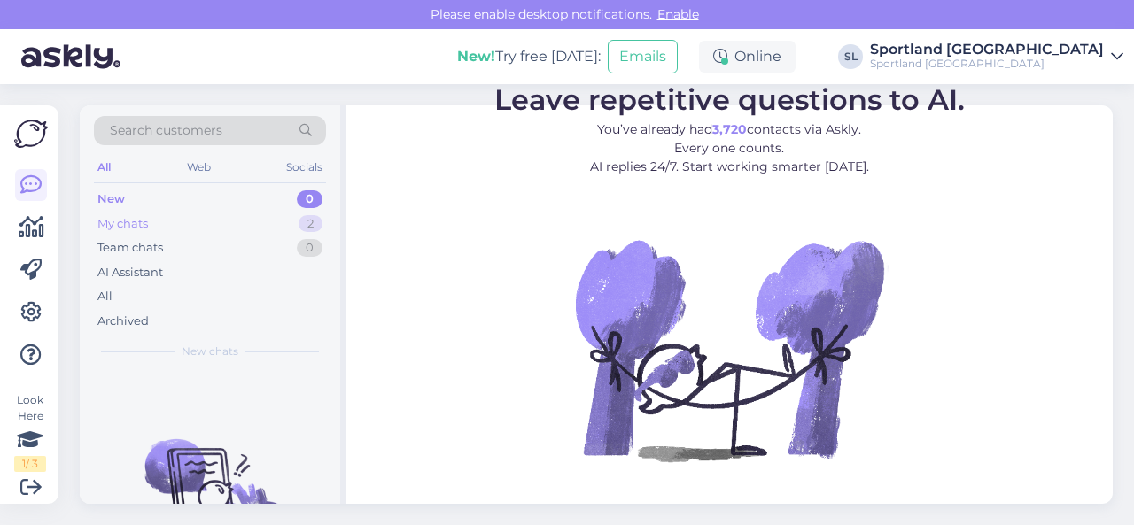
click at [269, 219] on div "My chats 2" at bounding box center [210, 224] width 232 height 25
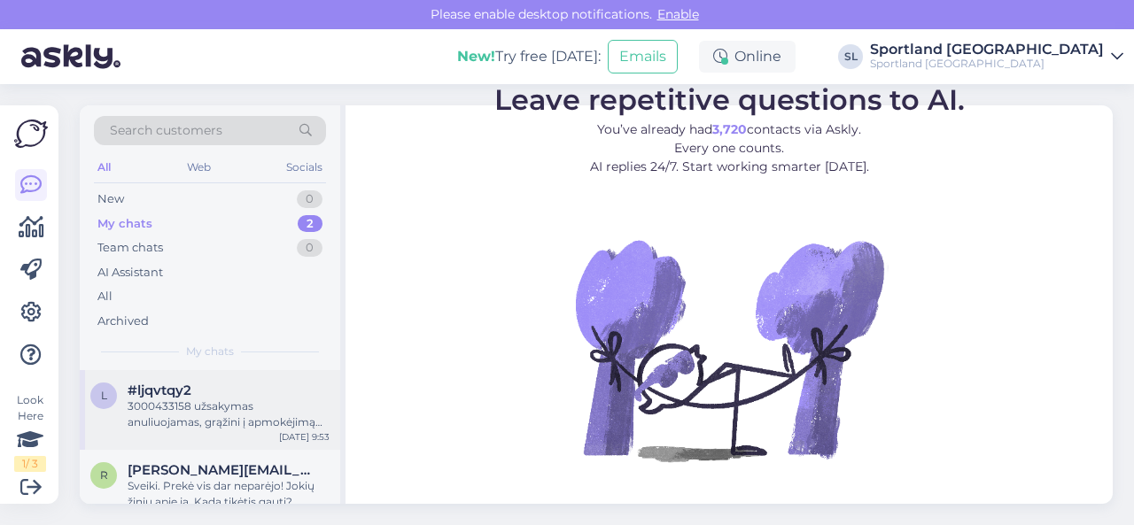
click at [235, 419] on div "3000433158 užsakymas anuliuojamas, grąžini į apmokėjimą nėra galimybės sistemiš…" at bounding box center [229, 415] width 202 height 32
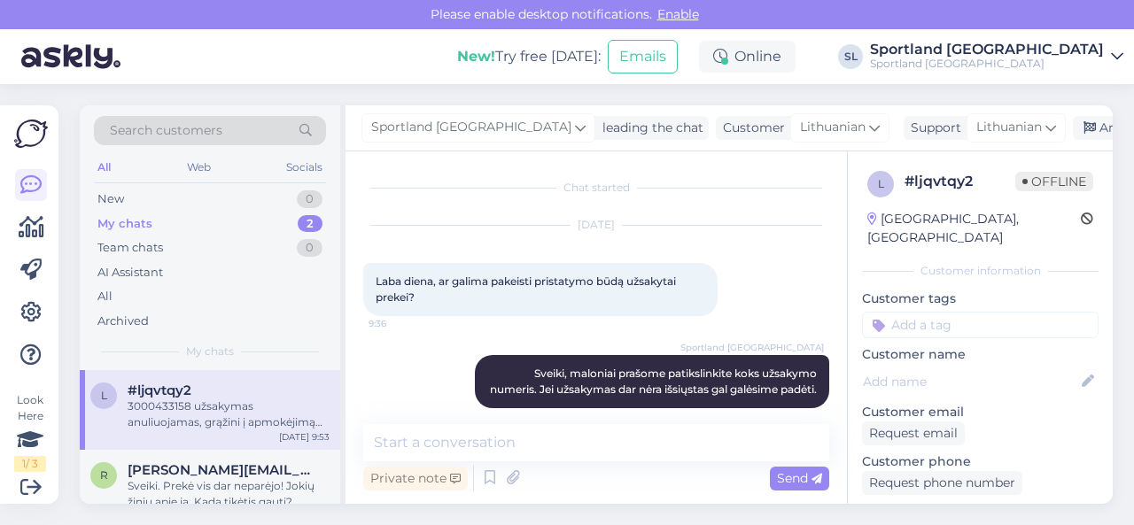
scroll to position [1000, 0]
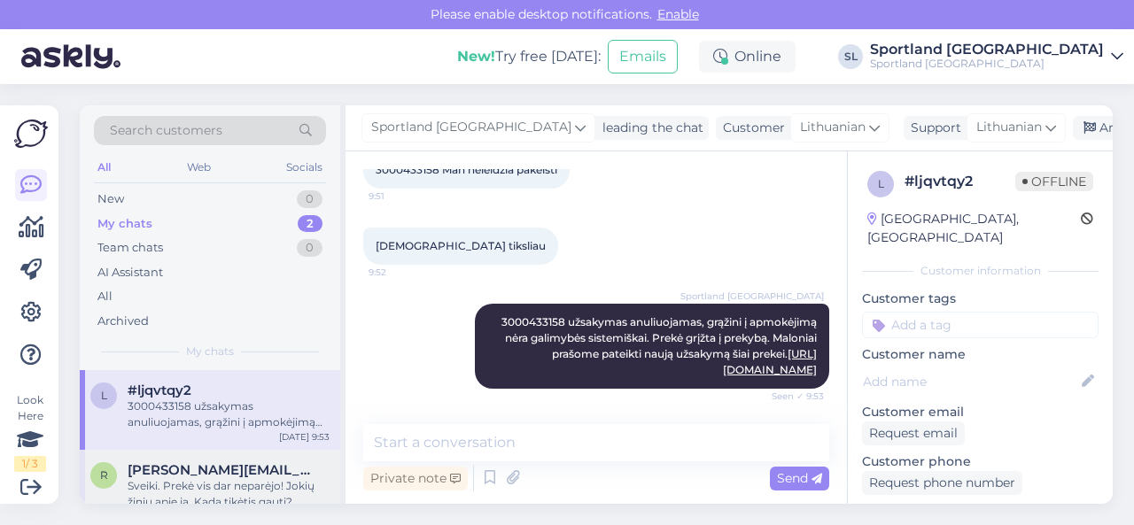
click at [206, 488] on div "Sveiki. Prekė vis dar neparėjo! Jokių žinių apie ją. Kada tikėtis gauti?" at bounding box center [229, 494] width 202 height 32
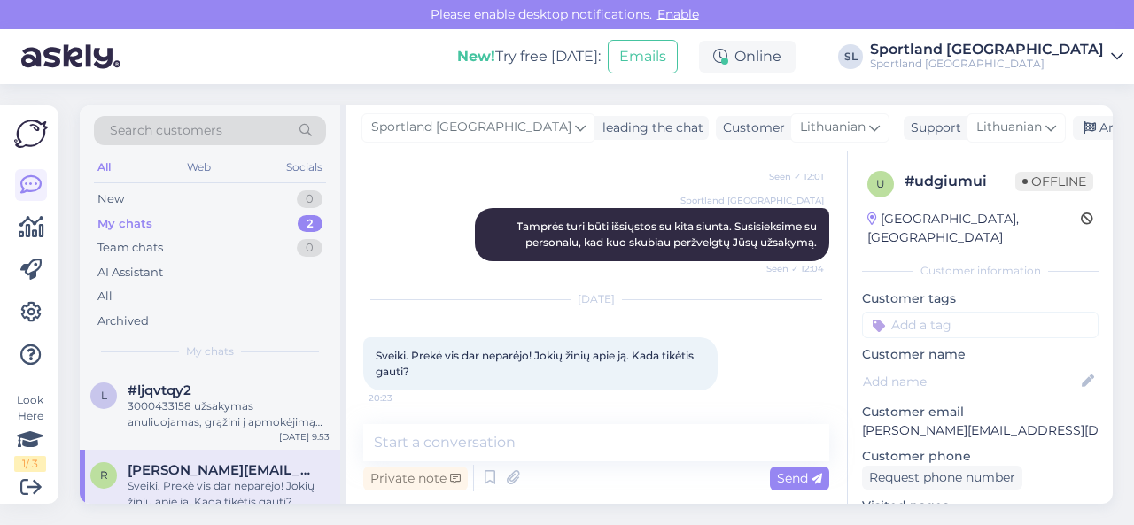
scroll to position [224, 0]
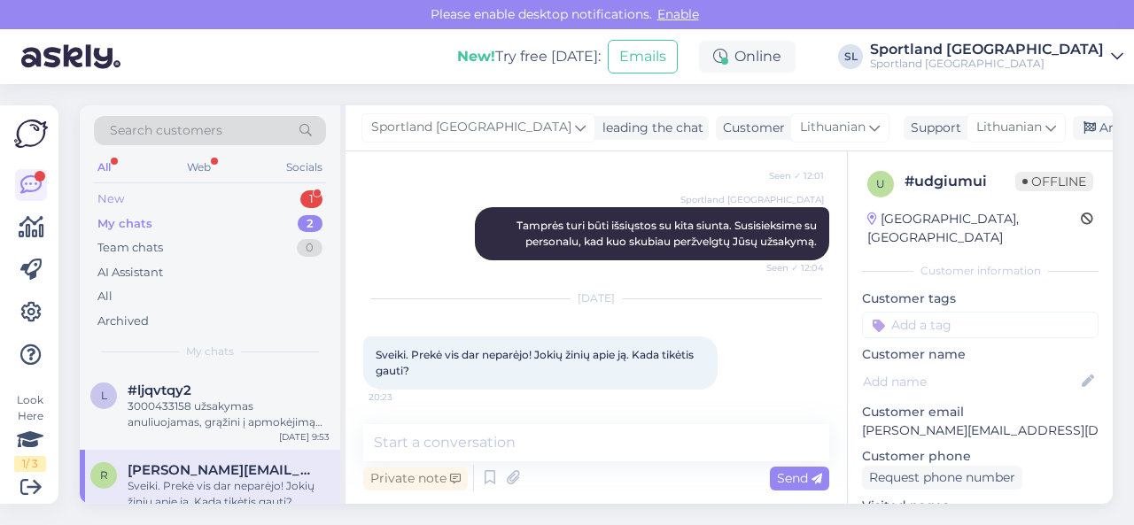
click at [225, 199] on div "New 1" at bounding box center [210, 199] width 232 height 25
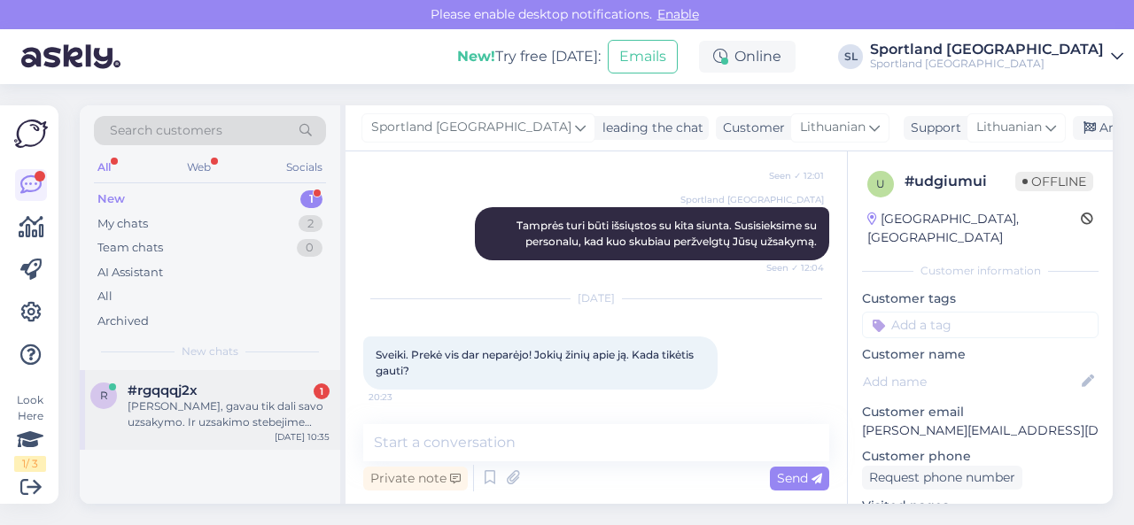
click at [204, 417] on div "Sveiki, gavau tik dali savo uzsakymo. Ir uzsakimo stebejime jokia info nebesike…" at bounding box center [229, 415] width 202 height 32
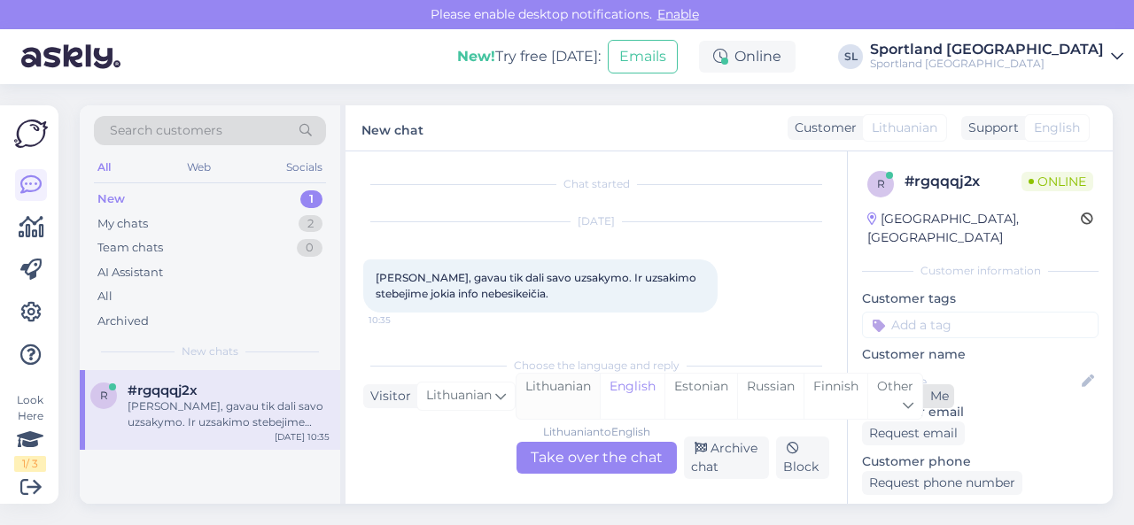
click at [574, 389] on div "Lithuanian" at bounding box center [558, 396] width 83 height 45
click at [575, 450] on div "Lithuanian to Lithuanian Take over the chat" at bounding box center [597, 458] width 160 height 32
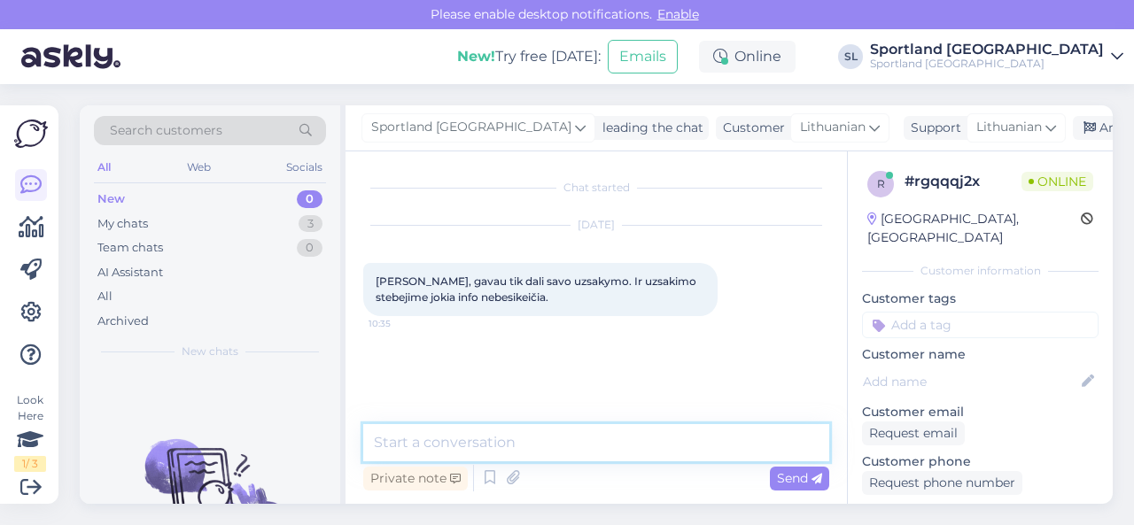
click at [519, 439] on textarea at bounding box center [596, 442] width 466 height 37
type textarea "Sveiki"
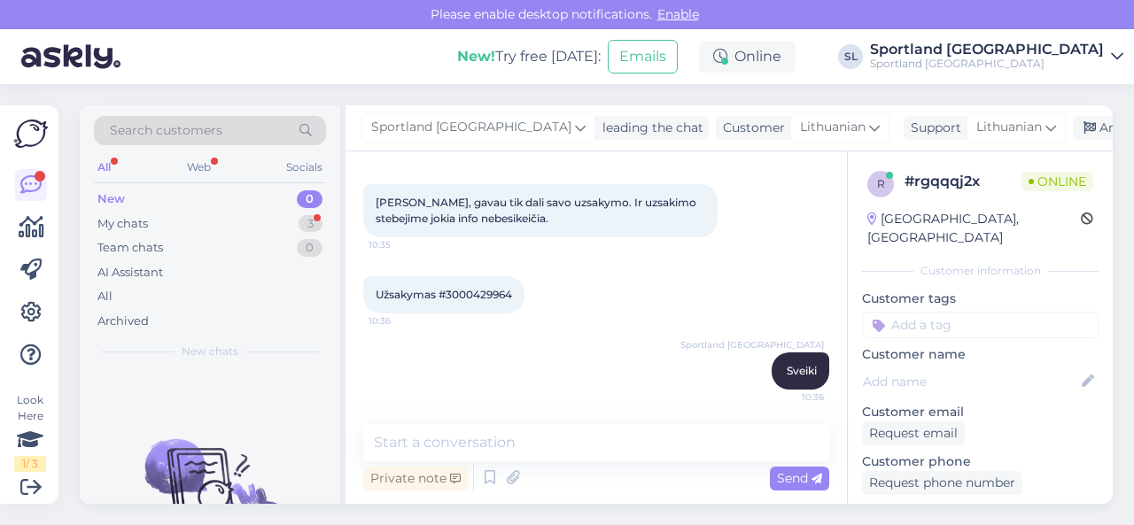
click at [478, 293] on span "Užsakymas #3000429964" at bounding box center [444, 294] width 136 height 13
copy div "3000429964 10:36"
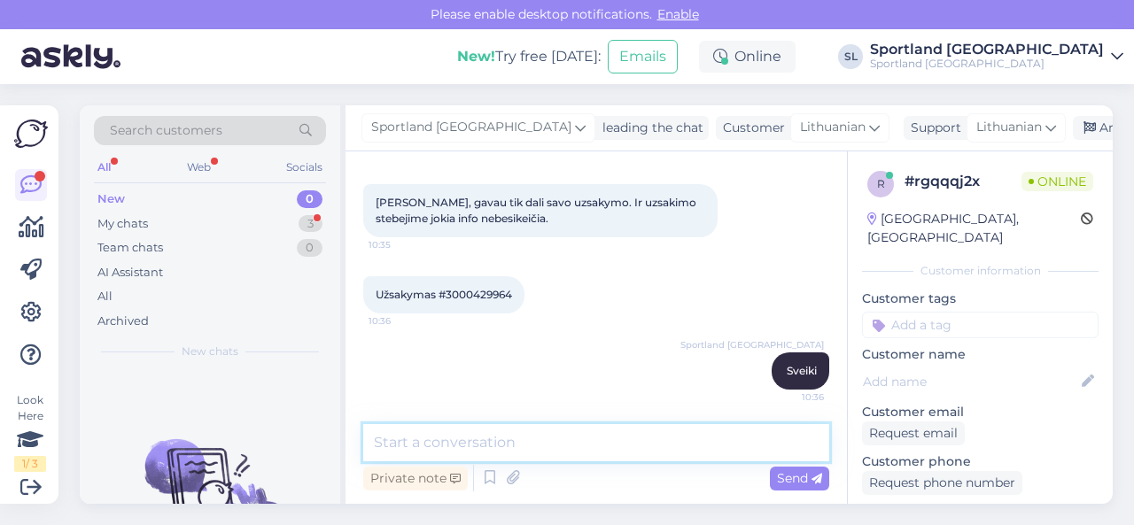
click at [498, 446] on textarea at bounding box center [596, 442] width 466 height 37
paste textarea "3000429964"
type textarea "3000429964 užsakymas Rasos vardu."
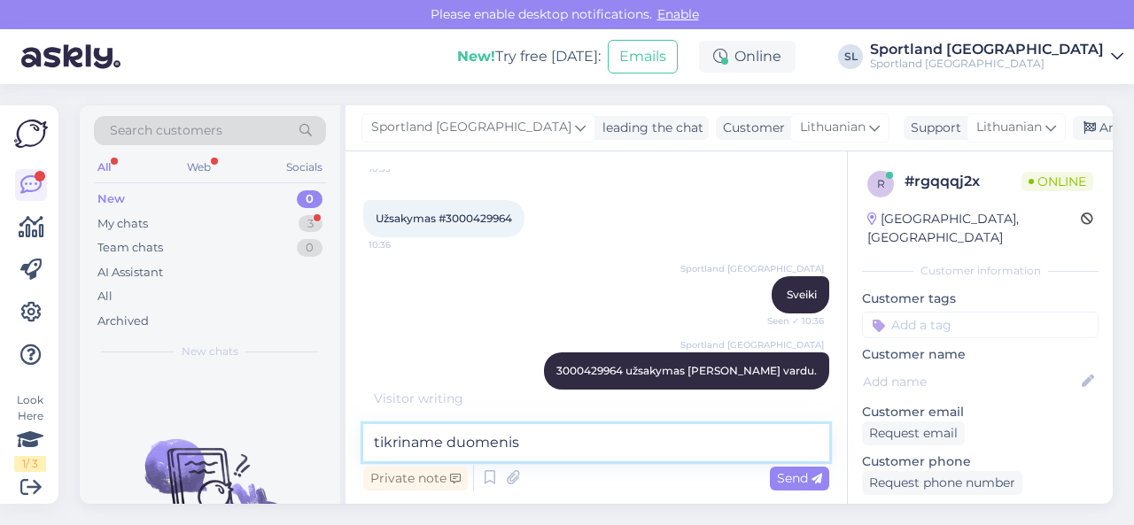
scroll to position [231, 0]
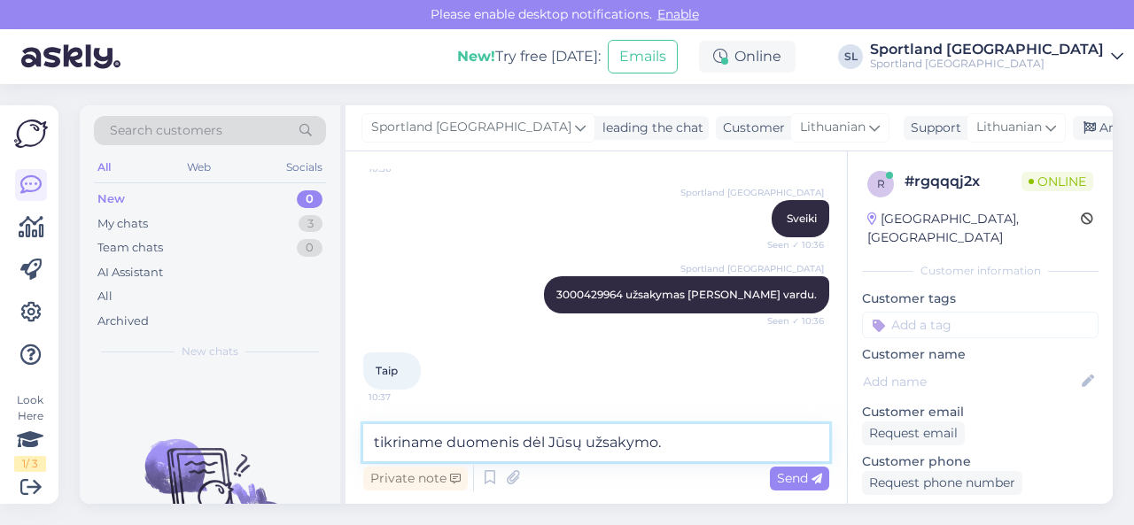
type textarea "tikriname duomenis dėl Jūsų užsakymo."
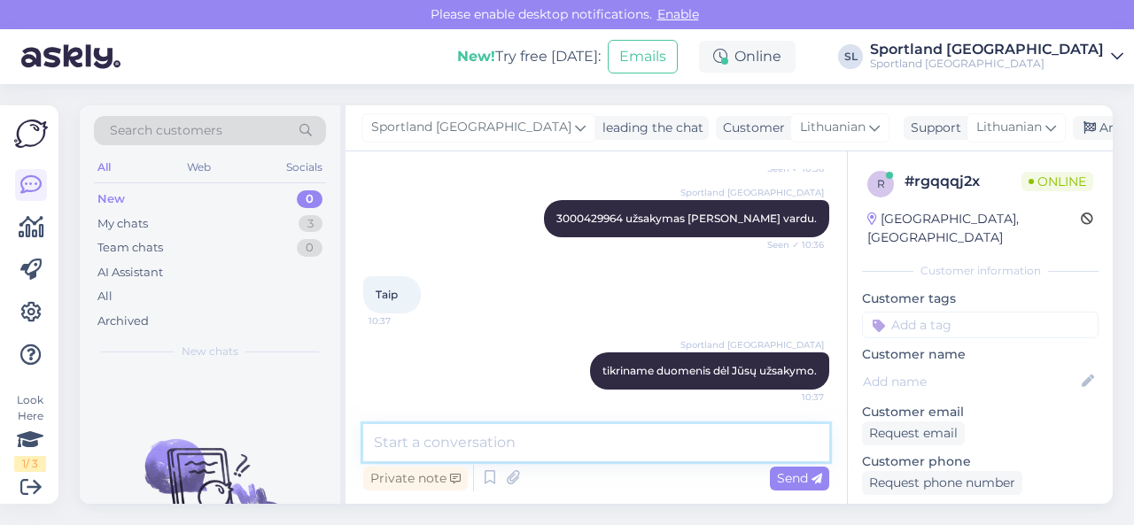
click at [552, 437] on textarea at bounding box center [596, 442] width 466 height 37
paste textarea "NIKE ELEMENTAL BACKPACK - 21L SKU: 71005602000 SPO: DD0559_012 Aksesuarų dydis:…"
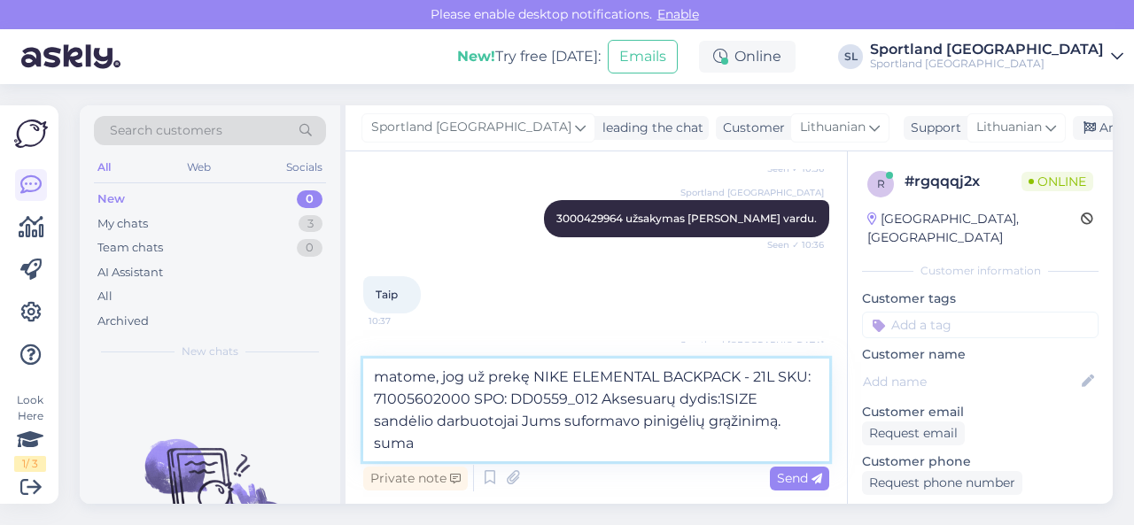
paste textarea "€22.47"
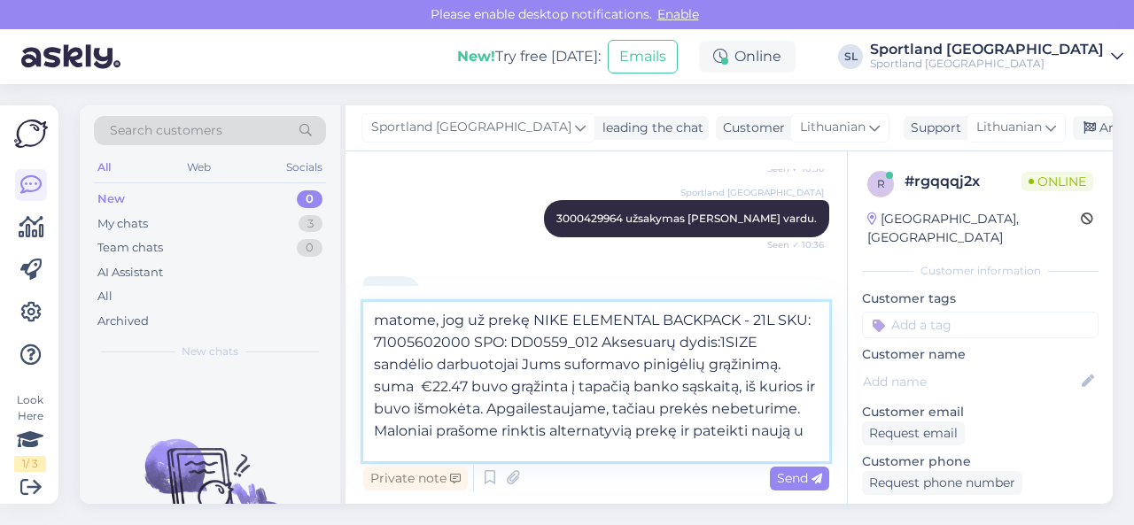
scroll to position [22, 0]
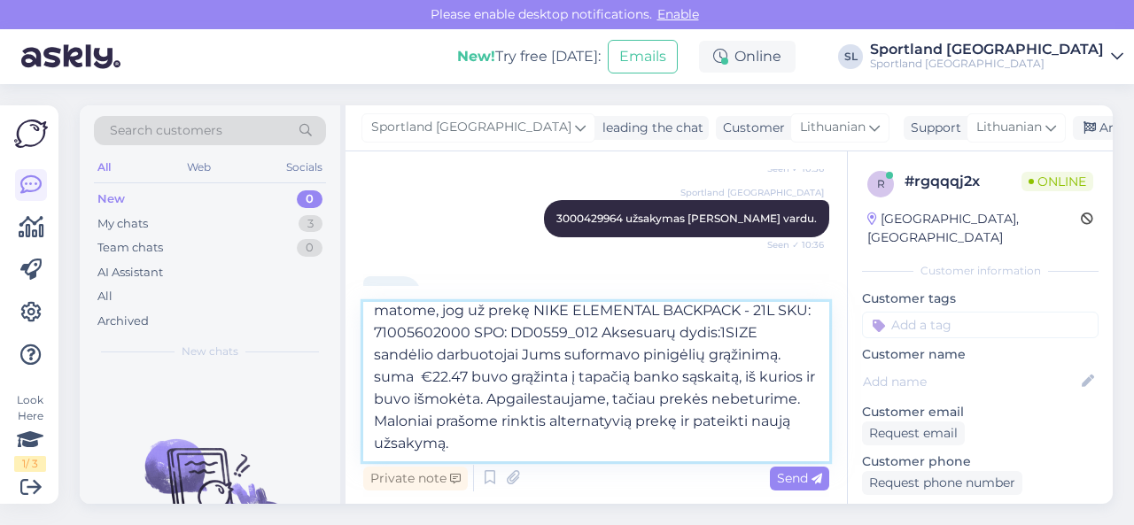
type textarea "matome, jog už prekę NIKE ELEMENTAL BACKPACK - 21L SKU: 71005602000 SPO: DD0559…"
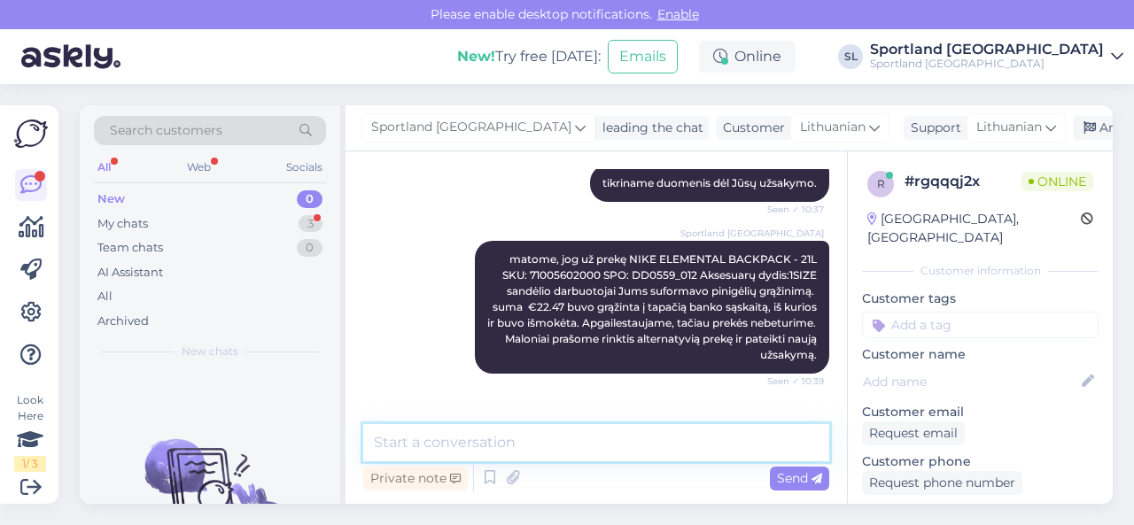
scroll to position [680, 0]
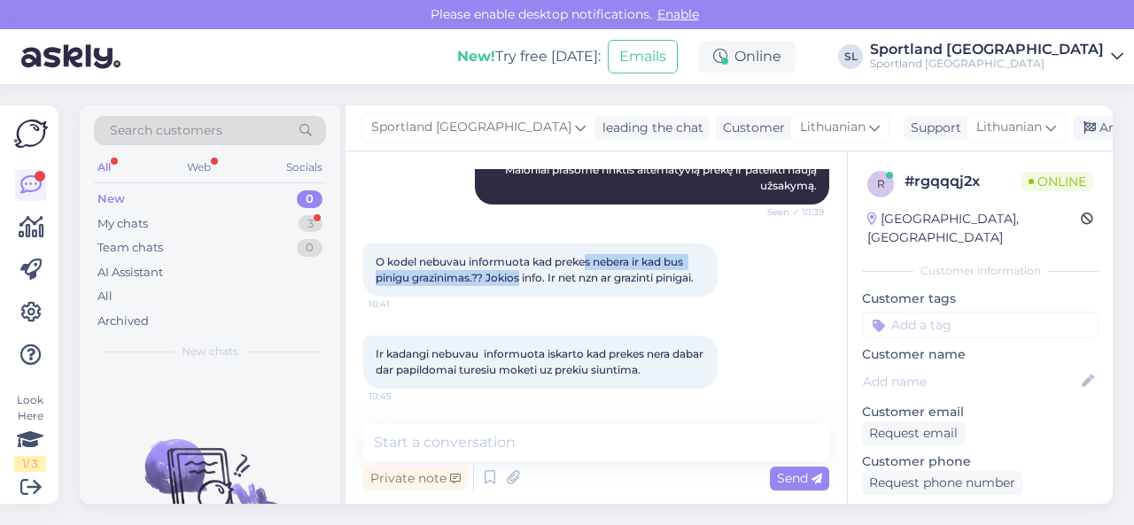
drag, startPoint x: 548, startPoint y: 272, endPoint x: 603, endPoint y: 268, distance: 55.1
click at [601, 268] on span "O kodel nebuvau informuota kad prekes nebera ir kad bus pinigu grazinimas.?? Jo…" at bounding box center [535, 269] width 318 height 29
click at [624, 281] on span "O kodel nebuvau informuota kad prekes nebera ir kad bus pinigu grazinimas.?? Jo…" at bounding box center [535, 269] width 318 height 29
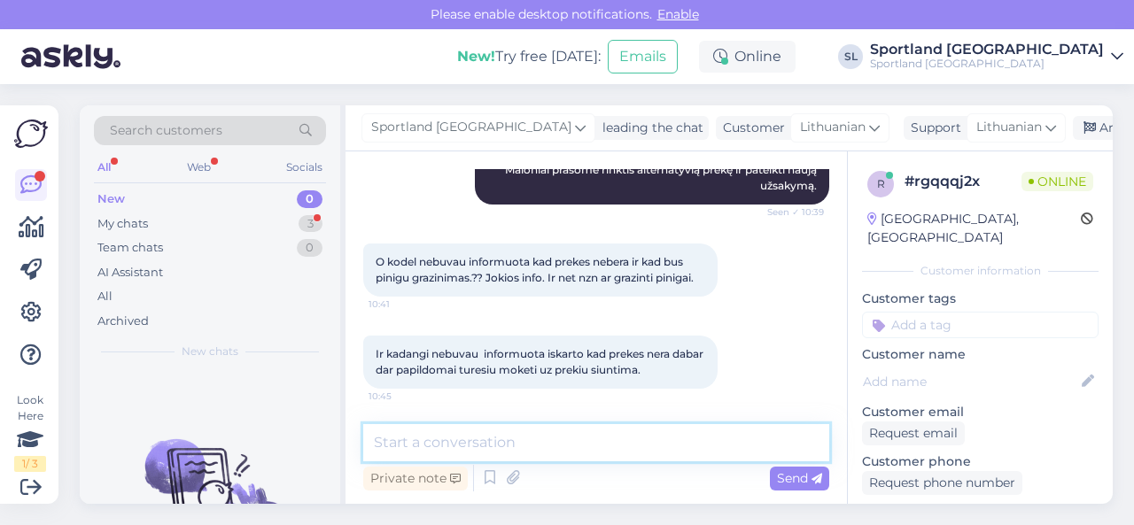
click at [551, 451] on textarea at bounding box center [596, 442] width 466 height 37
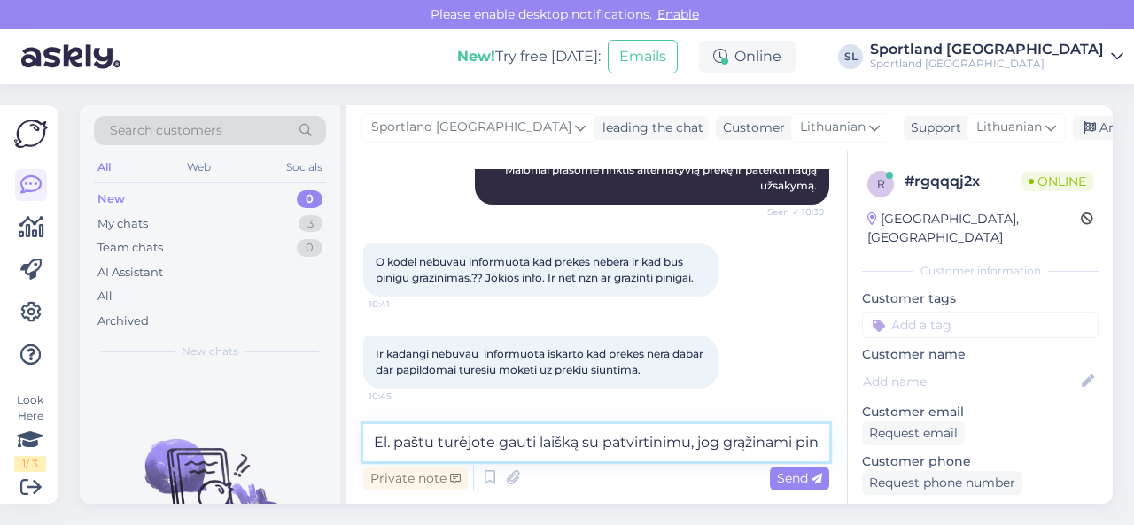
scroll to position [698, 0]
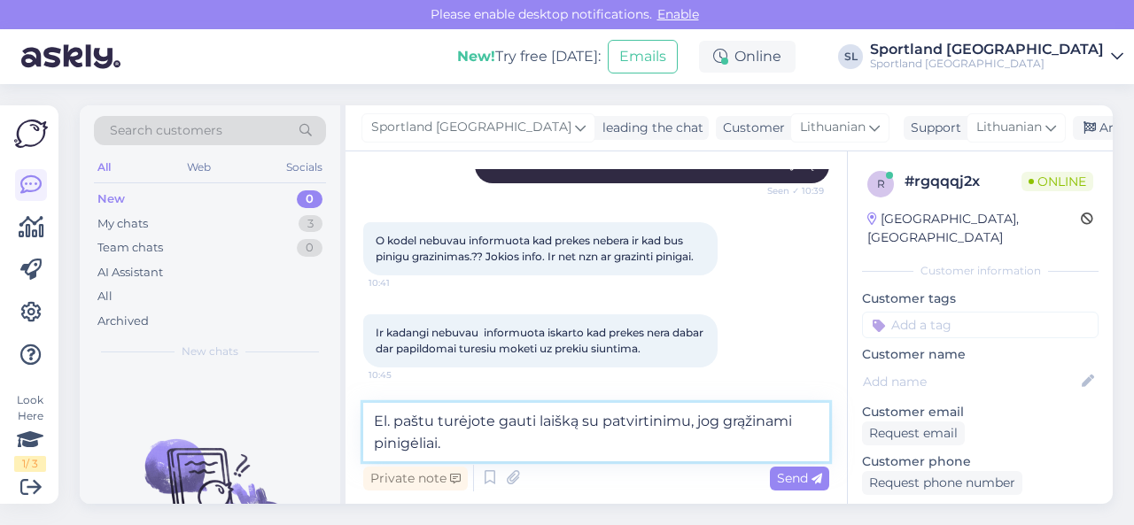
type textarea "El. paštu turėjote gauti laišką su patvirtinimu, jog grąžinami pinigėliai."
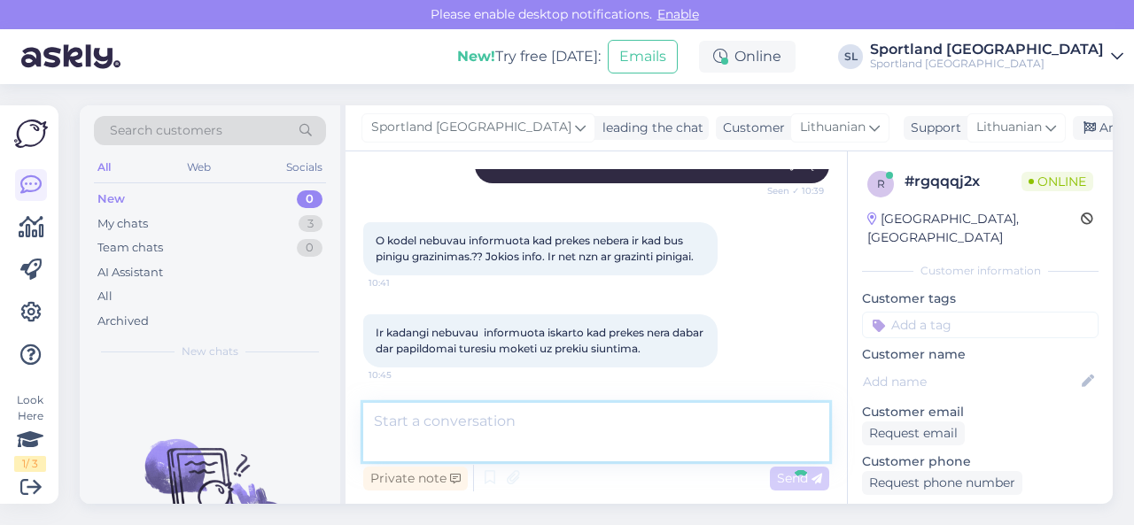
scroll to position [772, 0]
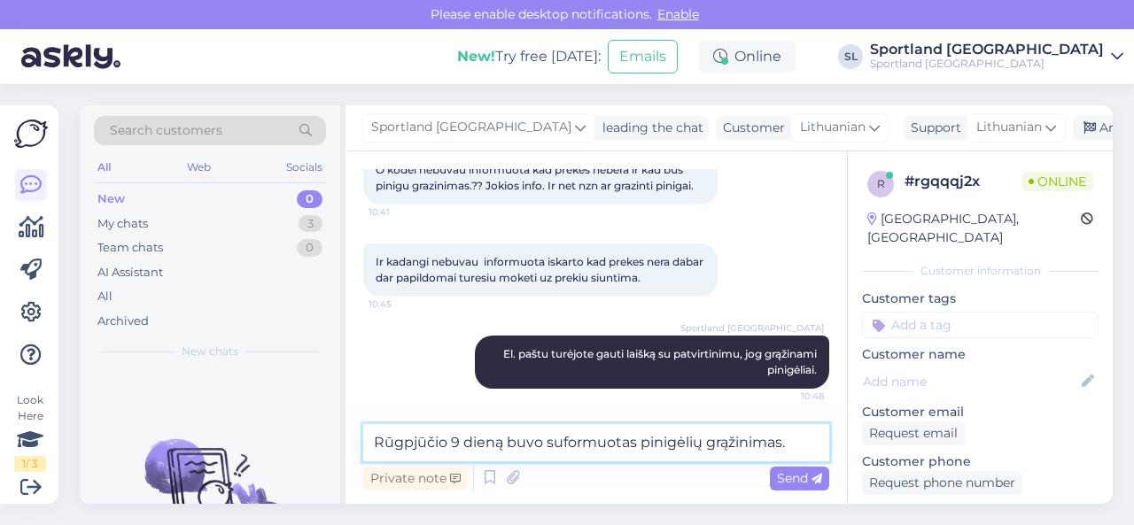
type textarea "Rūgpjūčio 9 dieną buvo suformuotas pinigėlių grąžinimas."
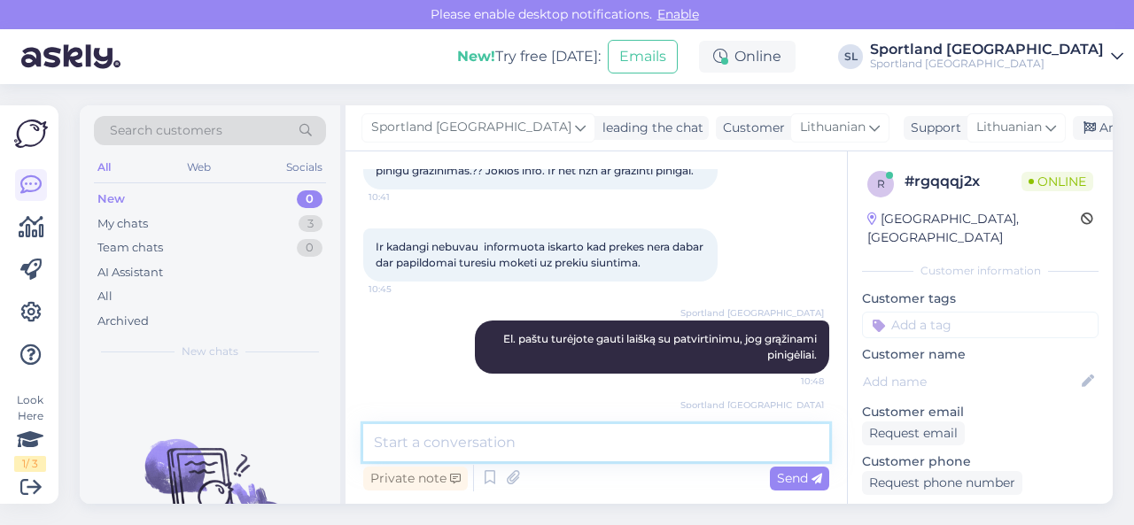
scroll to position [848, 0]
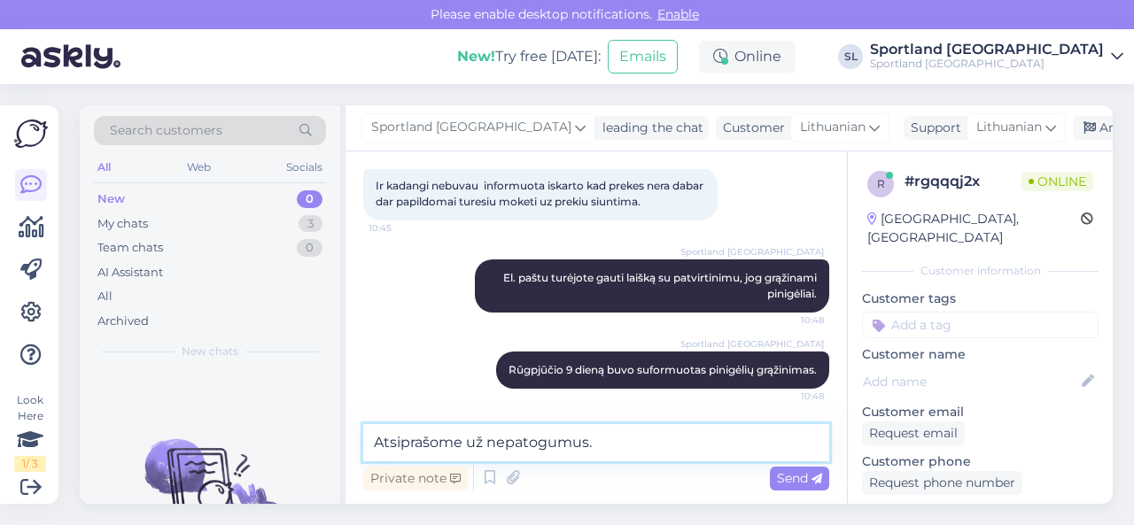
type textarea "Atsiprašome už nepatogumus."
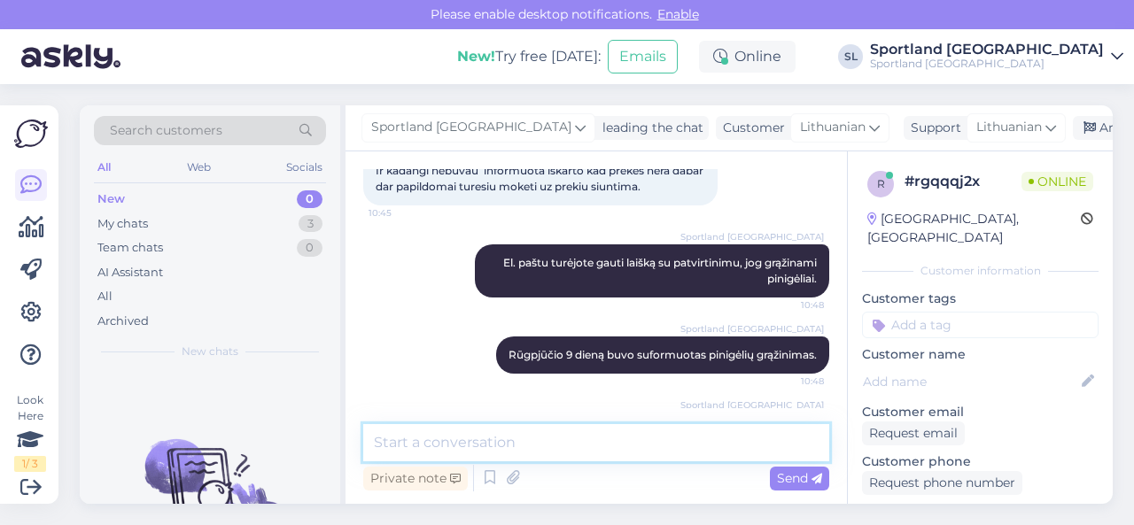
scroll to position [924, 0]
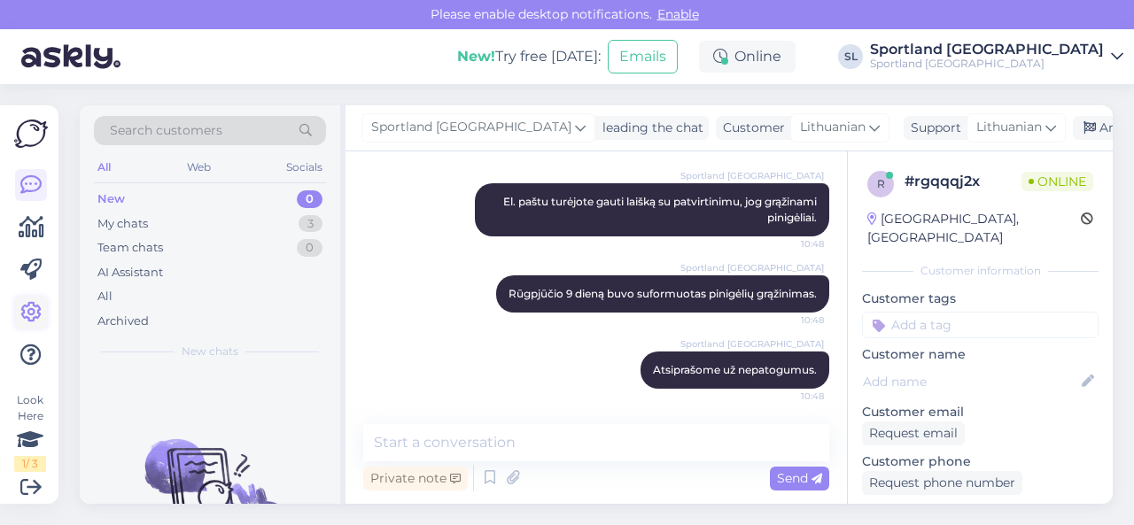
click at [35, 314] on icon at bounding box center [30, 312] width 21 height 21
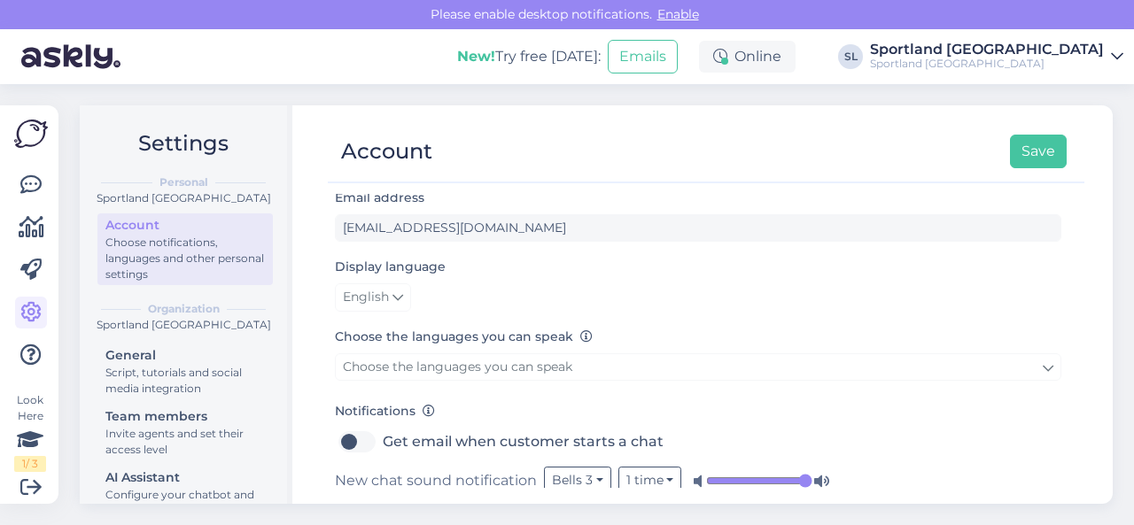
scroll to position [266, 0]
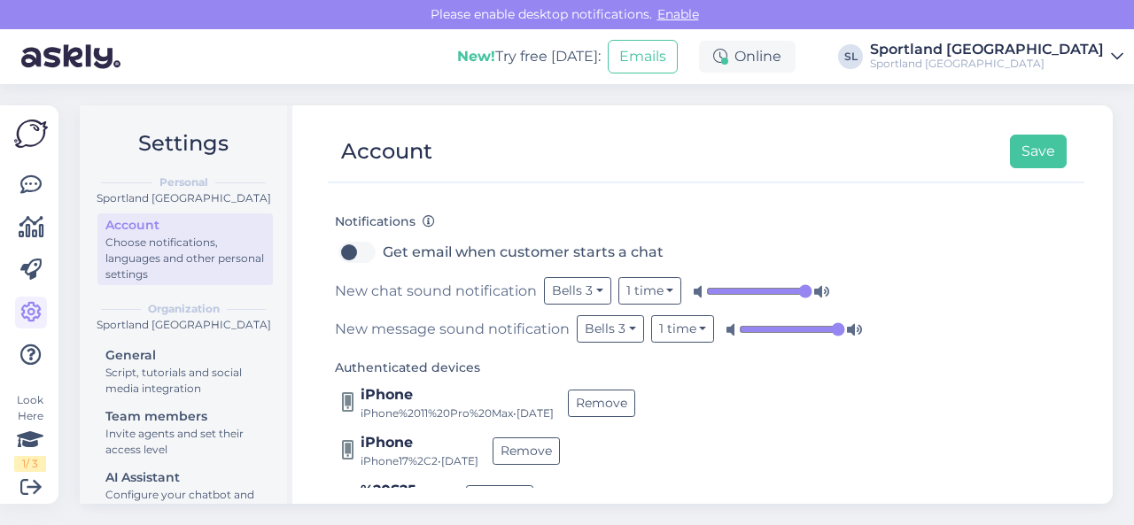
click at [804, 283] on input "range" at bounding box center [759, 292] width 106 height 18
click at [838, 322] on input "range" at bounding box center [792, 330] width 106 height 18
click at [1028, 157] on button "Save" at bounding box center [1038, 152] width 57 height 34
click at [41, 180] on icon at bounding box center [30, 185] width 21 height 21
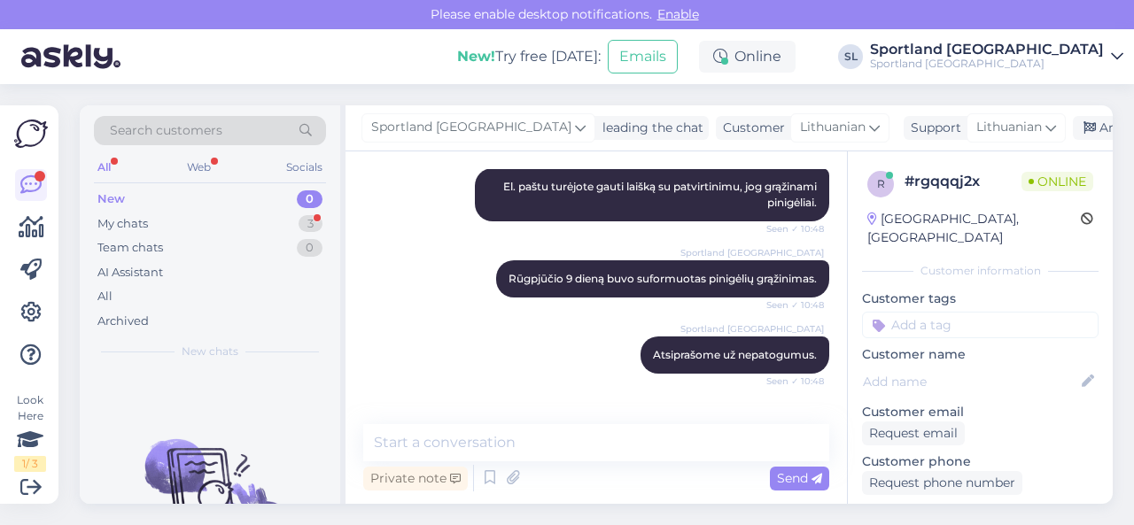
scroll to position [1124, 0]
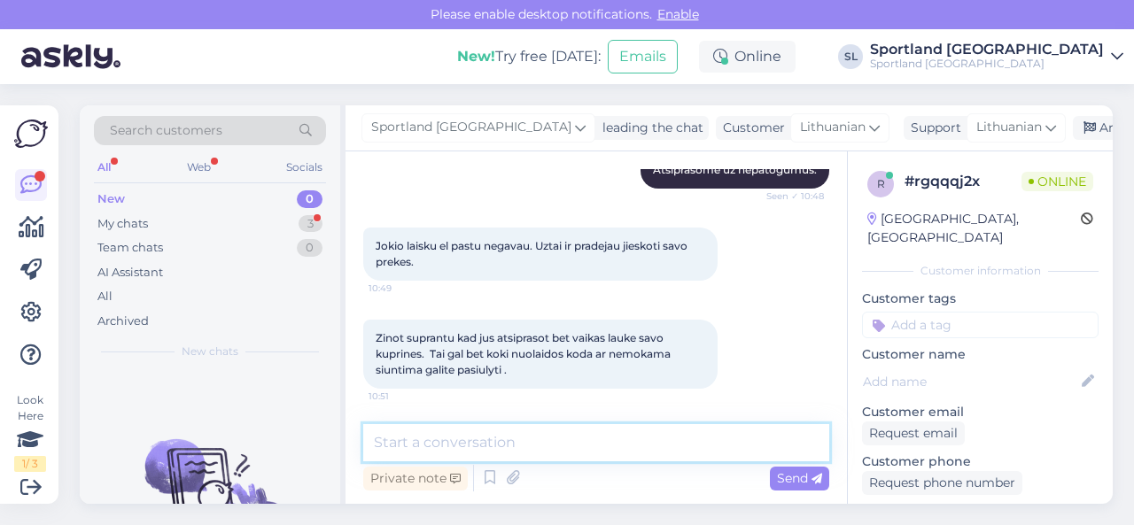
click at [533, 439] on textarea at bounding box center [596, 442] width 466 height 37
click at [680, 432] on textarea at bounding box center [596, 442] width 466 height 37
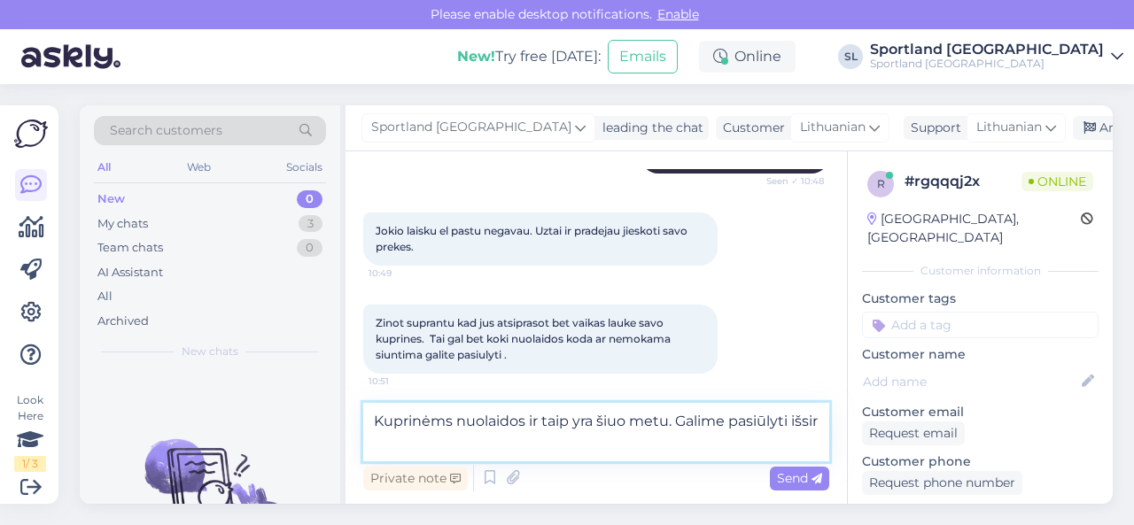
scroll to position [1143, 0]
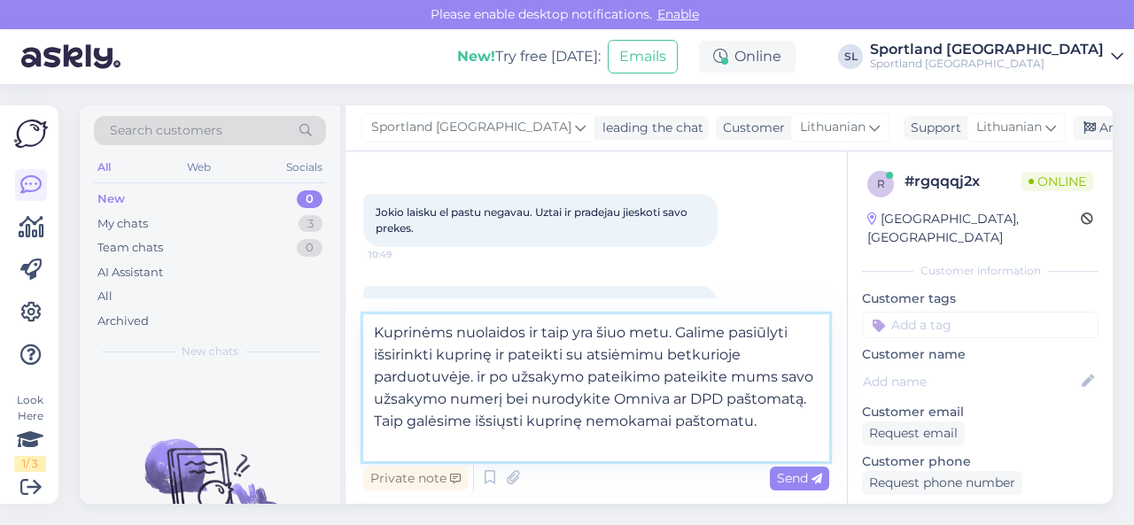
type textarea "Kuprinėms nuolaidos ir taip yra šiuo metu. Galime pasiūlyti išsirinkti kuprinę …"
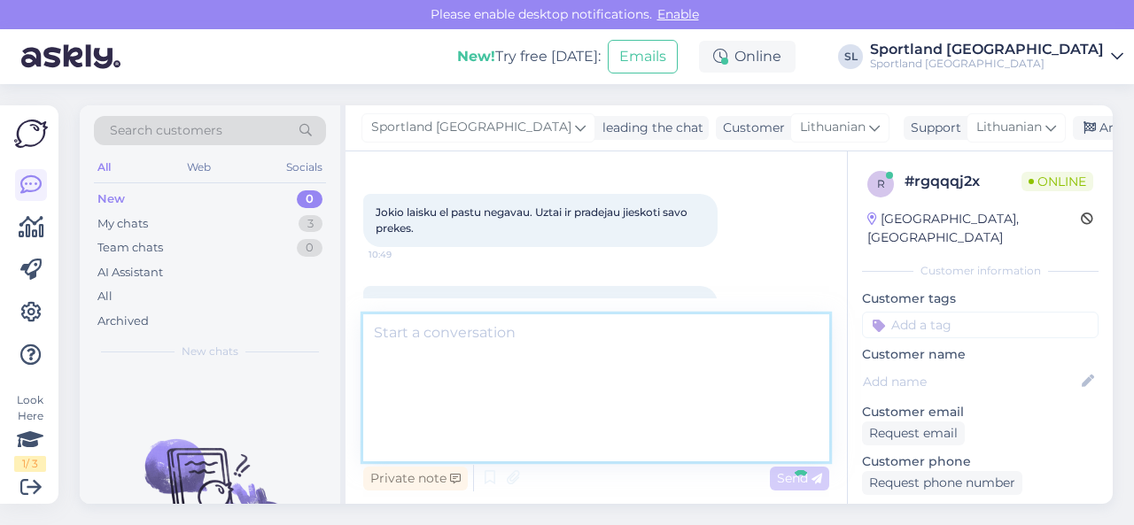
scroll to position [1280, 0]
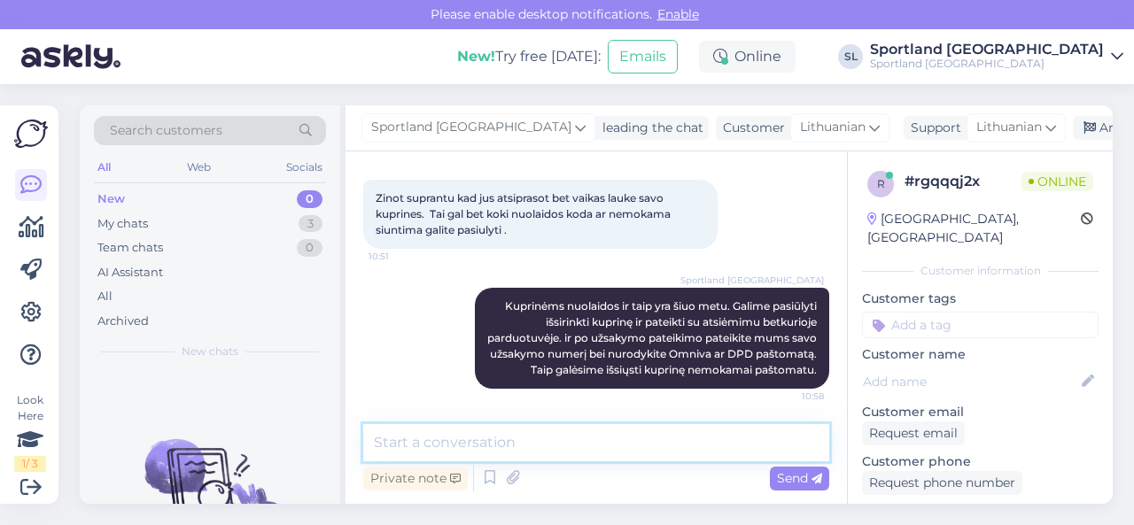
click at [566, 431] on textarea at bounding box center [596, 442] width 466 height 37
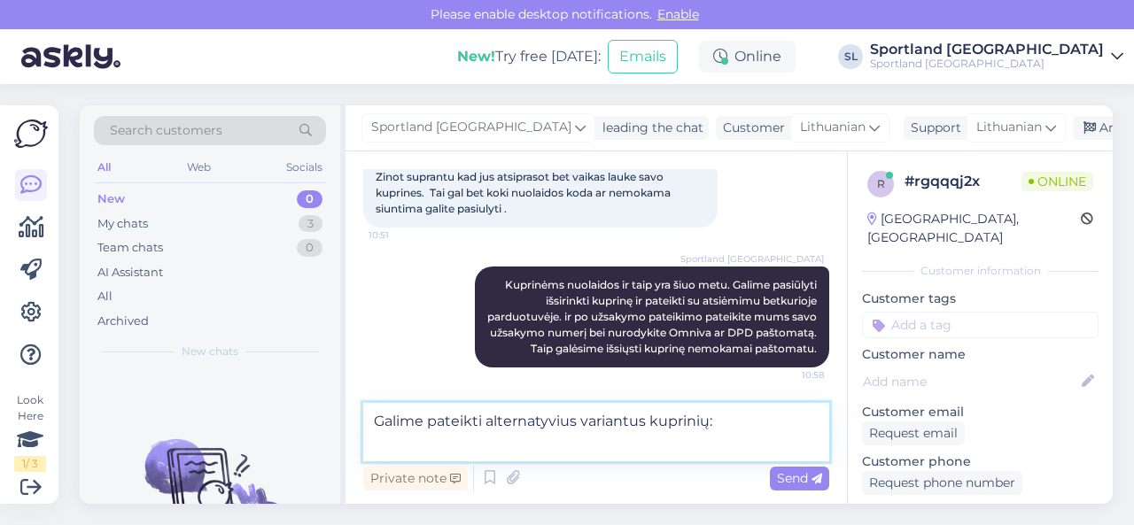
paste textarea "https://sportland.lt/product/nike_elmntl_bkpk_fa21_dd0559_010"
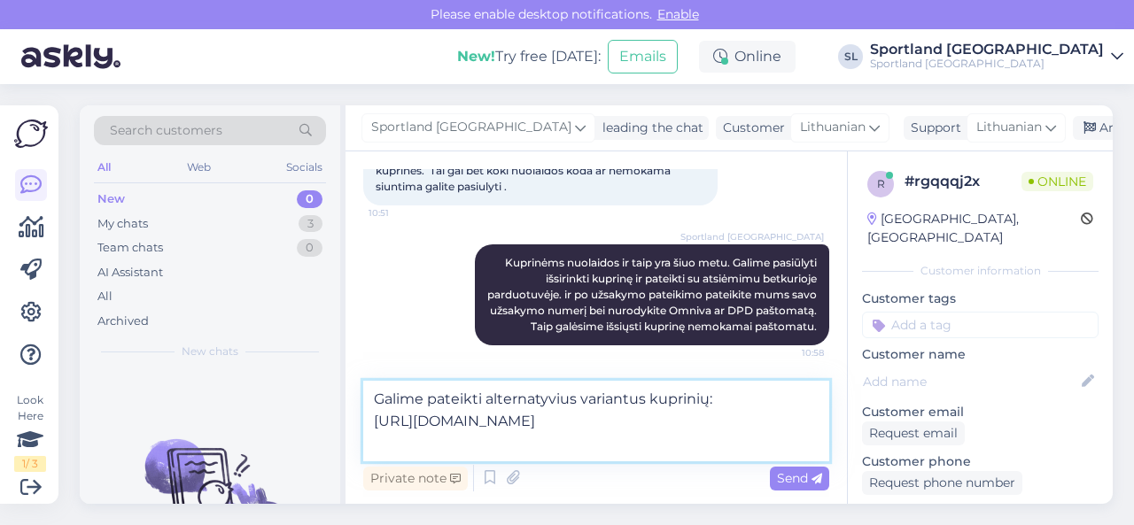
scroll to position [1346, 0]
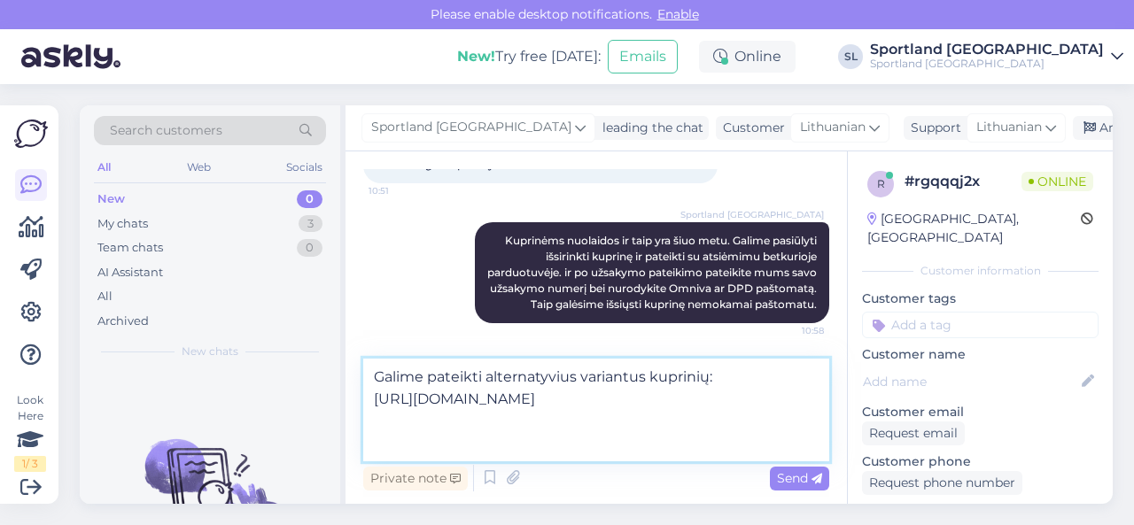
paste textarea "https://sportland.lt/product/nike_elmntl_bkpk_fa21_lbr_dd0562_010"
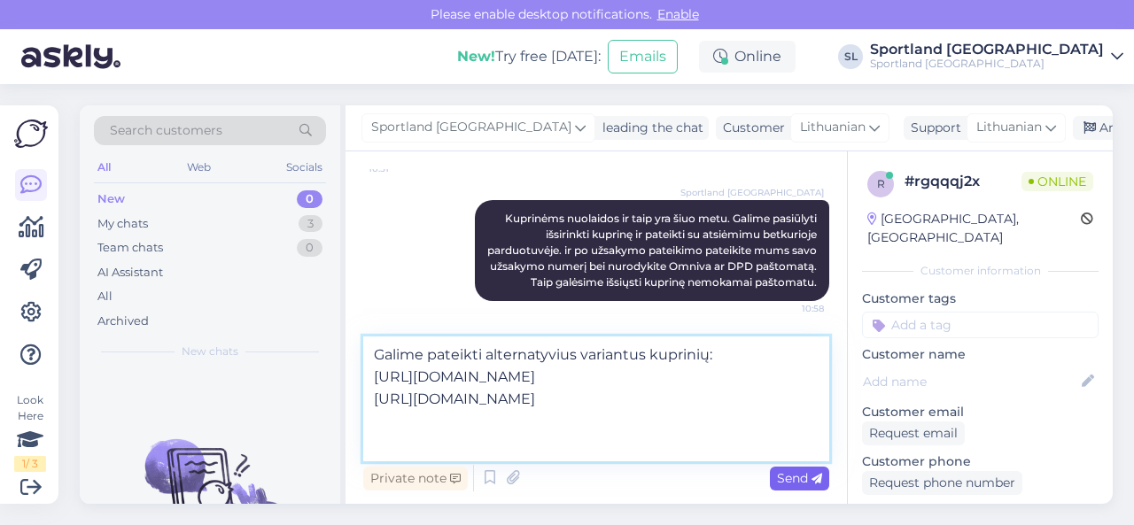
type textarea "Galime pateikti alternatyvius variantus kuprinių: https://sportland.lt/product/…"
click at [795, 478] on span "Send" at bounding box center [799, 478] width 45 height 16
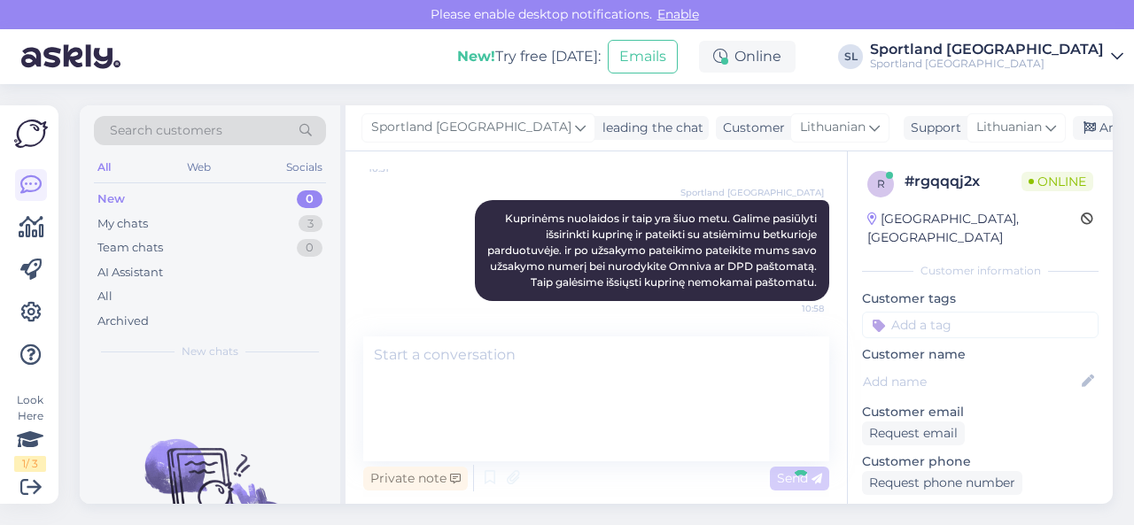
scroll to position [1420, 0]
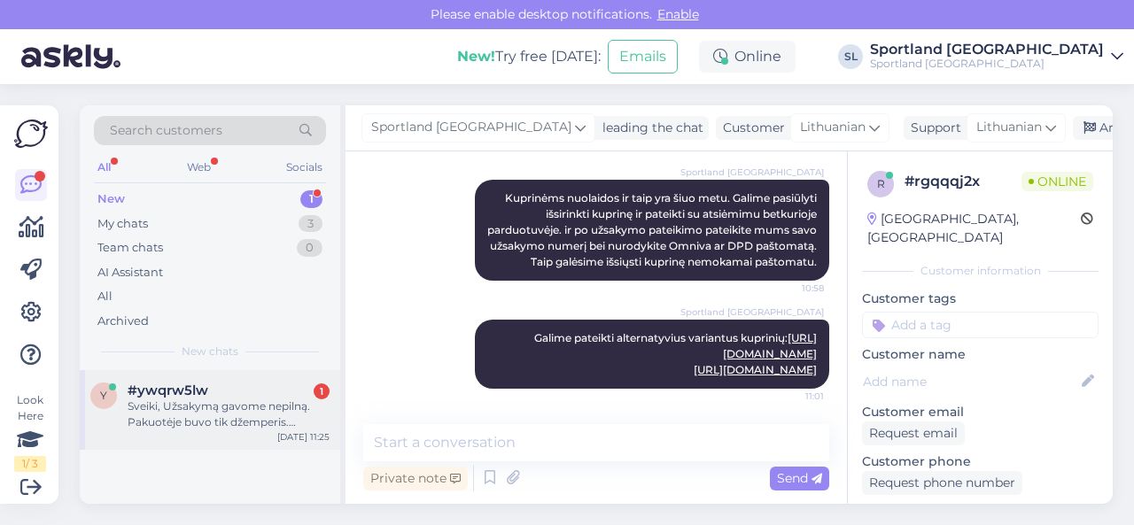
click at [214, 423] on div "Sveiki, Užsakymą gavome nepilną. Pakuotėje buvo tik džemperis. Norėjau patiksli…" at bounding box center [229, 415] width 202 height 32
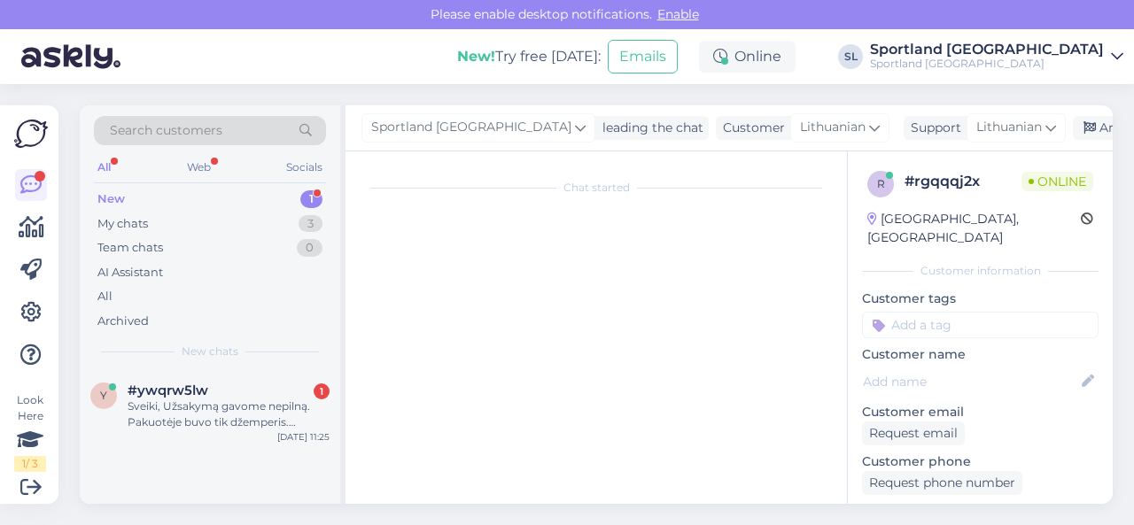
scroll to position [774, 0]
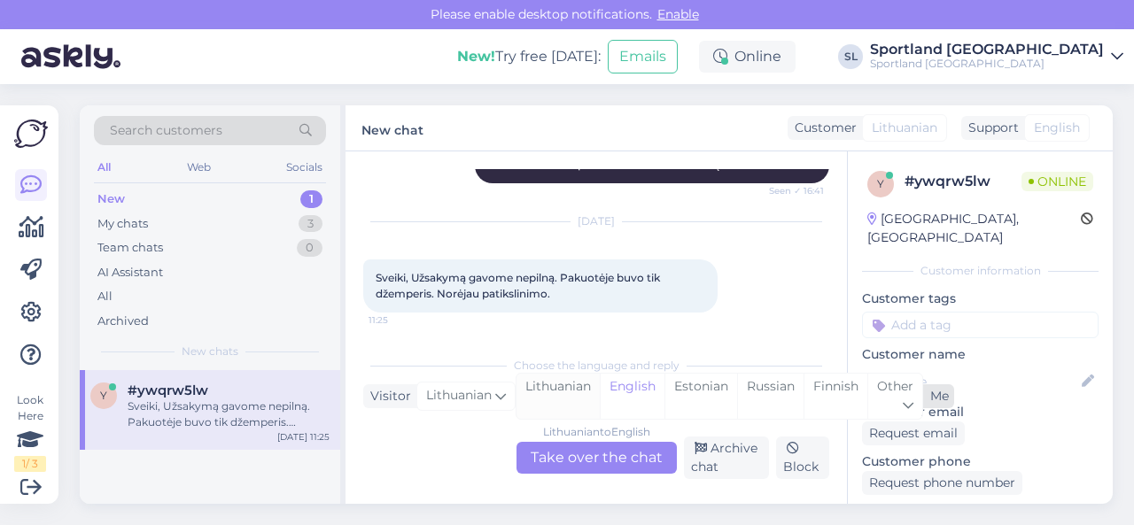
click at [574, 396] on div "Lithuanian" at bounding box center [558, 396] width 83 height 45
click at [576, 456] on div "Lithuanian to Lithuanian Take over the chat" at bounding box center [597, 458] width 160 height 32
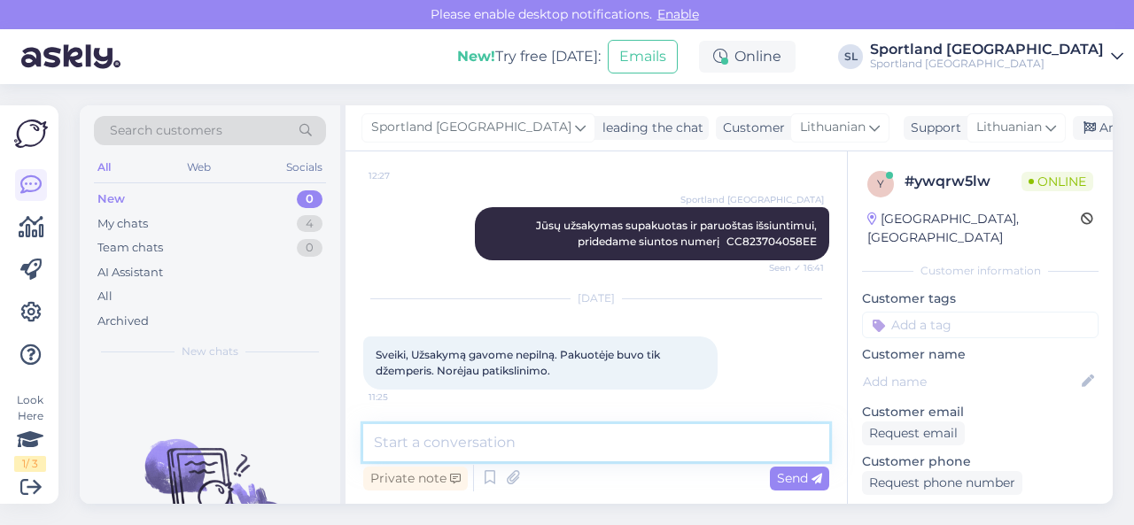
click at [585, 444] on textarea at bounding box center [596, 442] width 466 height 37
click at [480, 433] on textarea at bounding box center [596, 442] width 466 height 37
click at [517, 442] on textarea at bounding box center [596, 442] width 466 height 37
type textarea "Sveiki, koks Jūsų užsakymo numeris."
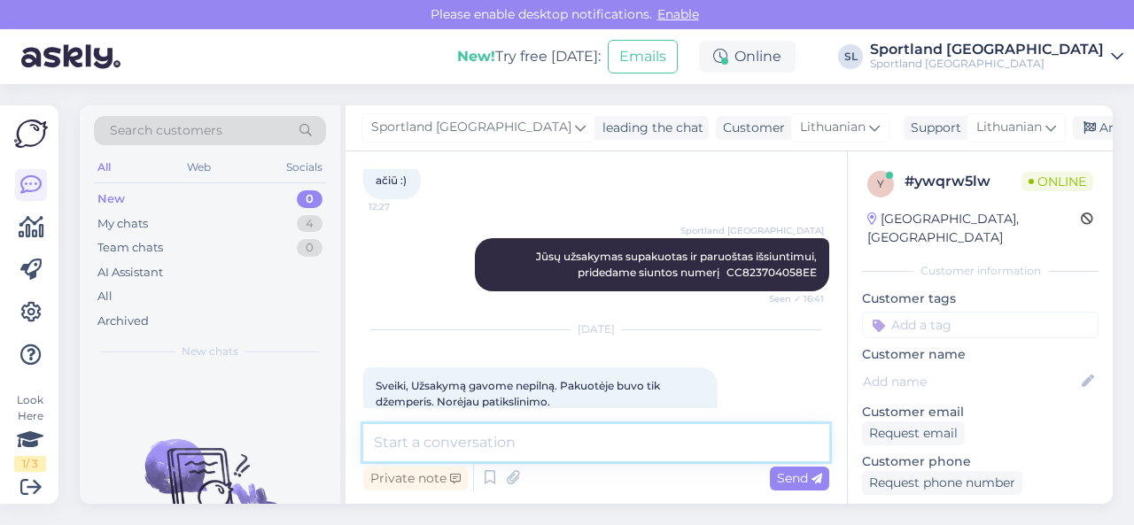
scroll to position [709, 0]
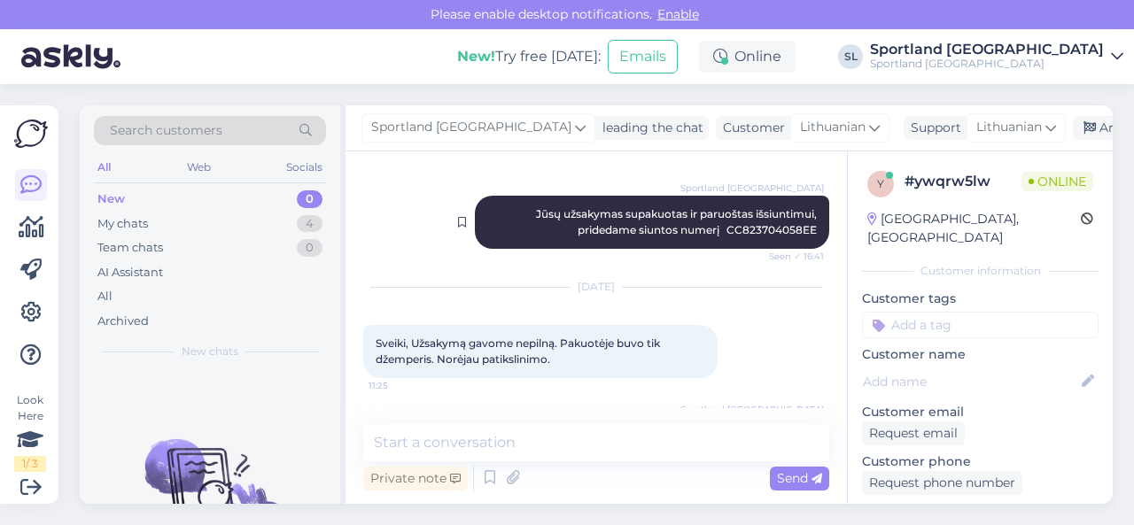
click at [767, 229] on span "Jūsų užsakymas supakuotas ir paruoštas išsiuntimui, pridedame siuntos numerį CC…" at bounding box center [678, 221] width 284 height 29
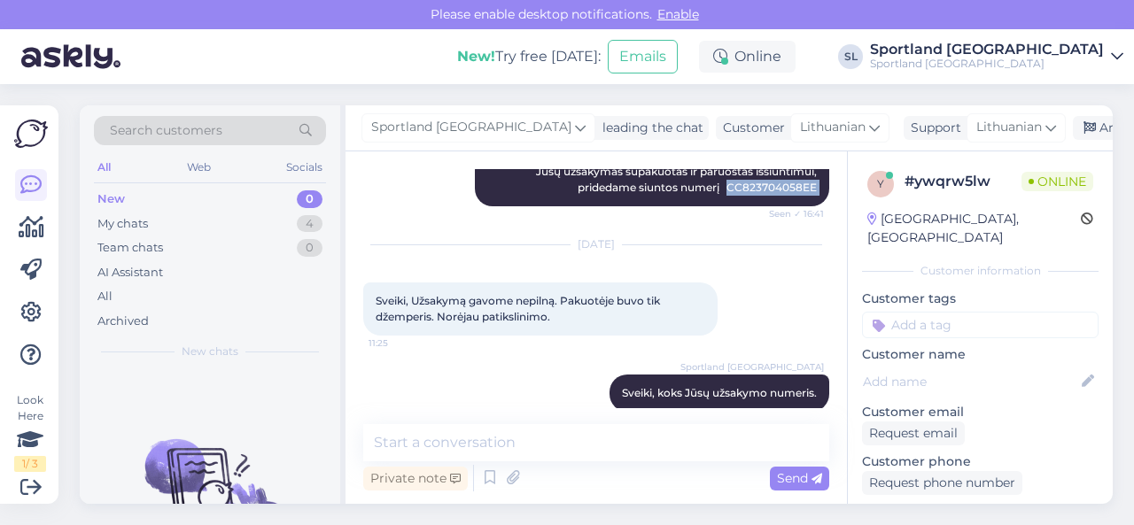
scroll to position [773, 0]
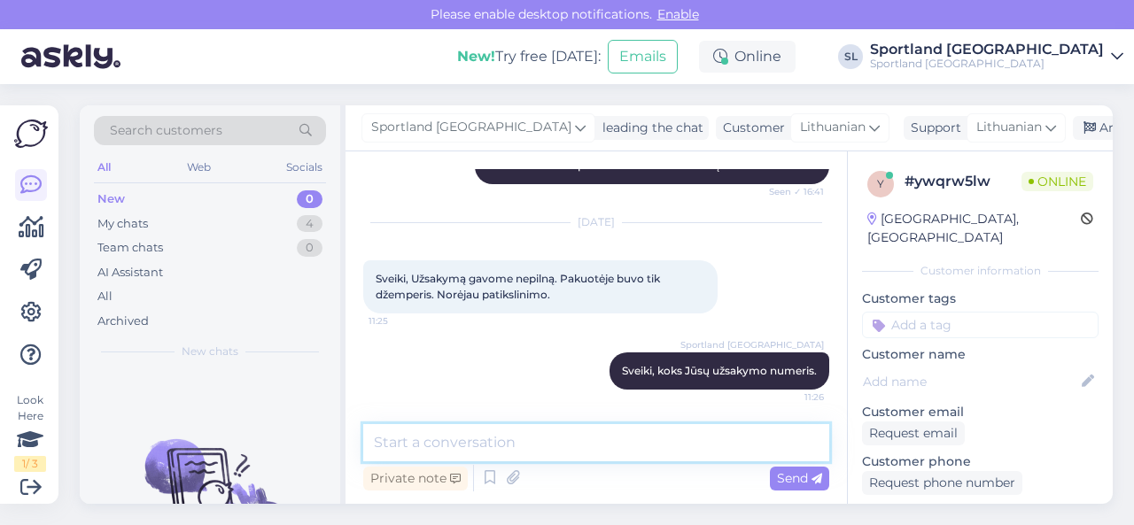
click at [568, 444] on textarea at bounding box center [596, 442] width 466 height 37
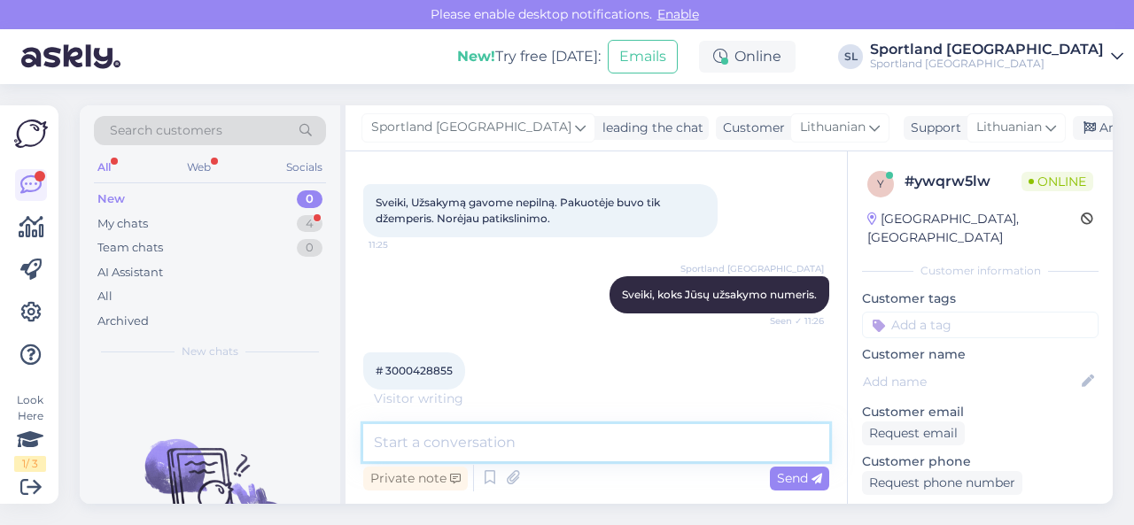
scroll to position [868, 0]
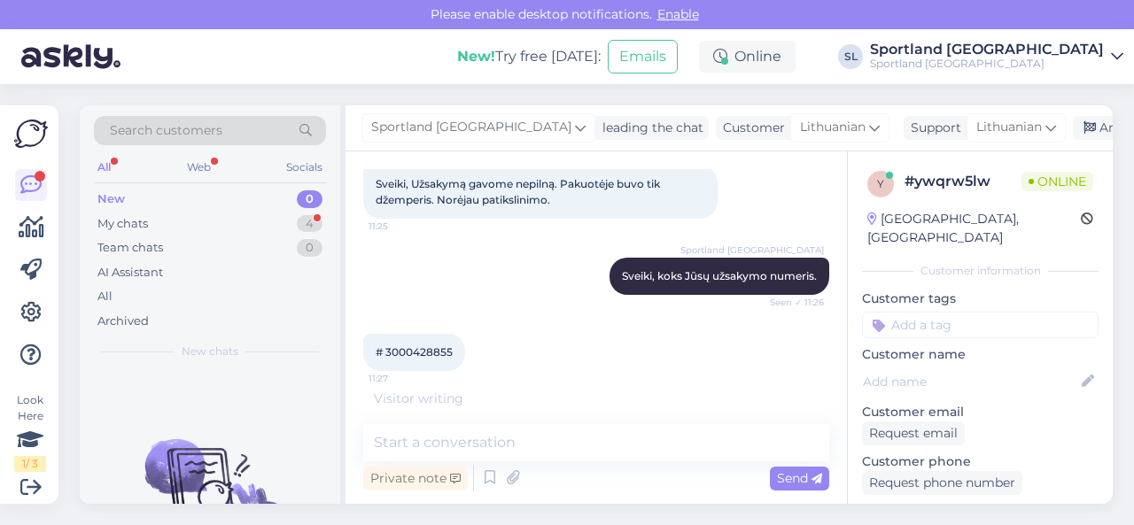
click at [448, 348] on span "# 3000428855" at bounding box center [414, 352] width 77 height 13
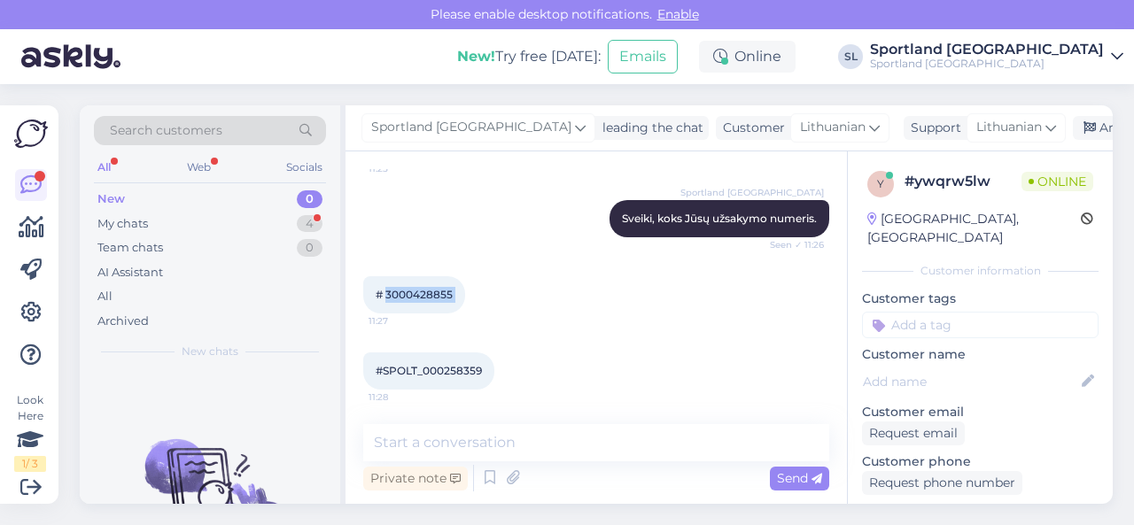
copy div "3000428855 11:27"
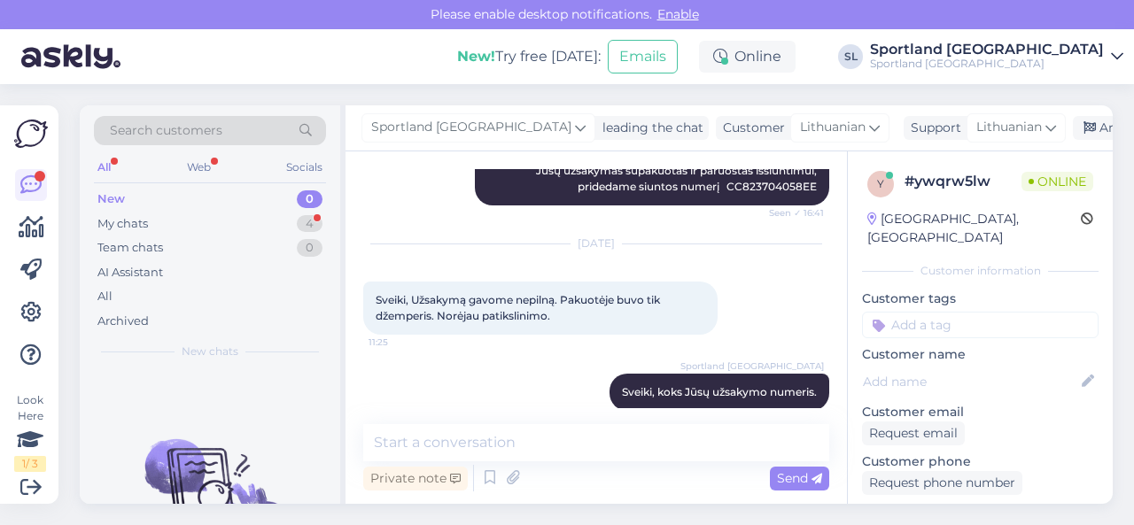
scroll to position [749, 0]
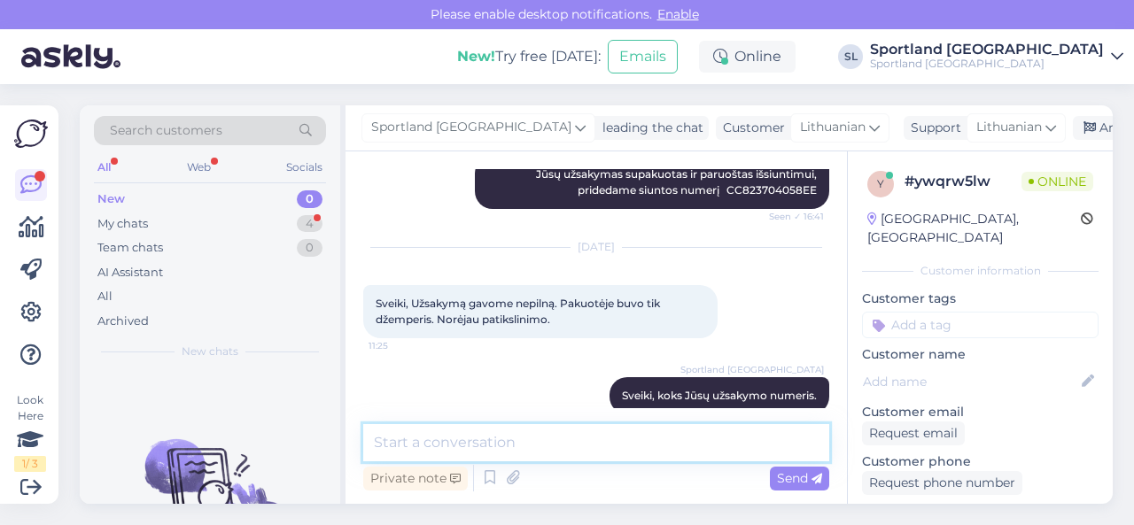
click at [441, 450] on textarea at bounding box center [596, 442] width 466 height 37
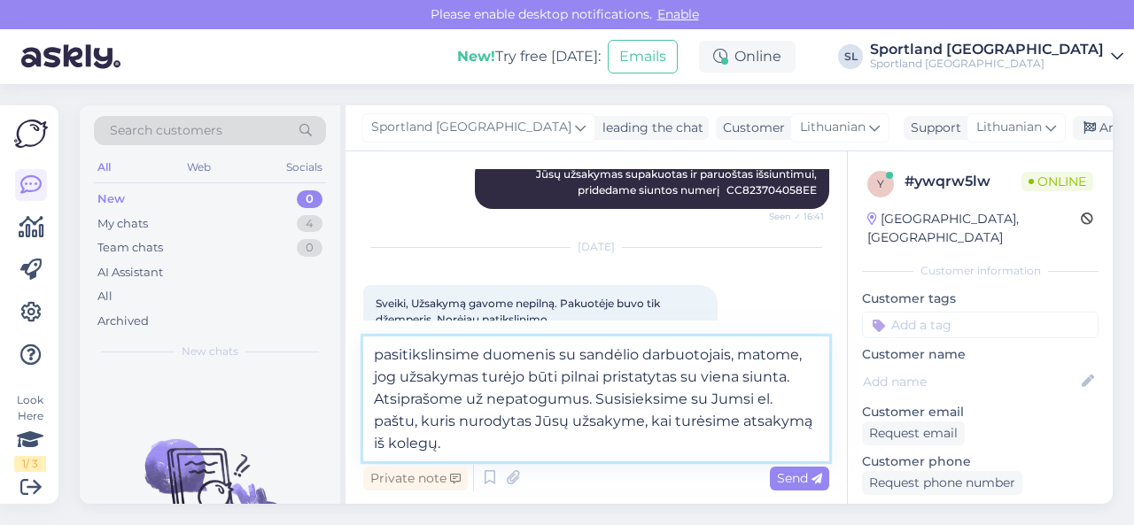
type textarea "pasitikslinsime duomenis su sandėlio darbuotojais, matome, jog užsakymas turėjo…"
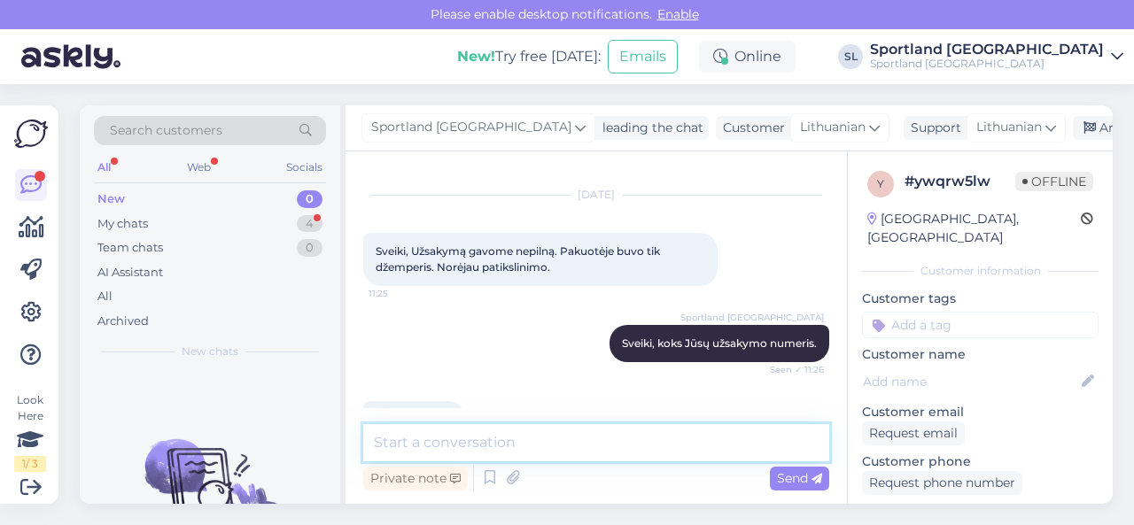
scroll to position [1142, 0]
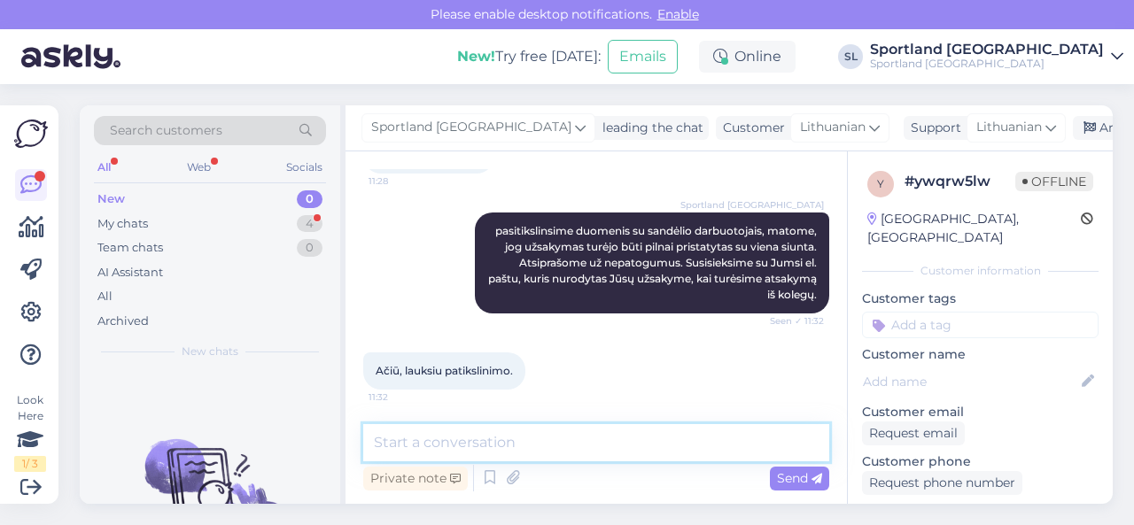
click at [468, 449] on textarea at bounding box center [596, 442] width 466 height 37
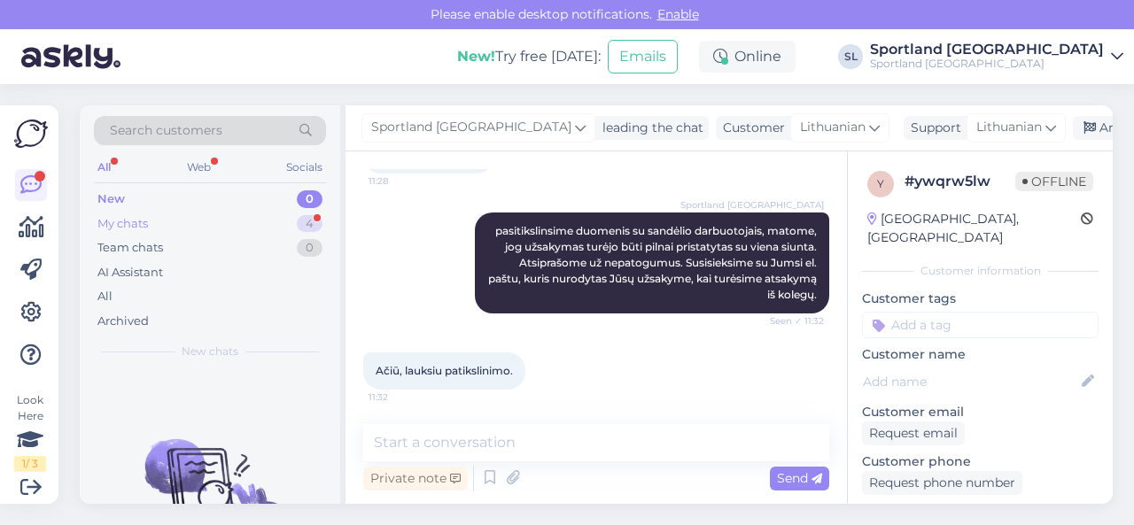
click at [204, 214] on div "My chats 4" at bounding box center [210, 224] width 232 height 25
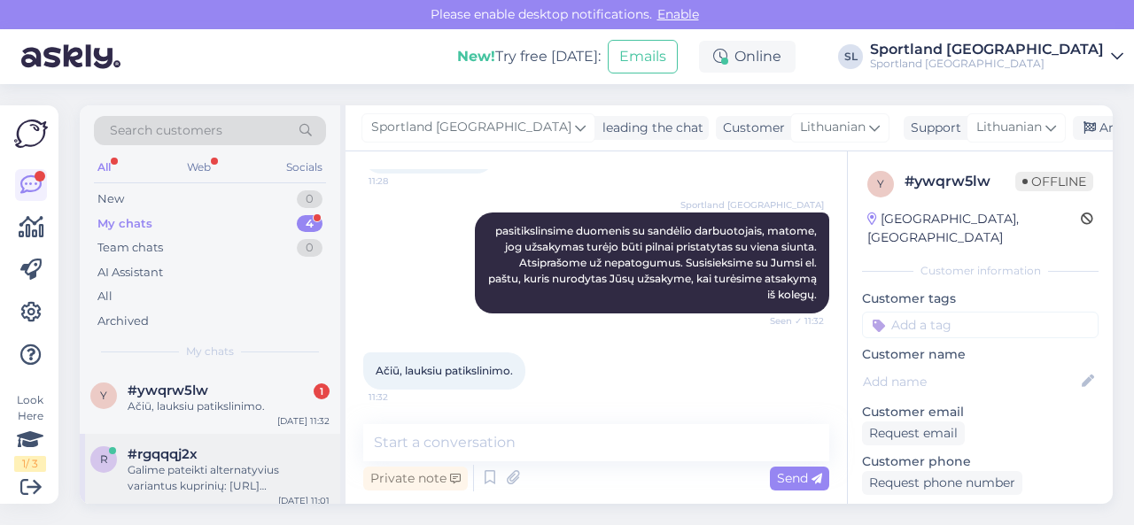
click at [192, 476] on div "Galime pateikti alternatyvius variantus kuprinių: https://sportland.lt/product/…" at bounding box center [229, 478] width 202 height 32
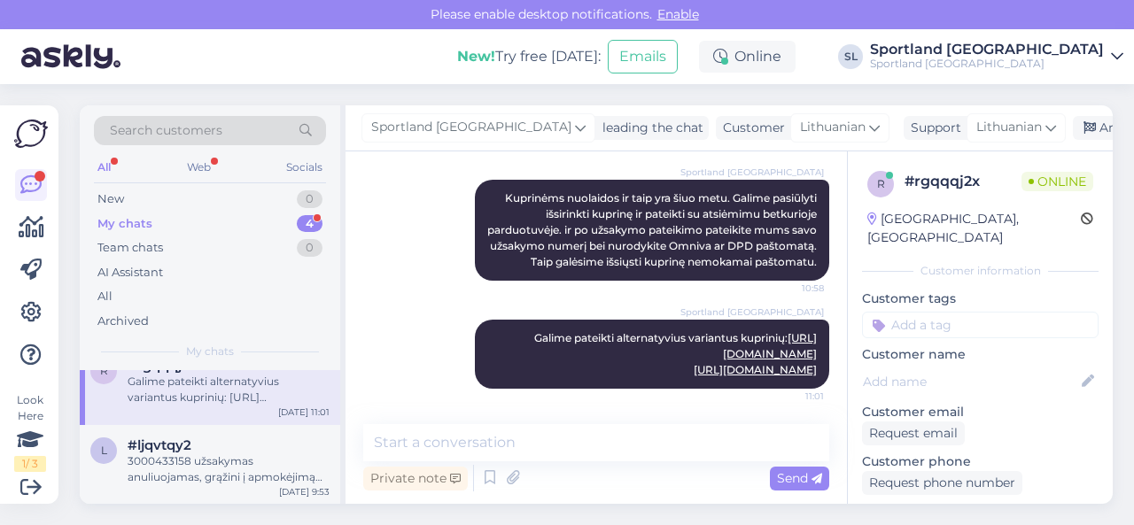
scroll to position [167, 0]
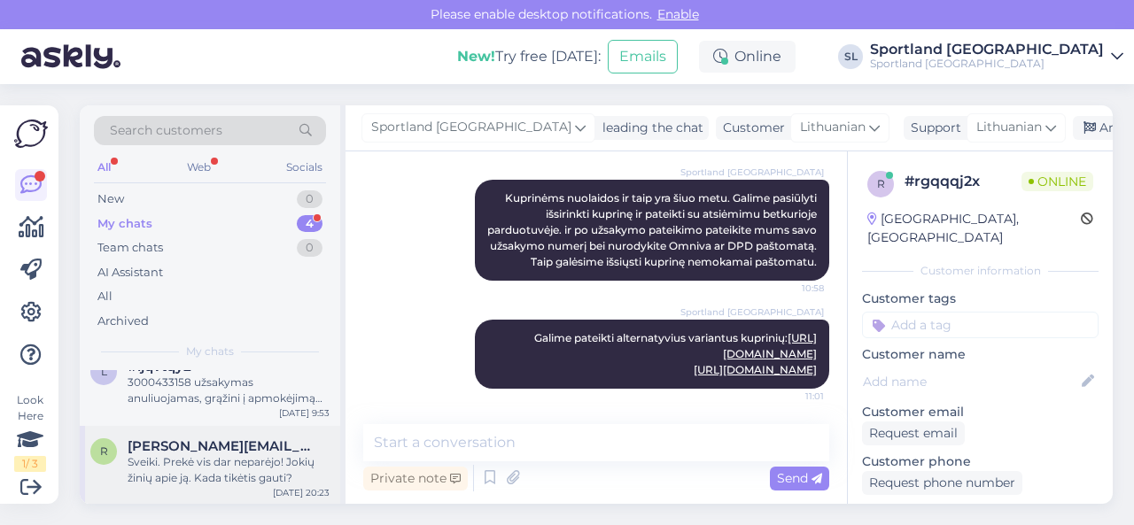
click at [175, 470] on div "Sveiki. Prekė vis dar neparėjo! Jokių žinių apie ją. Kada tikėtis gauti?" at bounding box center [229, 471] width 202 height 32
